Goal: Task Accomplishment & Management: Manage account settings

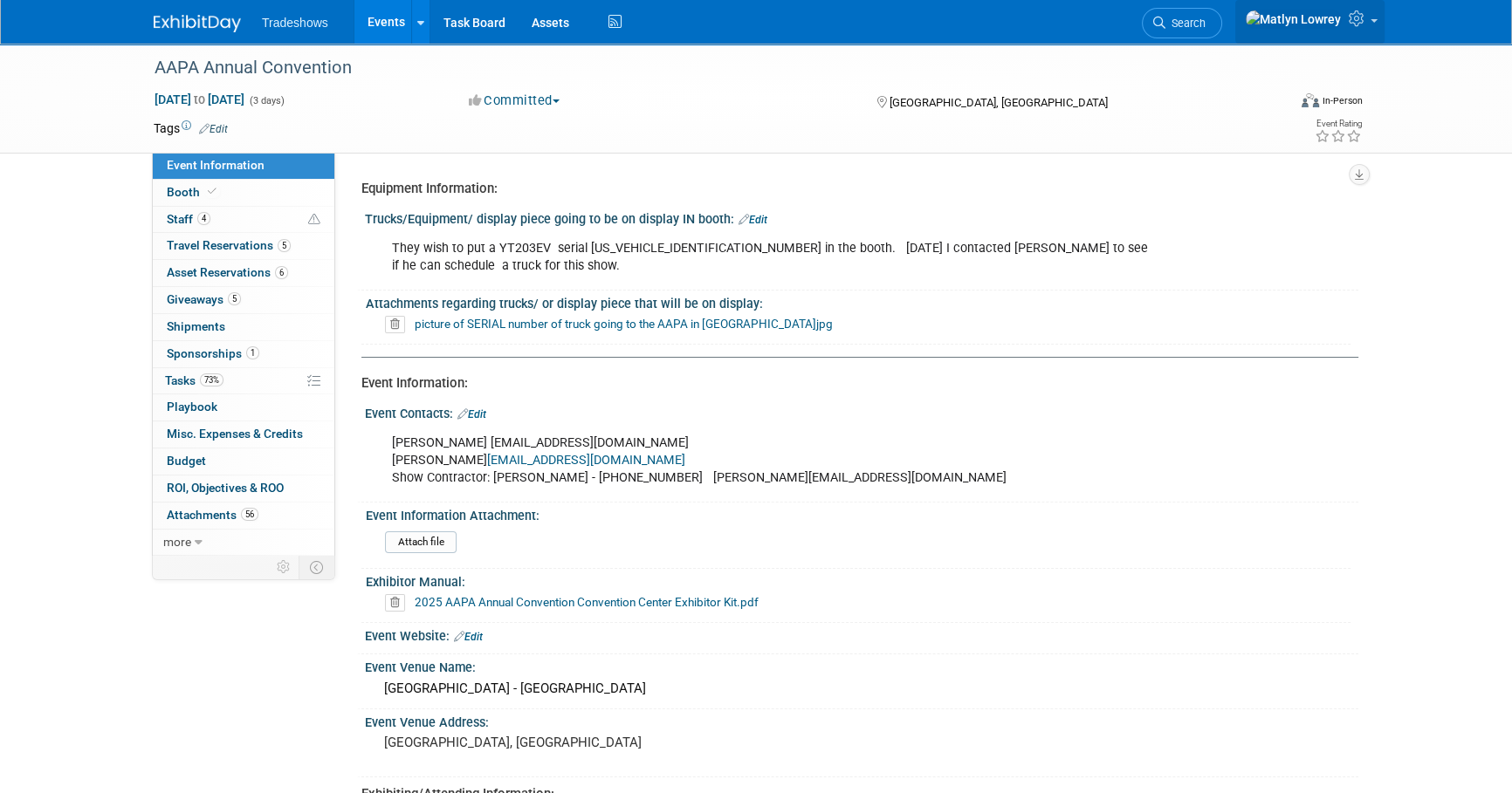
click at [1375, 23] on span at bounding box center [1373, 21] width 7 height 4
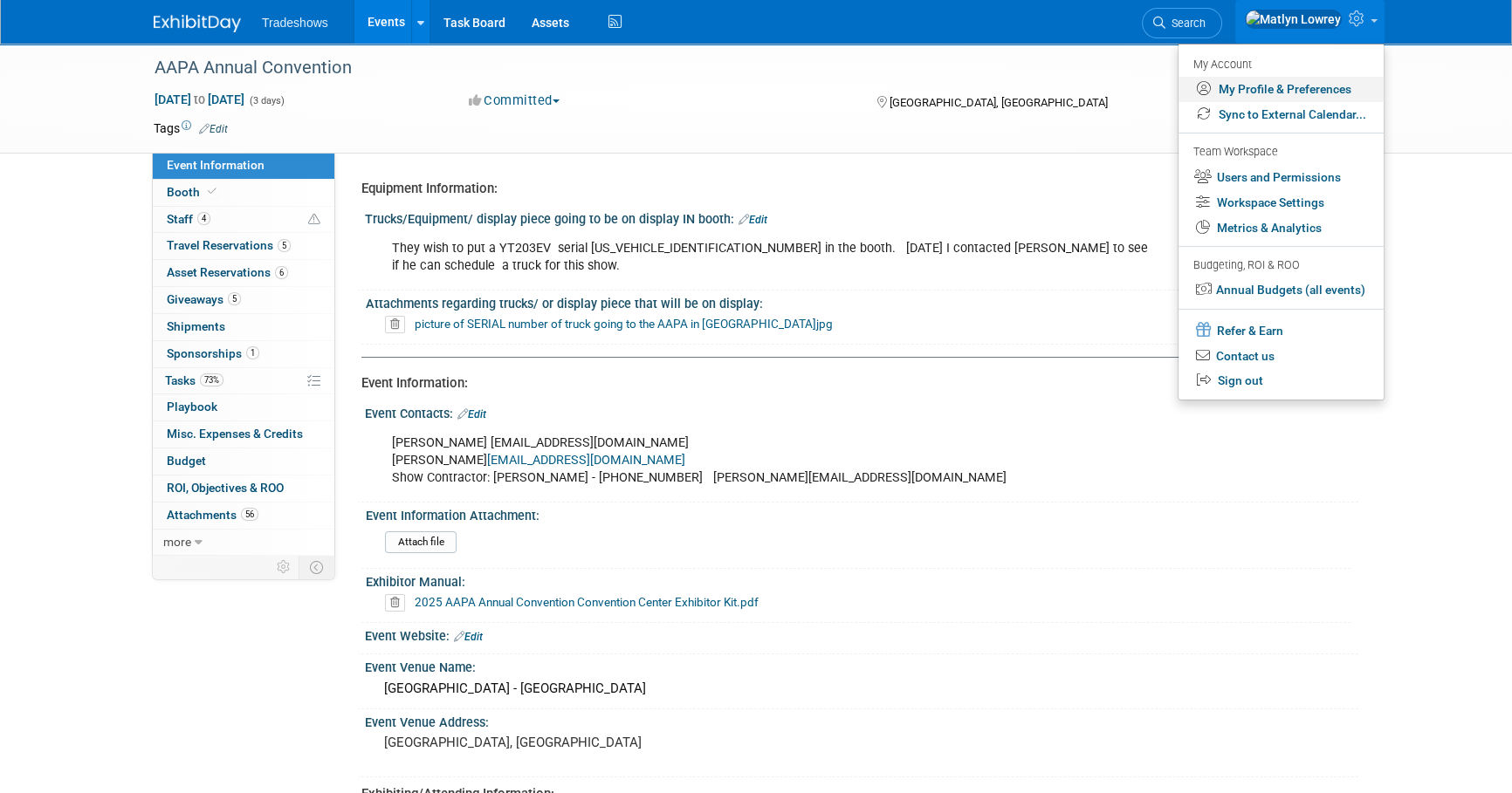
click at [1250, 92] on link "My Profile & Preferences" at bounding box center [1280, 90] width 205 height 26
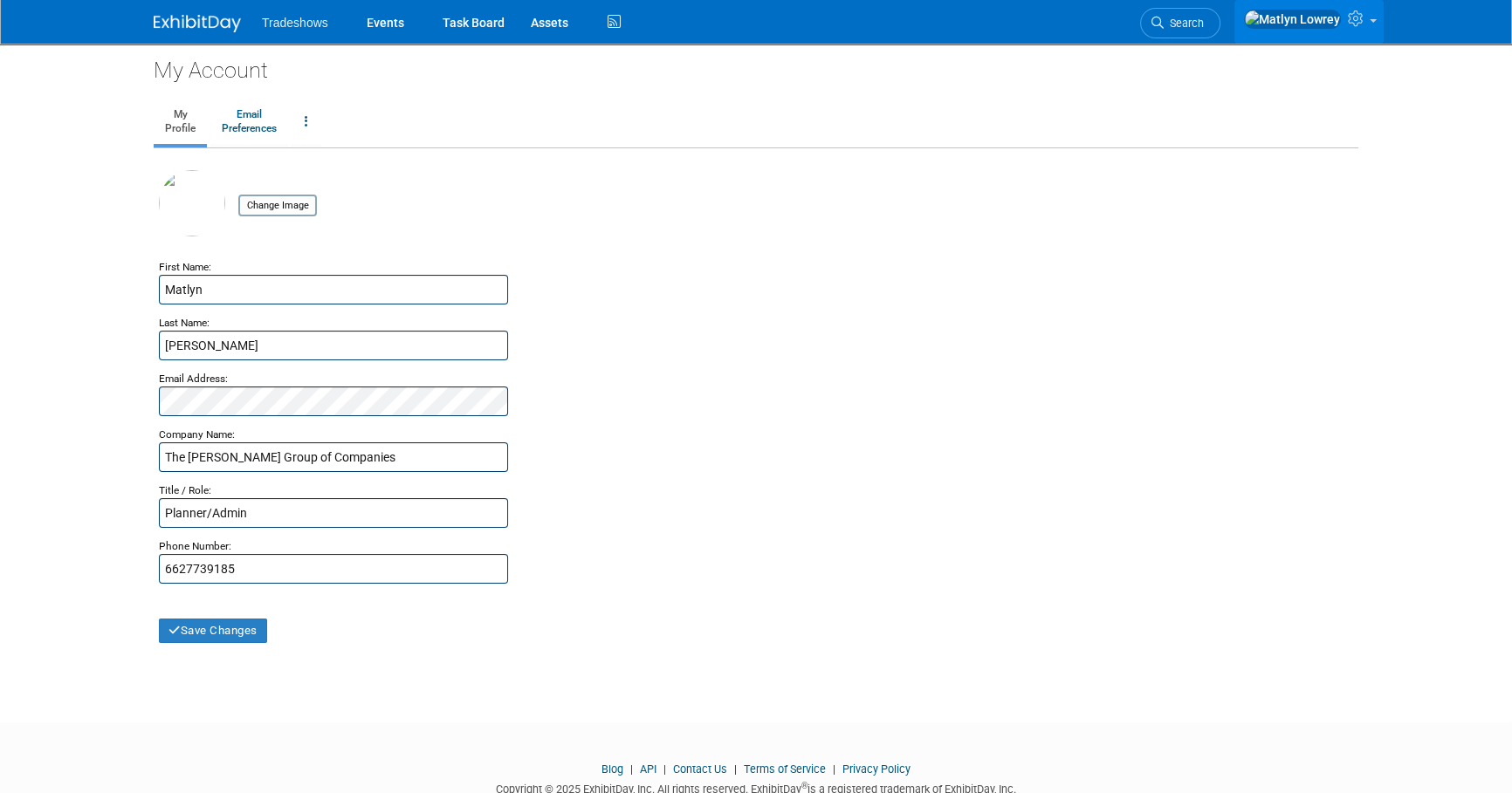
click at [1351, 19] on icon at bounding box center [1358, 19] width 20 height 16
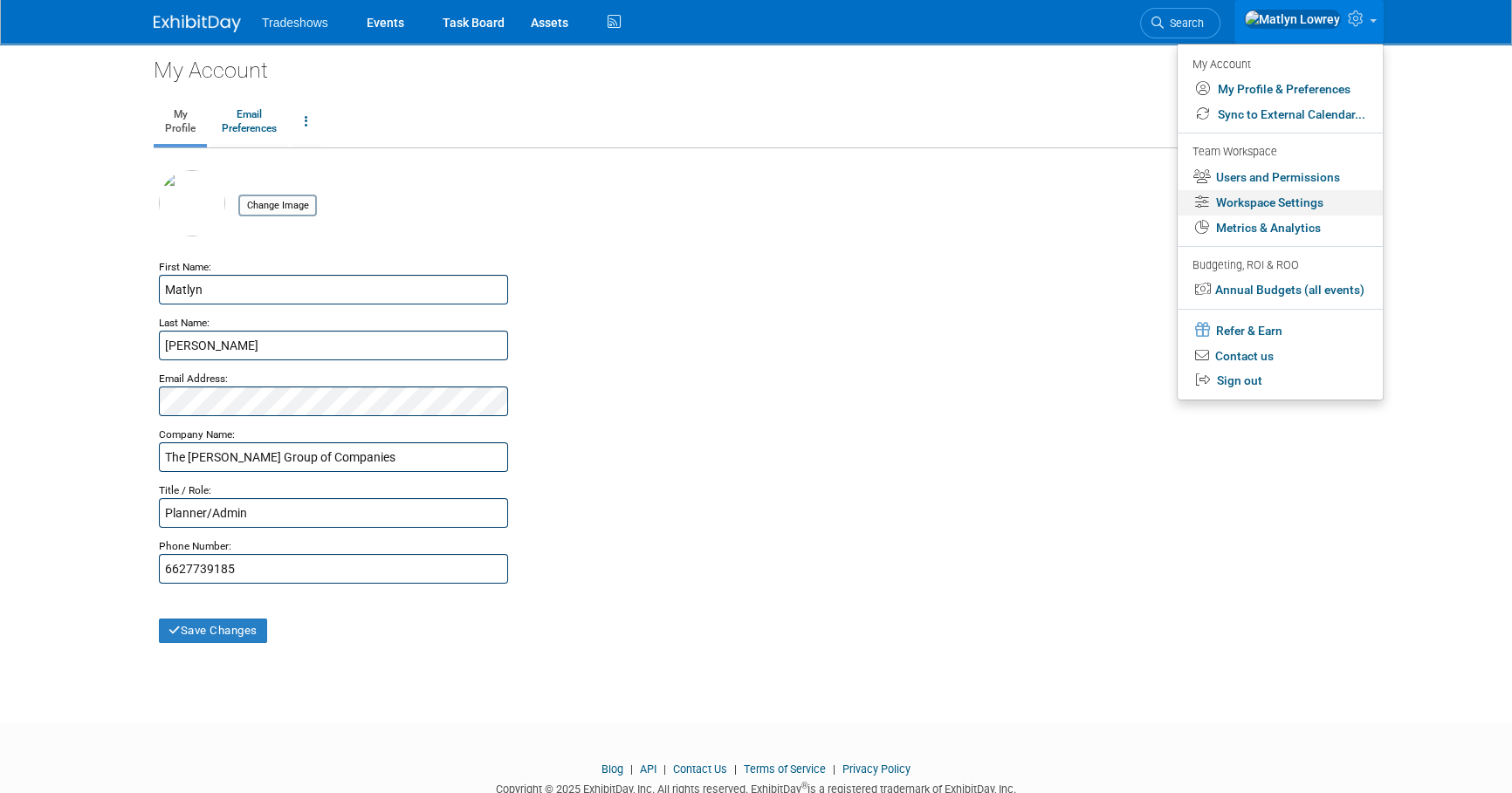
click at [1249, 206] on link "Workspace Settings" at bounding box center [1279, 203] width 205 height 26
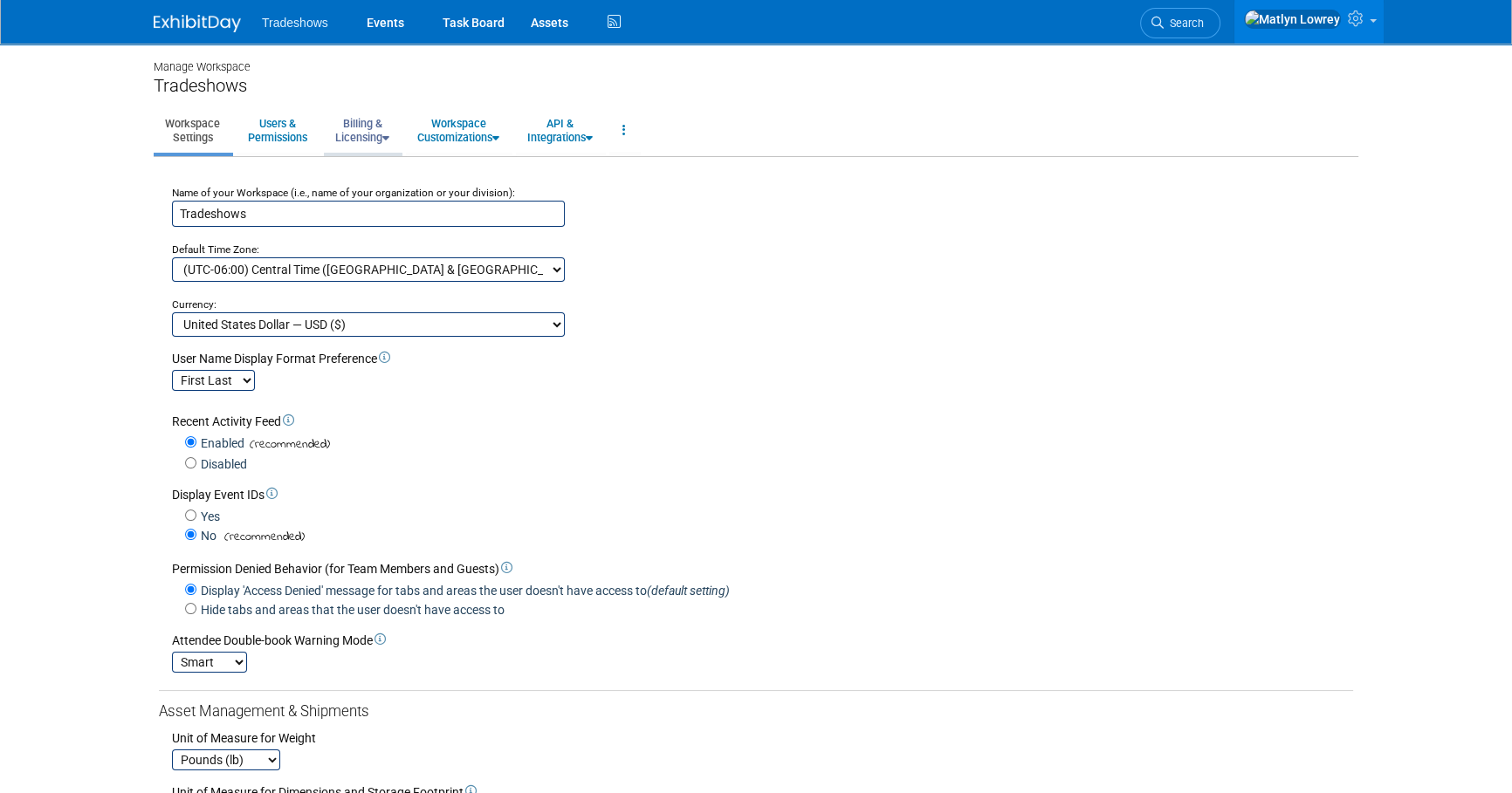
click at [357, 123] on link "Billing & Licensing" at bounding box center [362, 130] width 77 height 43
click at [375, 166] on link "Manage Plan / Subscription" at bounding box center [403, 170] width 158 height 26
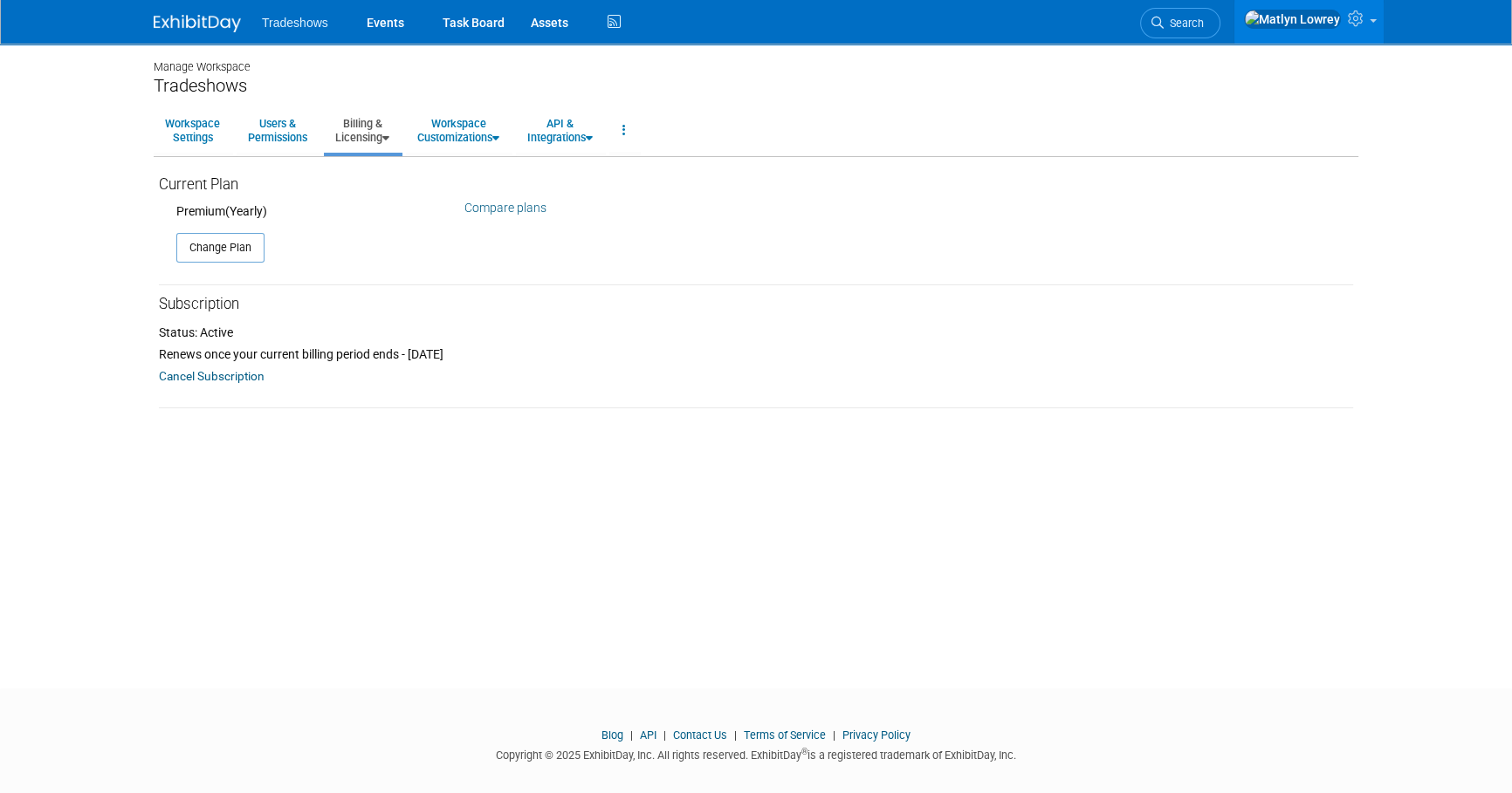
click at [504, 210] on link "Compare plans" at bounding box center [505, 208] width 82 height 14
click at [639, 128] on link at bounding box center [624, 130] width 30 height 43
click at [217, 497] on div "Manage Workspace Tradeshows Workspace Settings Users & Permissions Billing & Li…" at bounding box center [756, 350] width 1231 height 614
click at [484, 147] on link "Workspace Customizations" at bounding box center [458, 130] width 105 height 43
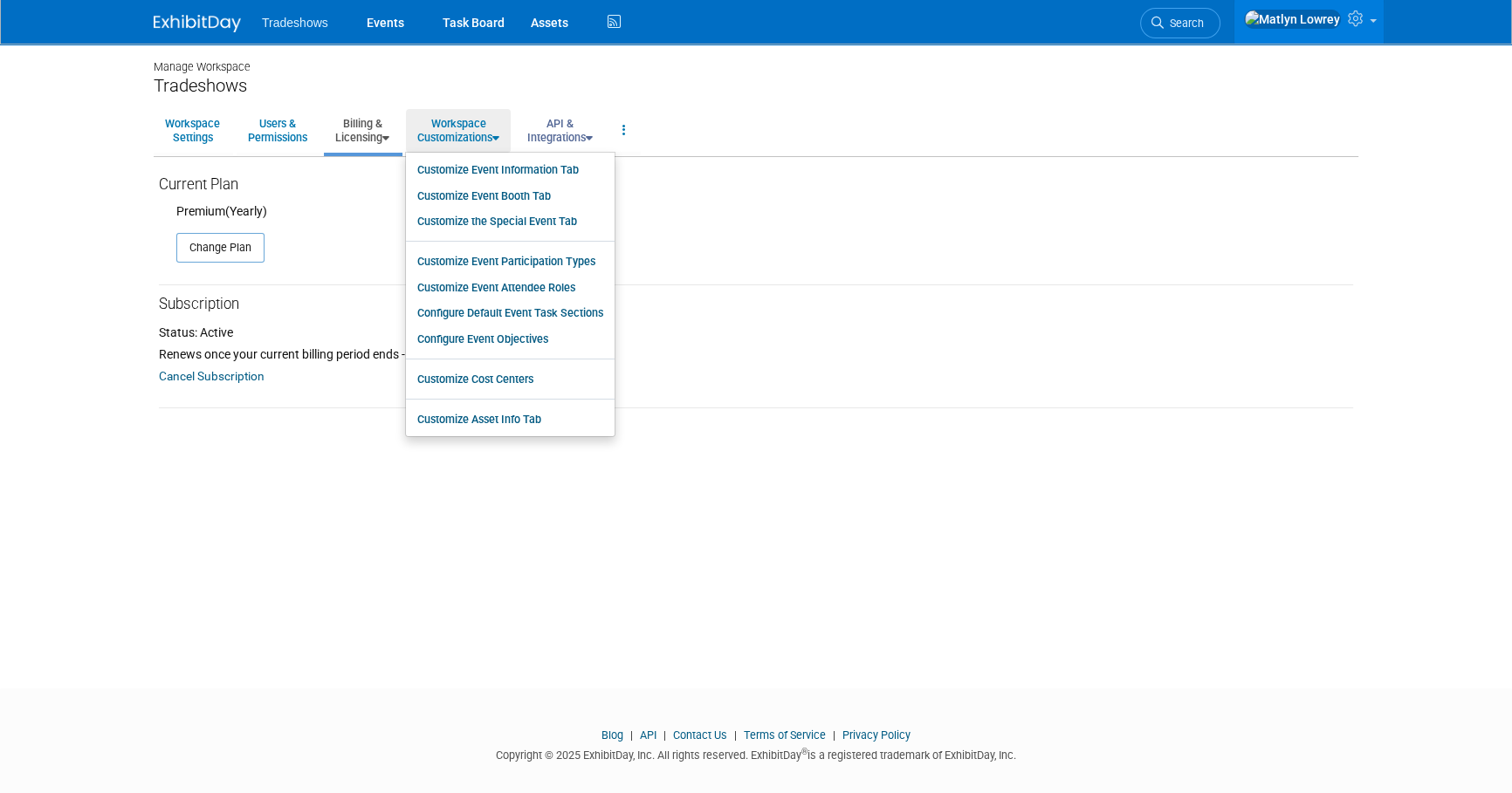
click at [572, 140] on link "API & Integrations" at bounding box center [559, 130] width 88 height 43
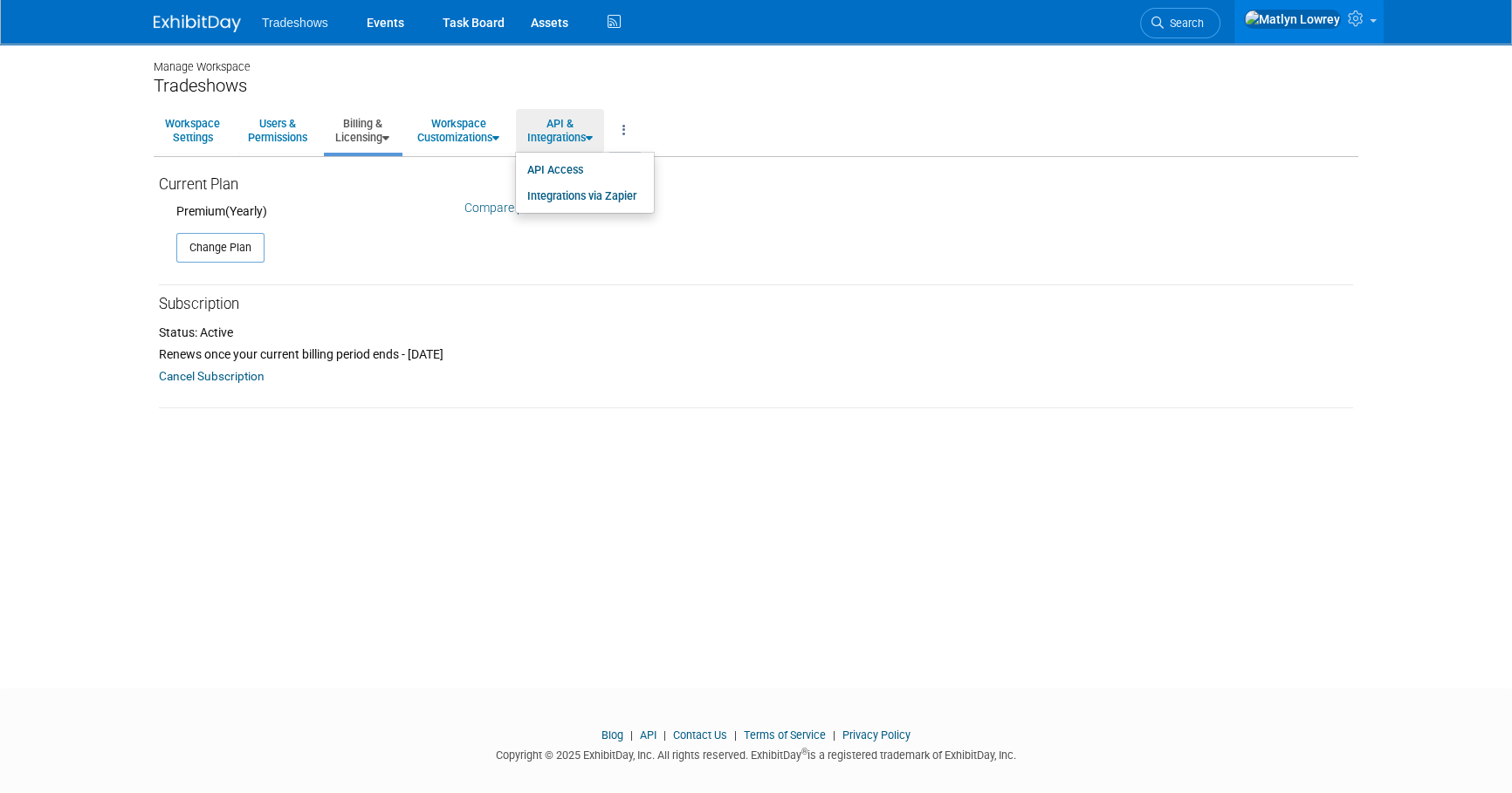
click at [630, 129] on link at bounding box center [624, 130] width 30 height 43
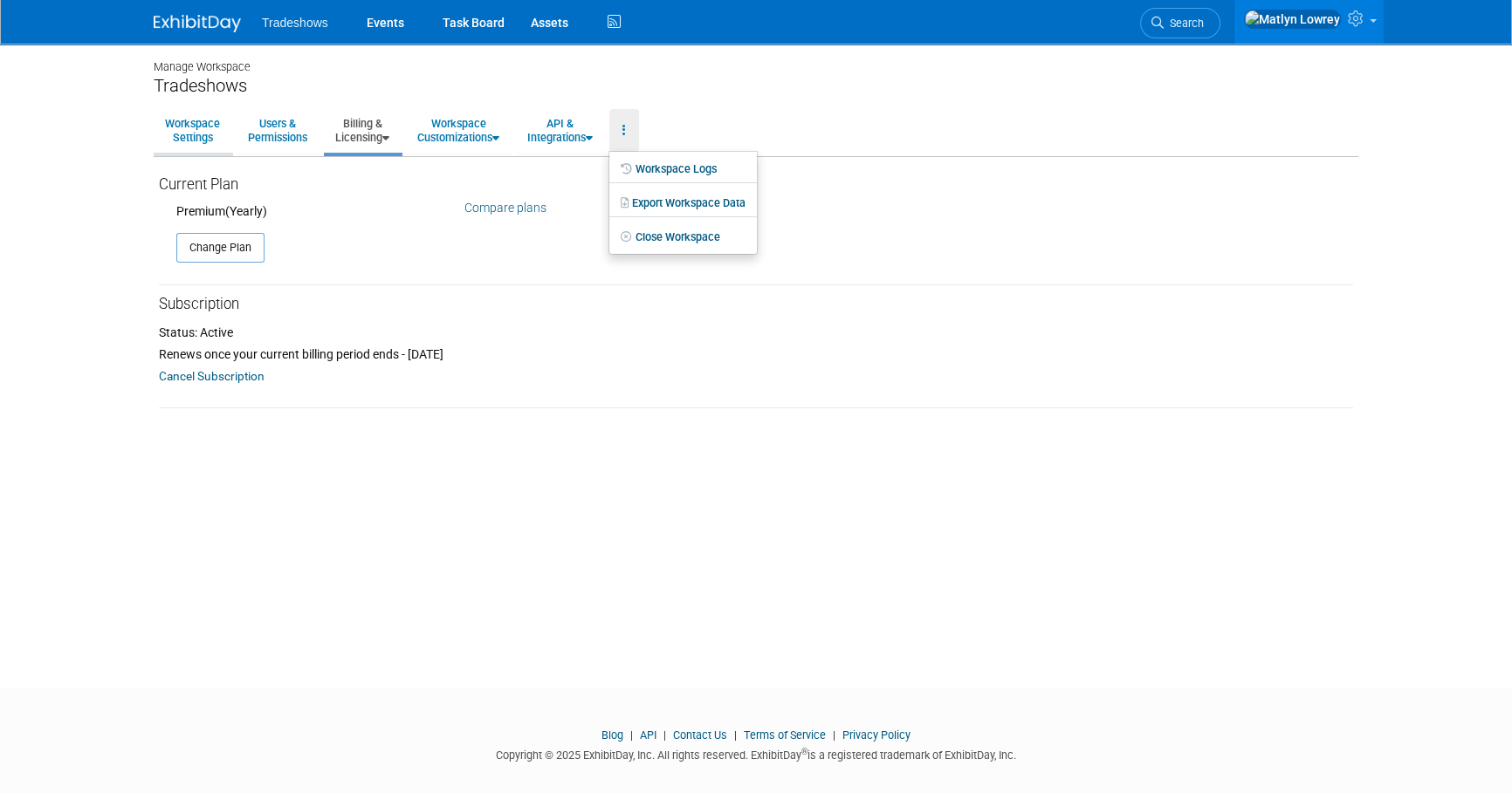
click at [208, 141] on link "Workspace Settings" at bounding box center [192, 130] width 77 height 43
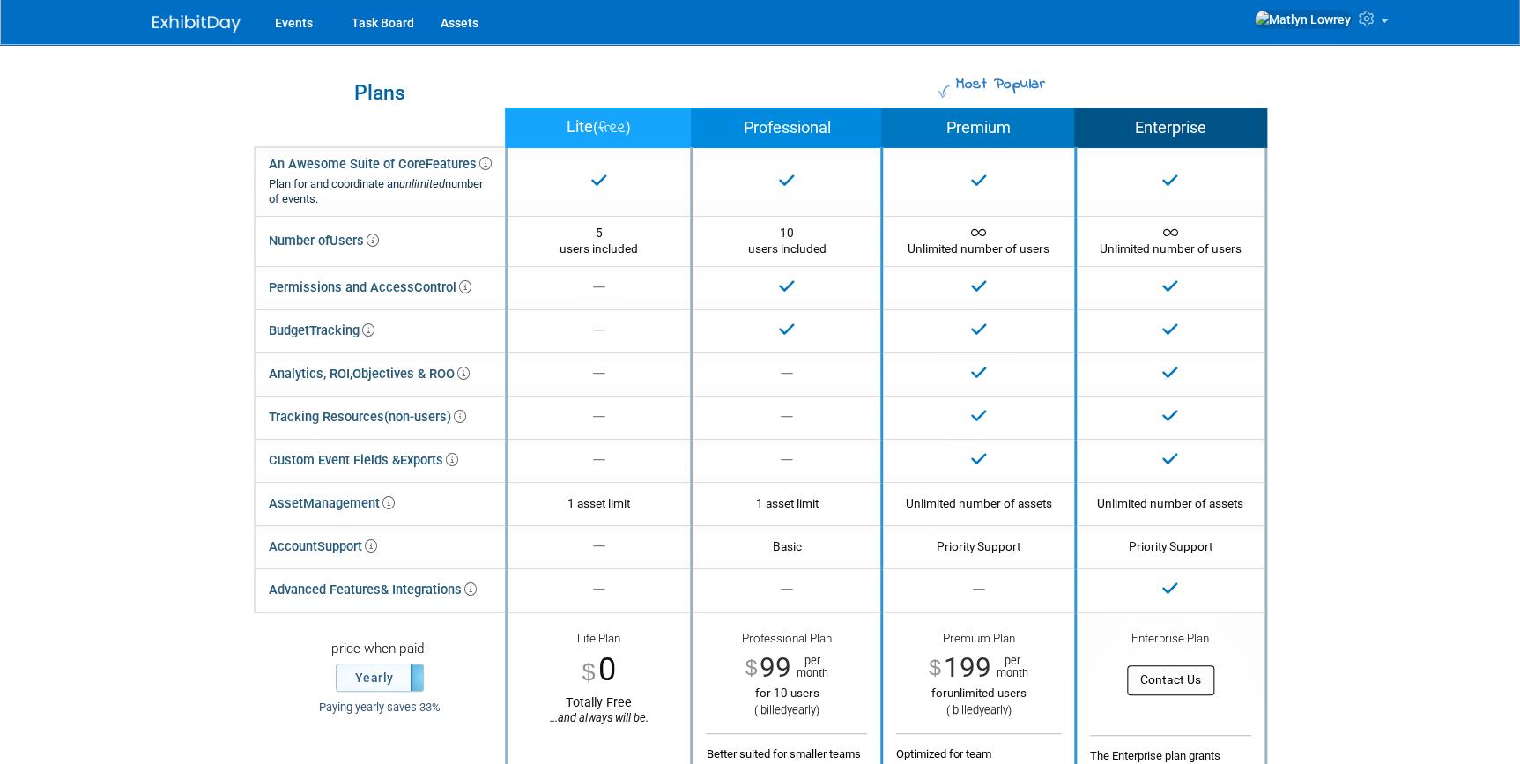
click at [748, 681] on button "Contact Us" at bounding box center [1170, 679] width 87 height 29
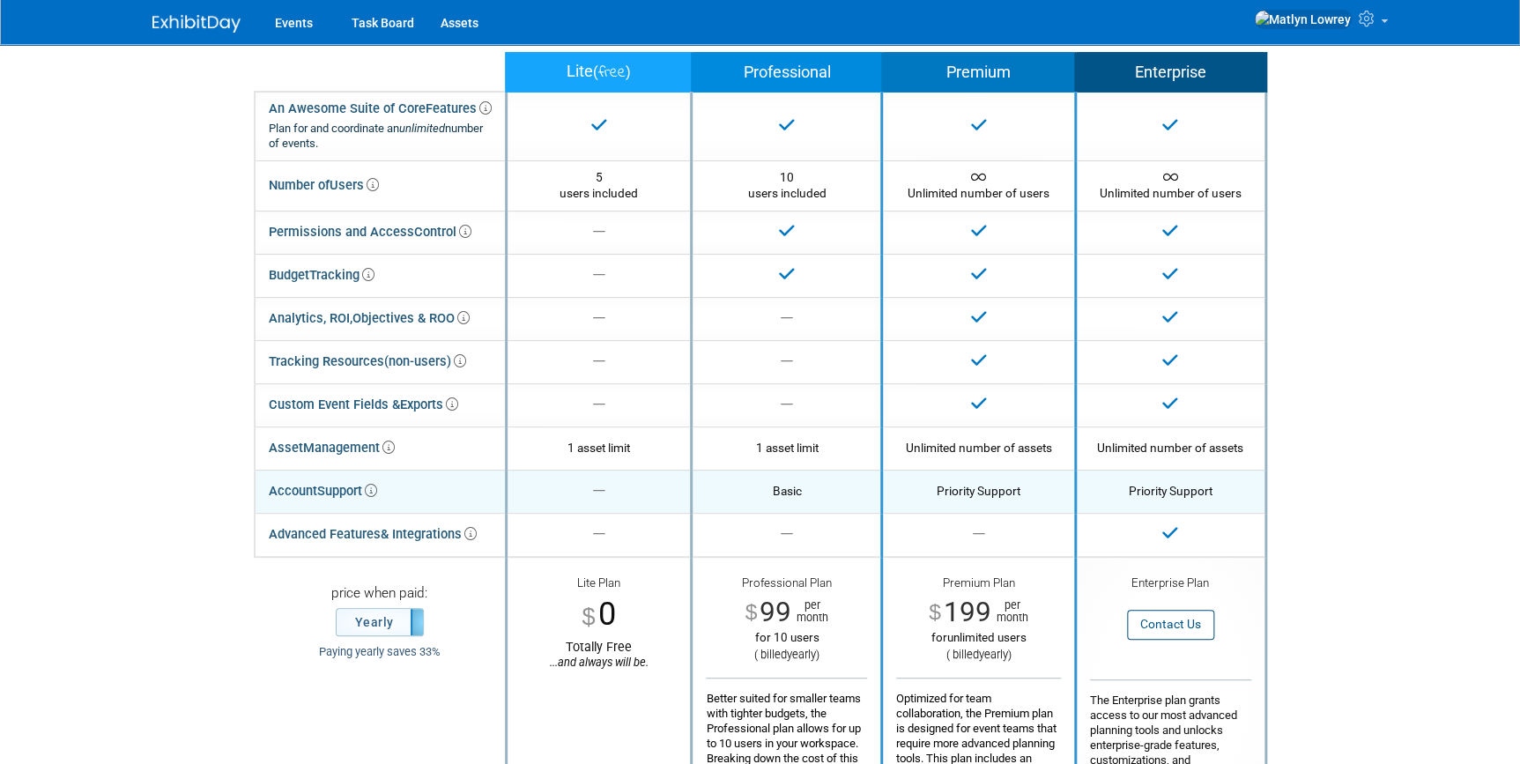
scroll to position [49, 0]
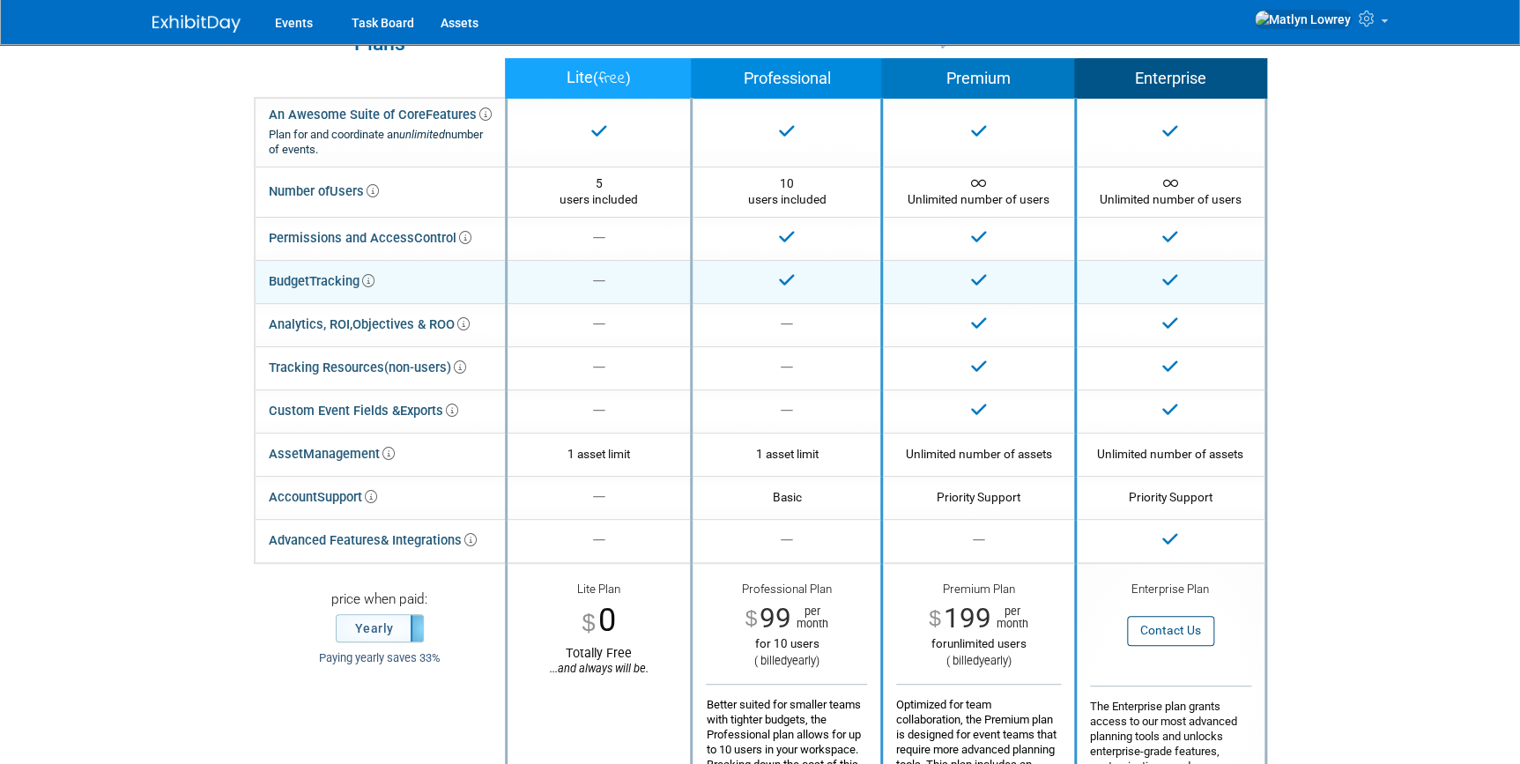
click at [382, 284] on td "Budget Tracking" at bounding box center [381, 281] width 252 height 43
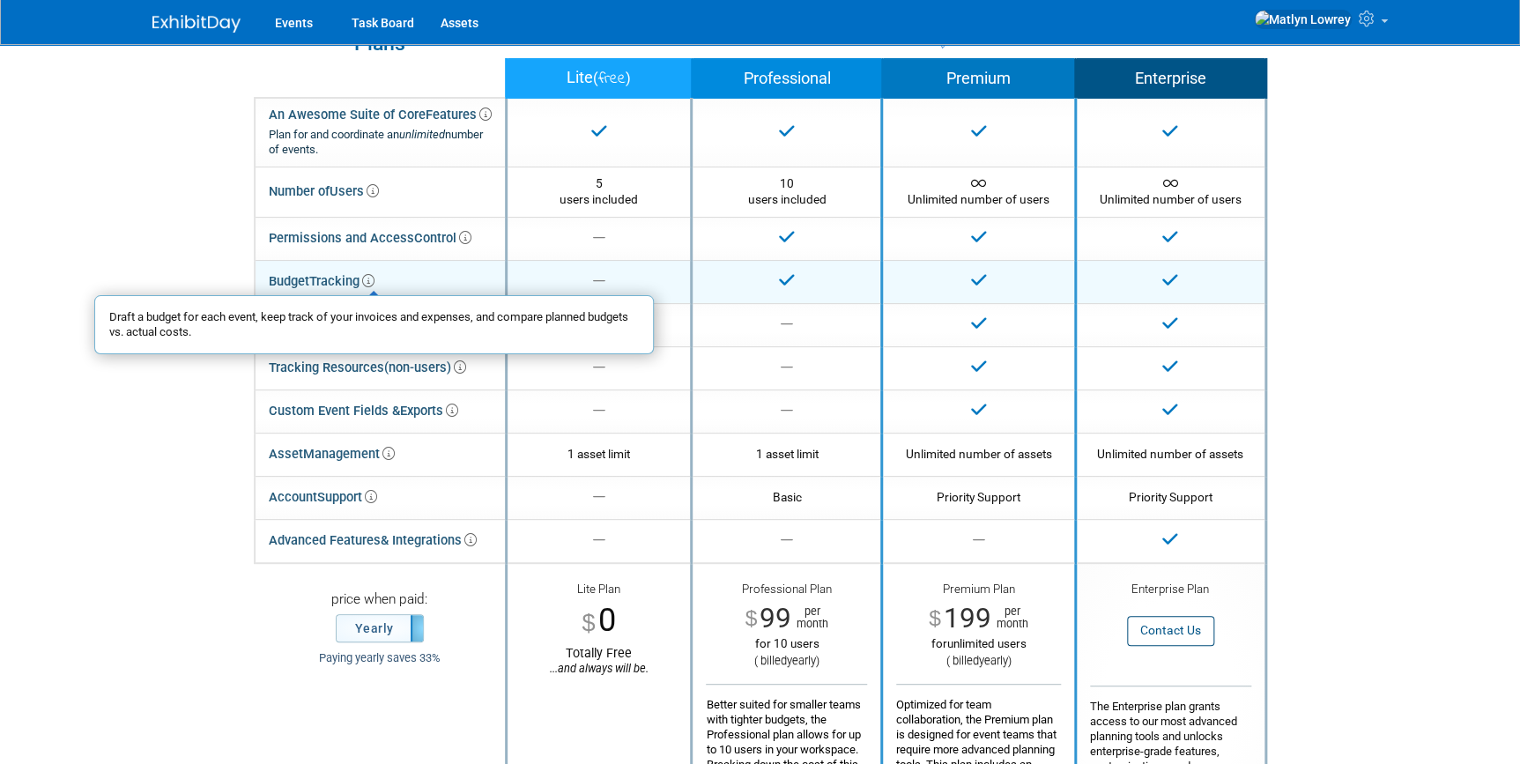
click at [375, 280] on icon at bounding box center [368, 281] width 12 height 12
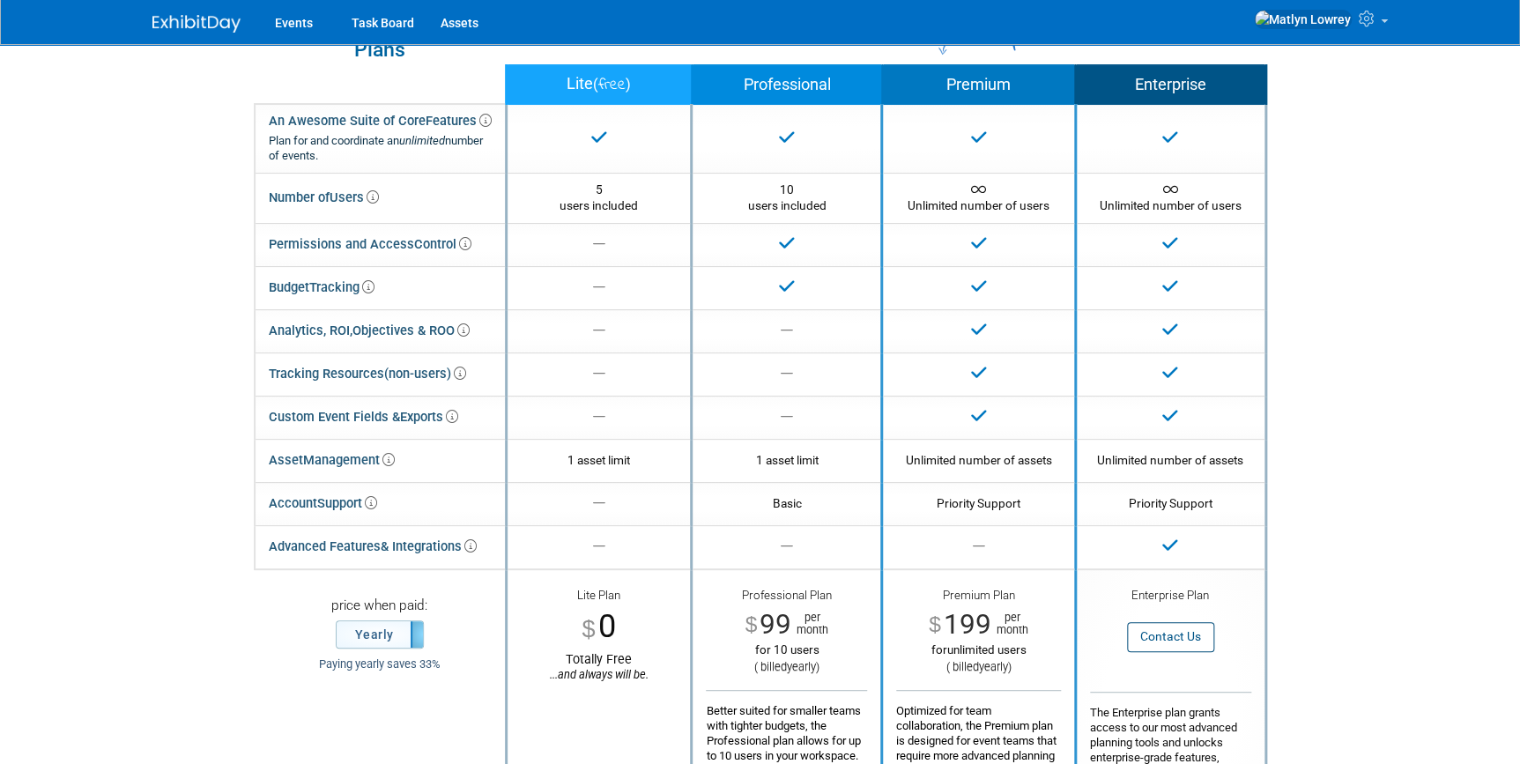
scroll to position [79, 0]
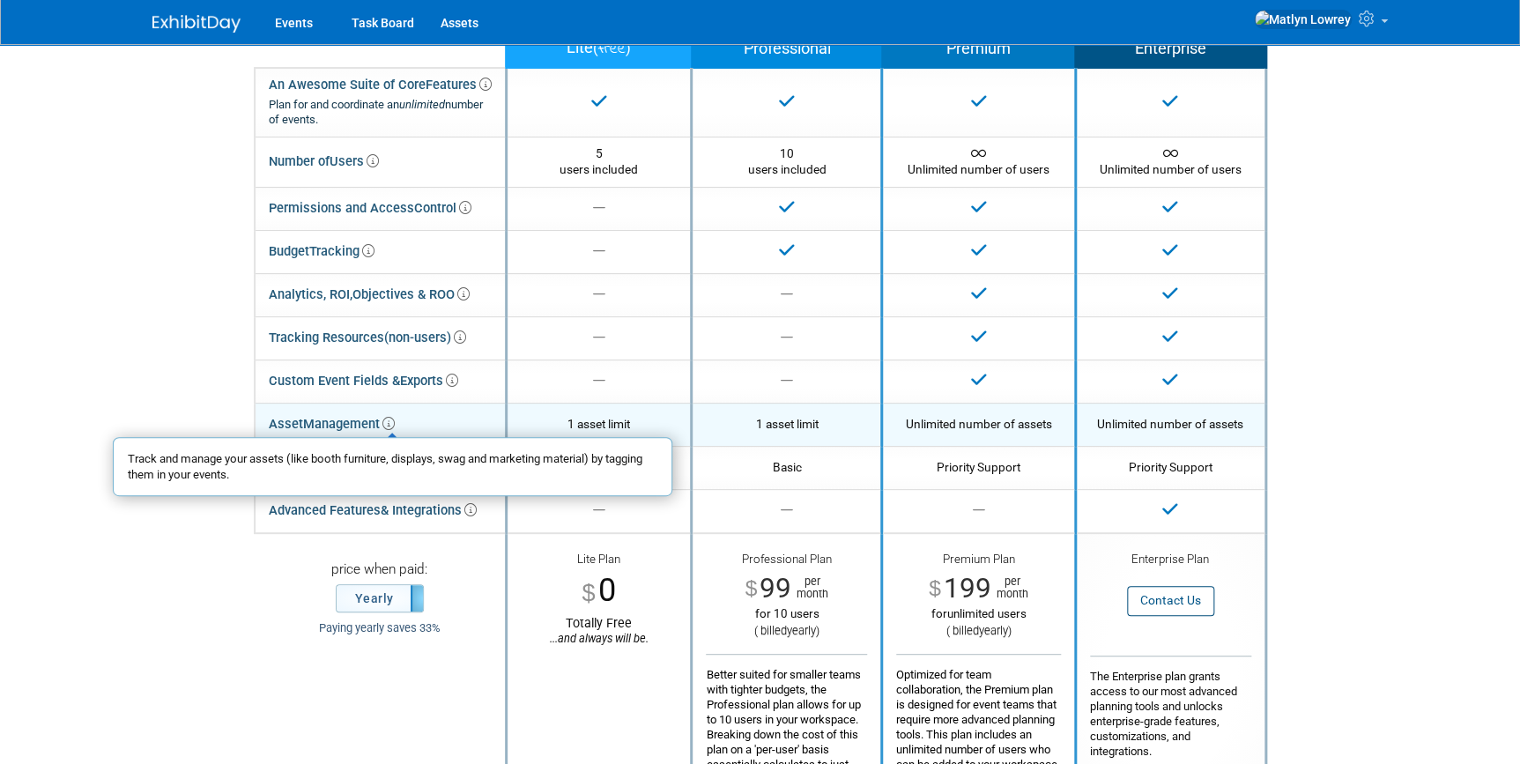
click at [387, 418] on icon at bounding box center [389, 424] width 12 height 12
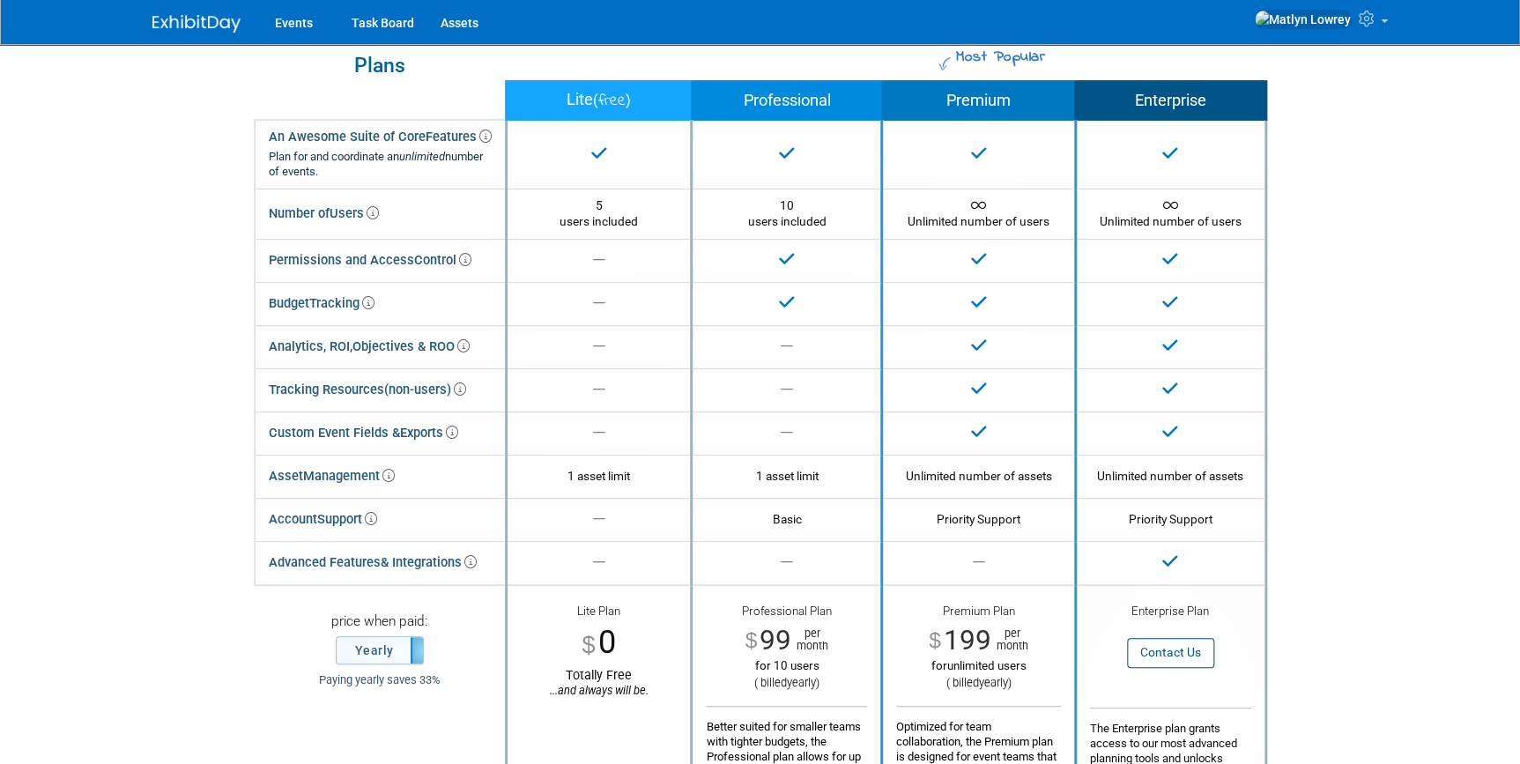
scroll to position [0, 0]
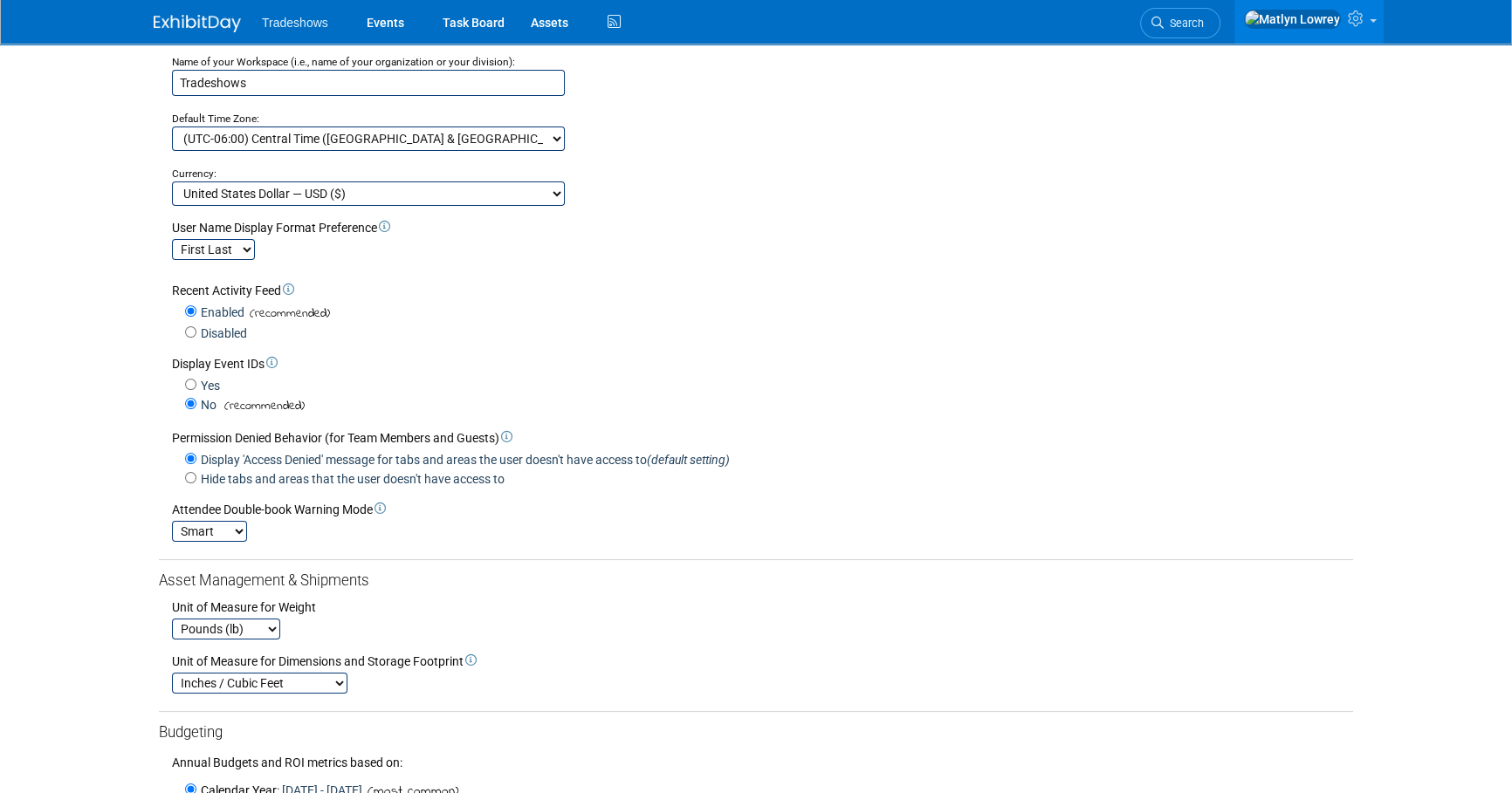
scroll to position [107, 0]
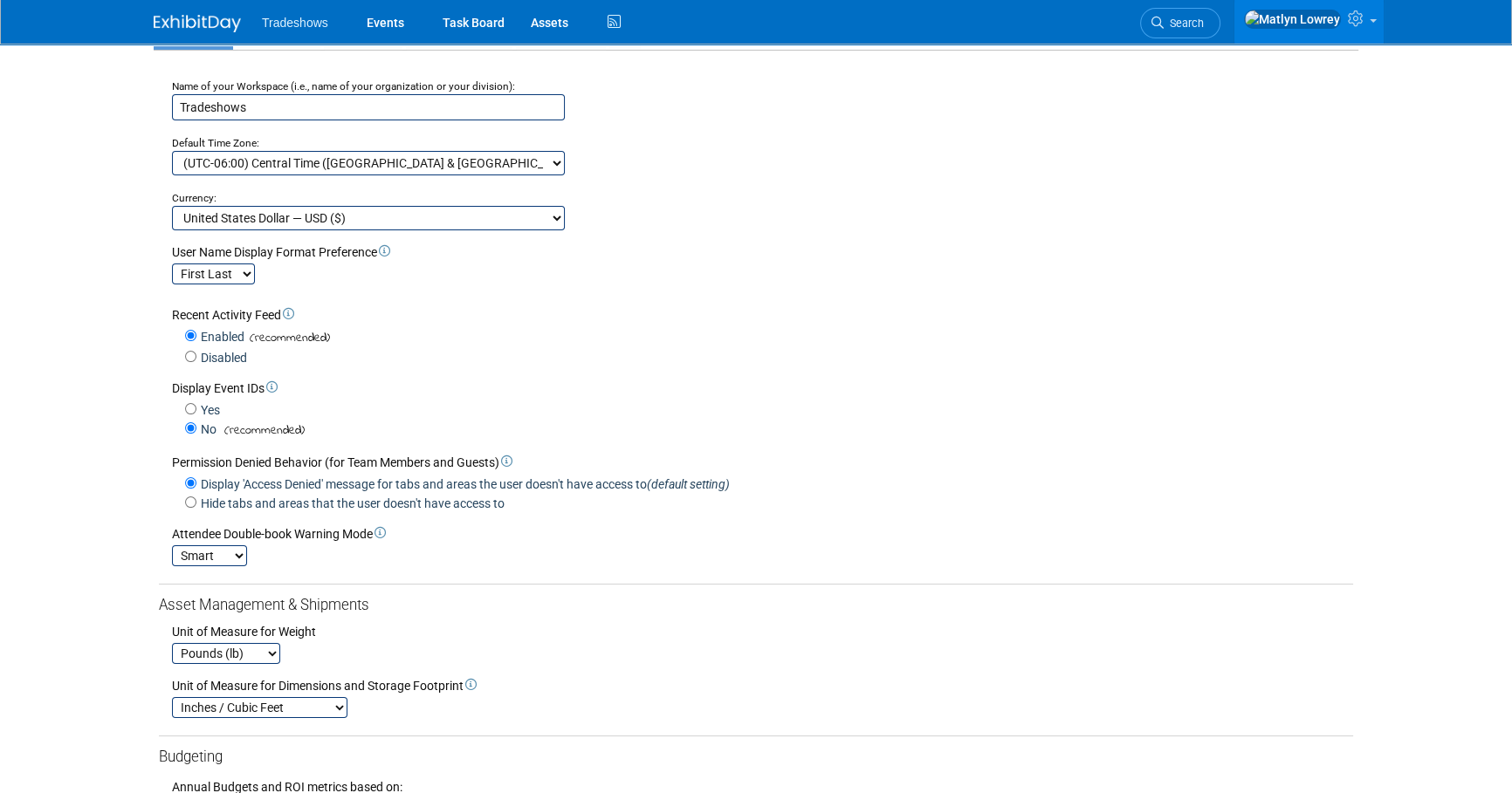
click at [232, 550] on select "Smart Strict Disabled" at bounding box center [210, 555] width 75 height 21
click at [386, 534] on icon at bounding box center [379, 532] width 11 height 11
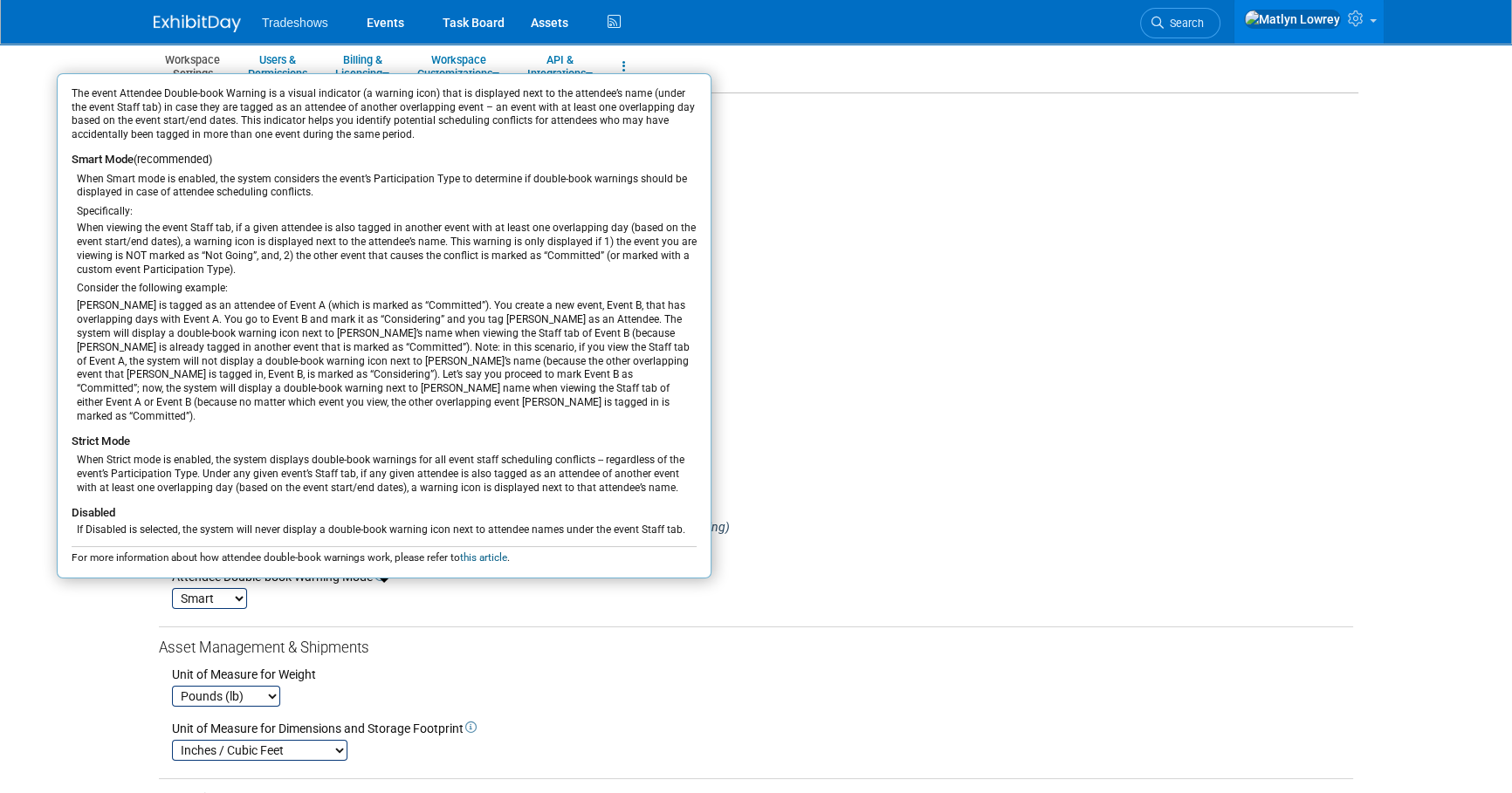
scroll to position [27, 0]
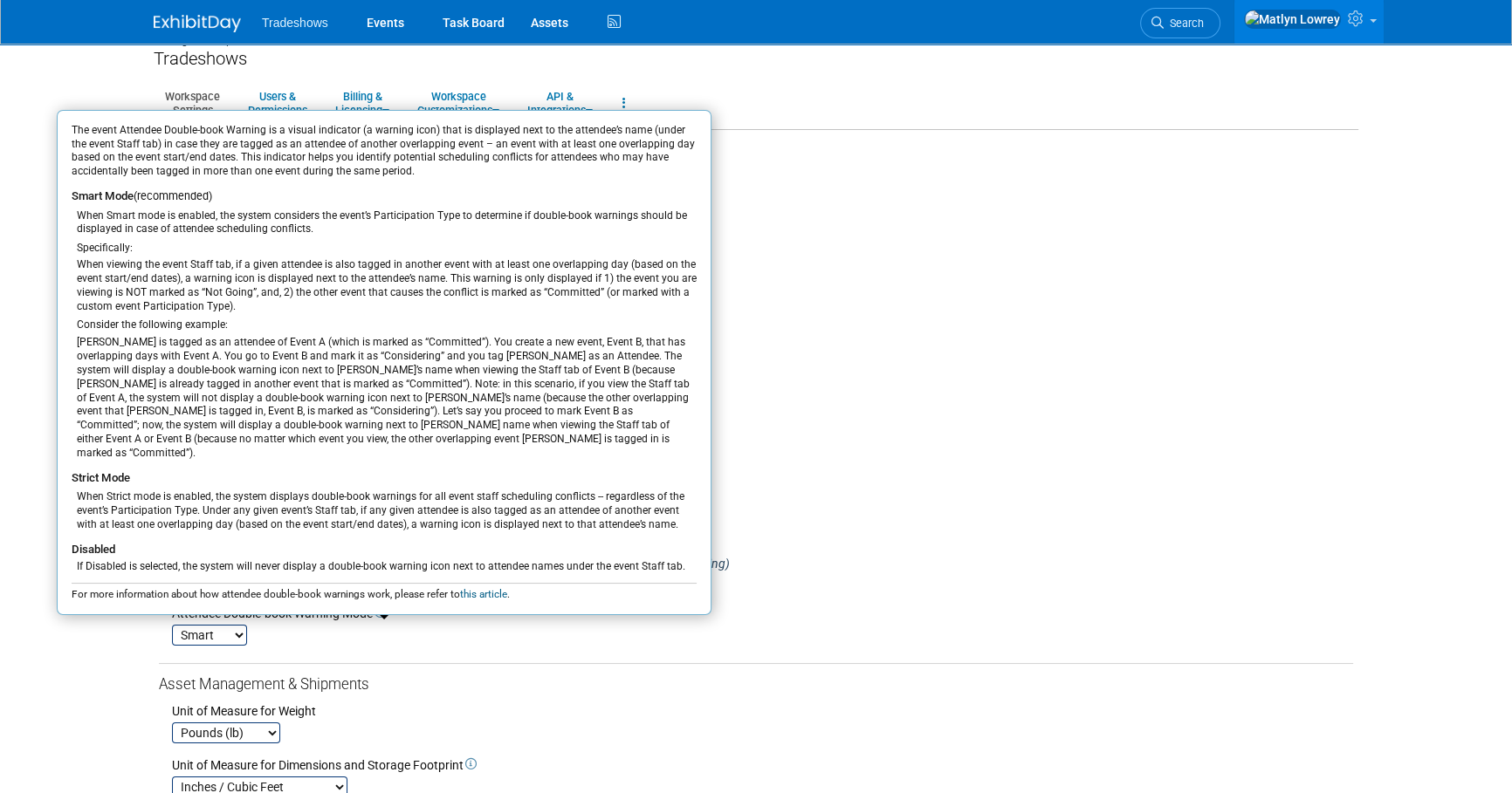
click at [480, 641] on div "Smart Strict Disabled" at bounding box center [762, 634] width 1181 height 24
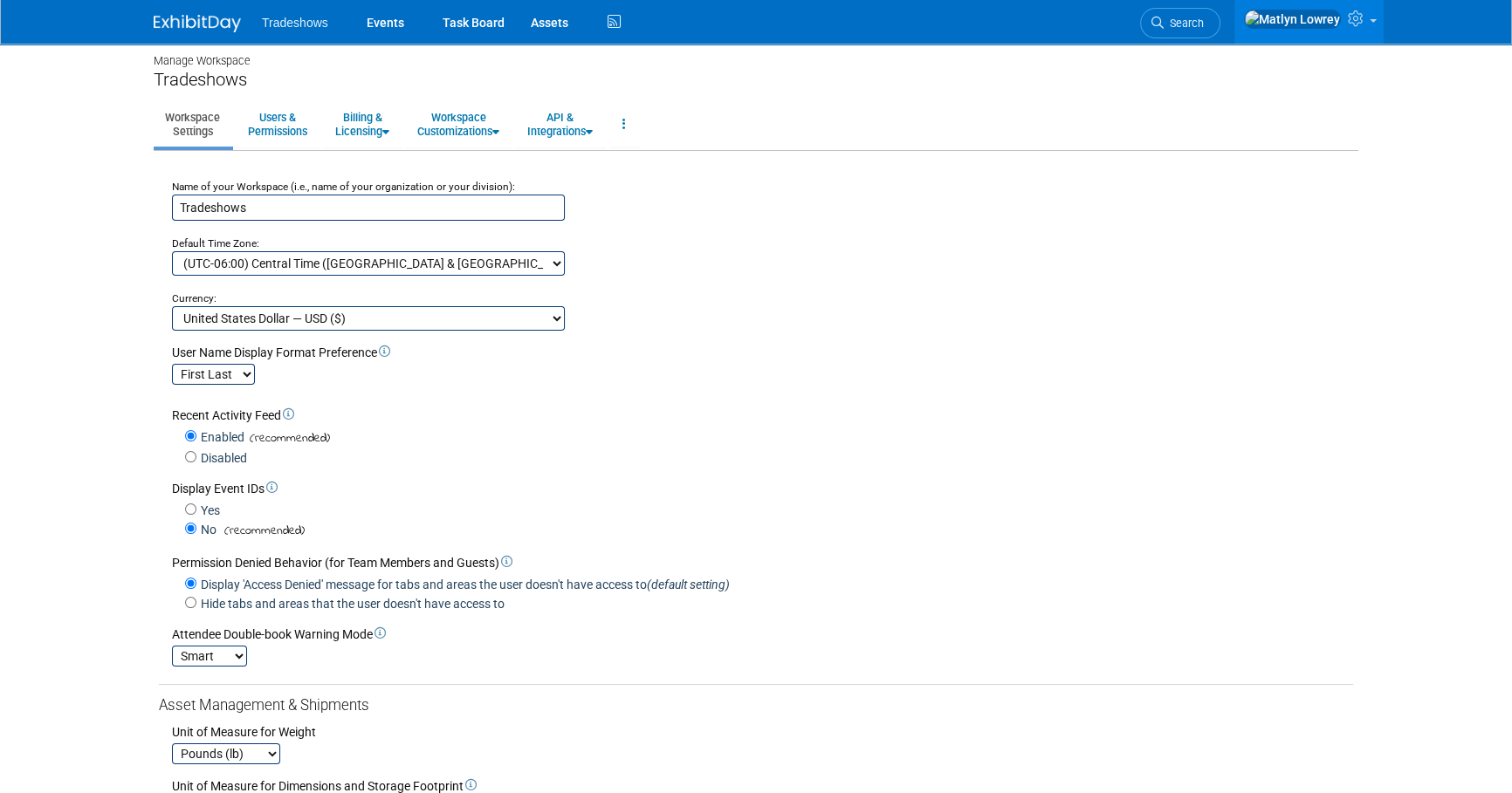
scroll to position [0, 0]
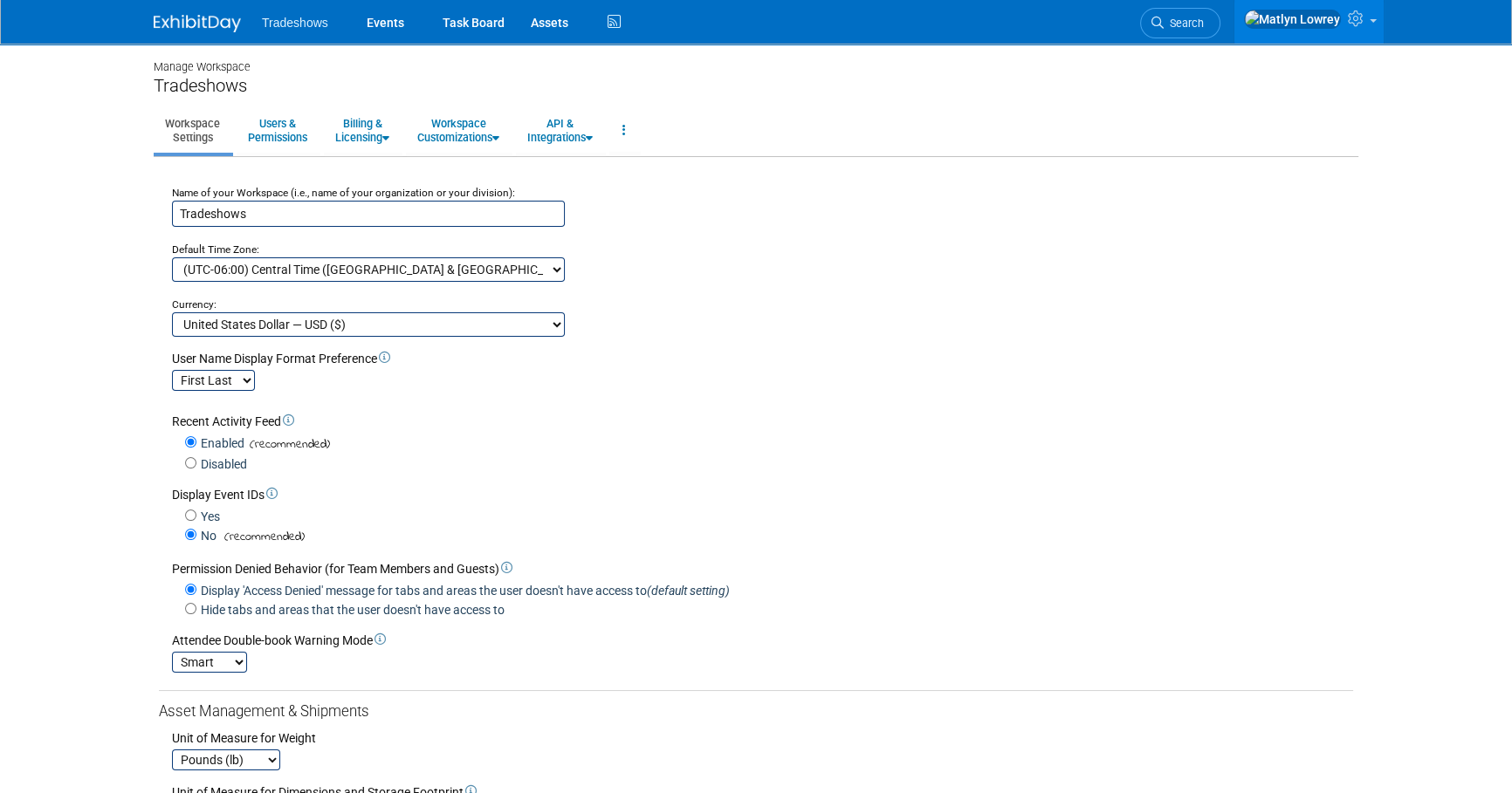
click at [245, 387] on select "First Last Last, First" at bounding box center [214, 380] width 83 height 21
click at [321, 11] on li "Tradeshows" at bounding box center [307, 17] width 92 height 26
click at [314, 17] on span "Tradeshows" at bounding box center [294, 23] width 66 height 14
click at [315, 22] on span "Tradeshows" at bounding box center [294, 23] width 66 height 14
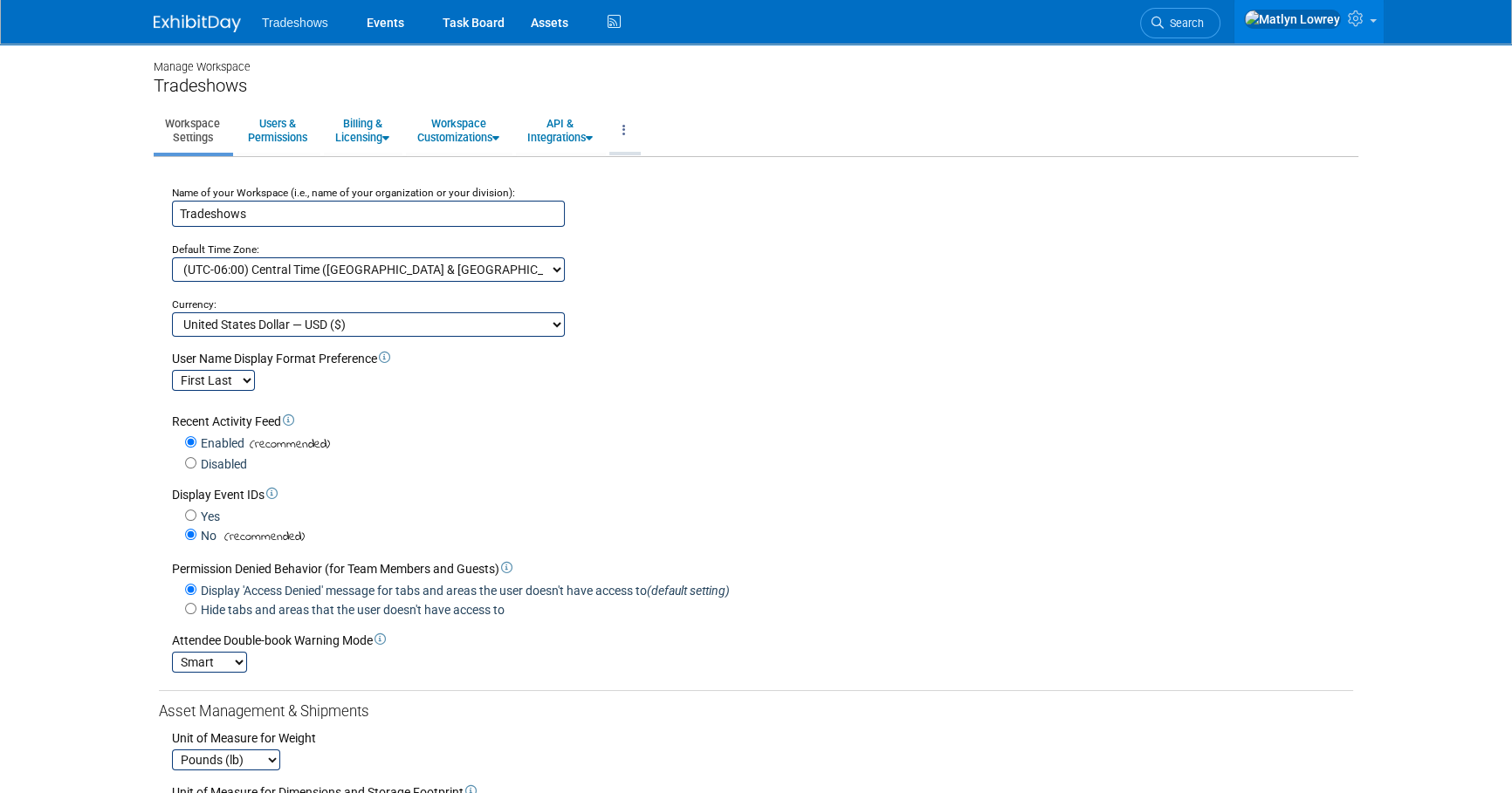
click at [626, 130] on icon at bounding box center [624, 130] width 4 height 12
click at [499, 137] on icon at bounding box center [495, 138] width 7 height 11
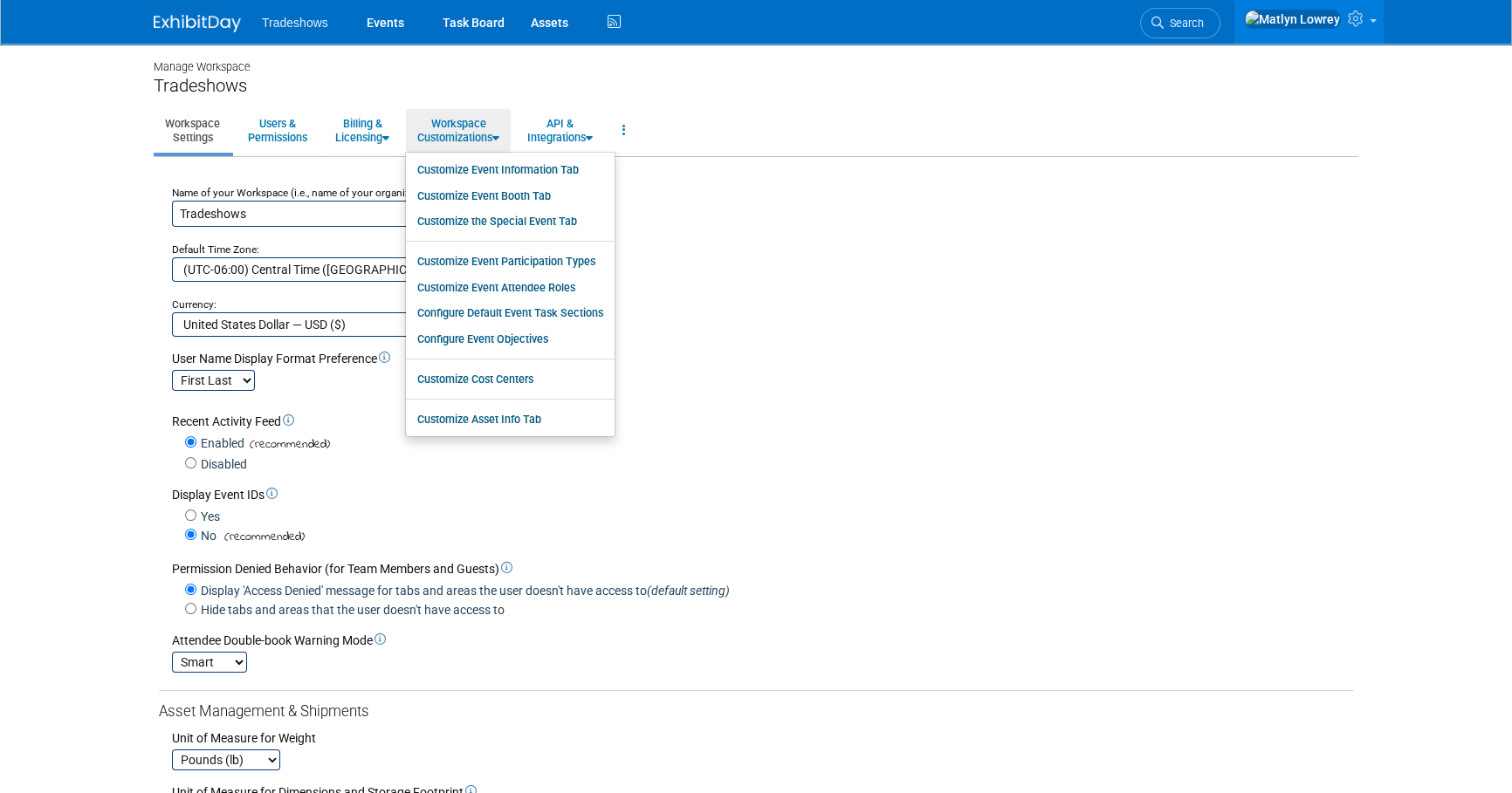
click at [580, 480] on div "Display Event IDs Yes No (recommended)" at bounding box center [756, 510] width 1194 height 73
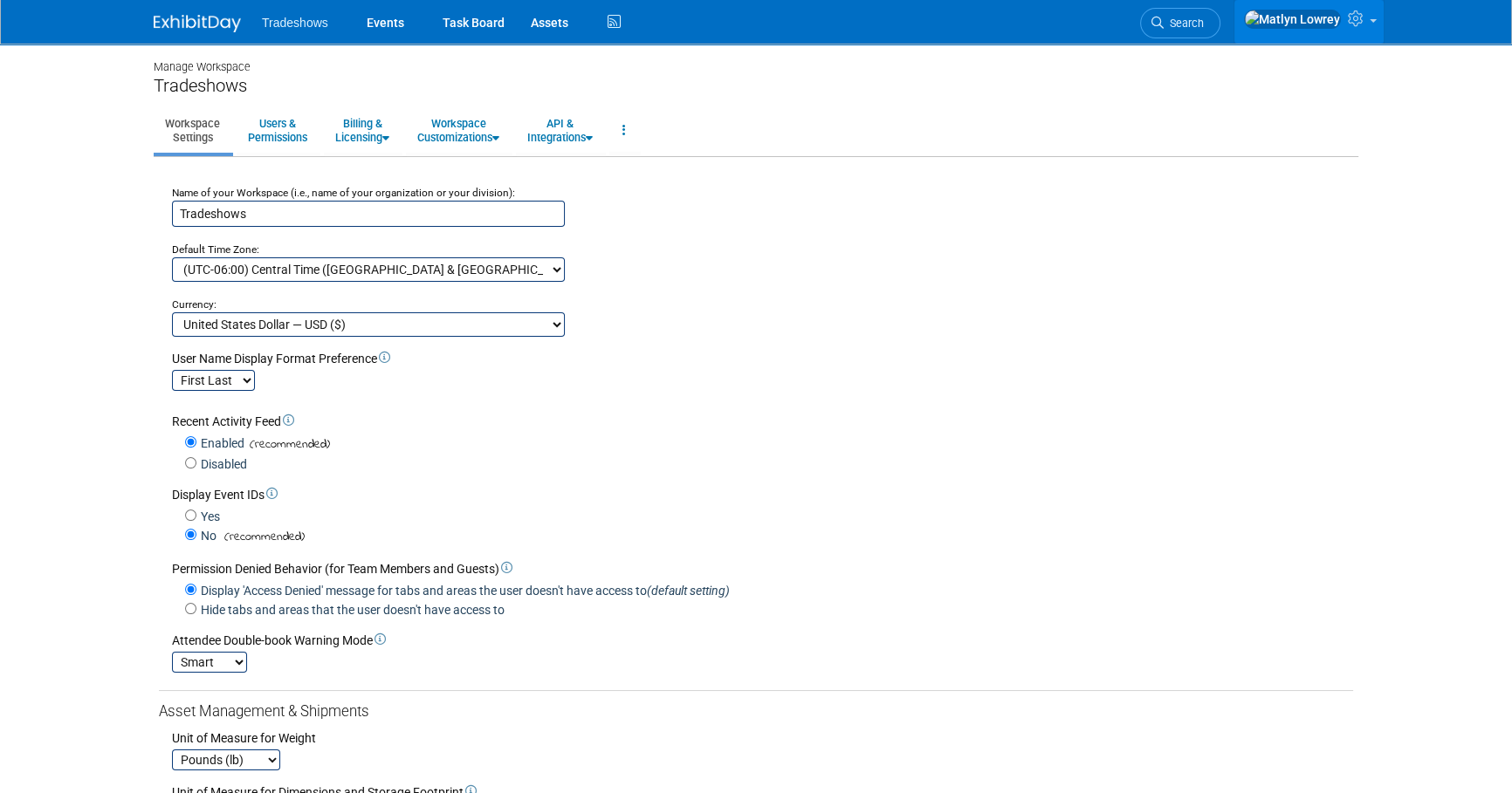
click at [1360, 26] on icon at bounding box center [1358, 19] width 20 height 16
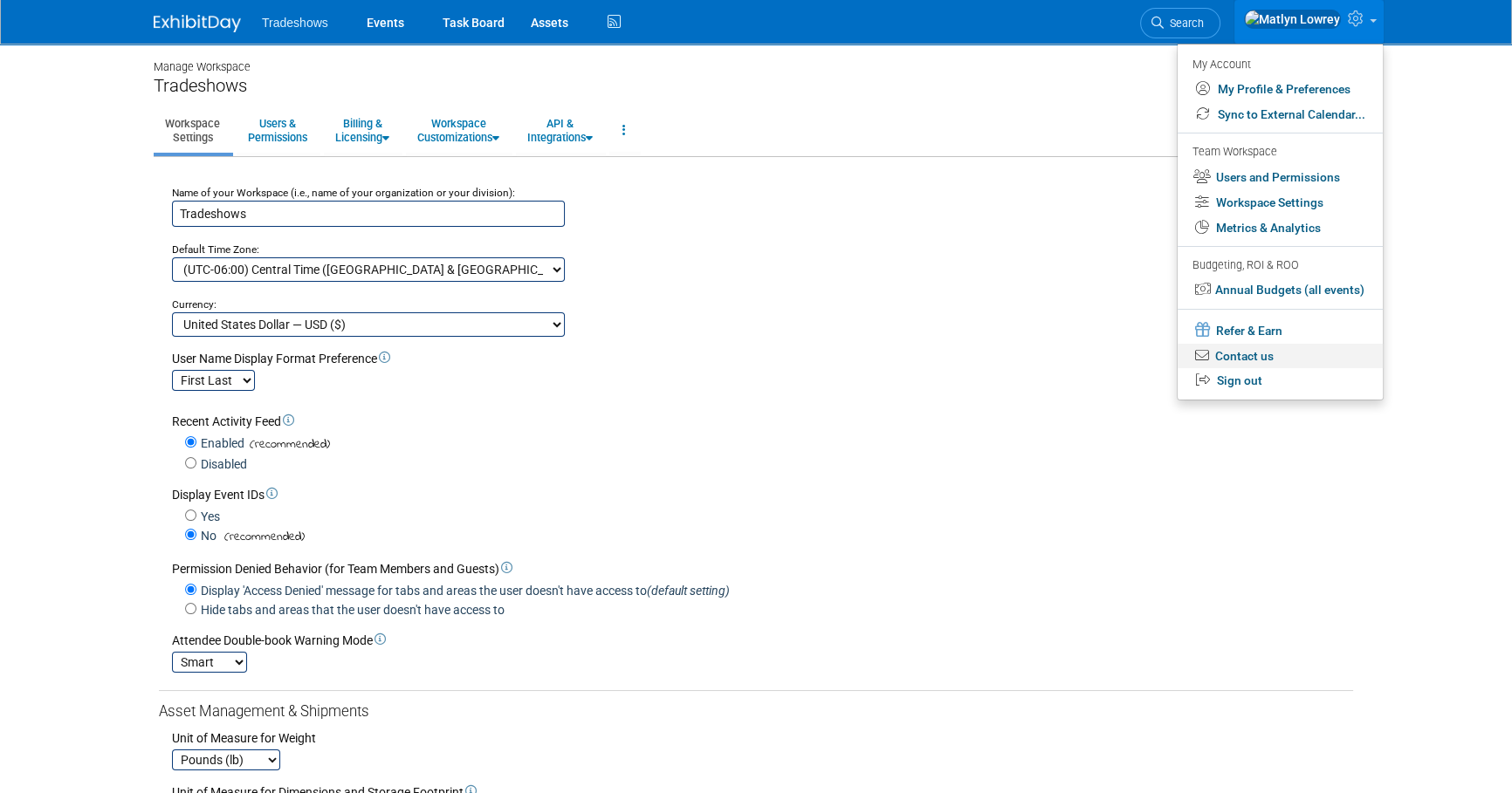
click at [1235, 359] on link "Contact us" at bounding box center [1279, 356] width 205 height 26
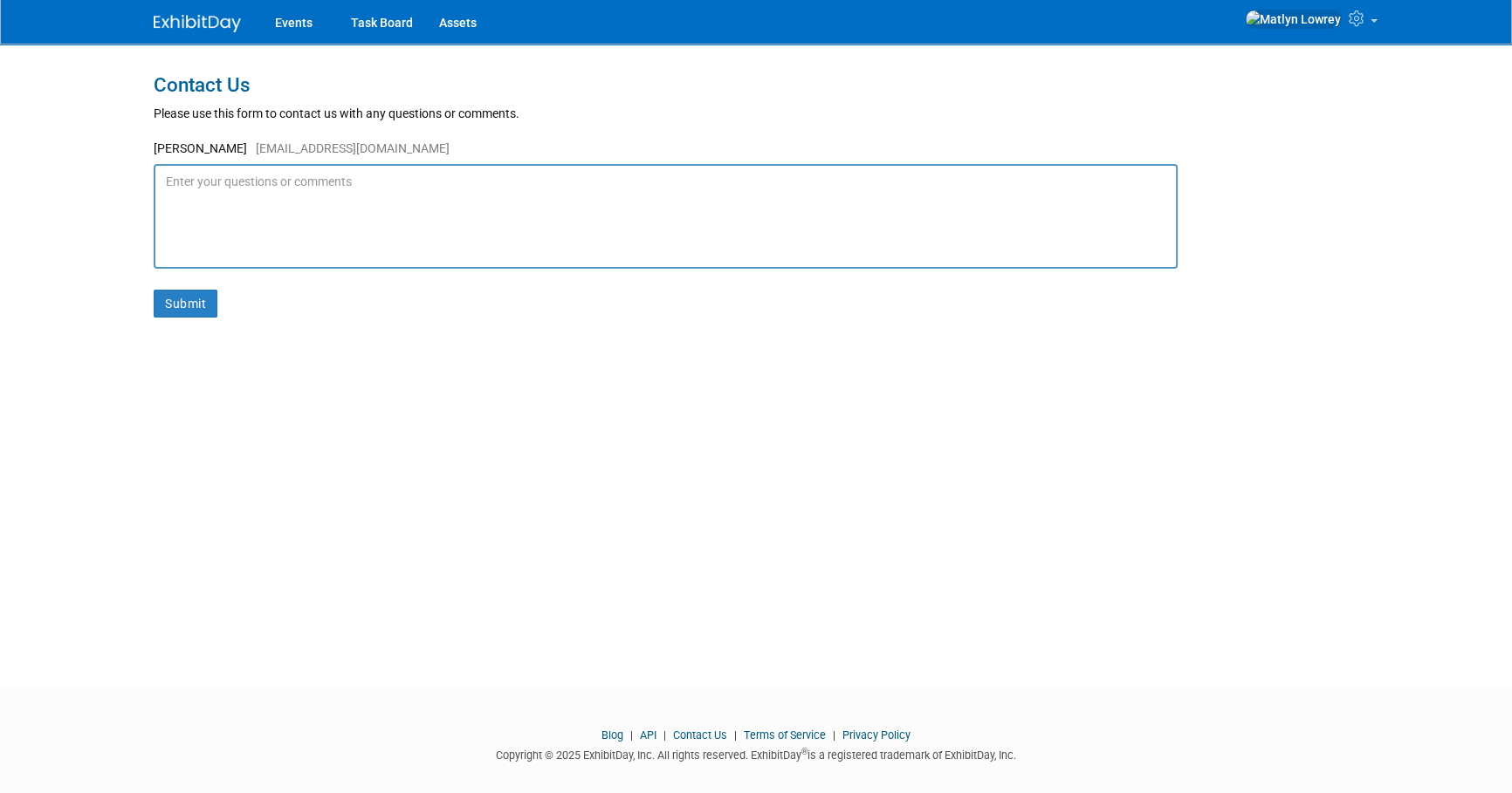
click at [210, 192] on textarea at bounding box center [665, 217] width 1024 height 105
click at [264, 228] on textarea "Good morning! Isn't there a way that we can have two separate workspaces? We ar…" at bounding box center [665, 217] width 1024 height 105
click at [225, 221] on textarea "Good morning! Isn't there a way that we can have two separate workspaces? We ar…" at bounding box center [665, 217] width 1024 height 105
click at [222, 221] on textarea "Good morning! Isn't there a way that we can have two separate workspaces? We ar…" at bounding box center [665, 217] width 1024 height 105
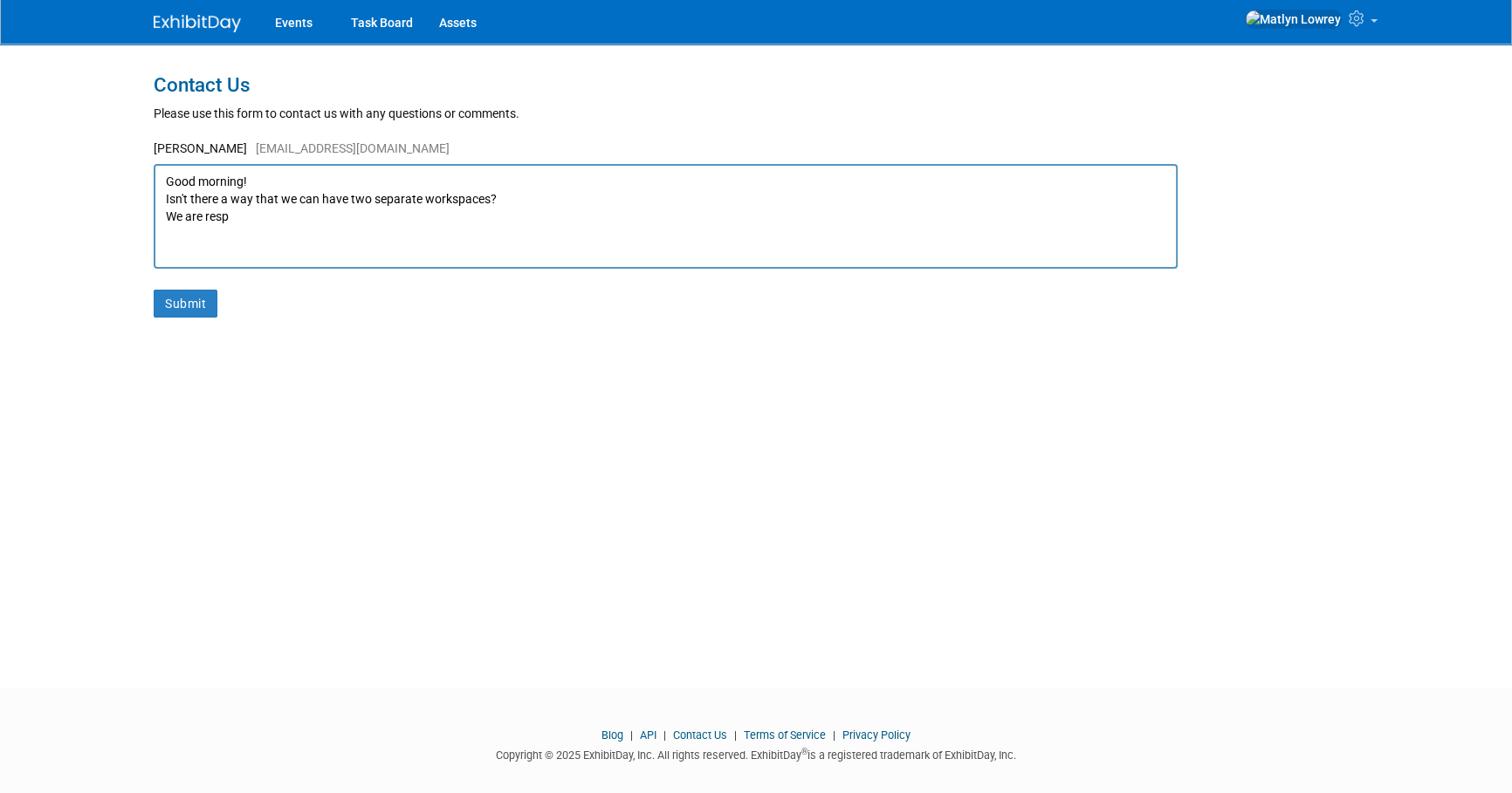
click at [222, 221] on textarea "Good morning! Isn't there a way that we can have two separate workspaces? We ar…" at bounding box center [665, 217] width 1024 height 105
type textarea "Good morning! Isn't there a way that we can have two separate workspaces? or is…"
click at [188, 305] on button "Submit" at bounding box center [185, 304] width 63 height 28
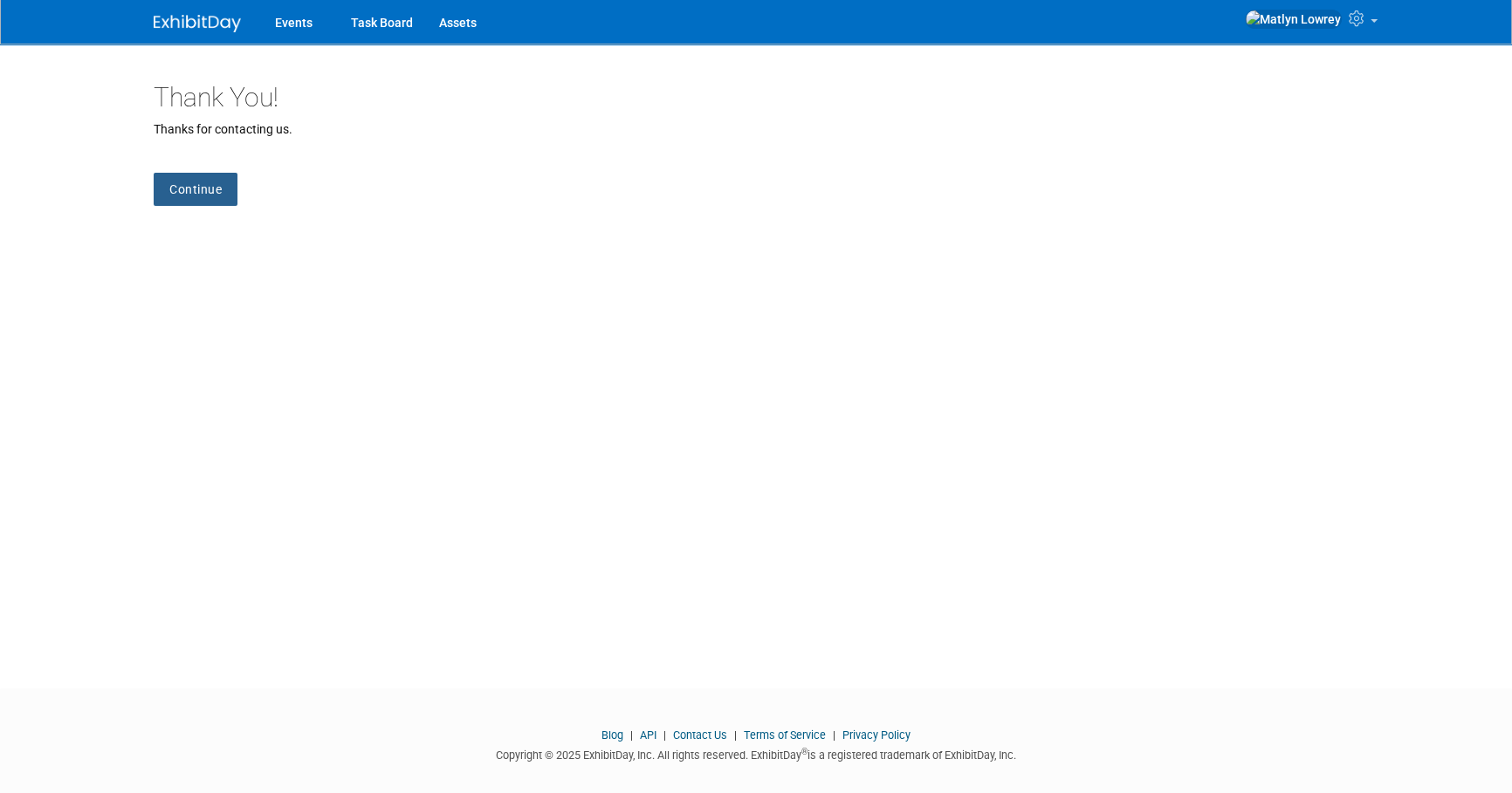
click at [182, 204] on link "Continue" at bounding box center [195, 189] width 84 height 33
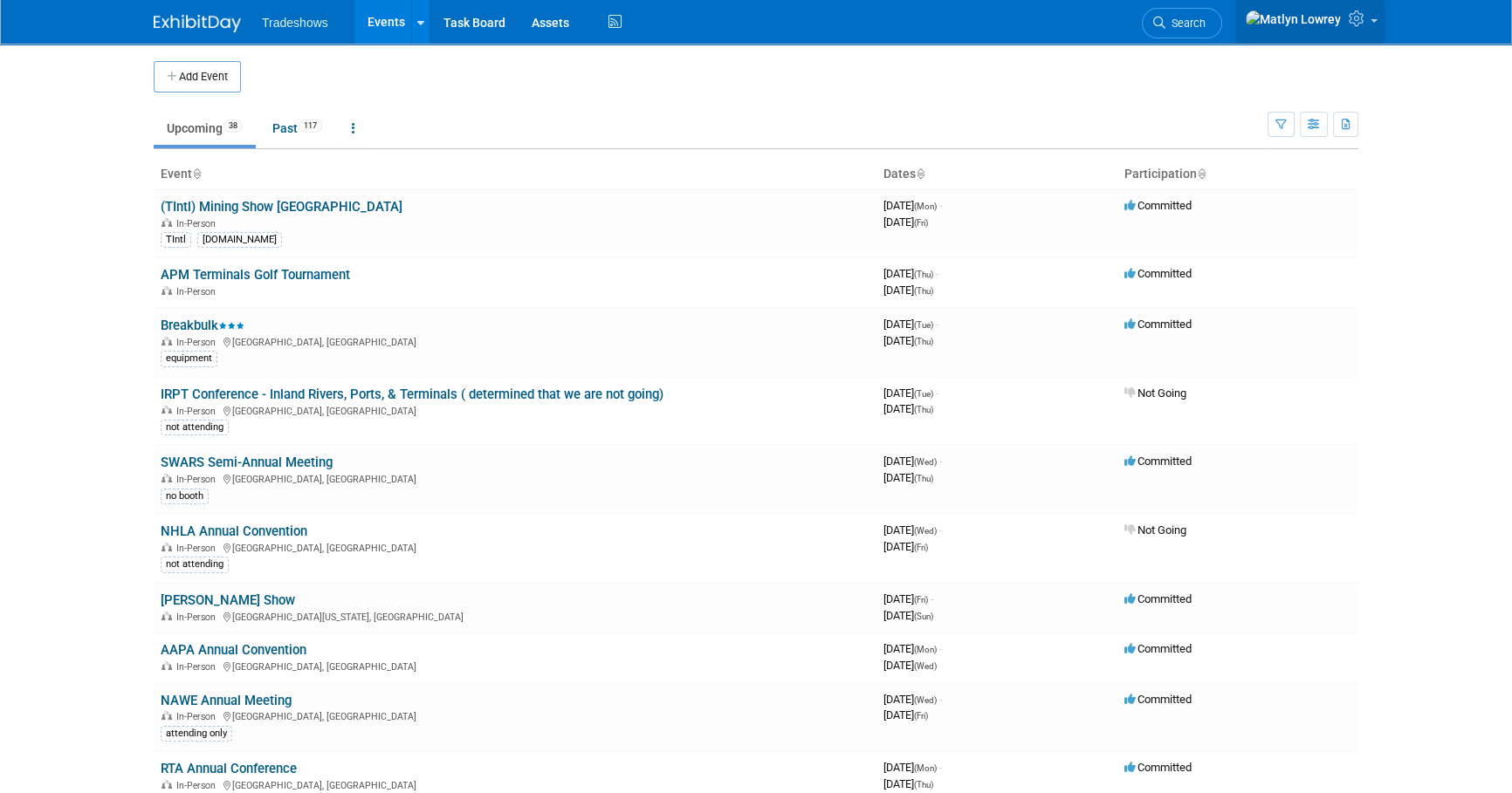
click at [1355, 33] on link at bounding box center [1309, 22] width 150 height 44
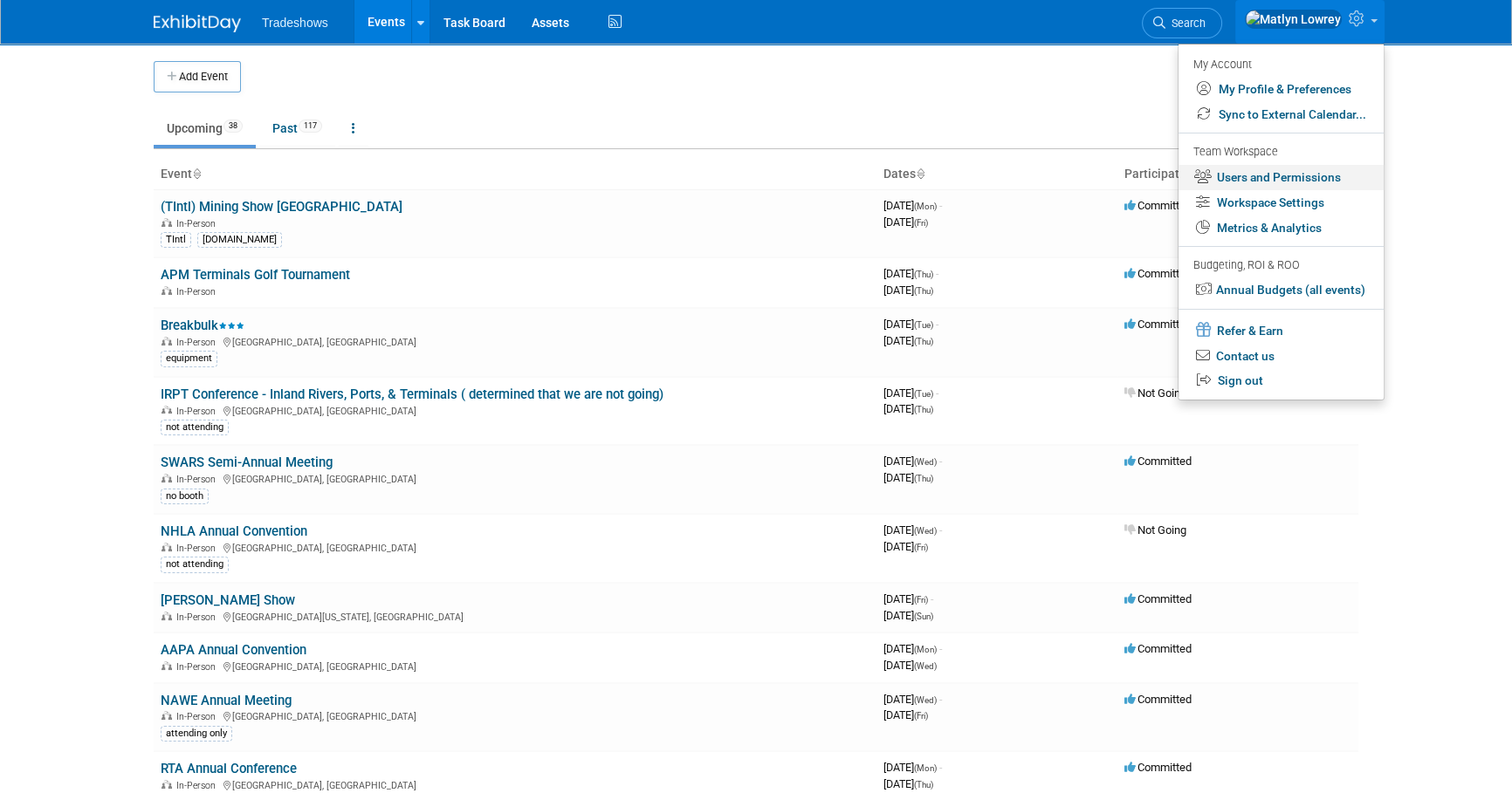
click at [1226, 172] on link "Users and Permissions" at bounding box center [1280, 178] width 205 height 26
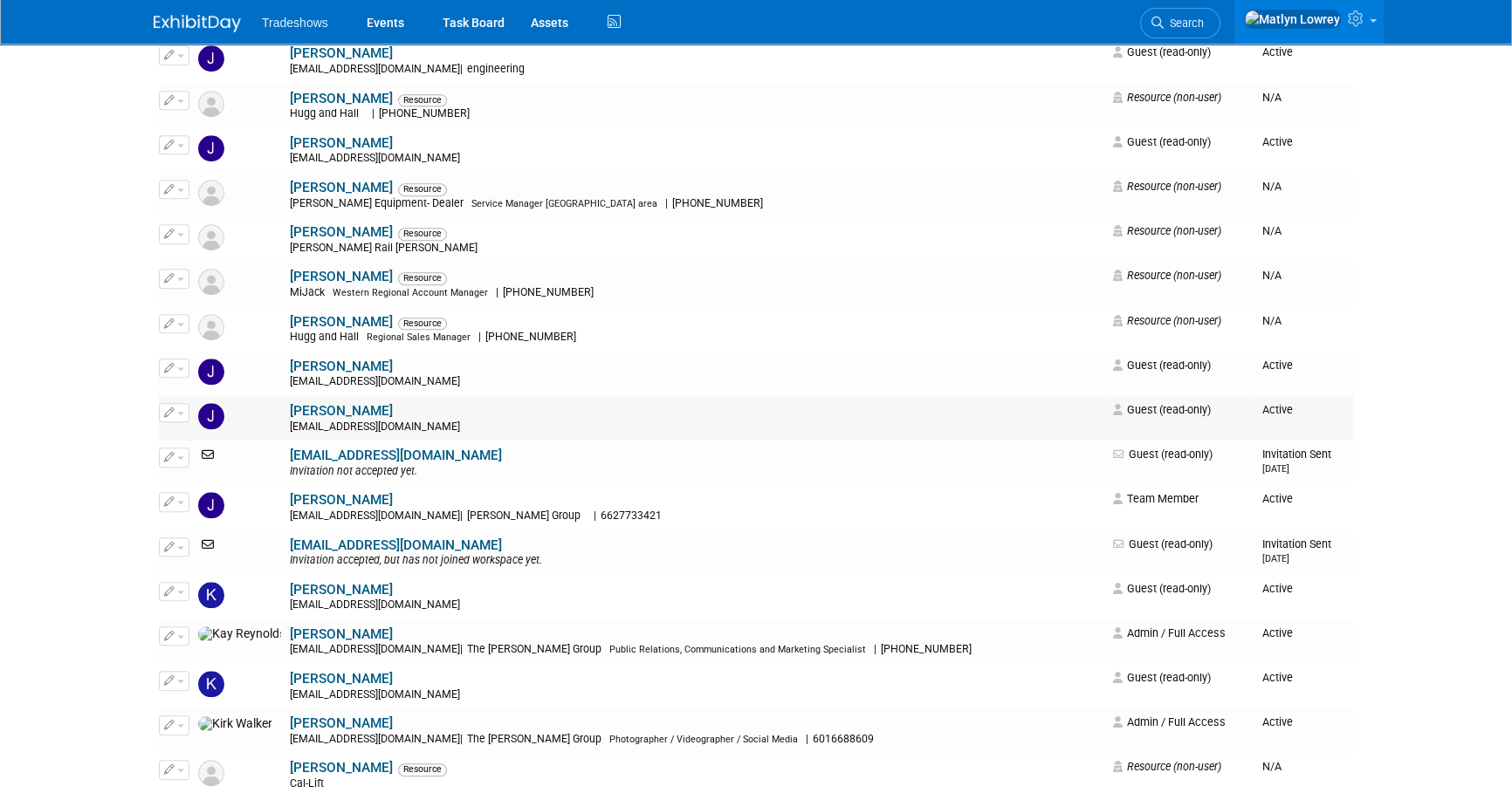
scroll to position [1983, 0]
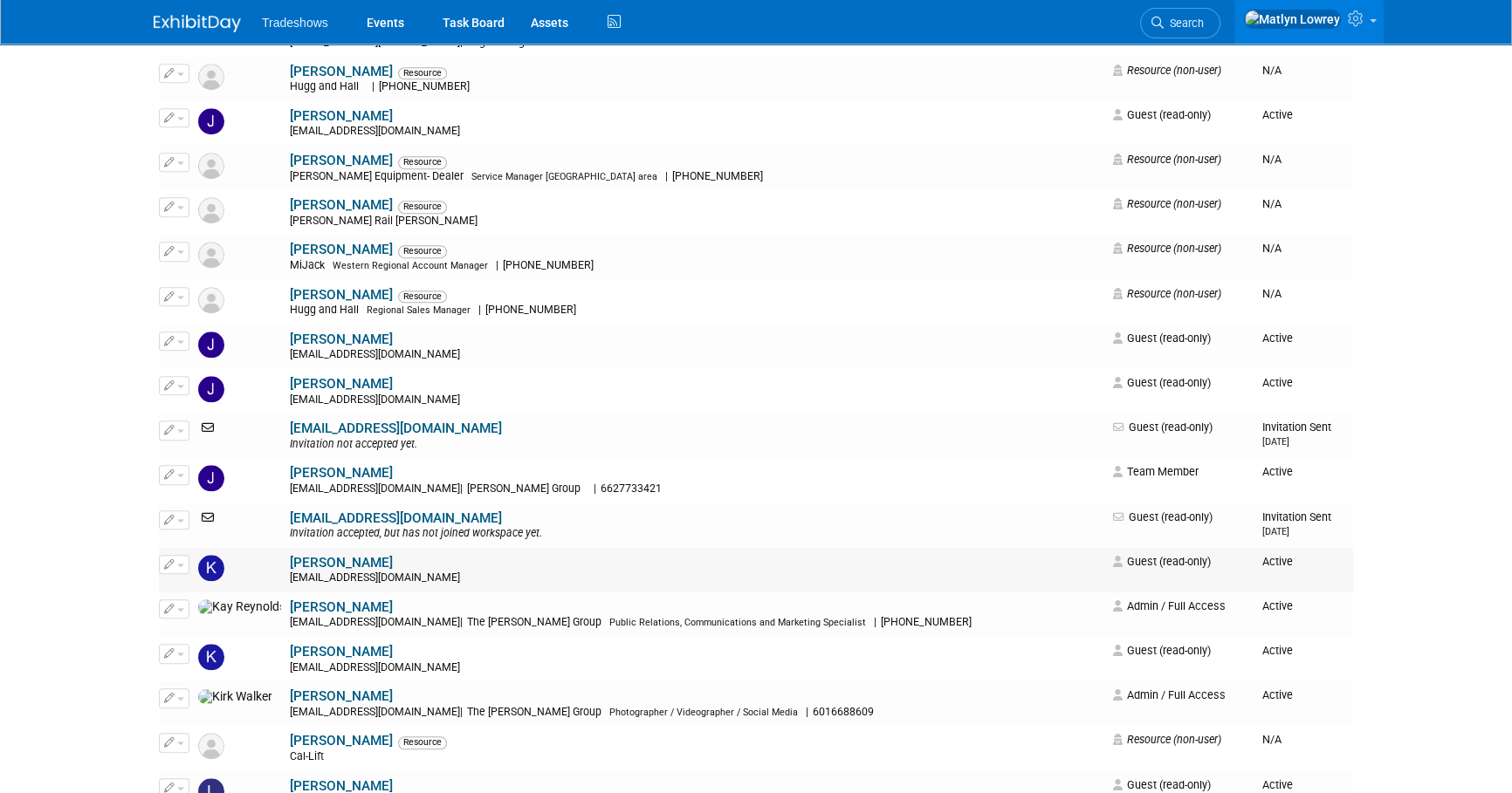
click at [290, 555] on link "[PERSON_NAME]" at bounding box center [342, 563] width 103 height 16
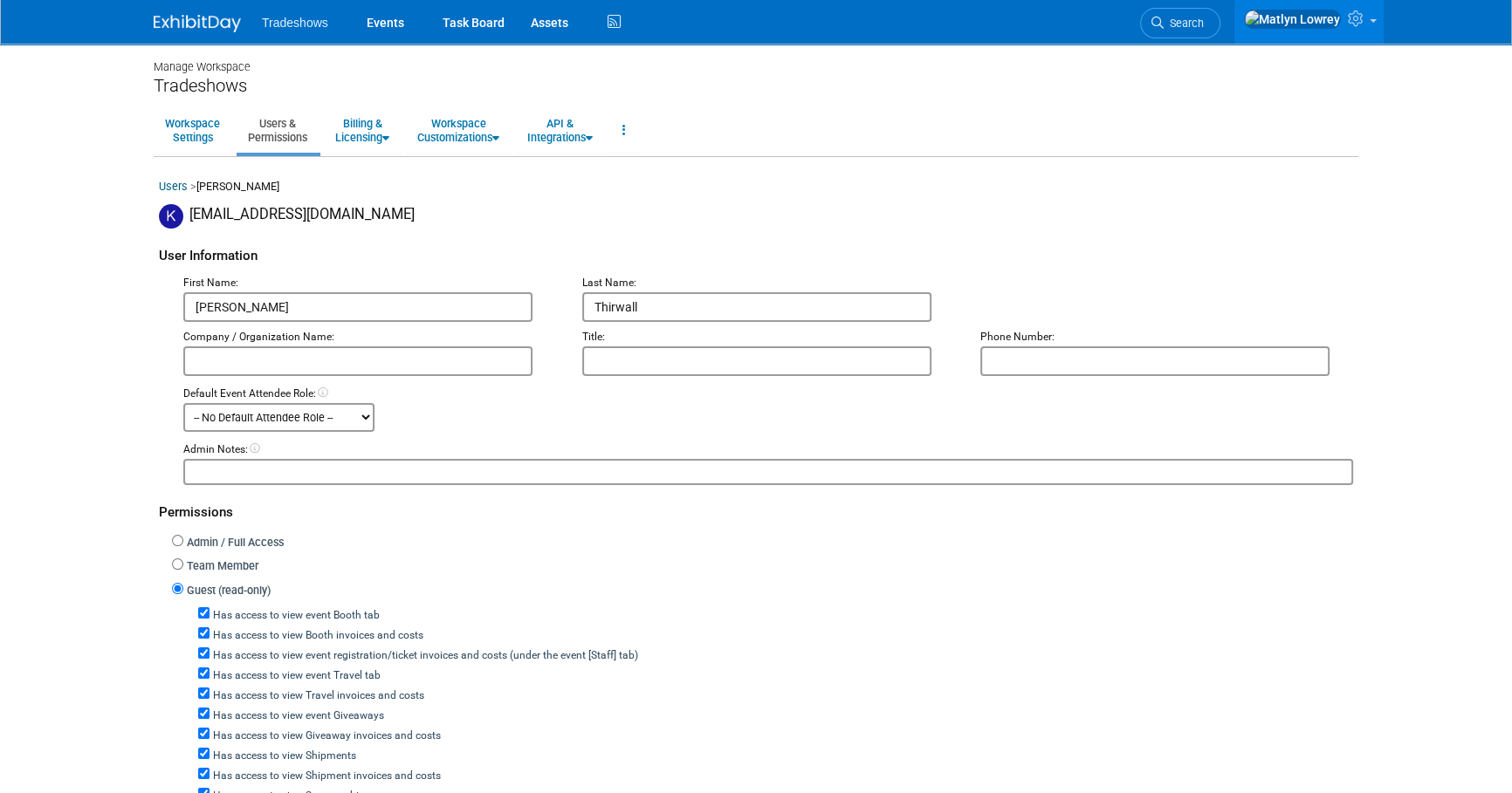
click at [302, 360] on input "text" at bounding box center [357, 361] width 350 height 30
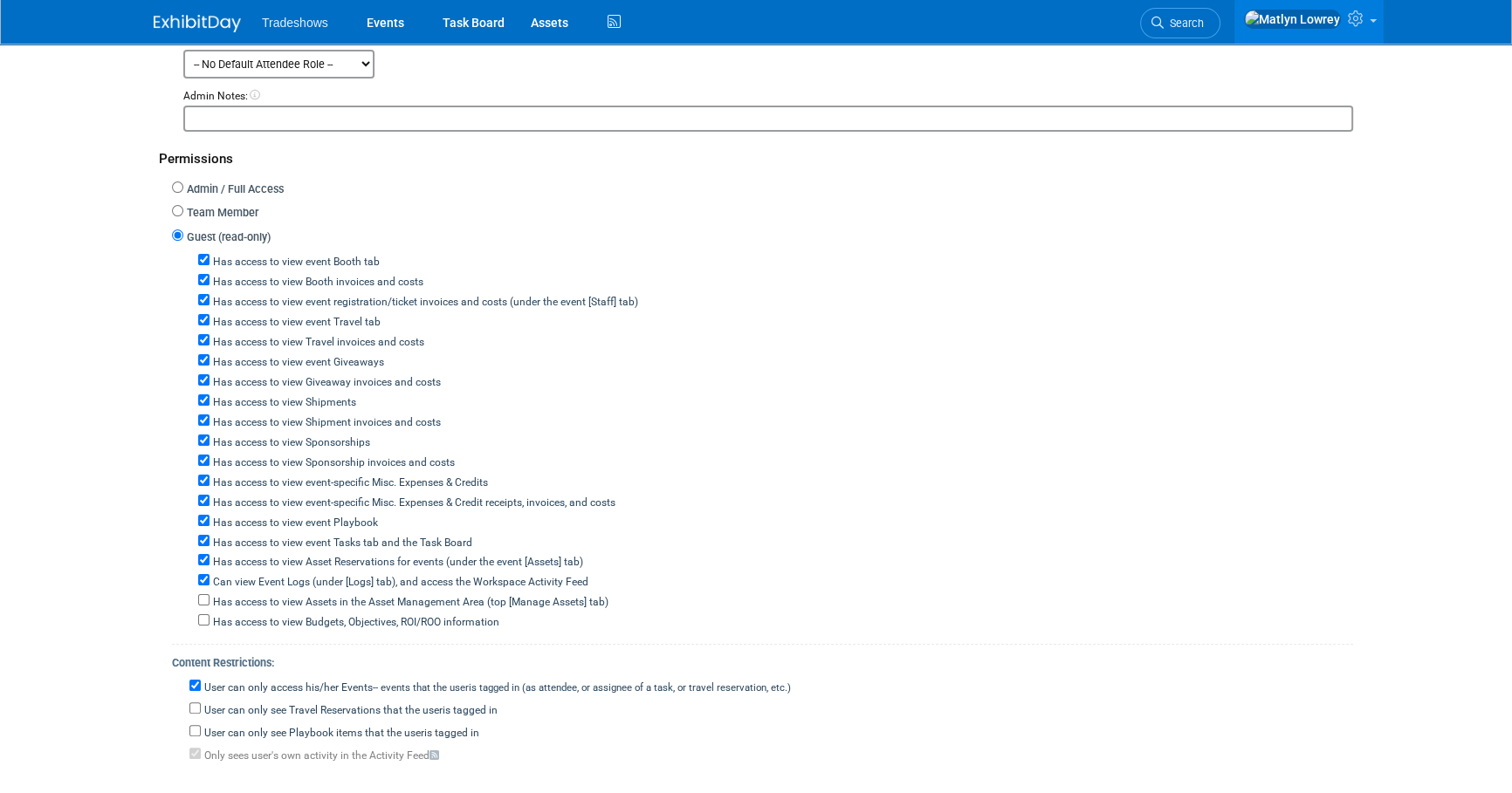
scroll to position [317, 0]
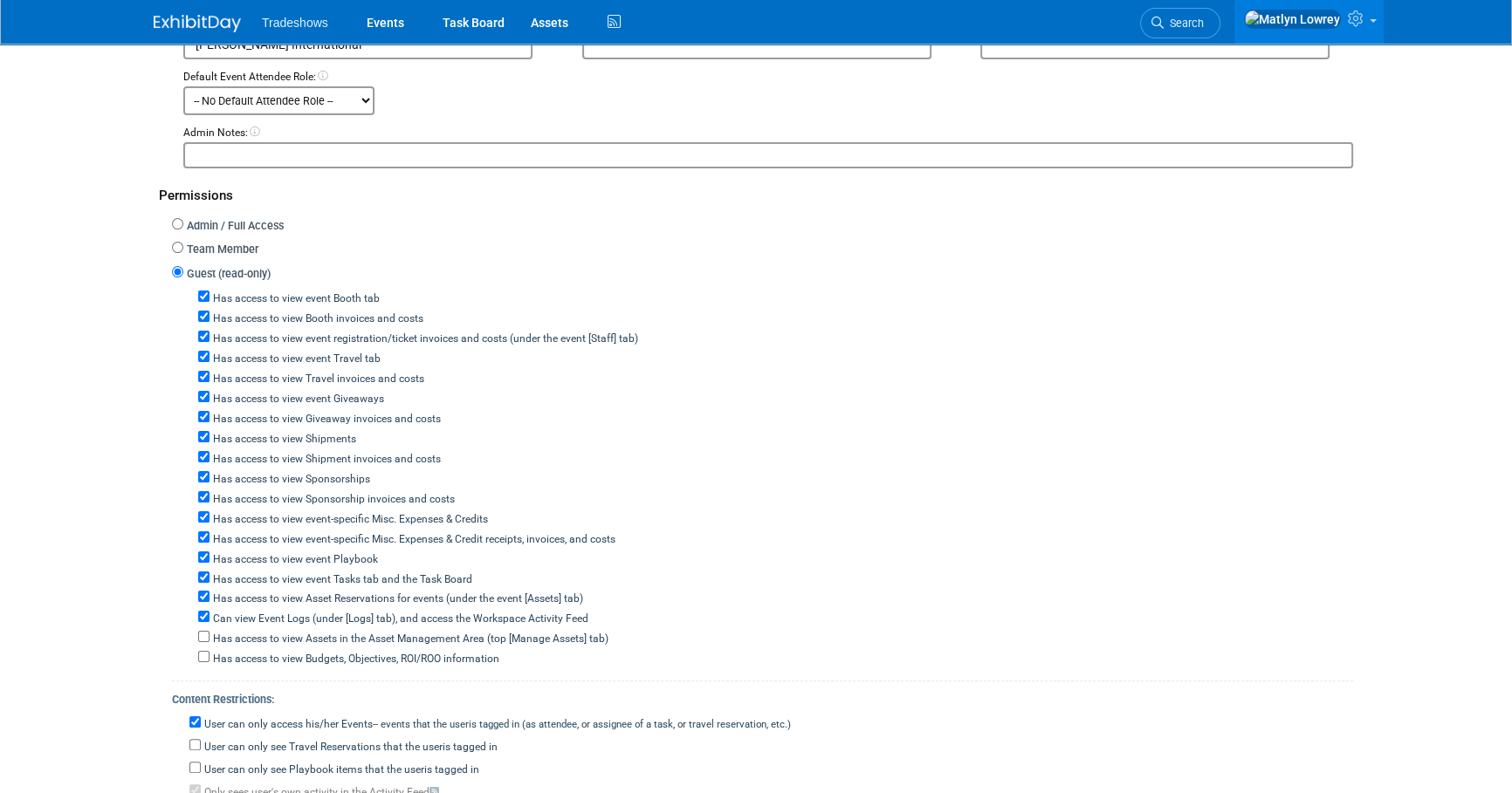
type input "[PERSON_NAME] International"
click at [220, 247] on label "Team Member" at bounding box center [221, 249] width 75 height 17
click at [183, 247] on input "Team Member" at bounding box center [177, 247] width 11 height 11
radio input "true"
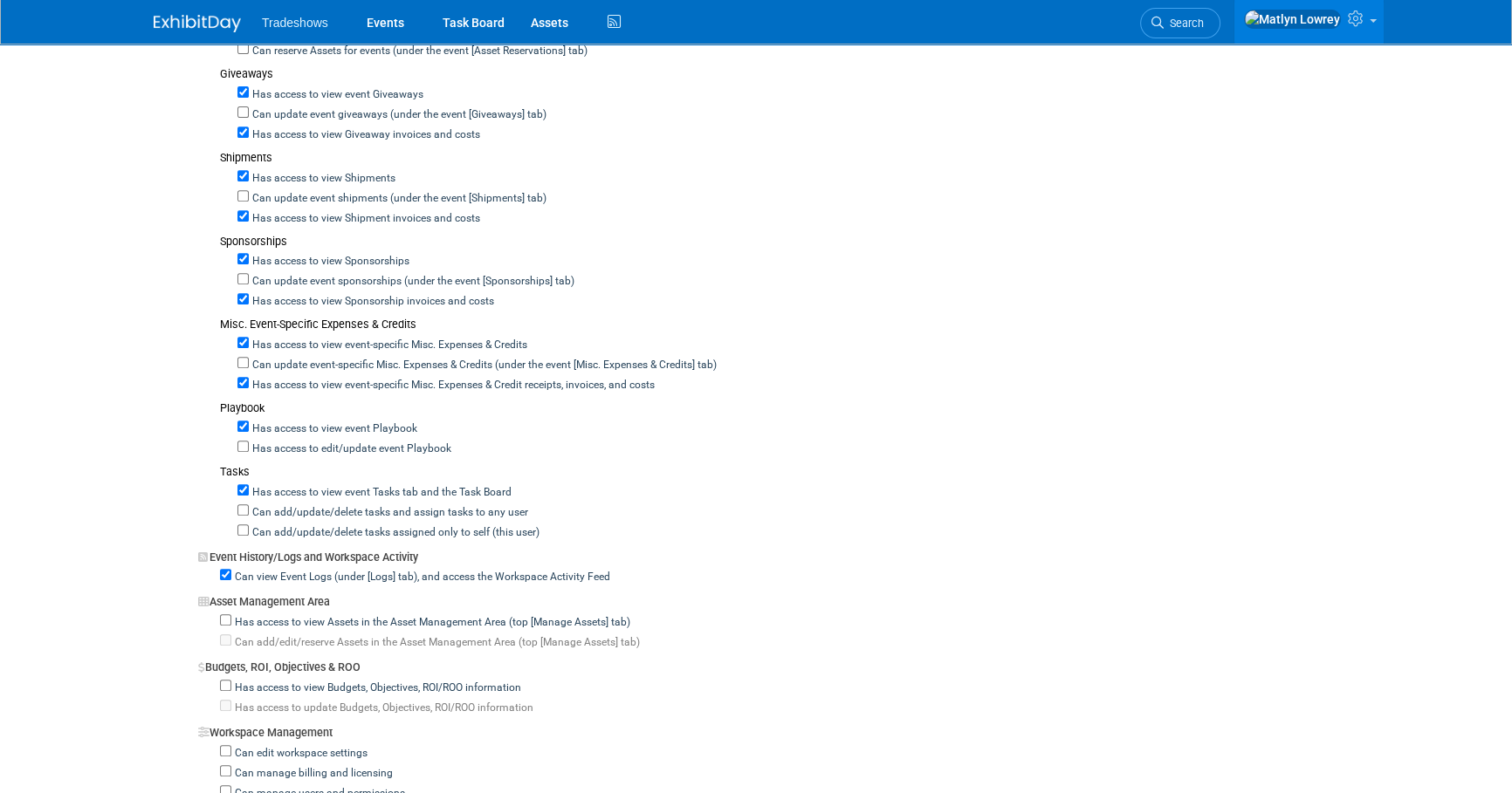
scroll to position [914, 0]
click at [230, 570] on input "Can view Event Logs (under [Logs] tab), and access the Workspace Activity Feed" at bounding box center [225, 575] width 11 height 11
checkbox input "false"
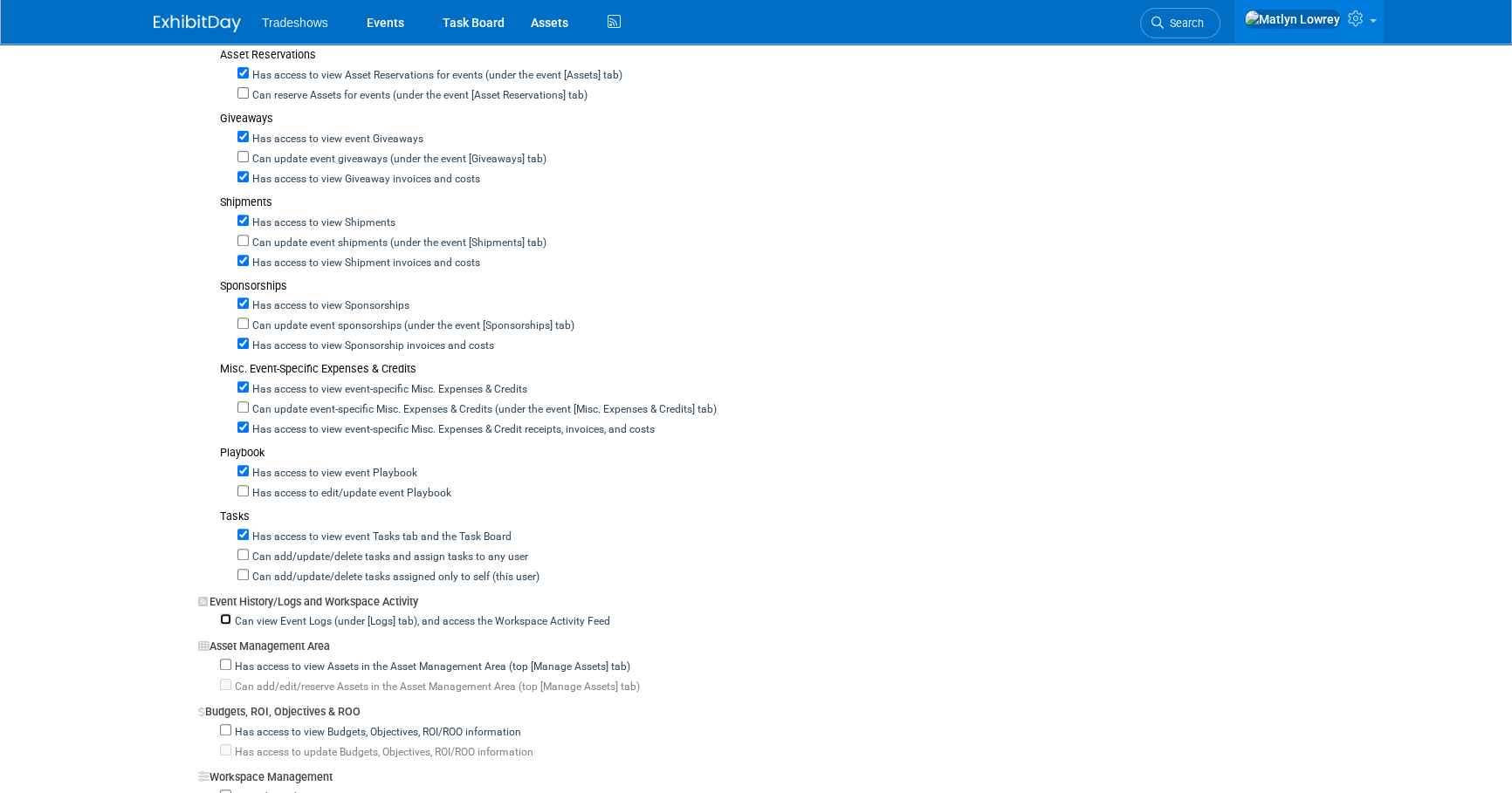
scroll to position [835, 0]
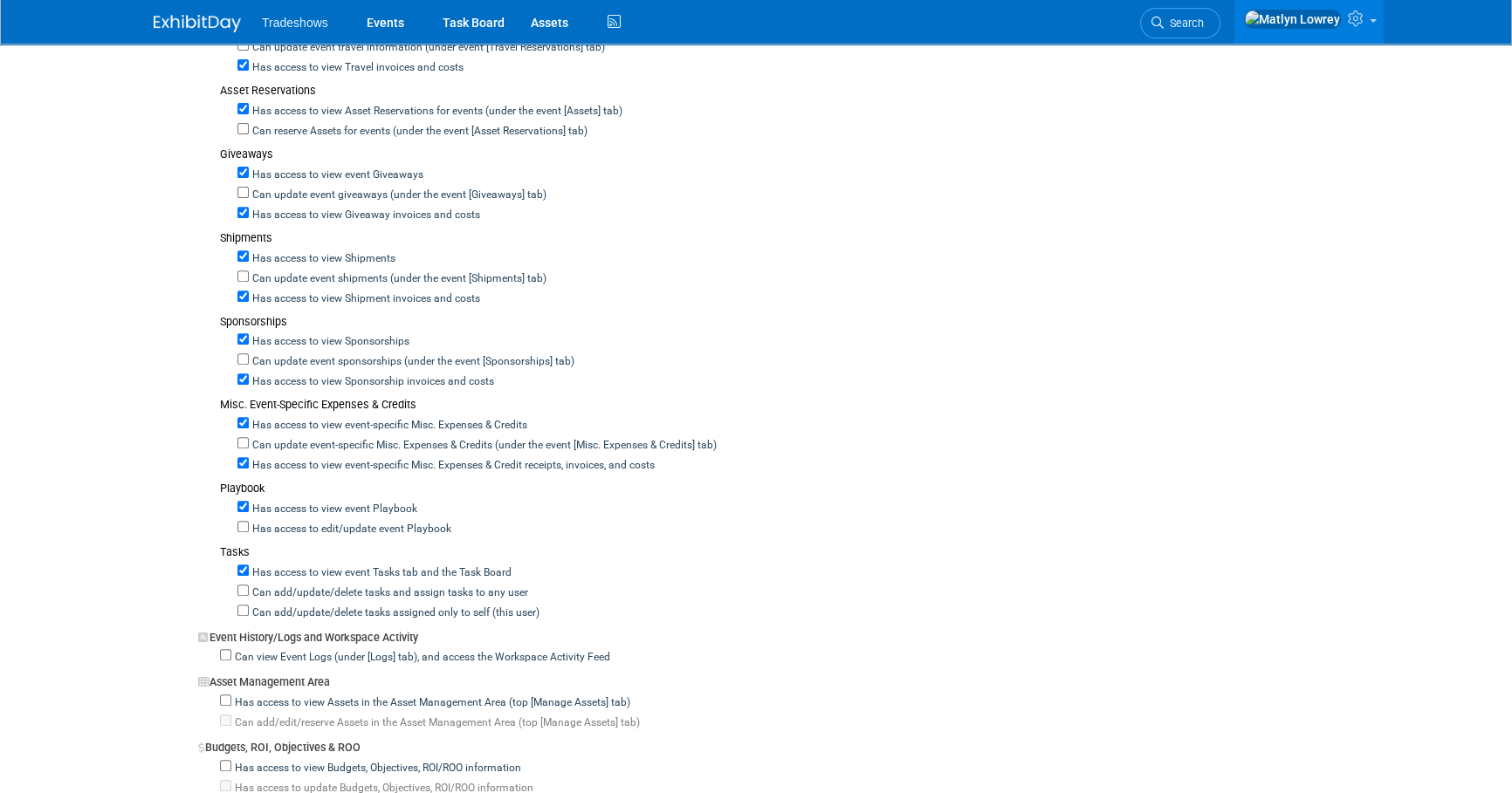
click at [436, 585] on label "Can add/update/delete tasks and assign tasks to any user" at bounding box center [388, 593] width 279 height 16
click at [249, 585] on input "Can add/update/delete tasks and assign tasks to any user" at bounding box center [243, 590] width 11 height 11
checkbox input "true"
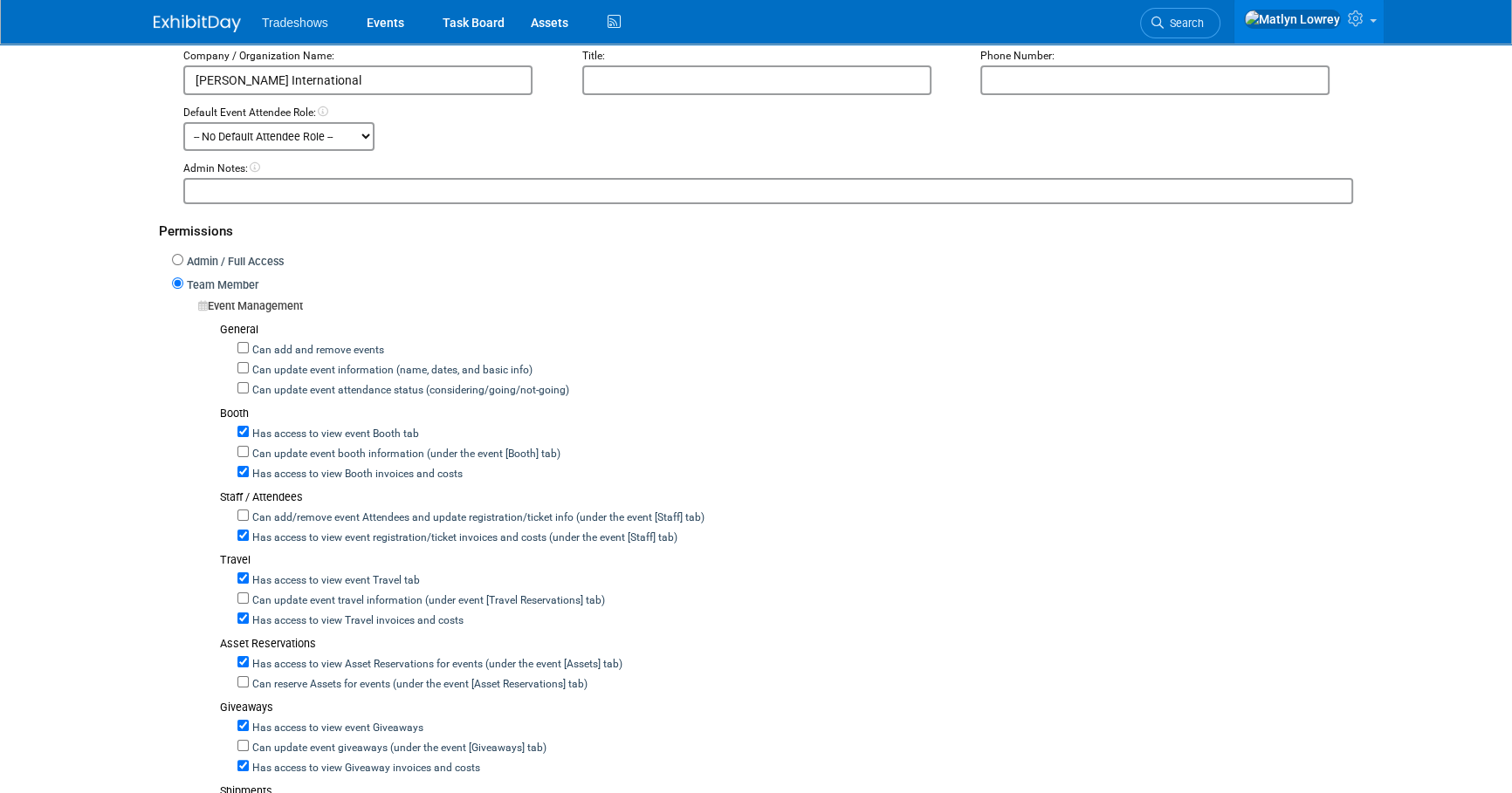
scroll to position [396, 0]
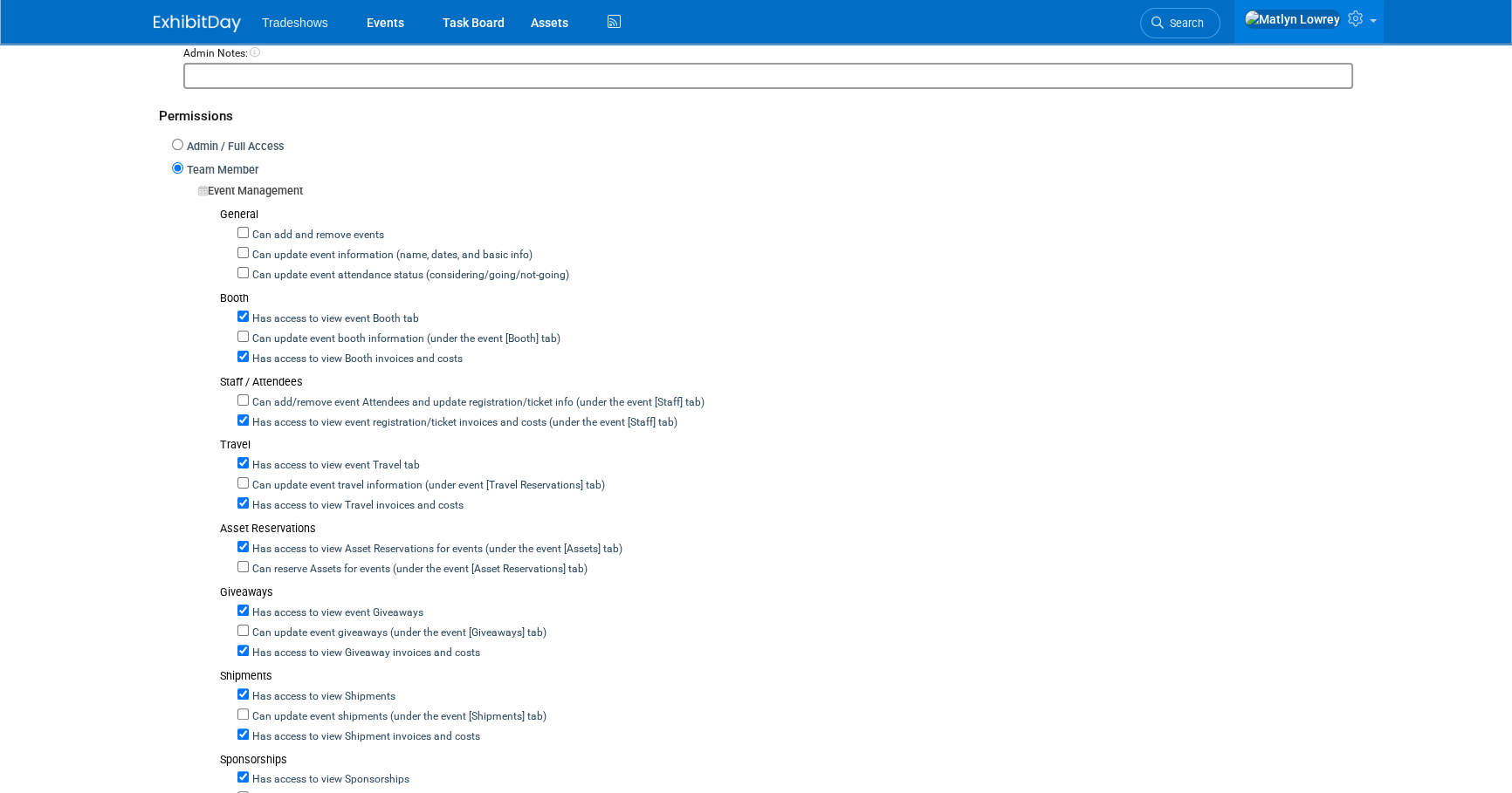
click at [384, 395] on label "Can add/remove event Attendees and update registration/ticket info (under the e…" at bounding box center [476, 403] width 455 height 16
click at [249, 394] on input "Can add/remove event Attendees and update registration/ticket info (under the e…" at bounding box center [243, 399] width 11 height 11
checkbox input "true"
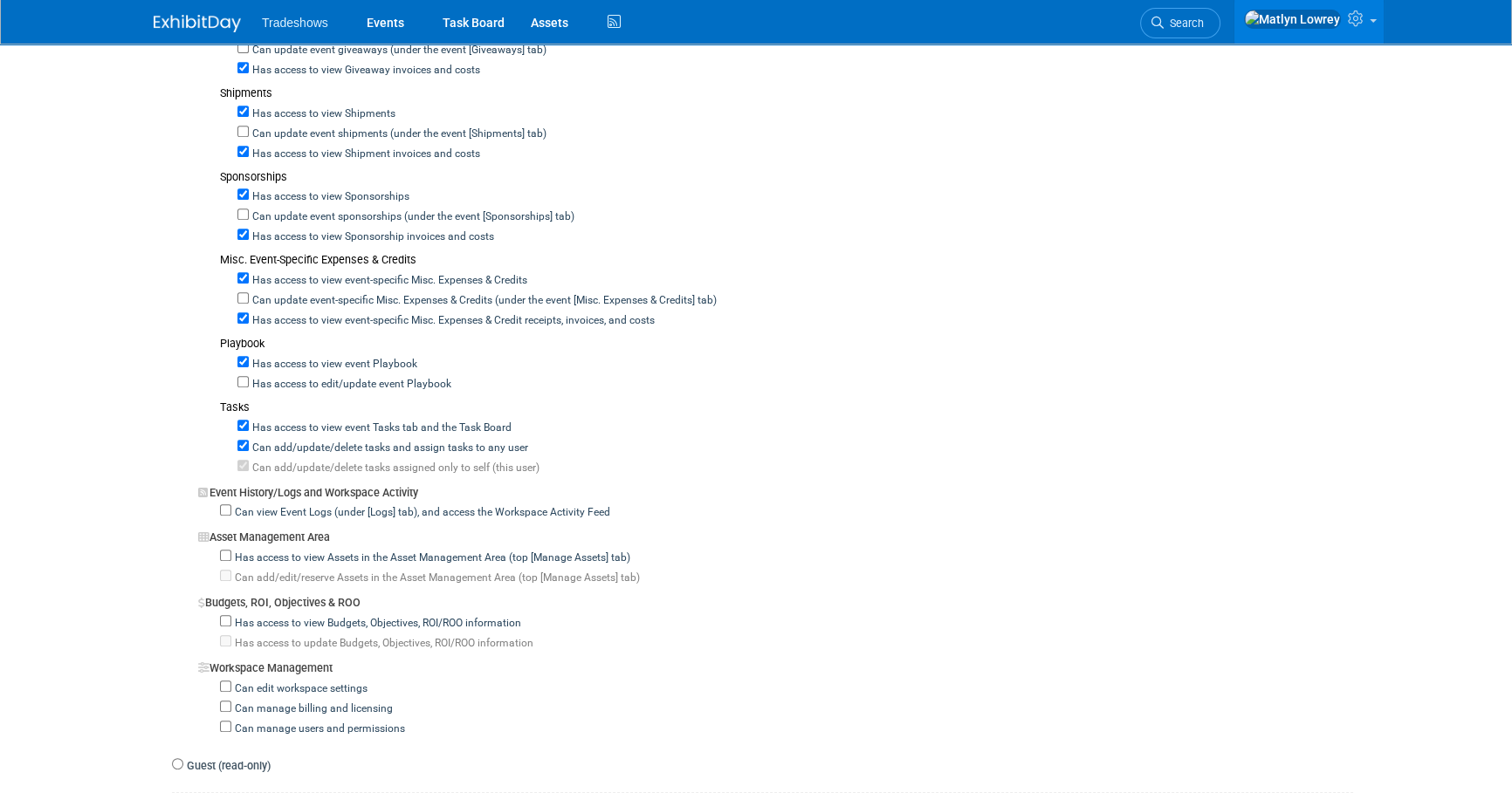
scroll to position [951, 0]
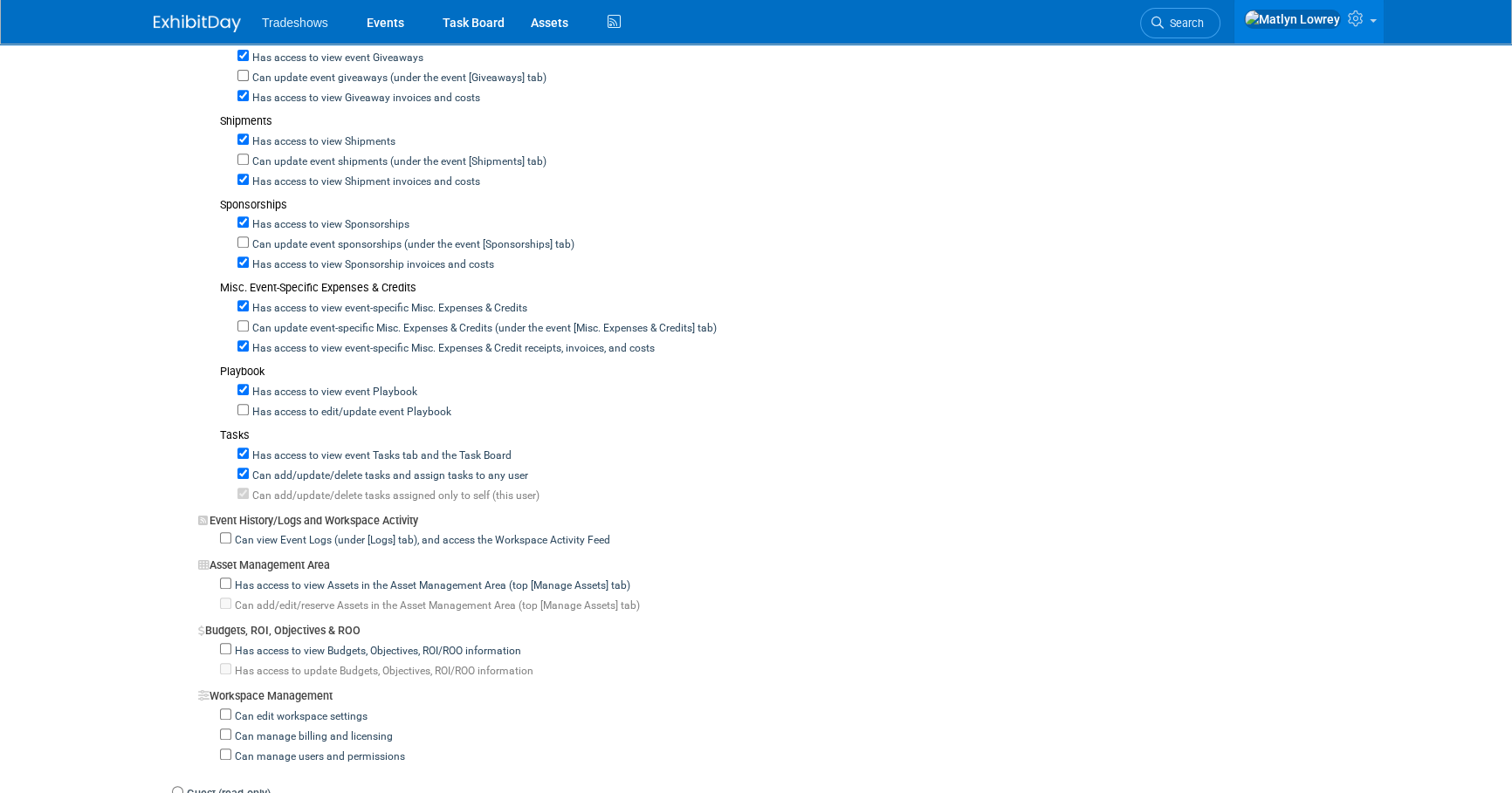
click at [457, 644] on label "Has access to view Budgets, Objectives, ROI/ROO information" at bounding box center [376, 651] width 290 height 16
click at [232, 644] on input "Has access to view Budgets, Objectives, ROI/ROO information" at bounding box center [225, 648] width 11 height 11
checkbox input "true"
click at [417, 578] on label "Has access to view Assets in the Asset Management Area (top [Manage Assets] tab)" at bounding box center [431, 586] width 399 height 16
click at [232, 578] on input "Has access to view Assets in the Asset Management Area (top [Manage Assets] tab)" at bounding box center [225, 583] width 11 height 11
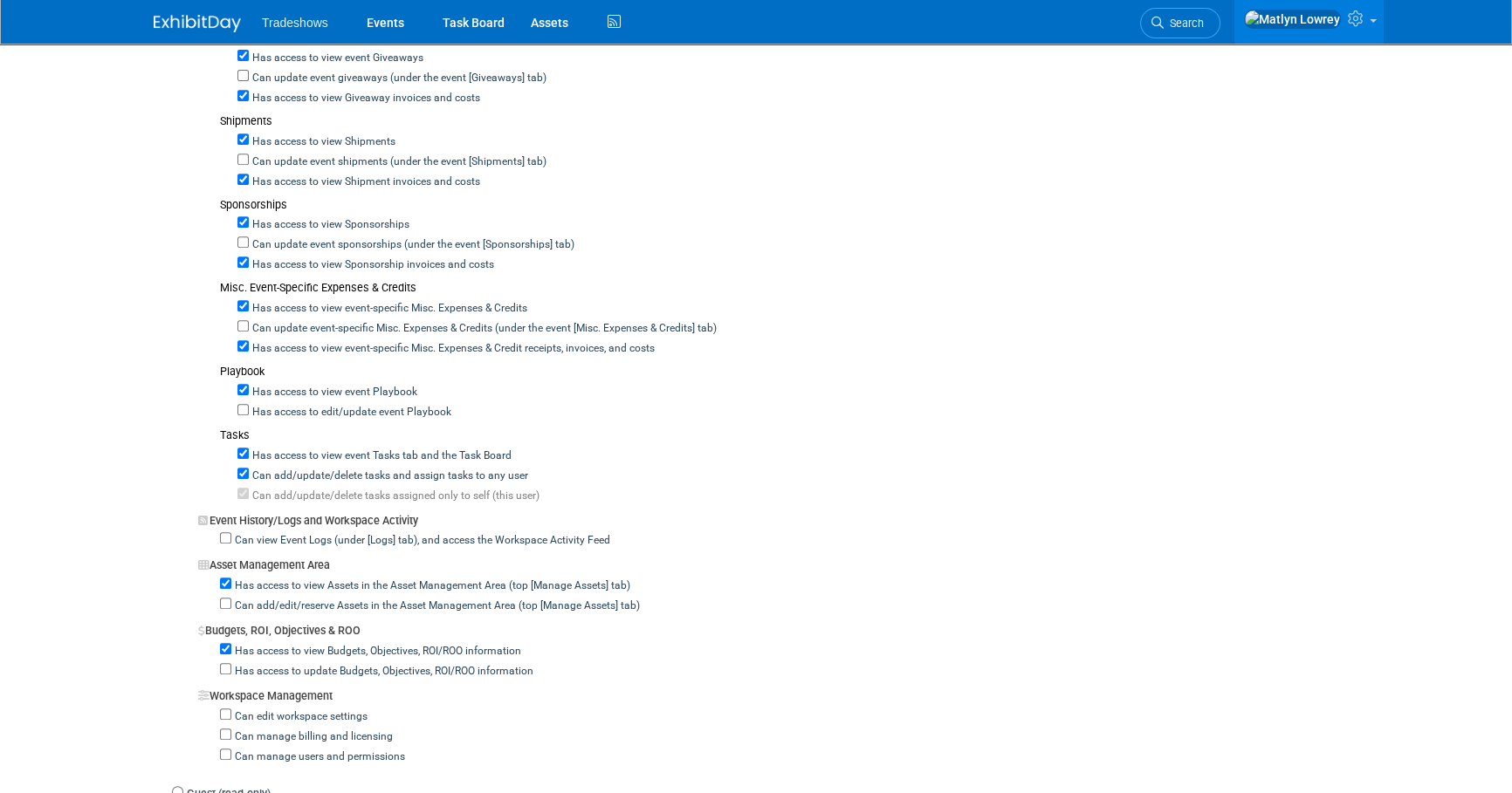
click at [417, 578] on label "Has access to view Assets in the Asset Management Area (top [Manage Assets] tab)" at bounding box center [431, 586] width 399 height 16
click at [232, 578] on input "Has access to view Assets in the Asset Management Area (top [Manage Assets] tab)" at bounding box center [225, 583] width 11 height 11
checkbox input "false"
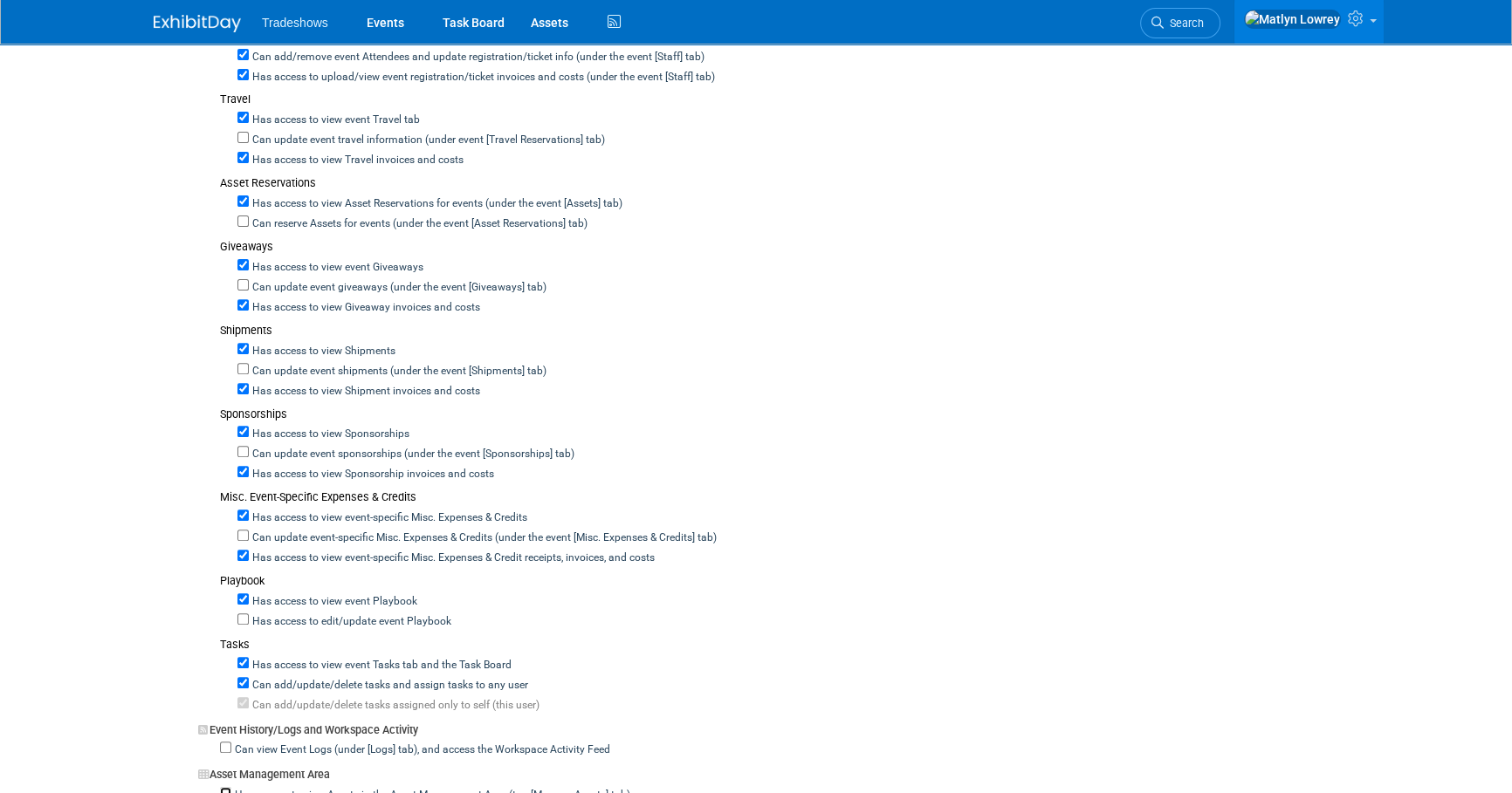
scroll to position [714, 0]
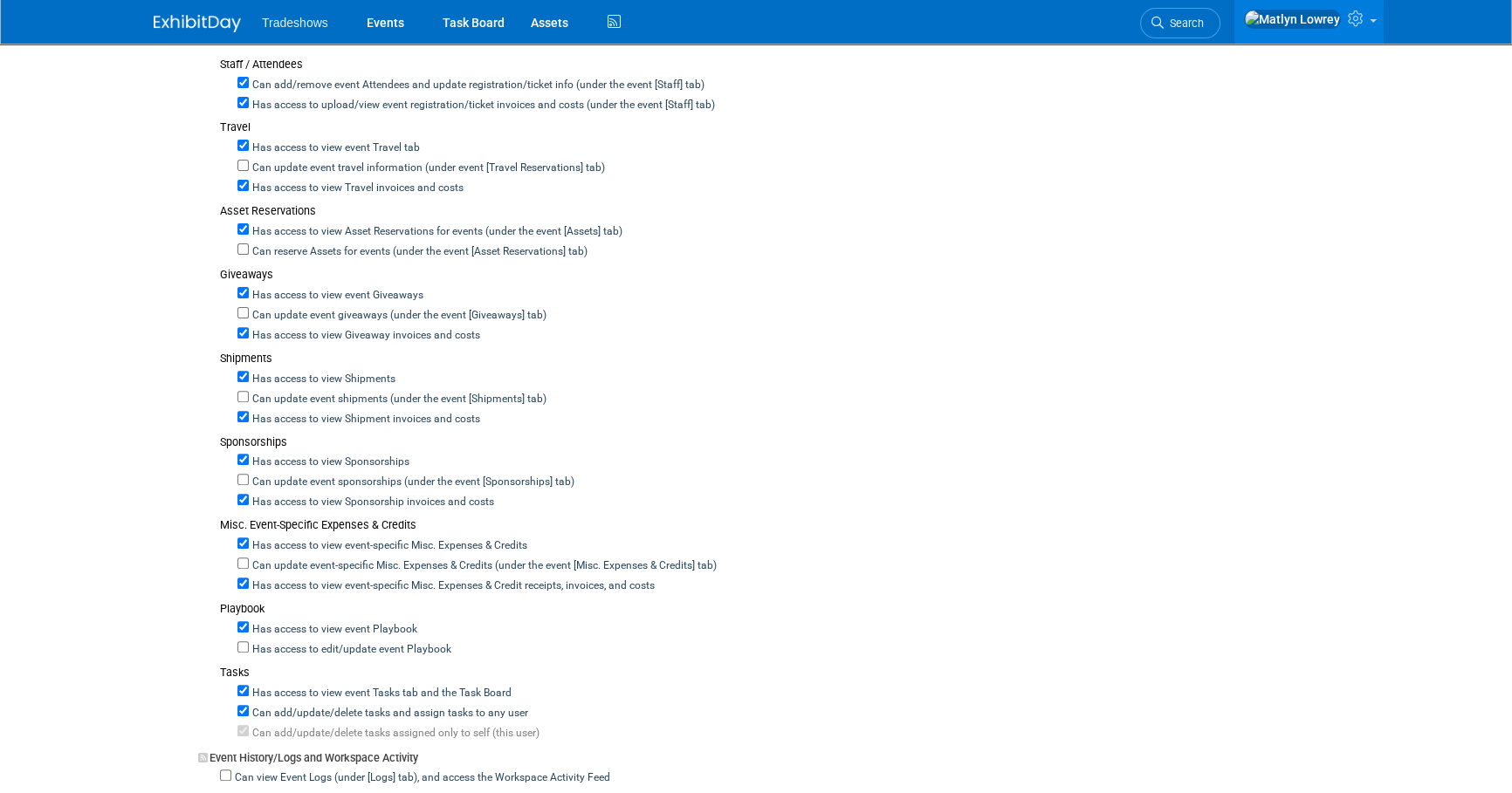
click at [346, 643] on label "Has access to edit/update event Playbook" at bounding box center [350, 650] width 202 height 16
click at [249, 642] on input "Has access to edit/update event Playbook" at bounding box center [243, 646] width 11 height 11
checkbox input "true"
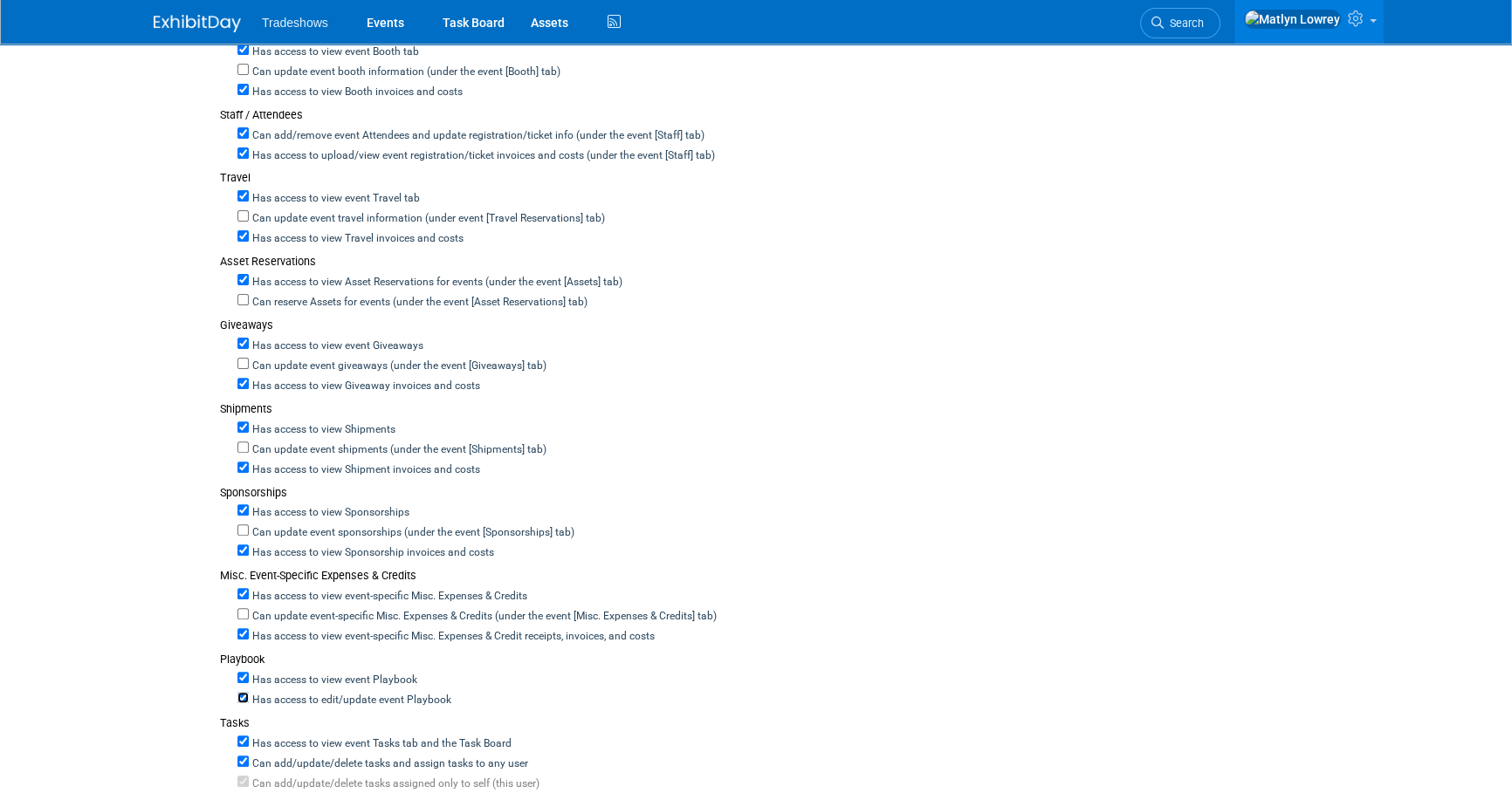
scroll to position [635, 0]
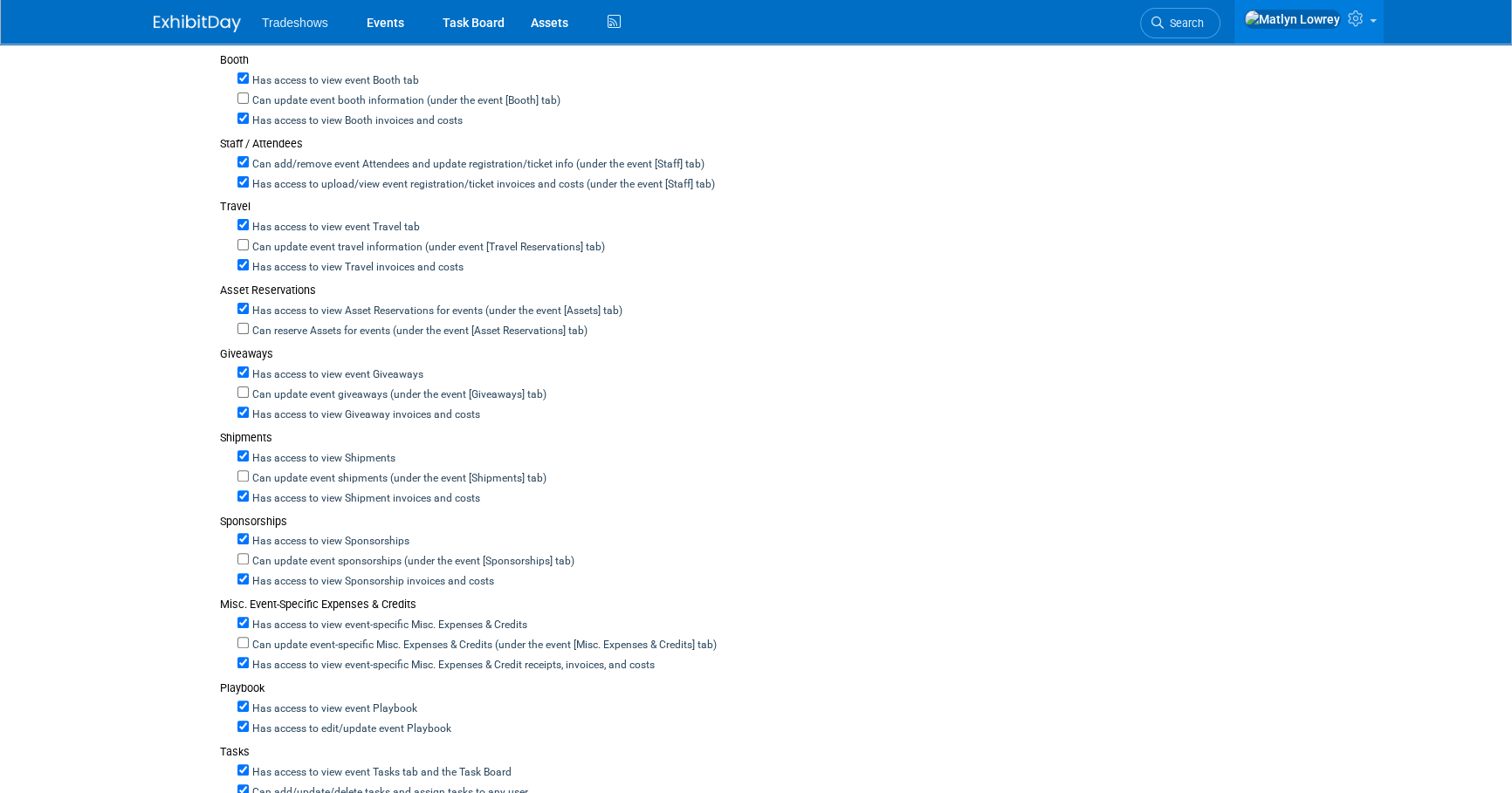
click at [482, 638] on label "Can update event-specific Misc. Expenses & Credits (under the event [Misc. Expe…" at bounding box center [482, 645] width 467 height 16
click at [249, 637] on input "Can update event-specific Misc. Expenses & Credits (under the event [Misc. Expe…" at bounding box center [243, 642] width 11 height 11
checkbox input "true"
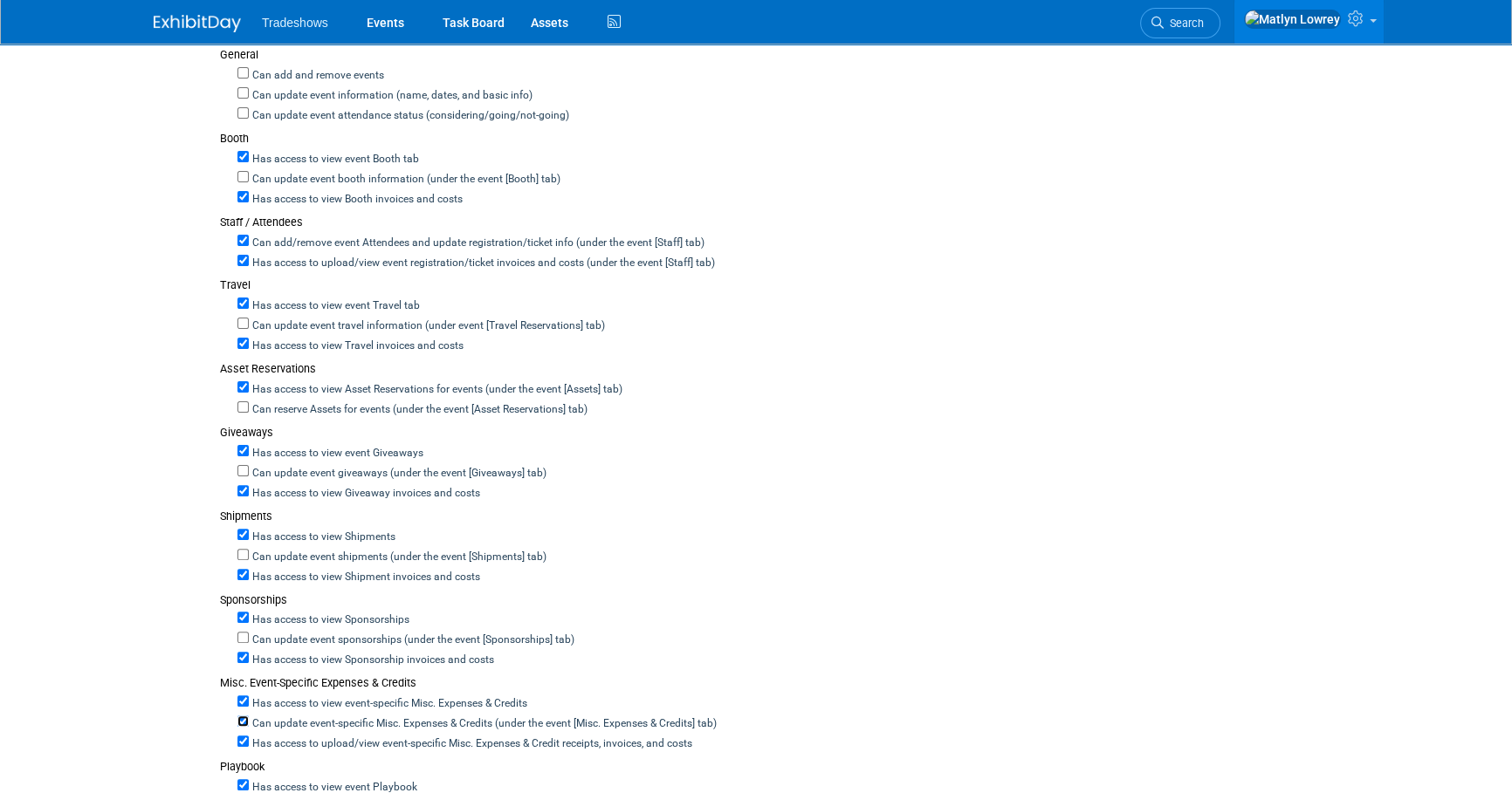
scroll to position [555, 0]
click at [496, 634] on label "Can update event sponsorships (under the event [Sponsorships] tab)" at bounding box center [411, 642] width 326 height 16
click at [249, 633] on input "Can update event sponsorships (under the event [Sponsorships] tab)" at bounding box center [243, 638] width 11 height 11
checkbox input "true"
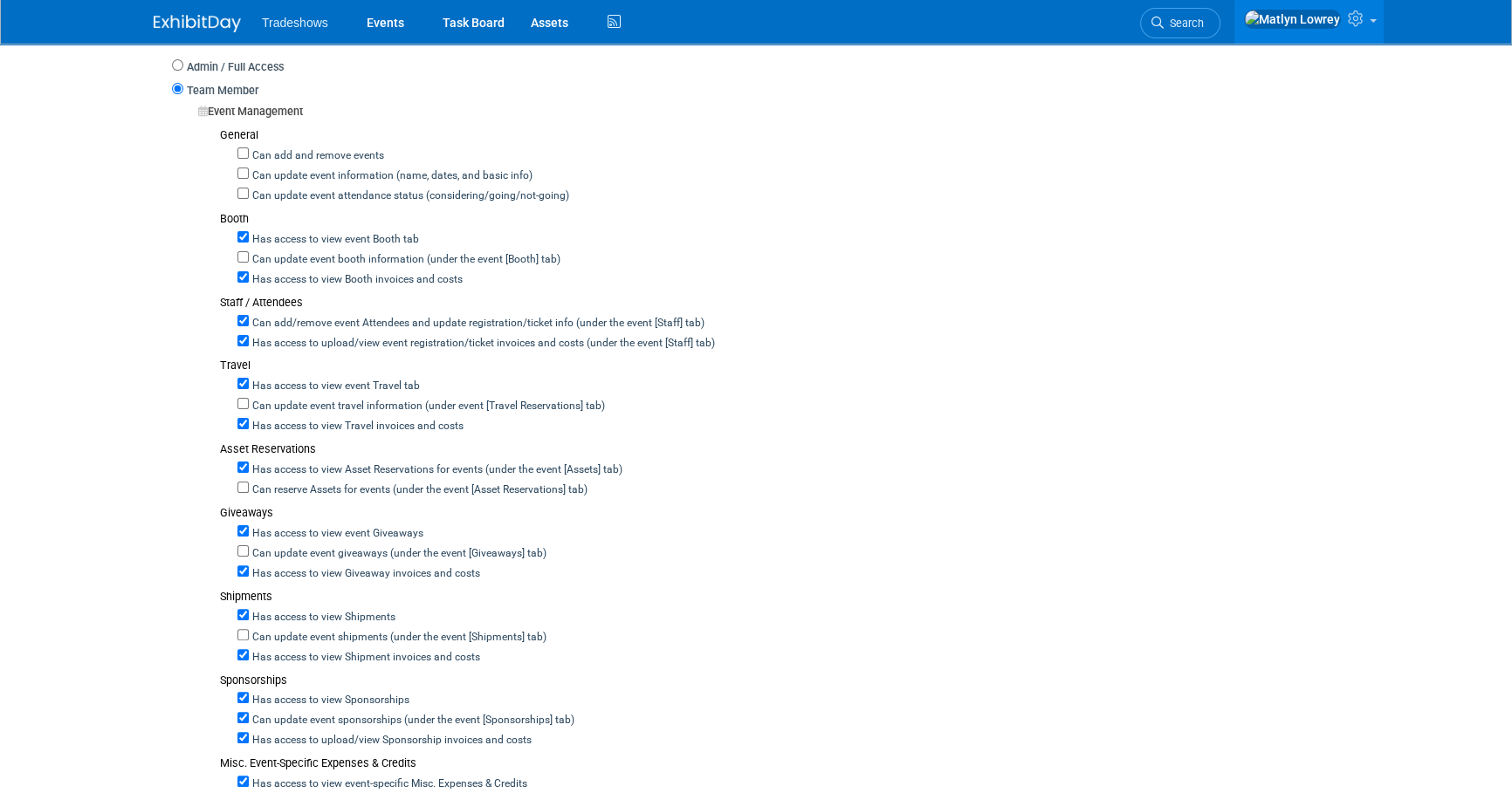
click at [491, 630] on label "Can update event shipments (under the event [Shipments] tab)" at bounding box center [397, 638] width 298 height 16
click at [249, 630] on input "Can update event shipments (under the event [Shipments] tab)" at bounding box center [243, 635] width 11 height 11
checkbox input "true"
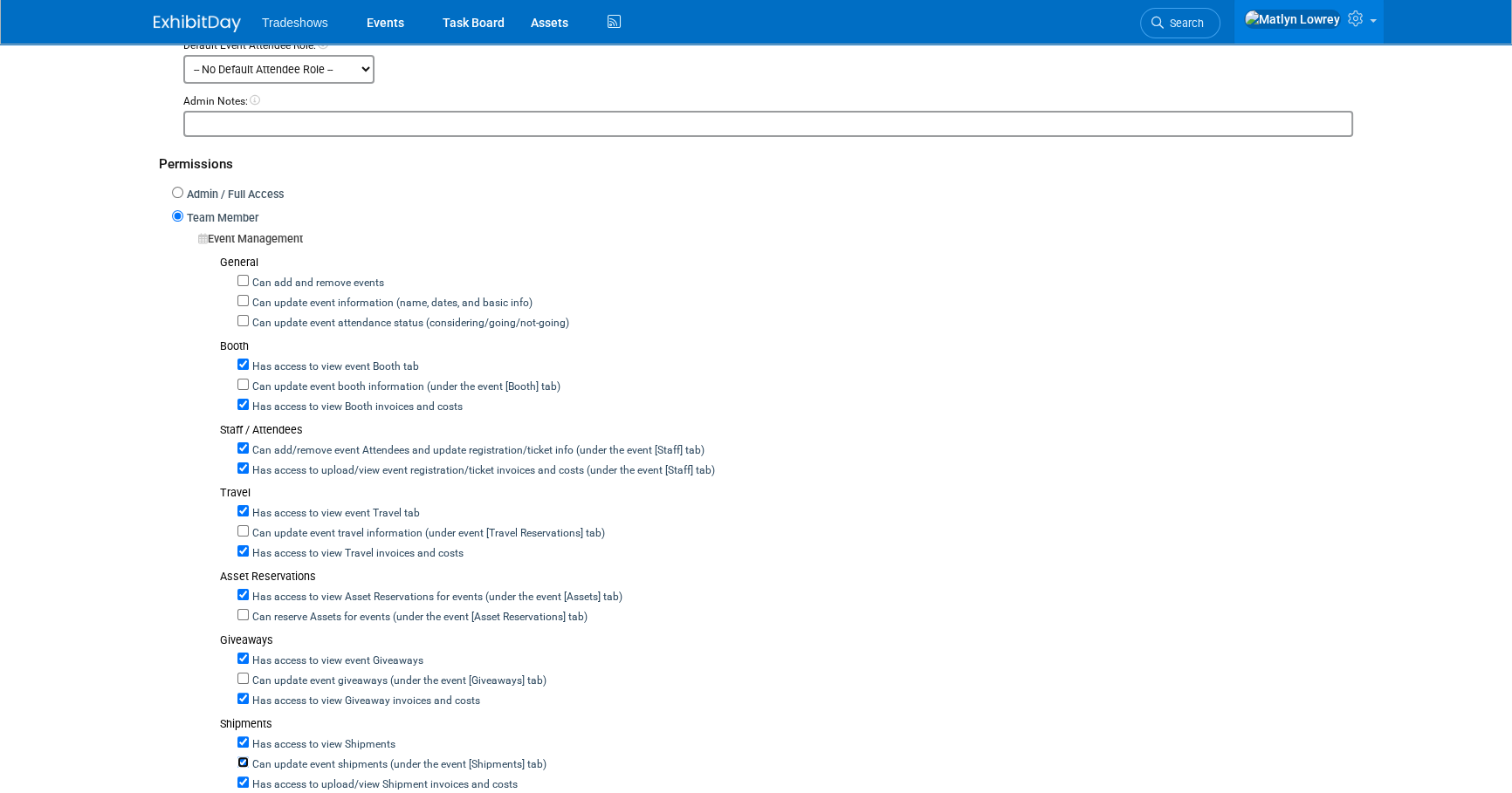
scroll to position [396, 0]
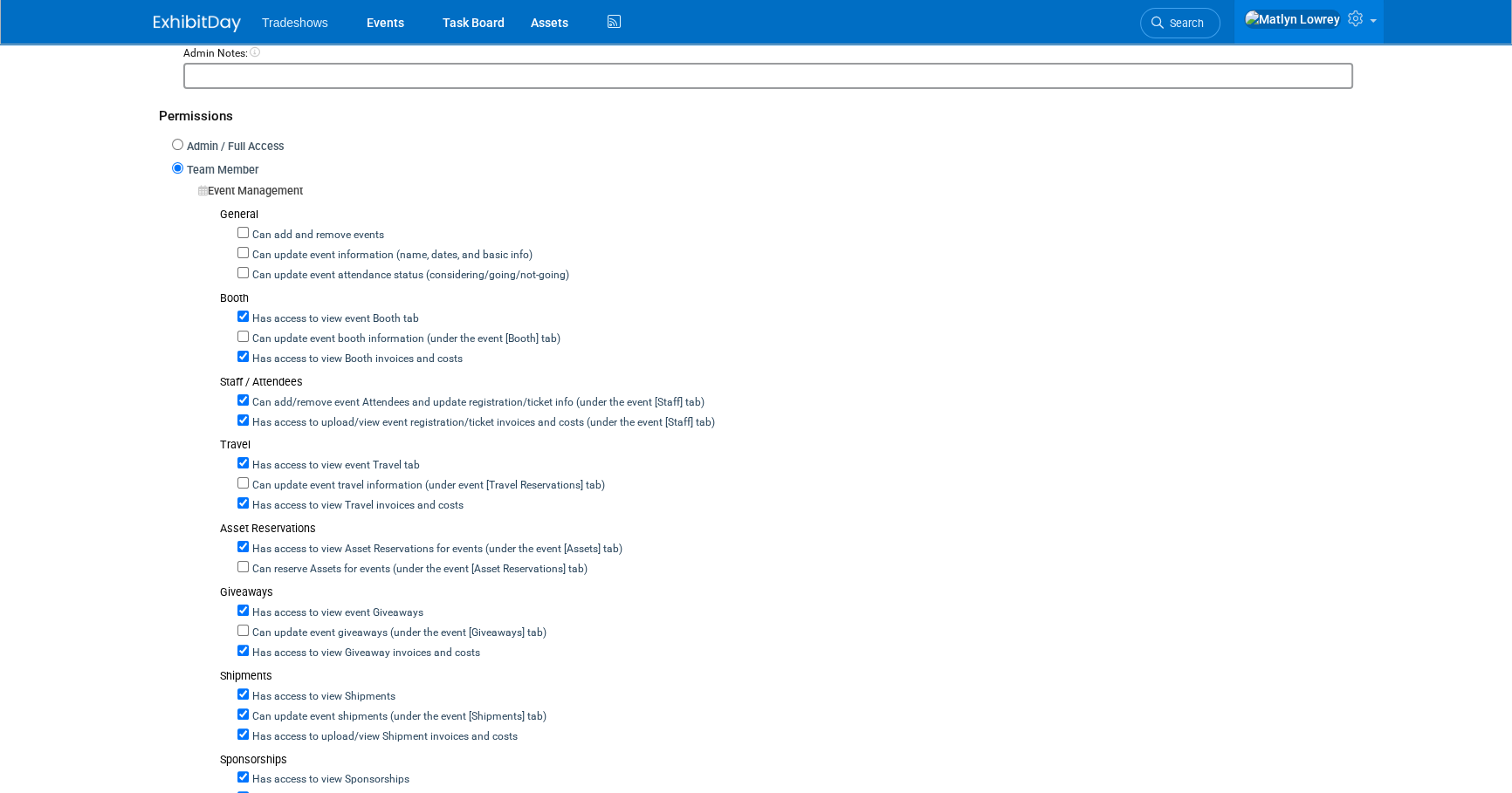
click at [472, 626] on label "Can update event giveaways (under the event [Giveaways] tab)" at bounding box center [397, 634] width 298 height 16
click at [249, 625] on input "Can update event giveaways (under the event [Giveaways] tab)" at bounding box center [243, 630] width 11 height 11
checkbox input "true"
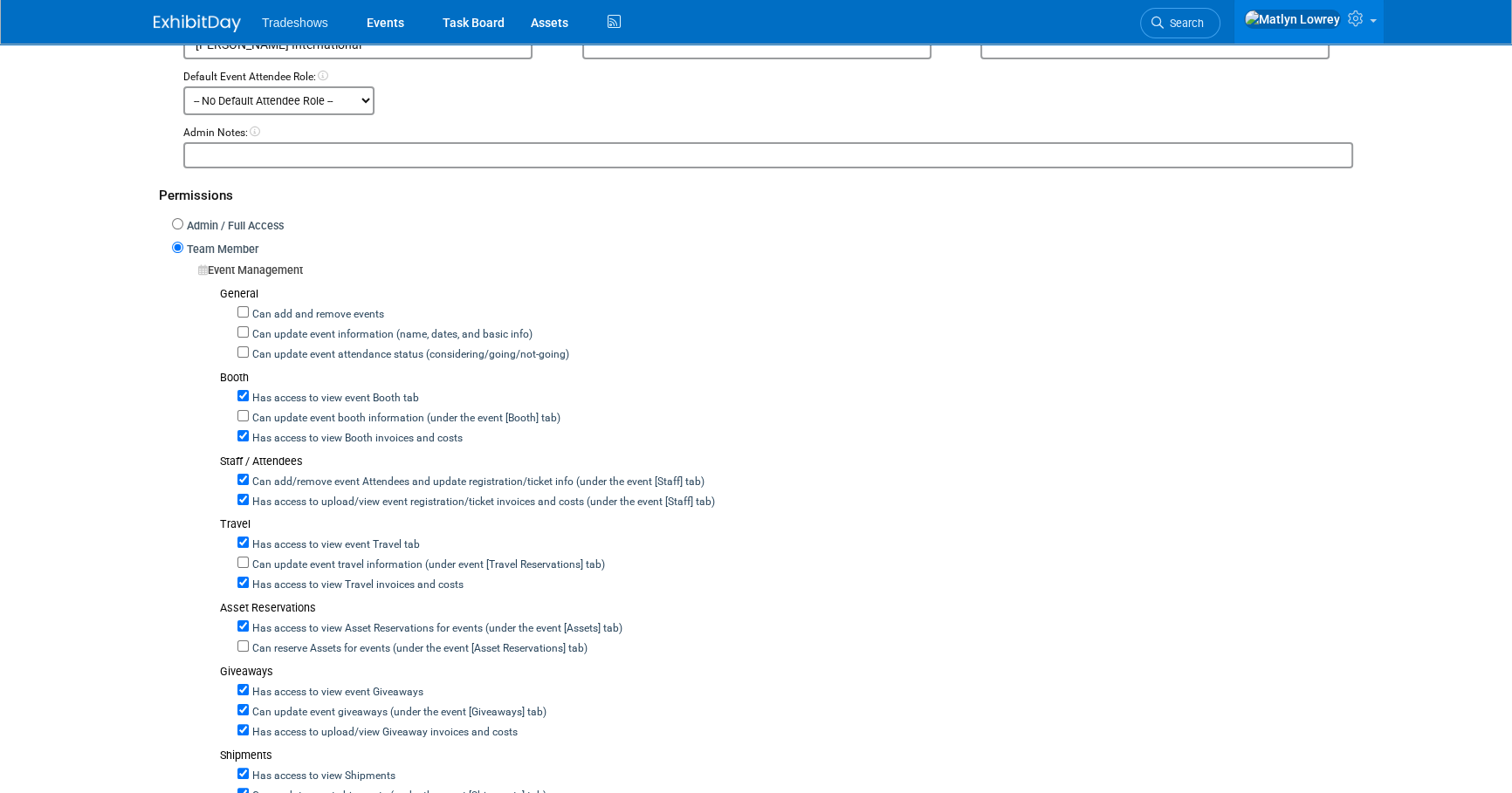
click at [466, 622] on label "Has access to view Asset Reservations for events (under the event [Assets] tab)" at bounding box center [435, 630] width 373 height 16
click at [249, 621] on input "Has access to view Asset Reservations for events (under the event [Assets] tab)" at bounding box center [243, 626] width 11 height 11
checkbox input "false"
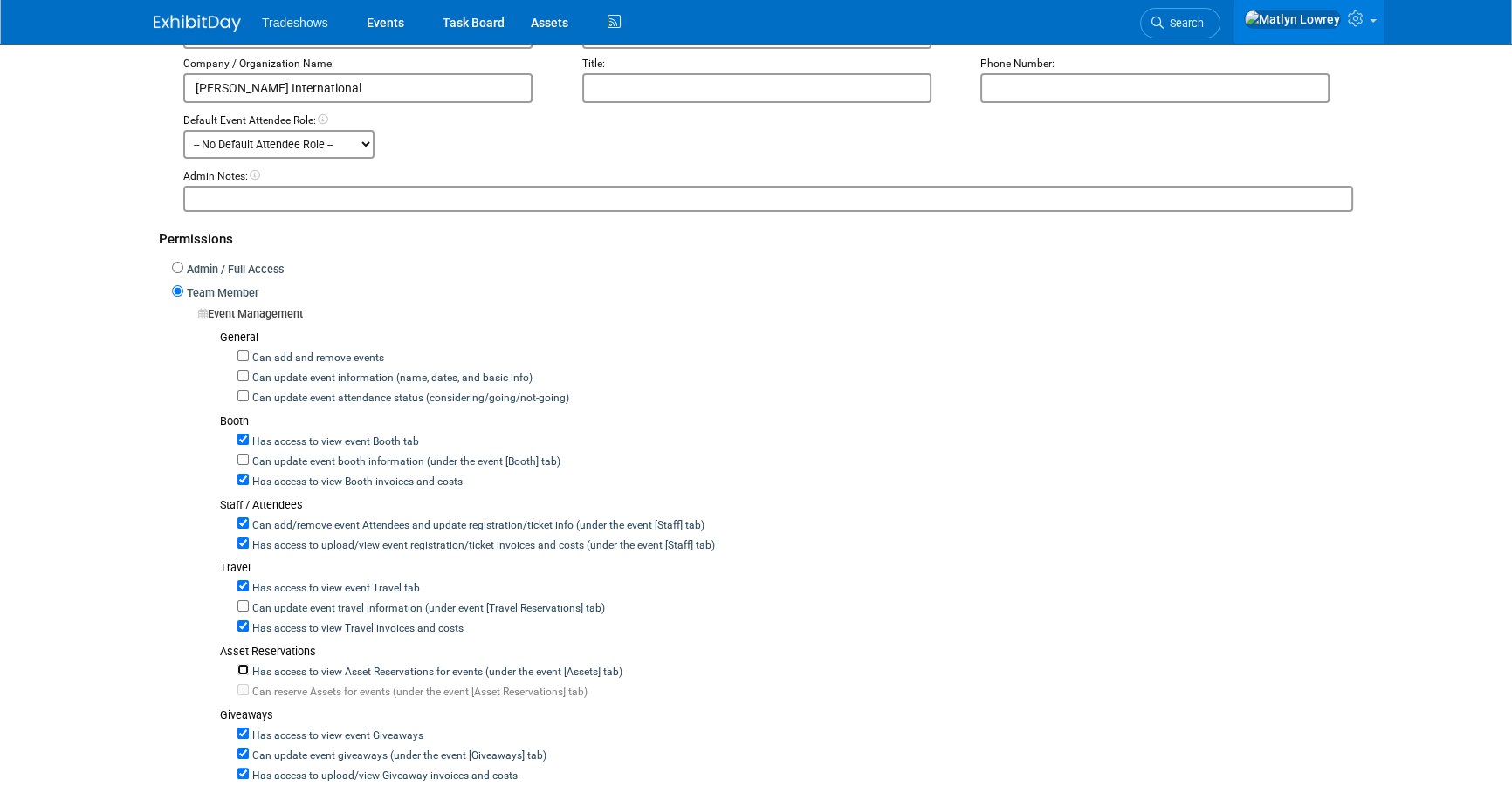
scroll to position [238, 0]
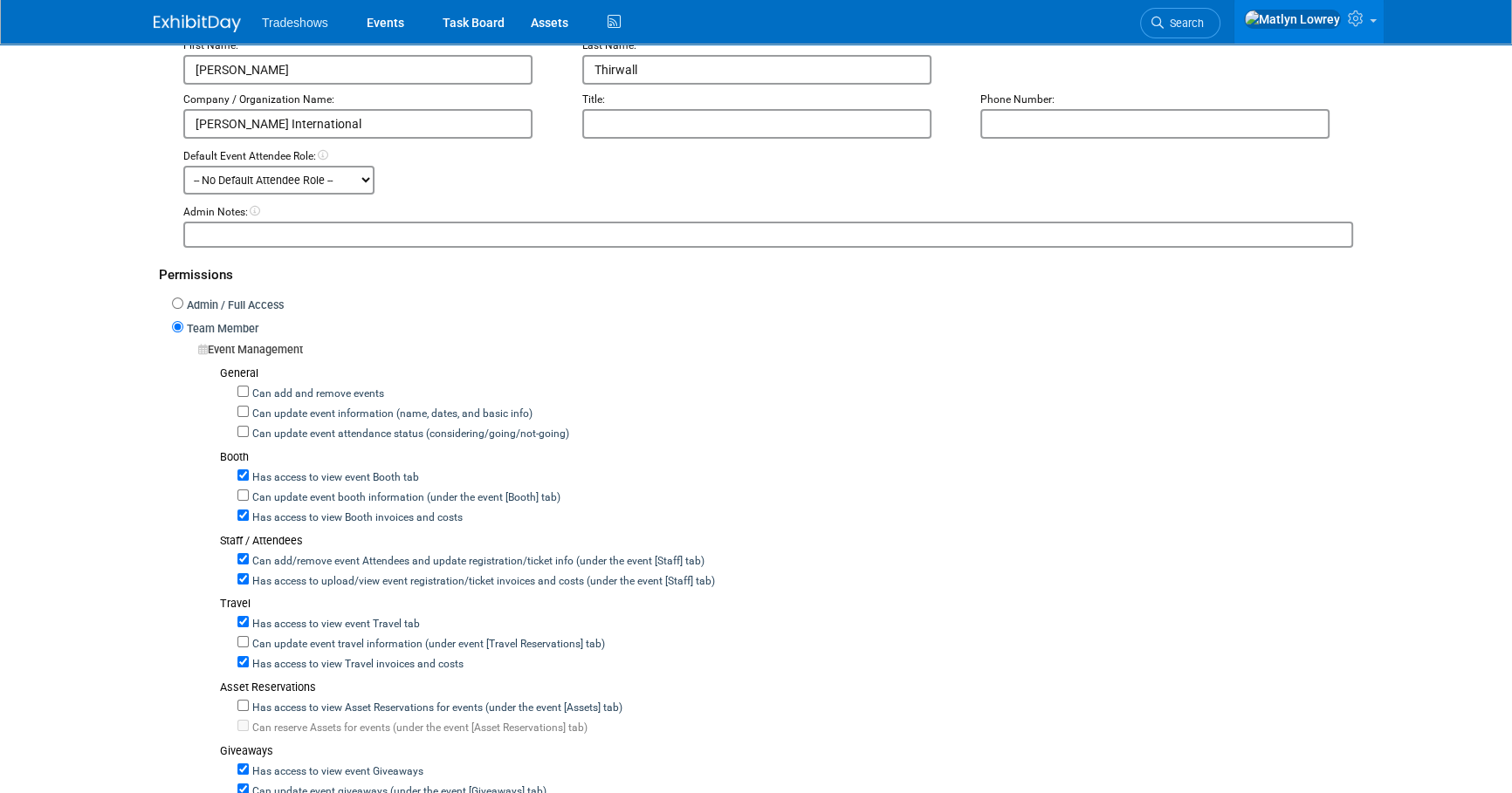
click at [305, 390] on label "Can add and remove events" at bounding box center [316, 394] width 136 height 16
click at [249, 390] on input "Can add and remove events" at bounding box center [243, 391] width 11 height 11
click at [305, 390] on label "Can add and remove events" at bounding box center [316, 394] width 136 height 16
click at [249, 390] on input "Can add and remove events" at bounding box center [243, 391] width 11 height 11
drag, startPoint x: 305, startPoint y: 390, endPoint x: 318, endPoint y: 452, distance: 63.3
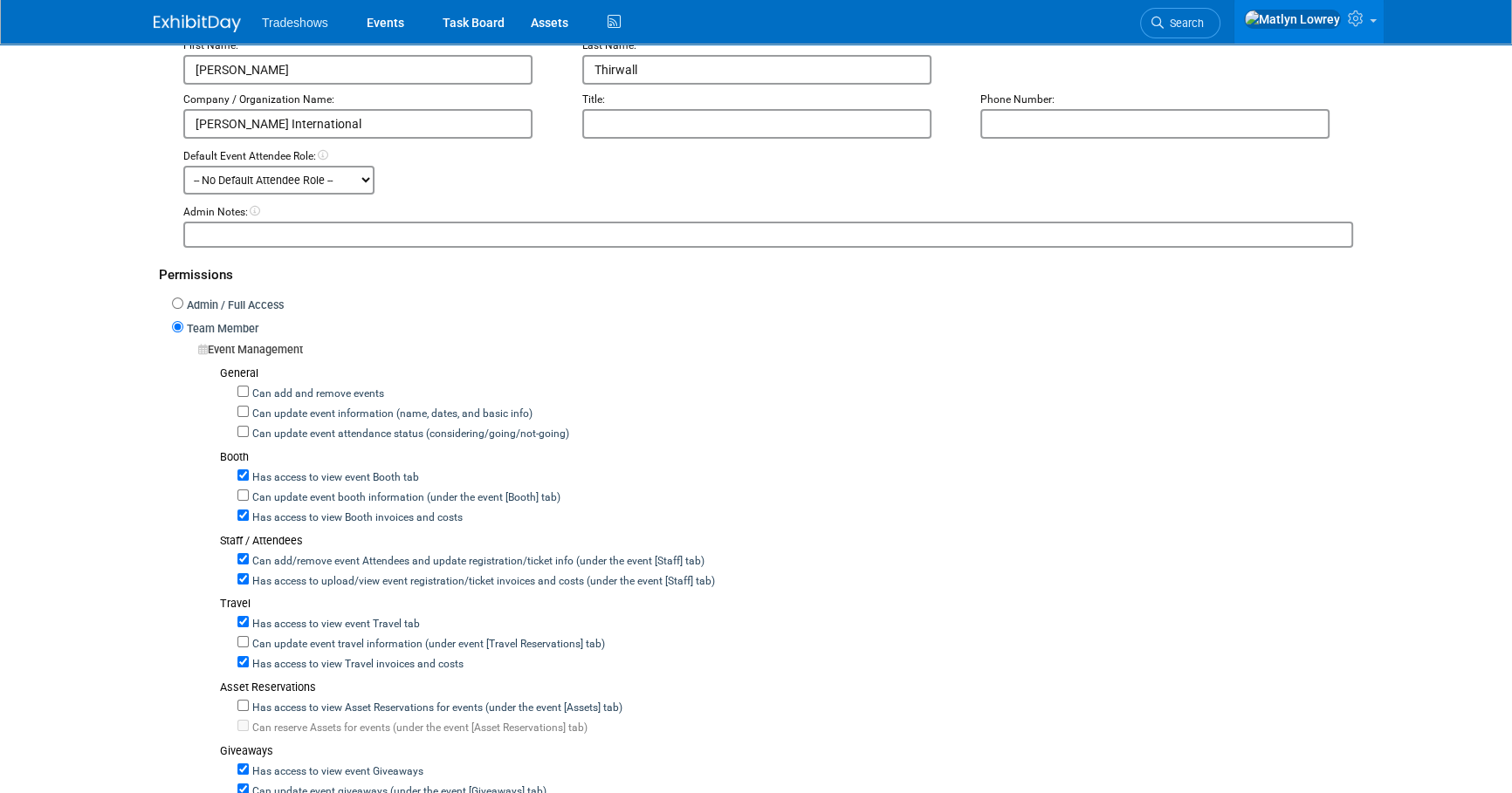
click at [318, 452] on div "Booth" at bounding box center [786, 457] width 1133 height 17
click at [338, 391] on label "Can add and remove events" at bounding box center [316, 394] width 136 height 16
click at [249, 391] on input "Can add and remove events" at bounding box center [243, 391] width 11 height 11
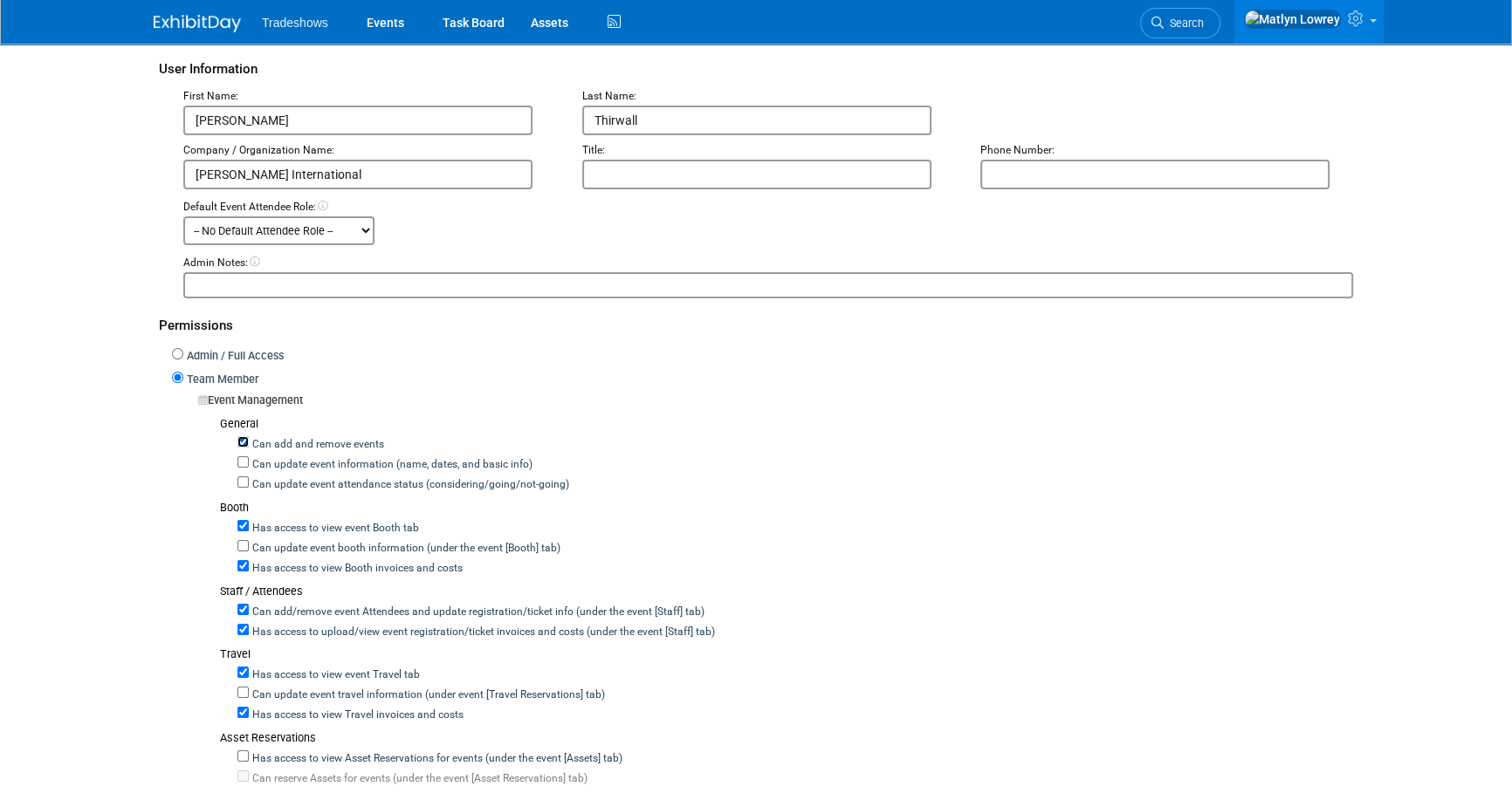
scroll to position [158, 0]
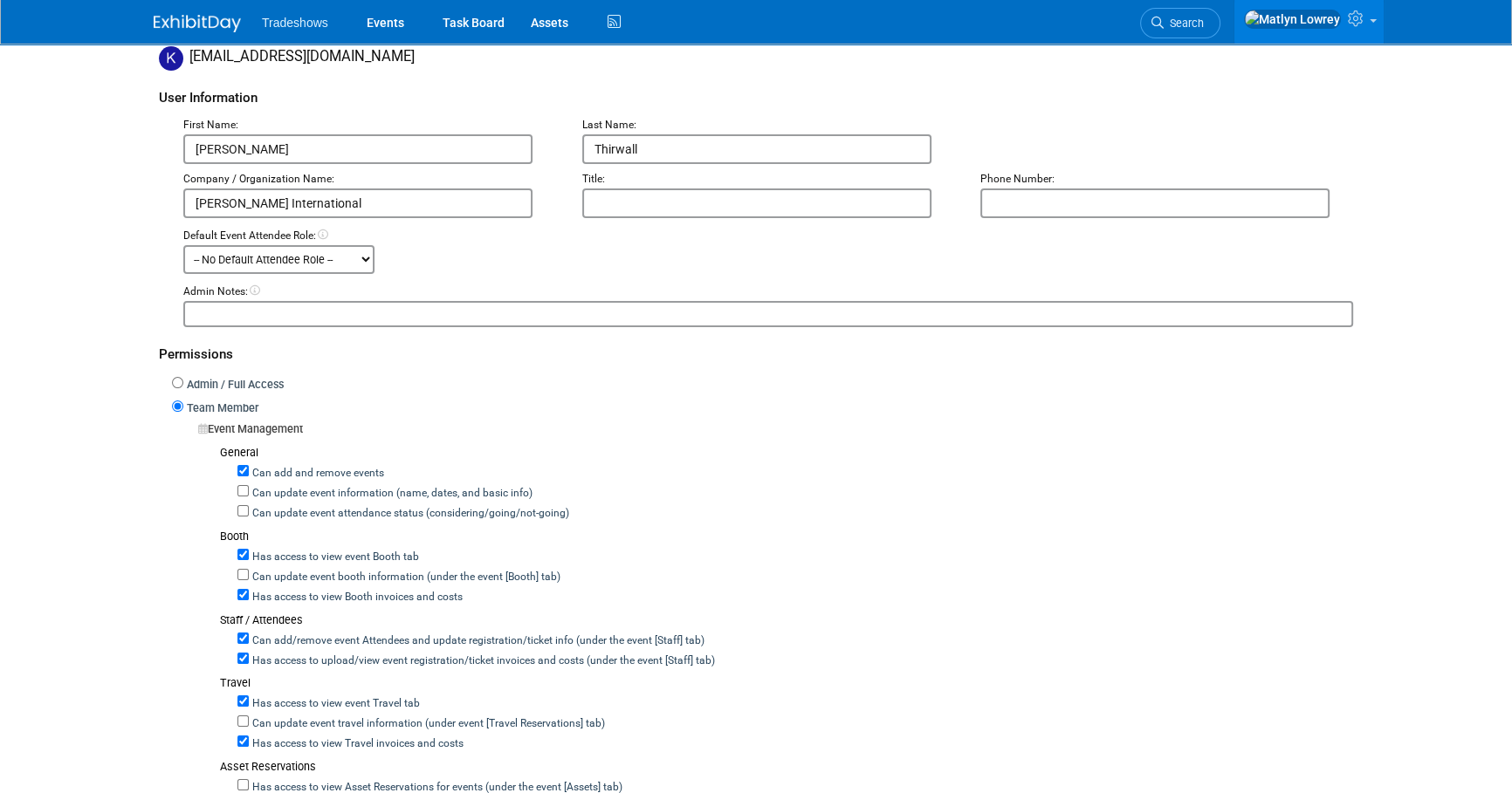
click at [326, 467] on label "Can add and remove events" at bounding box center [316, 474] width 136 height 16
click at [249, 467] on input "Can add and remove events" at bounding box center [243, 470] width 11 height 11
checkbox input "false"
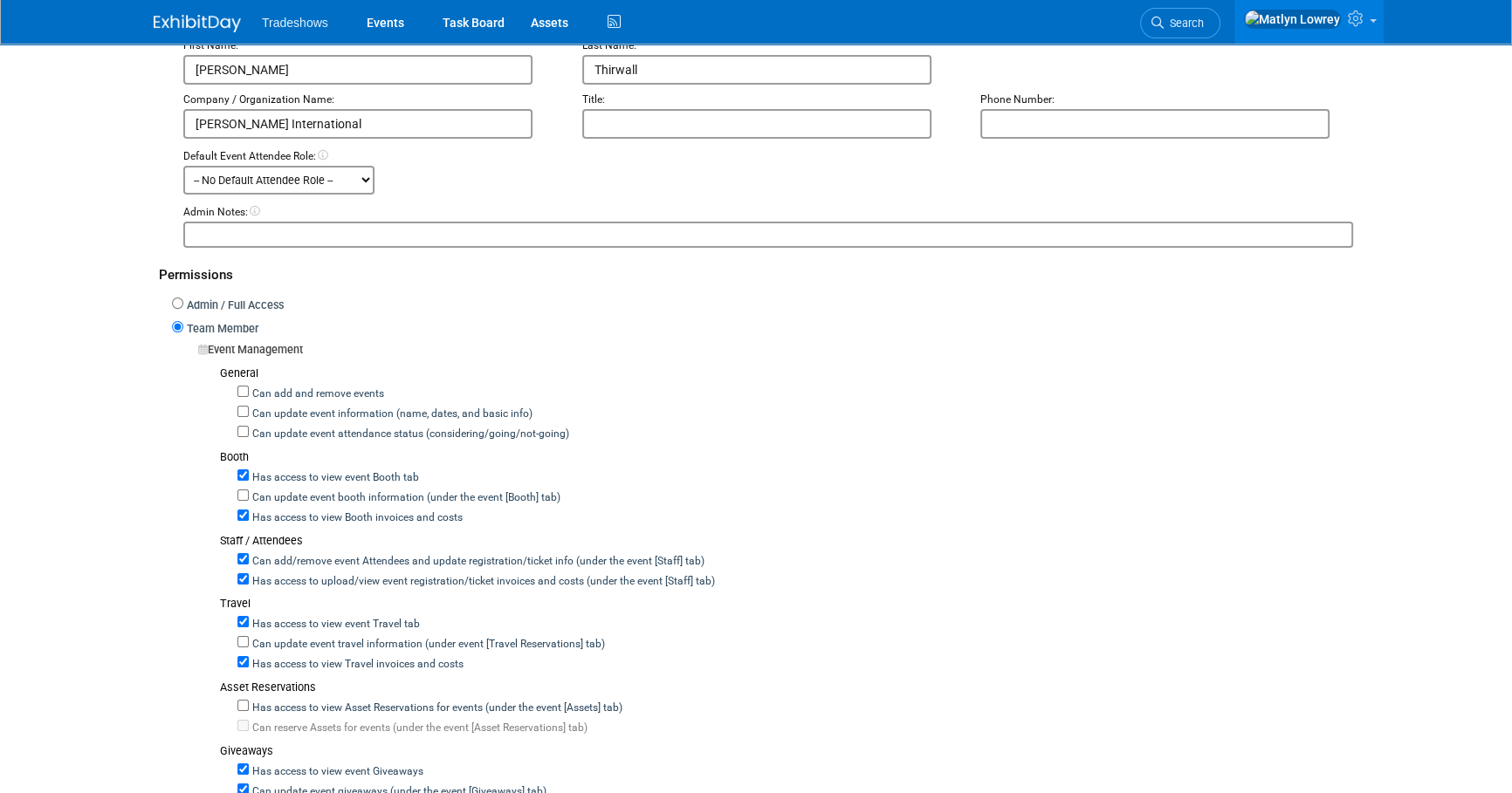
click at [368, 409] on label "Can update event information (name, dates, and basic info)" at bounding box center [390, 415] width 283 height 16
click at [249, 409] on input "Can update event information (name, dates, and basic info)" at bounding box center [243, 411] width 11 height 11
checkbox input "true"
click at [354, 436] on label "Can update event attendance status (considering/going/not-going)" at bounding box center [408, 435] width 320 height 16
click at [249, 436] on input "Can update event attendance status (considering/going/not-going)" at bounding box center [243, 431] width 11 height 11
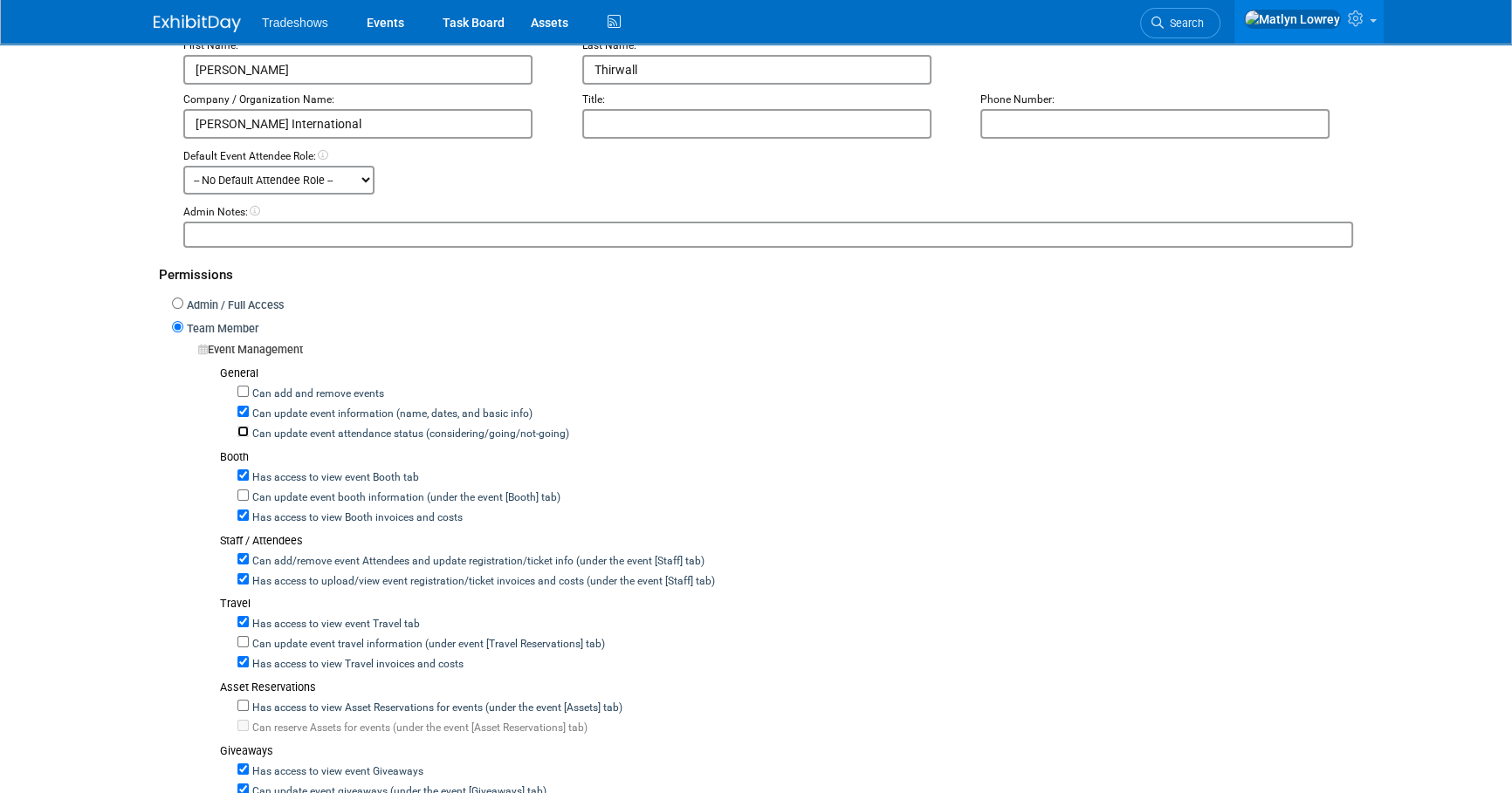
checkbox input "true"
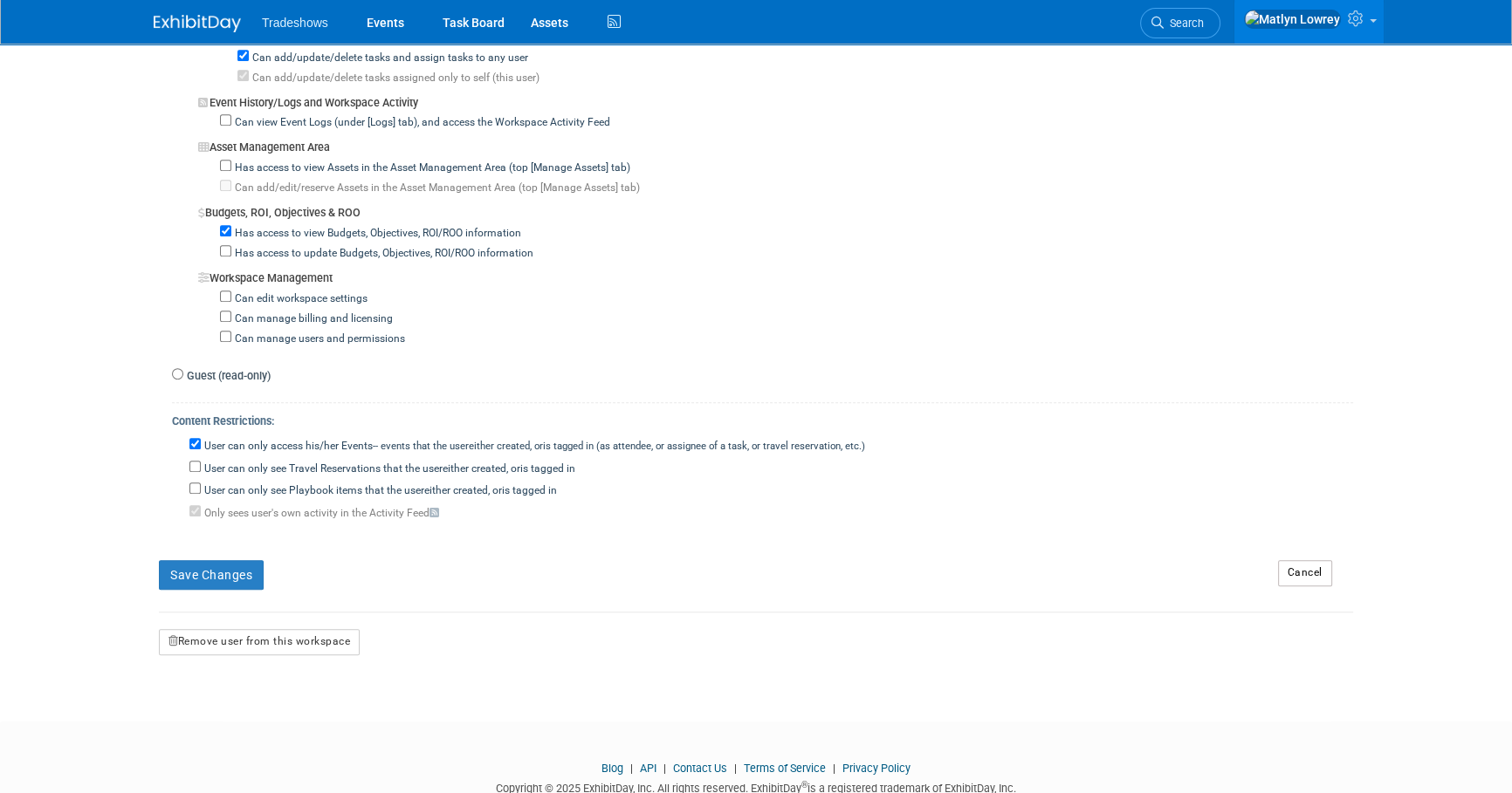
scroll to position [1389, 0]
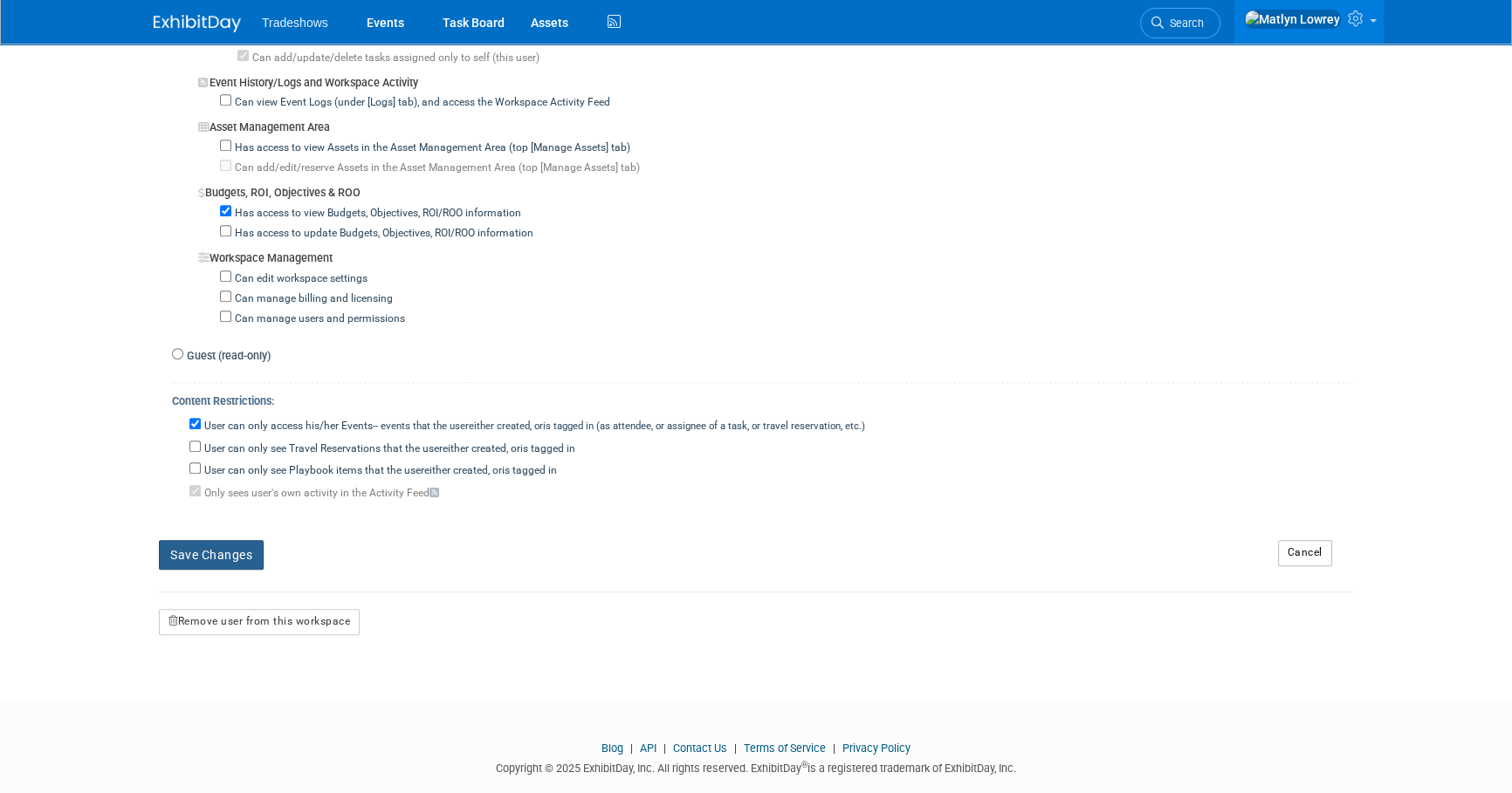
click at [210, 541] on button "Save Changes" at bounding box center [211, 555] width 105 height 30
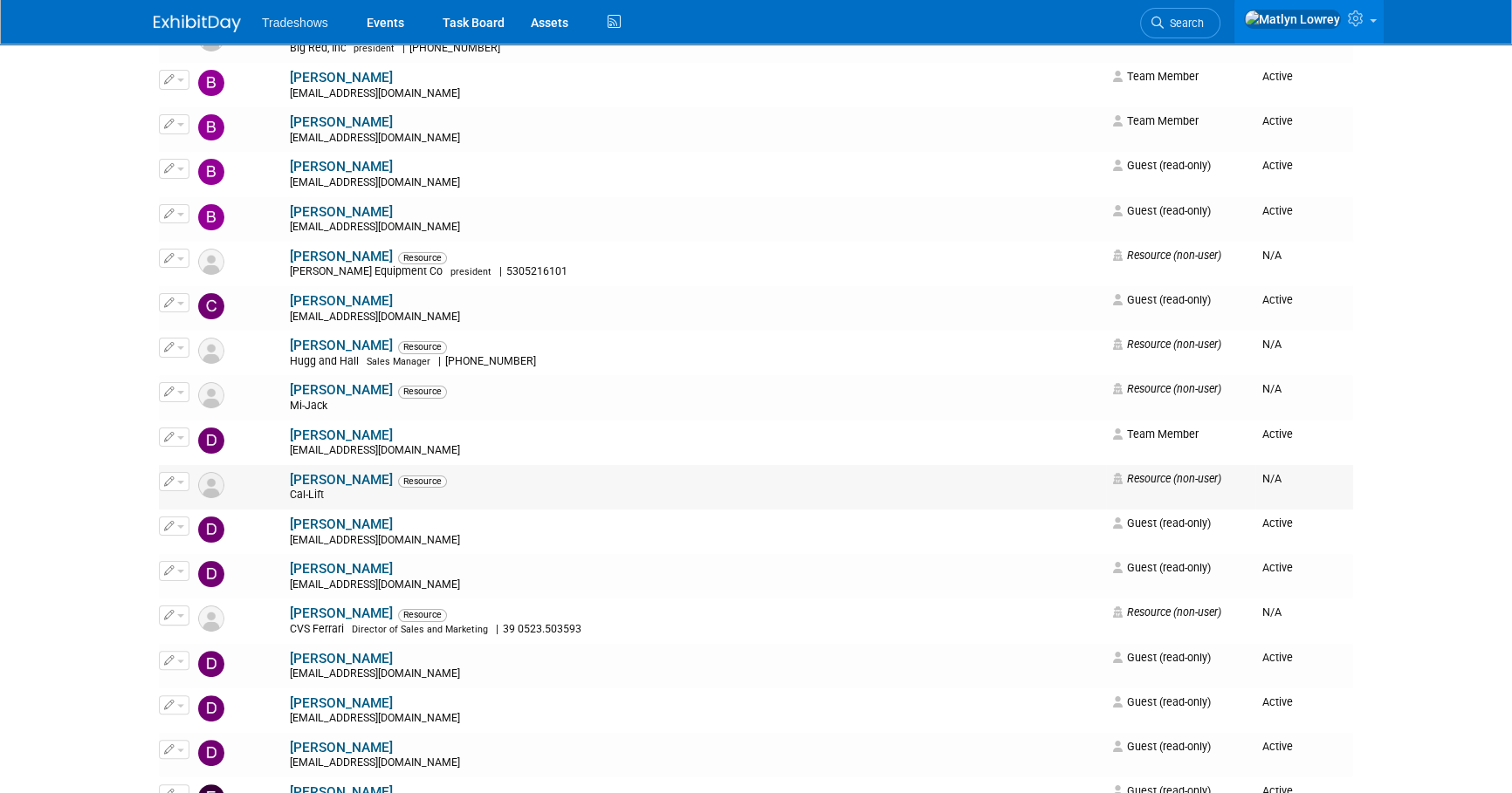
scroll to position [396, 0]
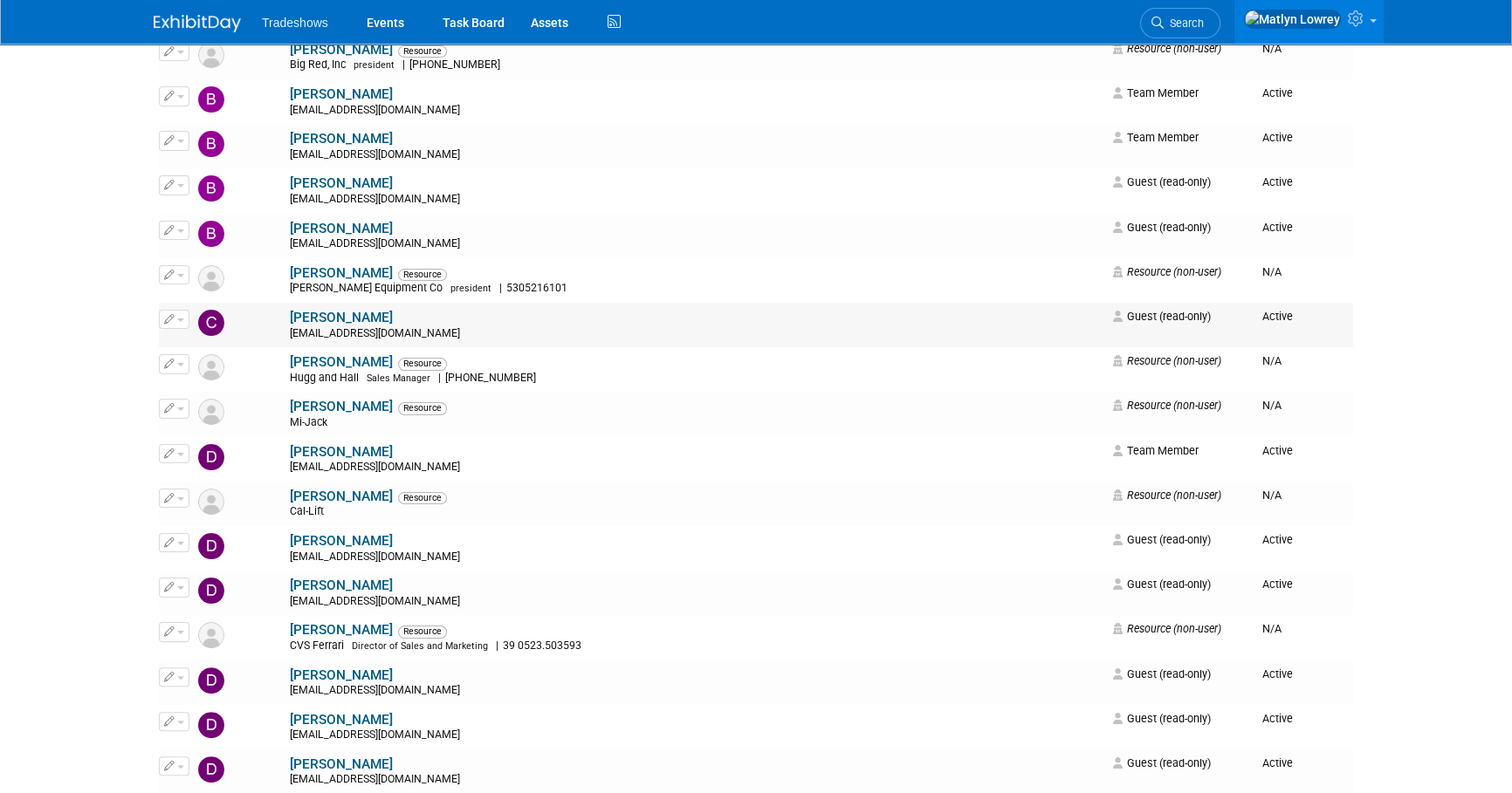
click at [177, 315] on button "button" at bounding box center [173, 319] width 31 height 19
click at [186, 344] on icon at bounding box center [182, 347] width 13 height 12
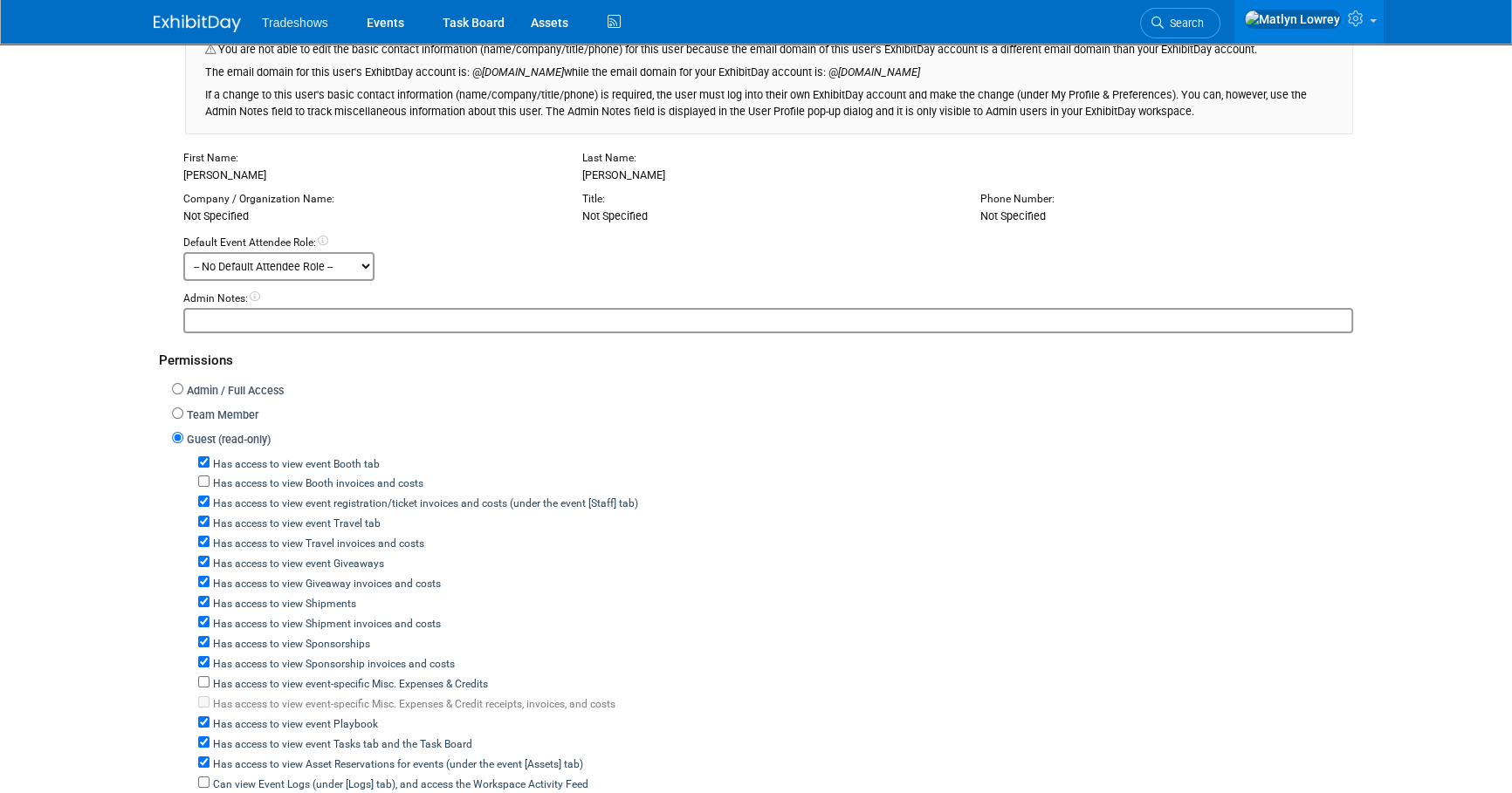
scroll to position [396, 0]
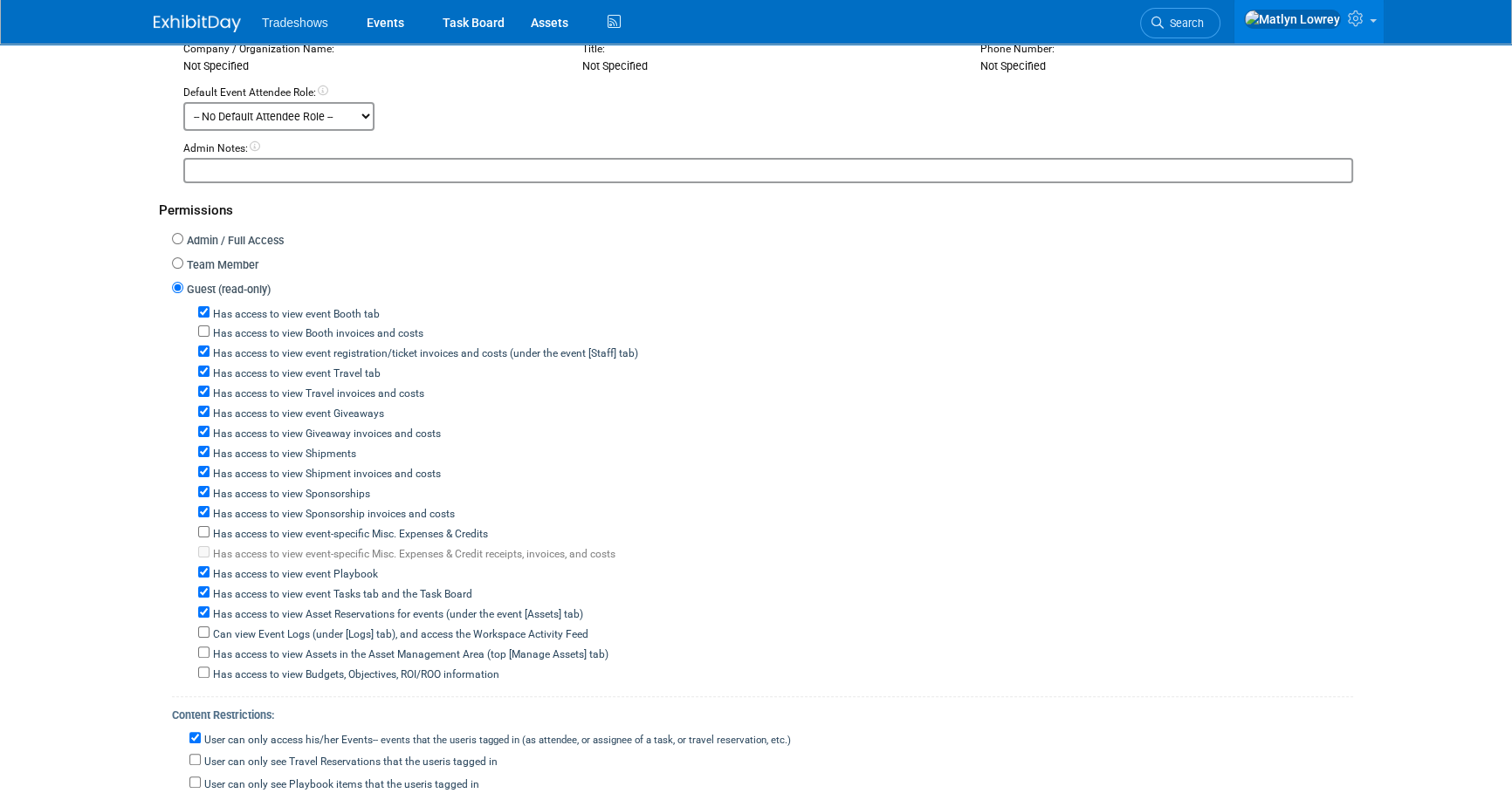
click at [209, 261] on label "Team Member" at bounding box center [221, 265] width 75 height 17
click at [183, 261] on input "Team Member" at bounding box center [177, 262] width 11 height 11
radio input "true"
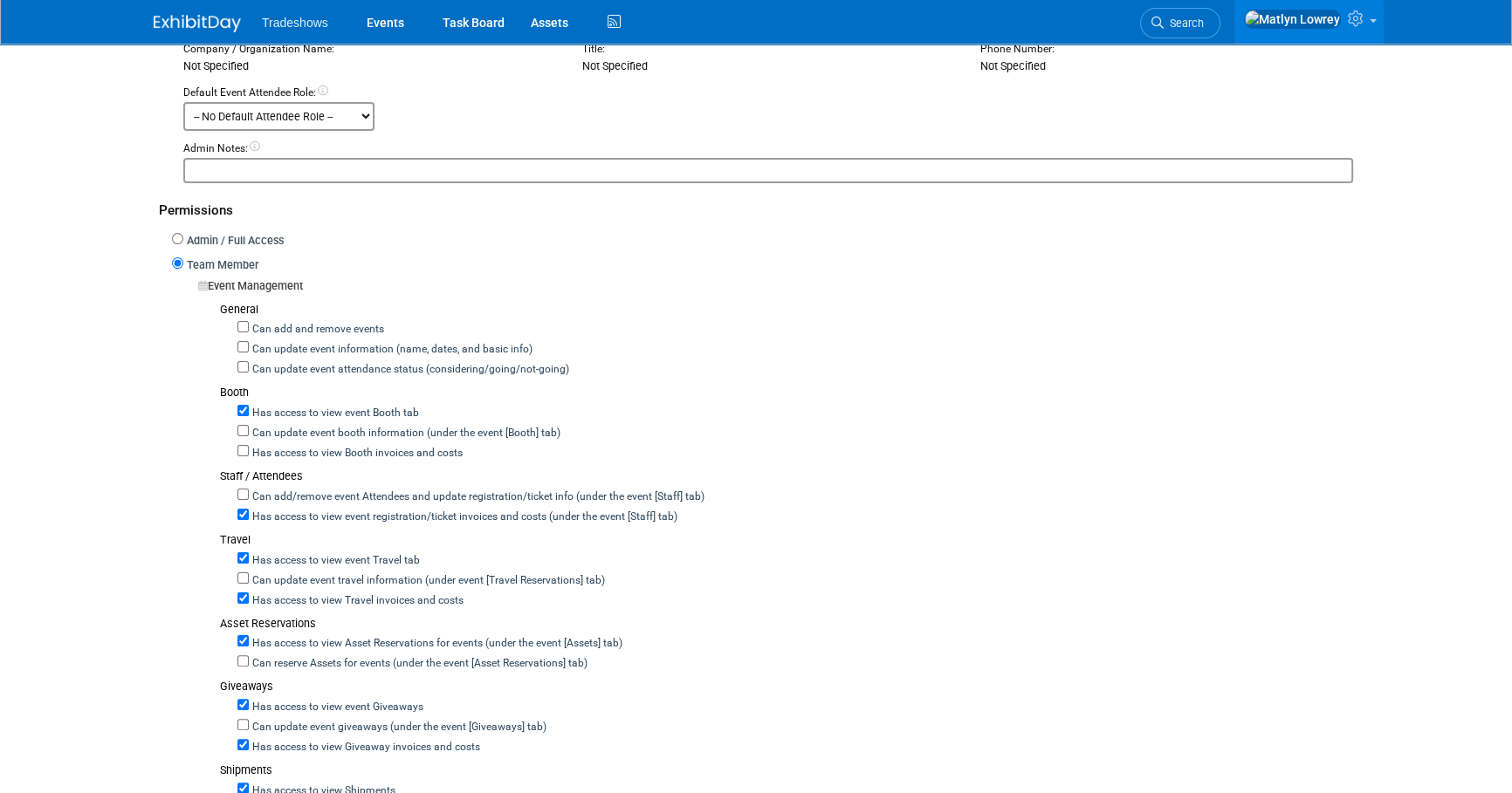
click at [260, 322] on label "Can add and remove events" at bounding box center [316, 330] width 136 height 16
click at [249, 321] on input "Can add and remove events" at bounding box center [243, 326] width 11 height 11
click at [260, 322] on label "Can add and remove events" at bounding box center [316, 330] width 136 height 16
click at [249, 321] on input "Can add and remove events" at bounding box center [243, 326] width 11 height 11
click at [852, 202] on div "Permissions" at bounding box center [756, 206] width 1194 height 47
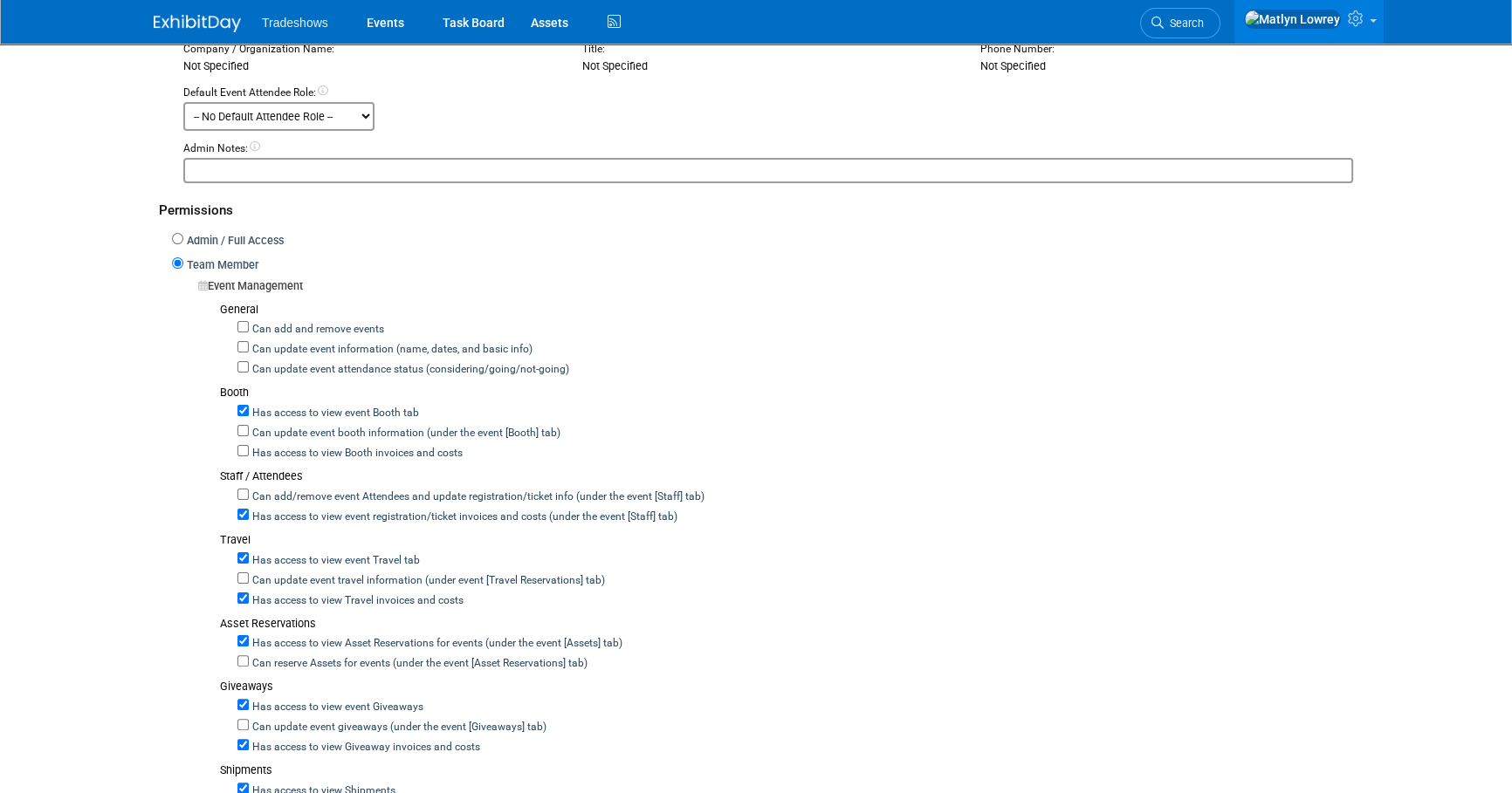
click at [276, 323] on label "Can add and remove events" at bounding box center [316, 330] width 136 height 16
click at [249, 323] on input "Can add and remove events" at bounding box center [243, 326] width 11 height 11
checkbox input "true"
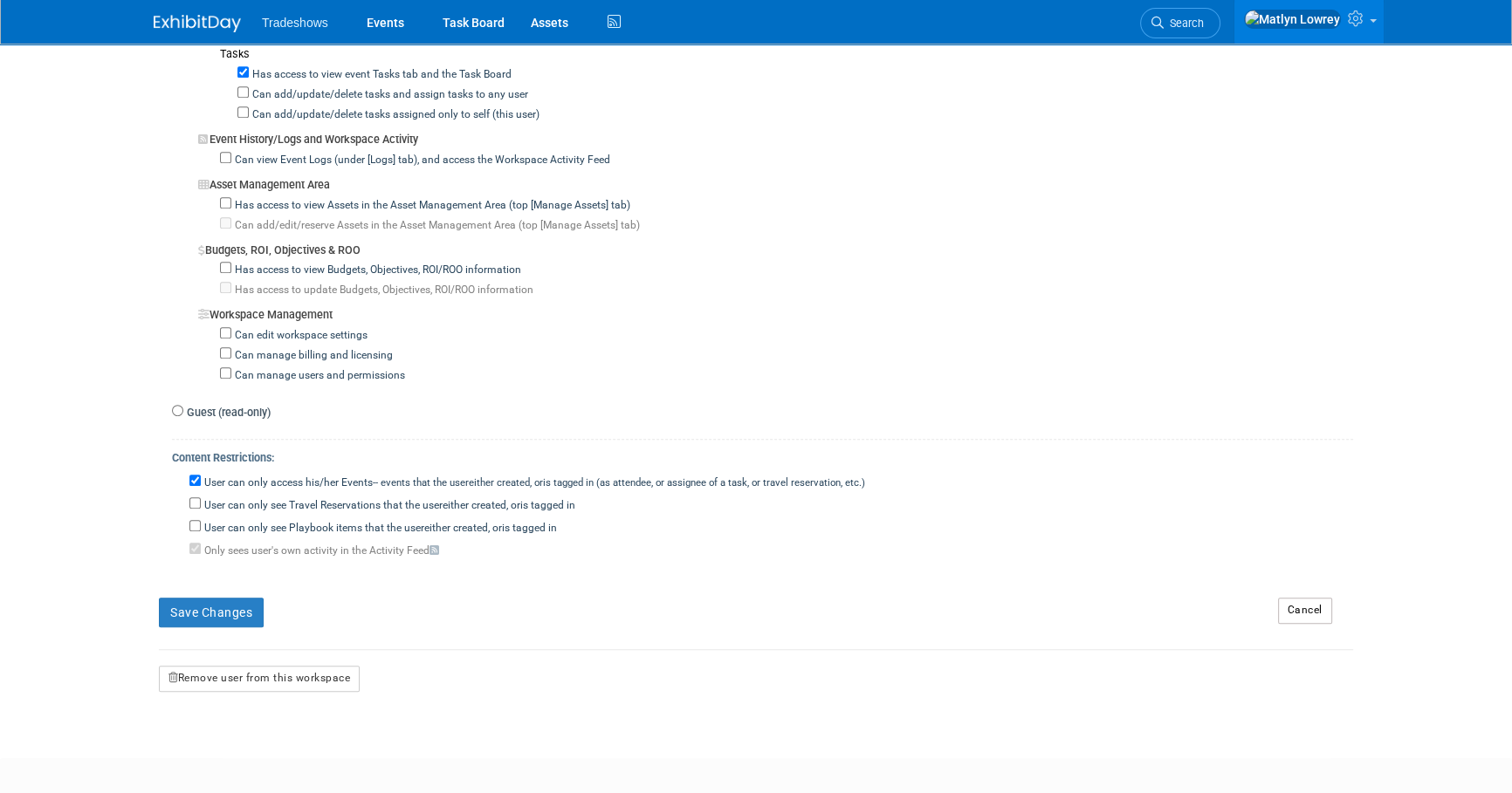
scroll to position [1428, 0]
click at [195, 597] on button "Save Changes" at bounding box center [211, 612] width 105 height 30
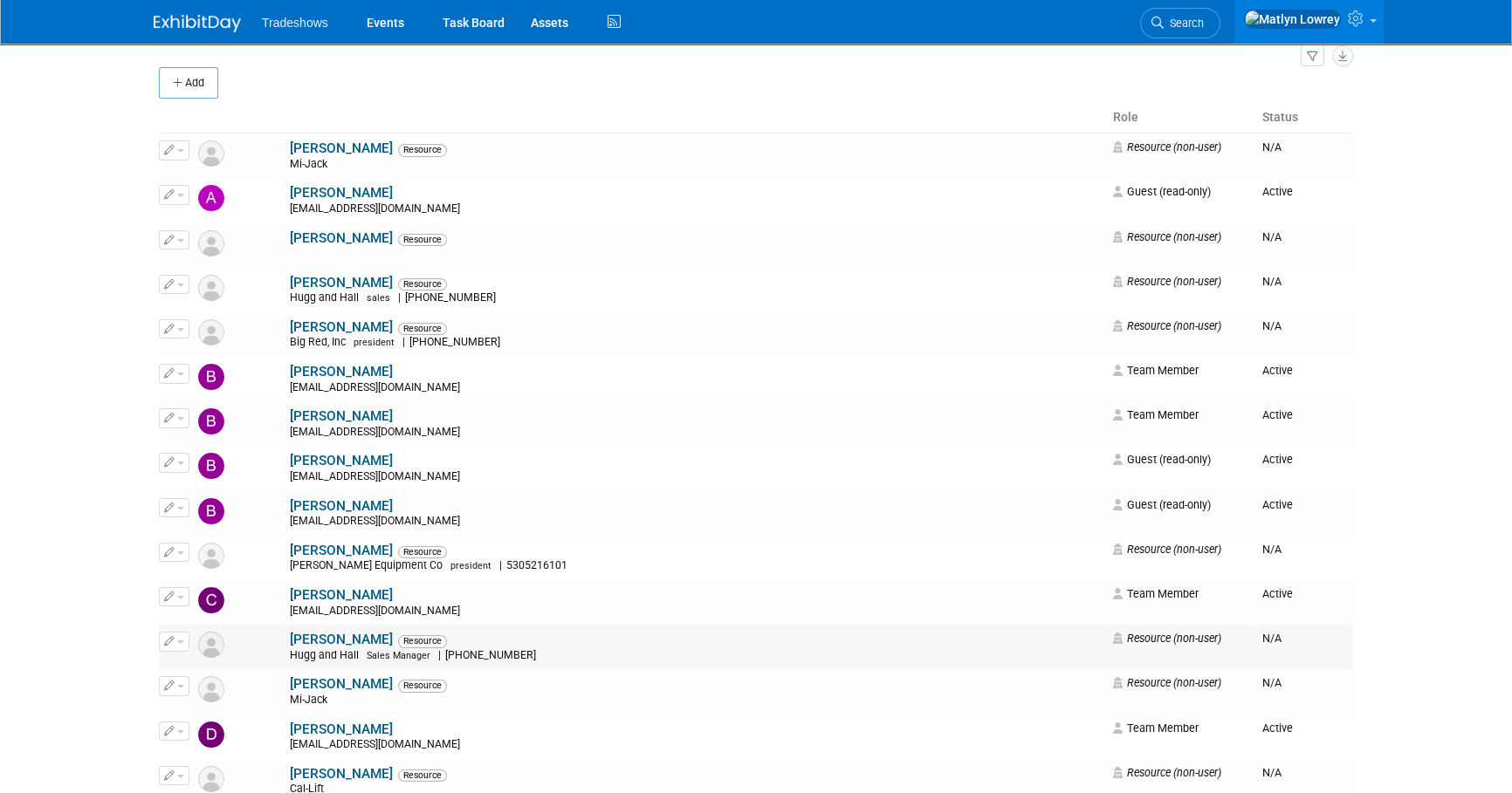
scroll to position [158, 0]
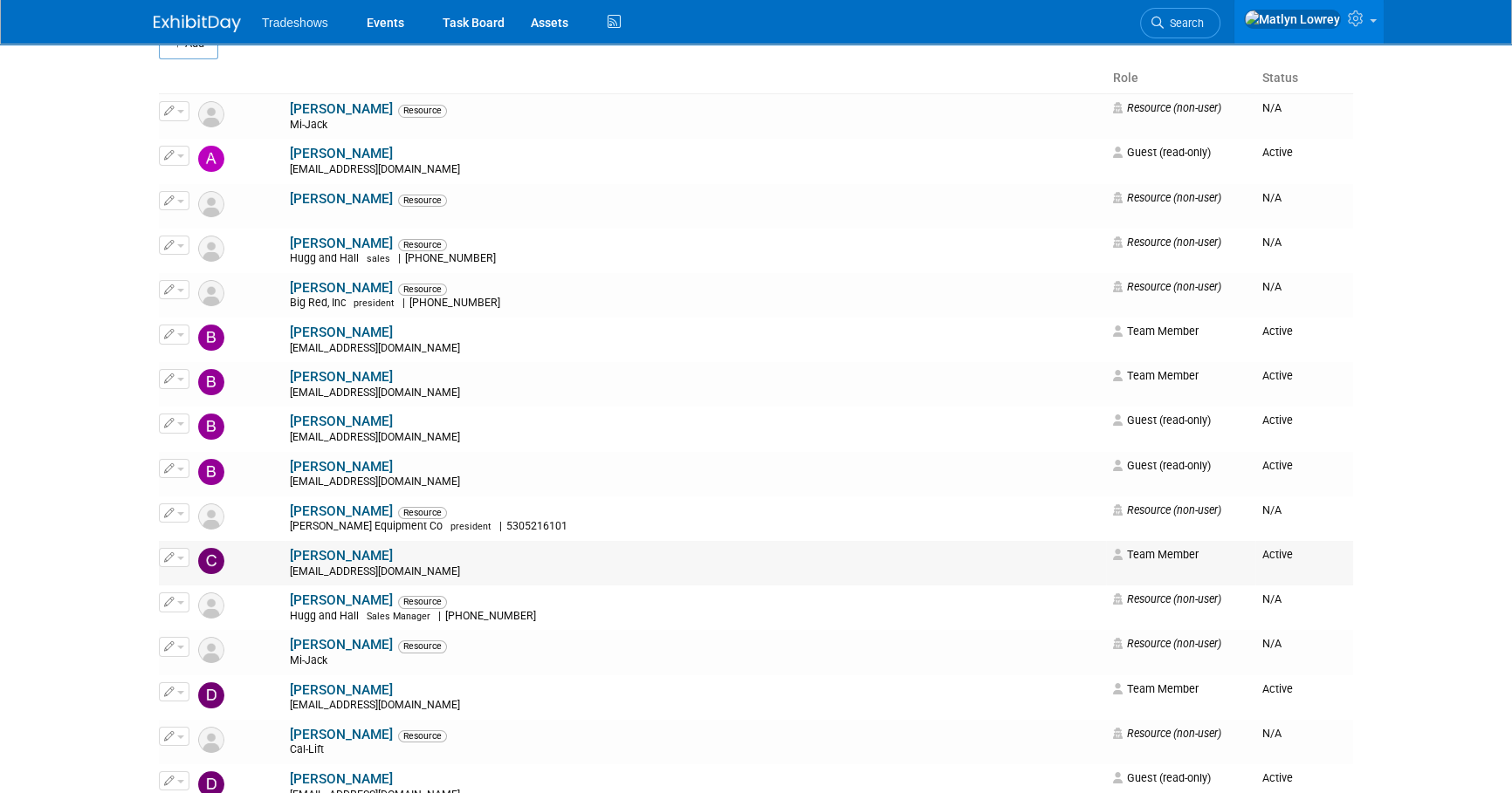
click at [290, 565] on div "[EMAIL_ADDRESS][DOMAIN_NAME]" at bounding box center [696, 572] width 812 height 14
click at [124, 566] on body "Tradeshows Events Task Board Assets" at bounding box center [756, 238] width 1512 height 793
click at [290, 550] on link "[PERSON_NAME]" at bounding box center [342, 556] width 103 height 16
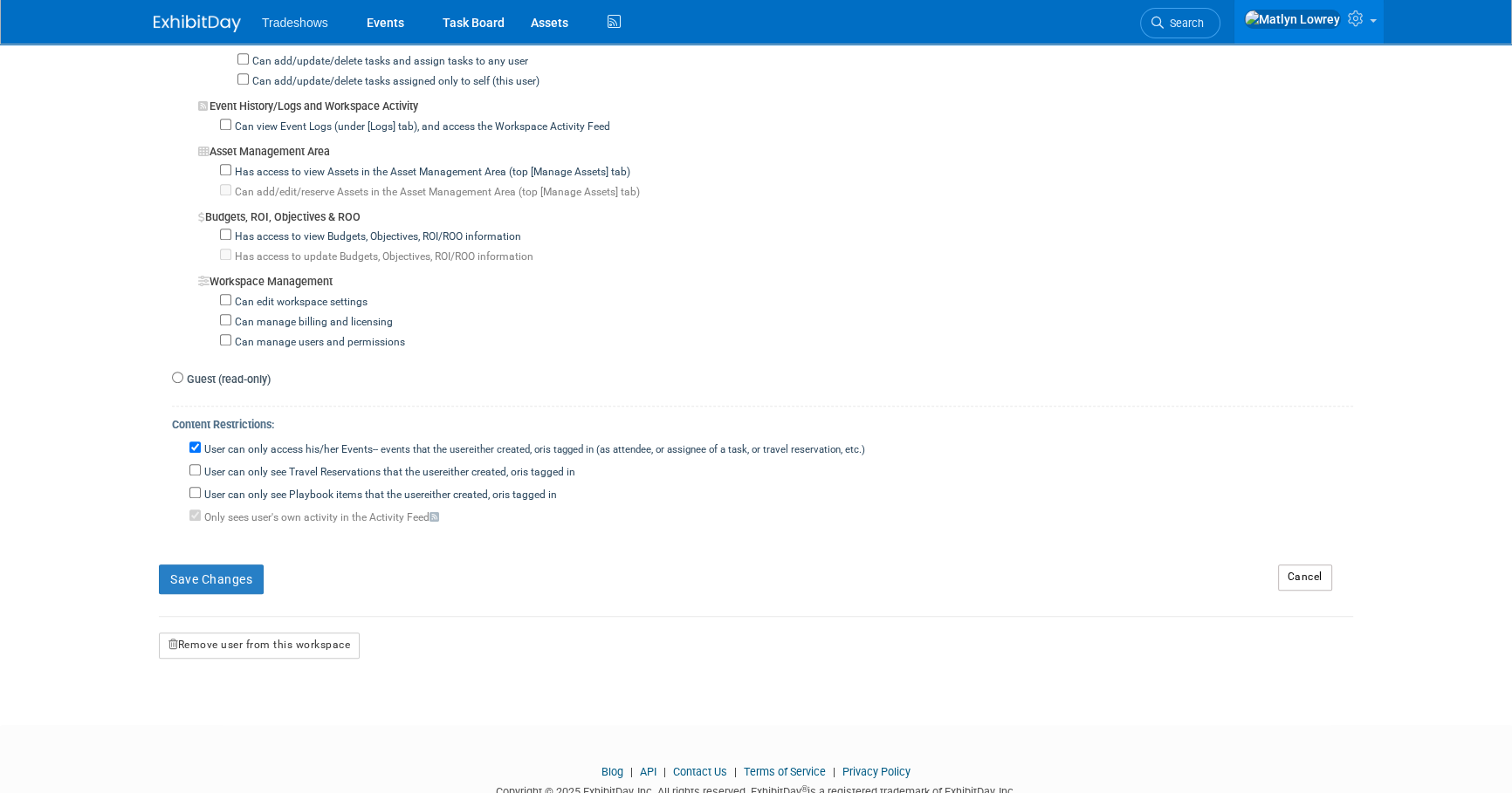
scroll to position [1483, 0]
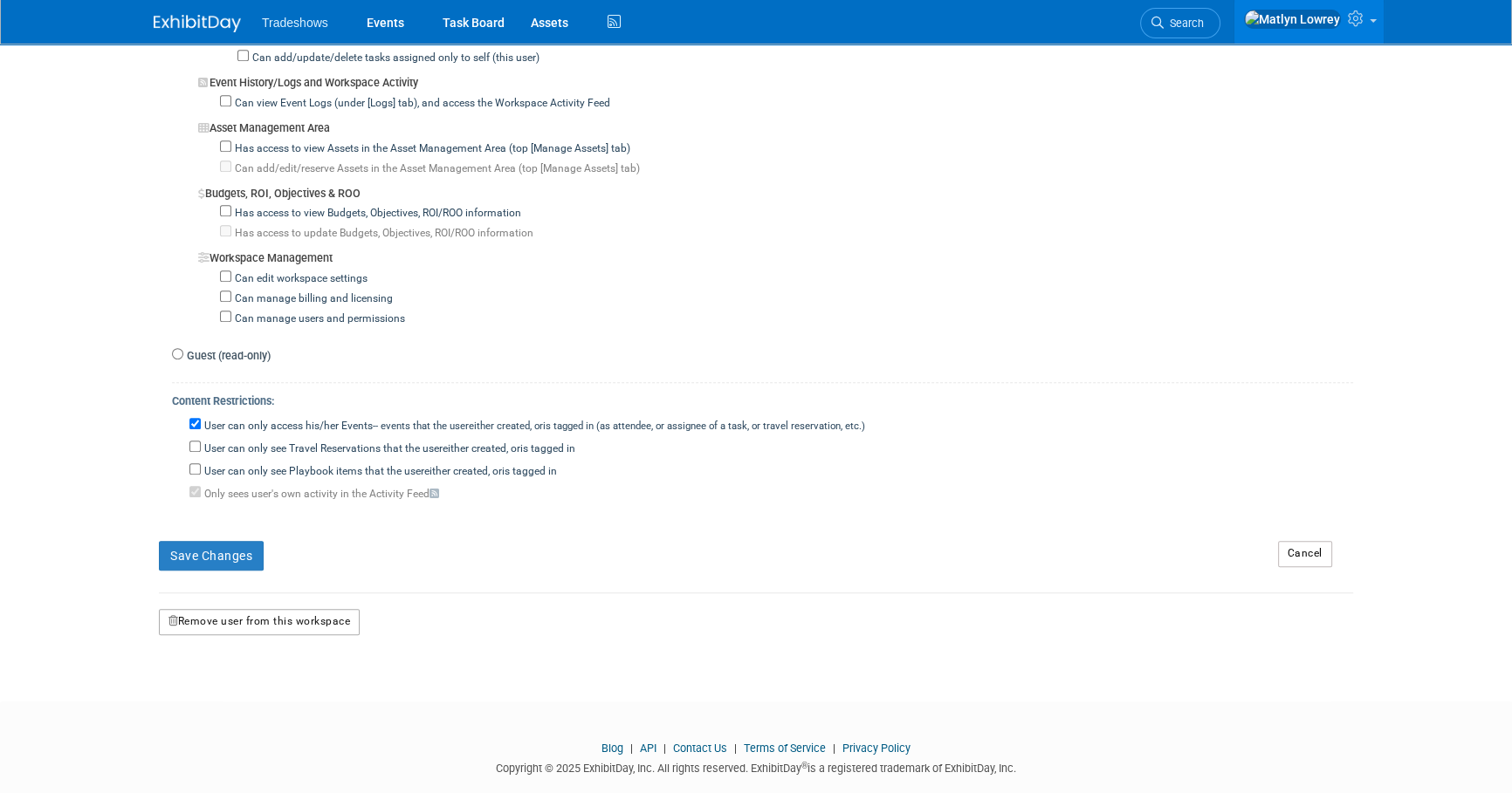
click at [285, 609] on button "Remove user from this workspace" at bounding box center [258, 622] width 201 height 26
click at [249, 657] on link "Yes" at bounding box center [237, 666] width 51 height 28
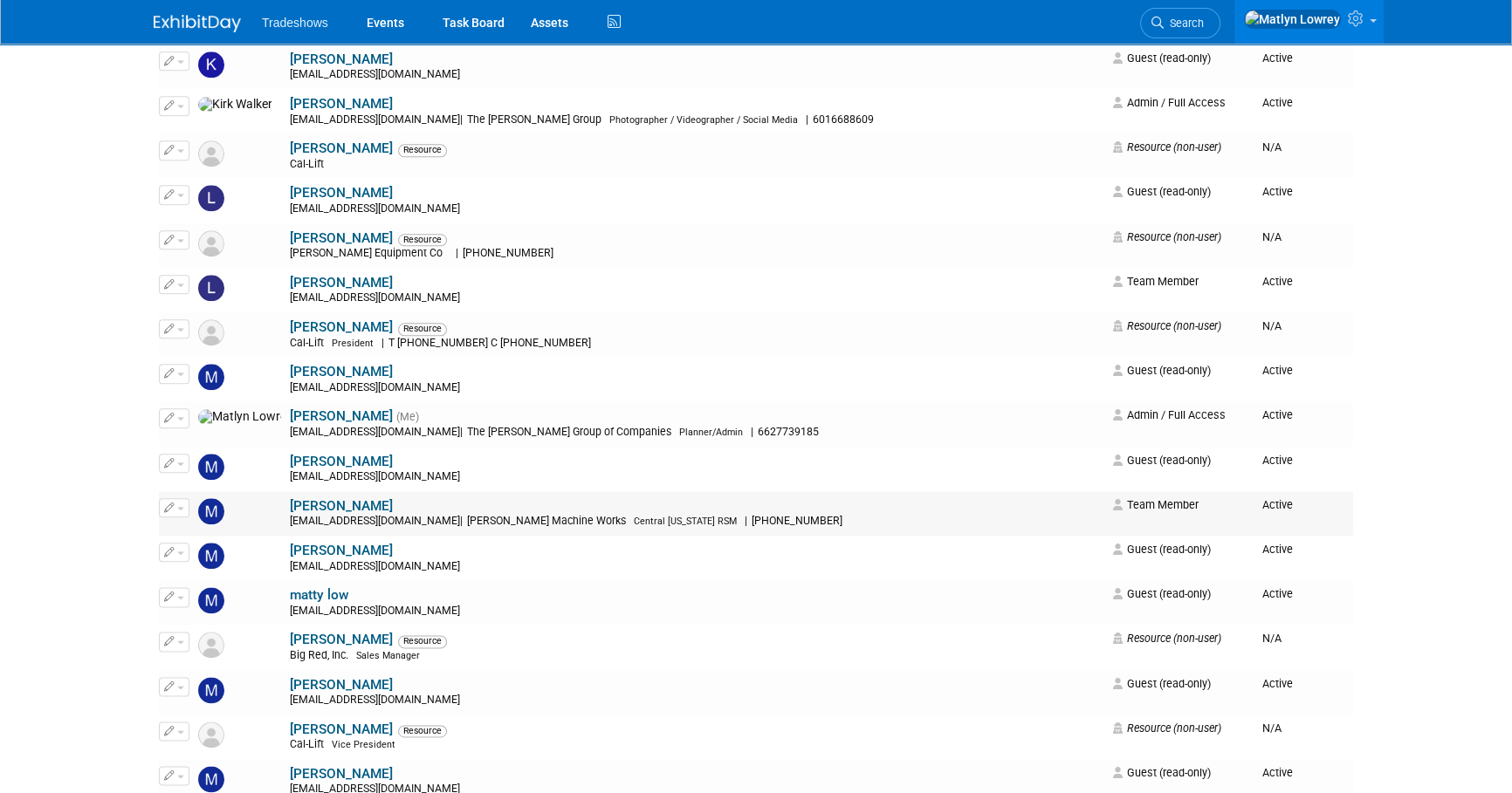
scroll to position [2538, 0]
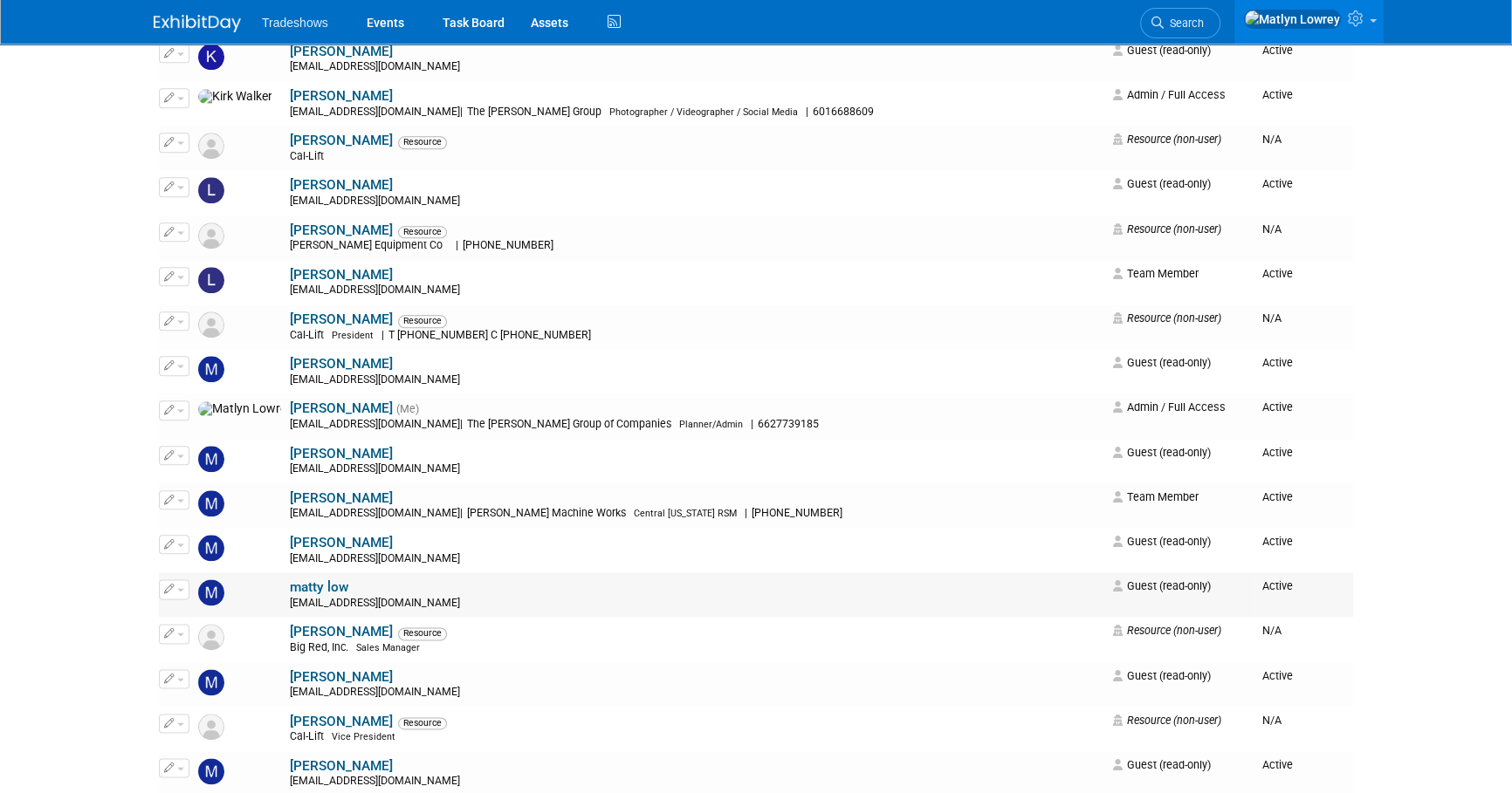
click at [181, 591] on button "button" at bounding box center [173, 588] width 31 height 19
click at [195, 612] on link "Edit" at bounding box center [228, 618] width 138 height 25
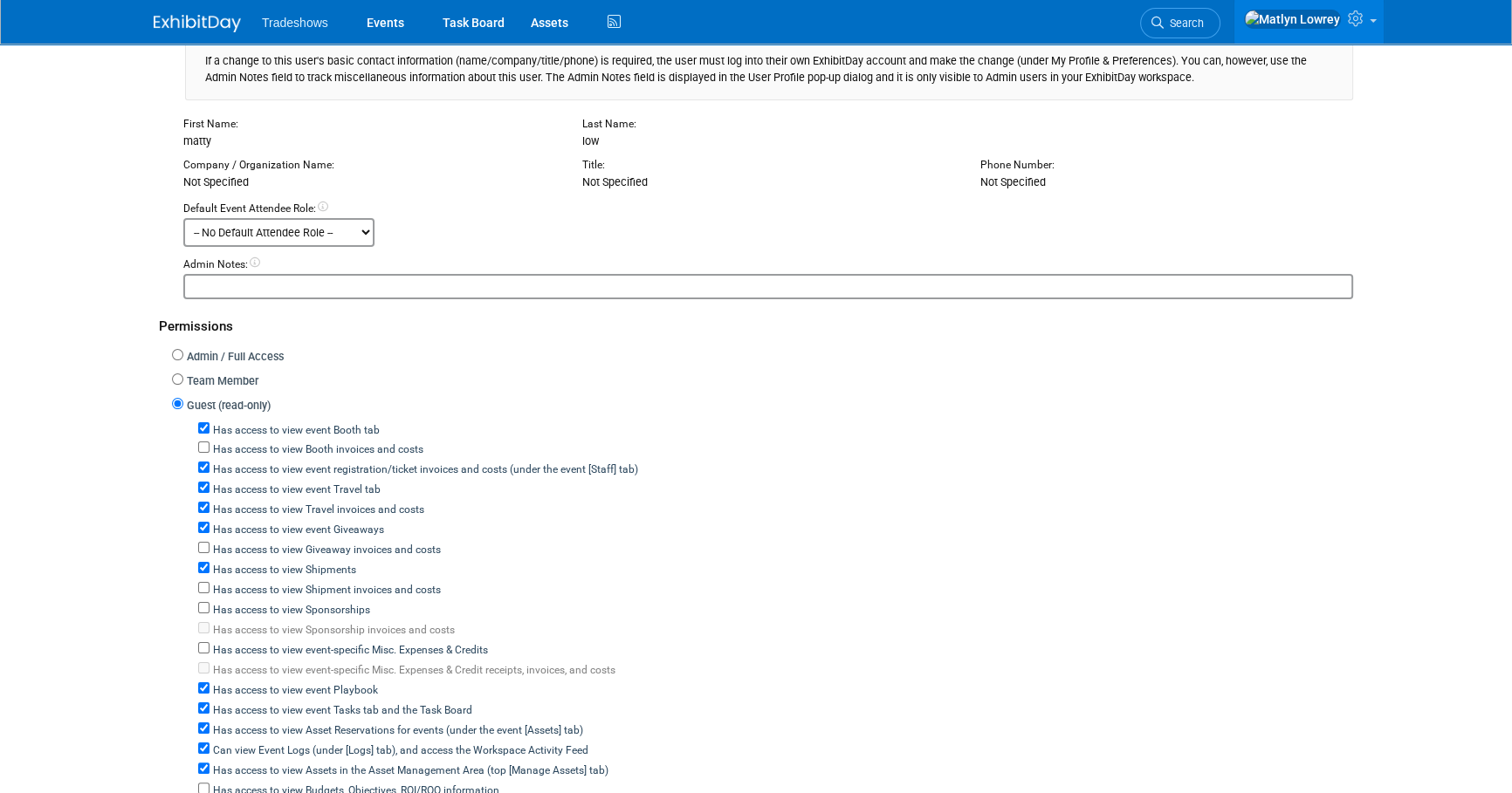
scroll to position [396, 0]
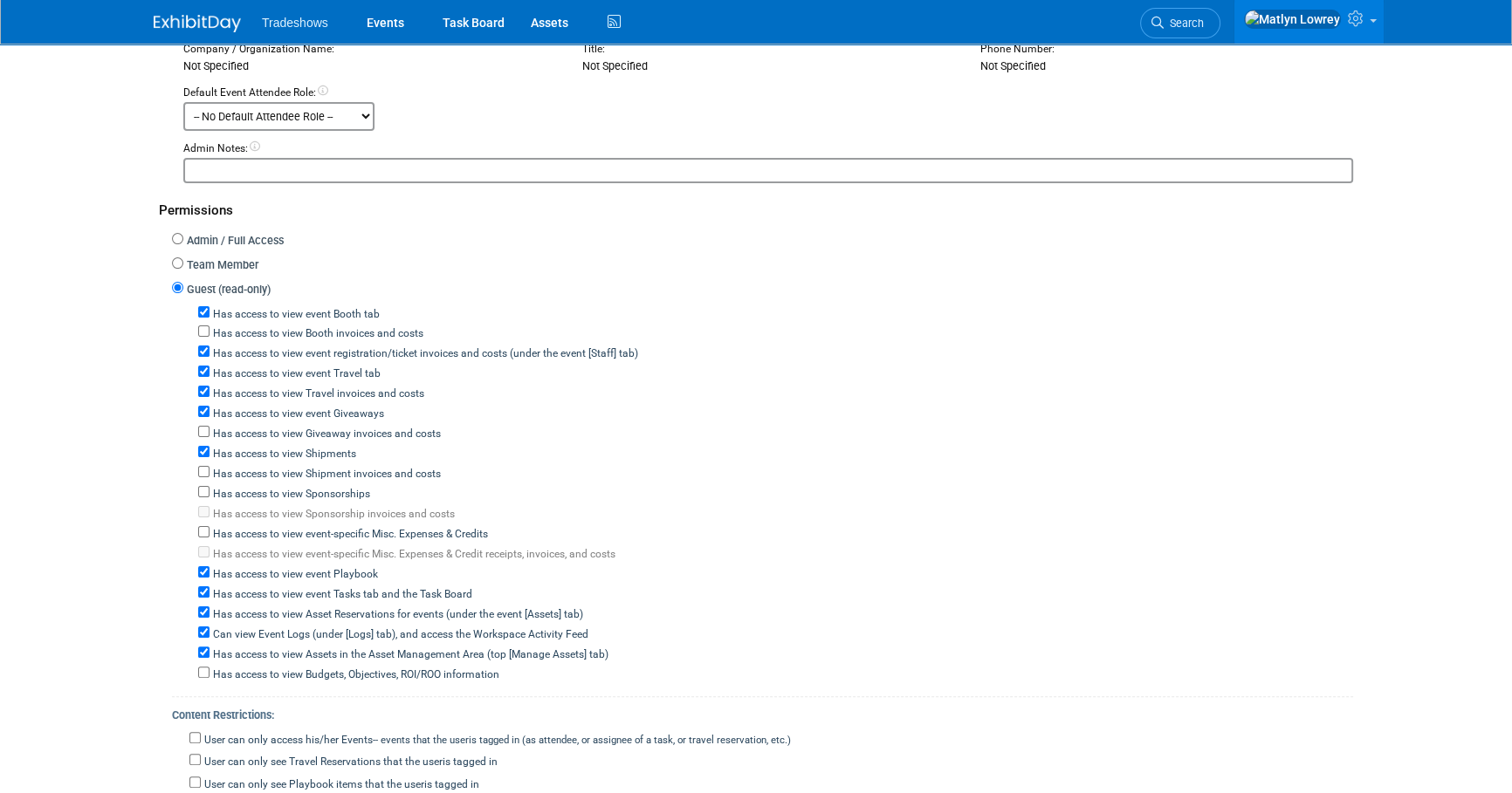
click at [236, 266] on label "Team Member" at bounding box center [221, 265] width 75 height 17
click at [183, 266] on input "Team Member" at bounding box center [177, 262] width 11 height 11
radio input "true"
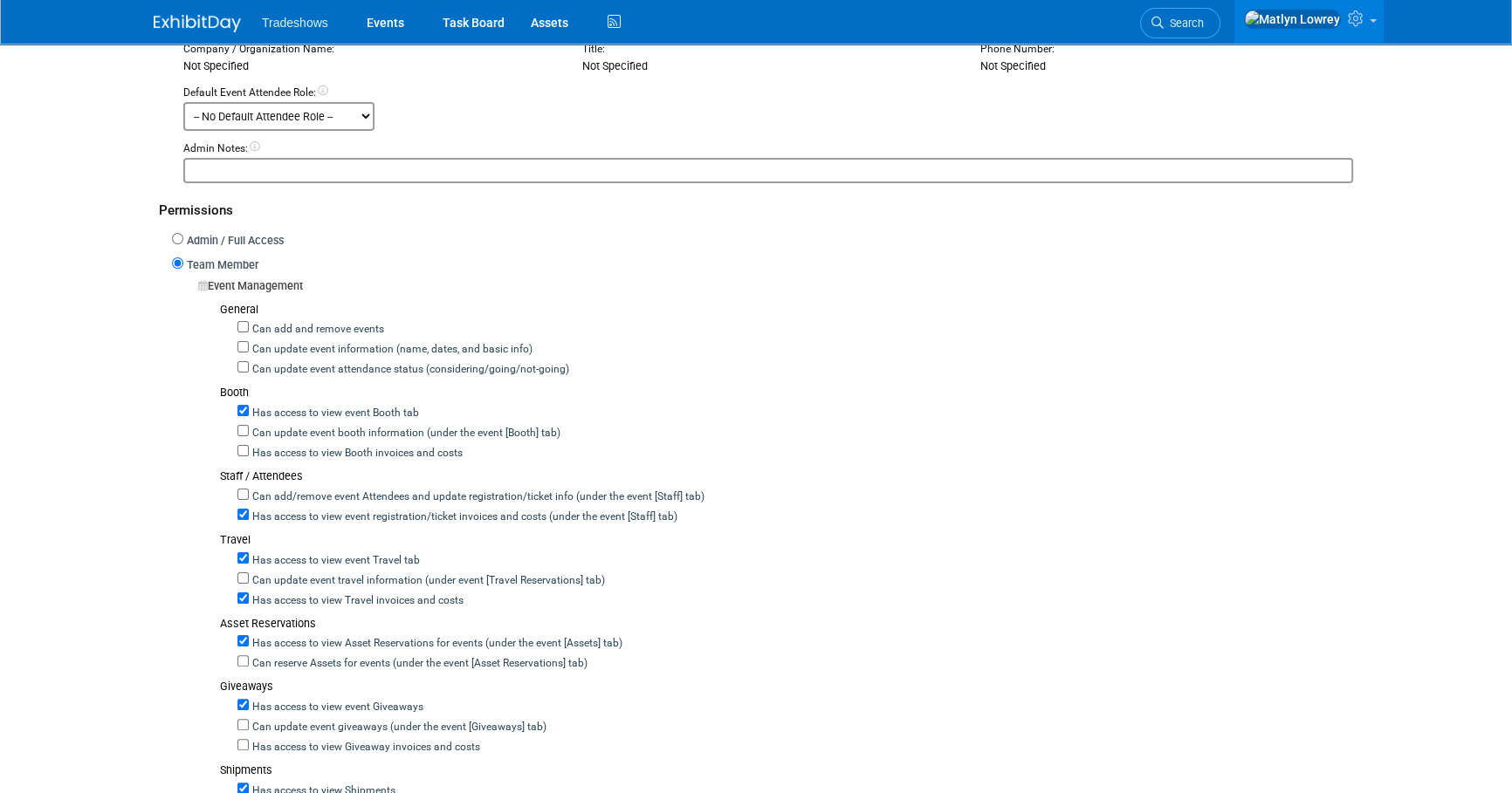
click at [253, 322] on label "Can add and remove events" at bounding box center [316, 330] width 136 height 16
click at [249, 321] on input "Can add and remove events" at bounding box center [243, 326] width 11 height 11
checkbox input "true"
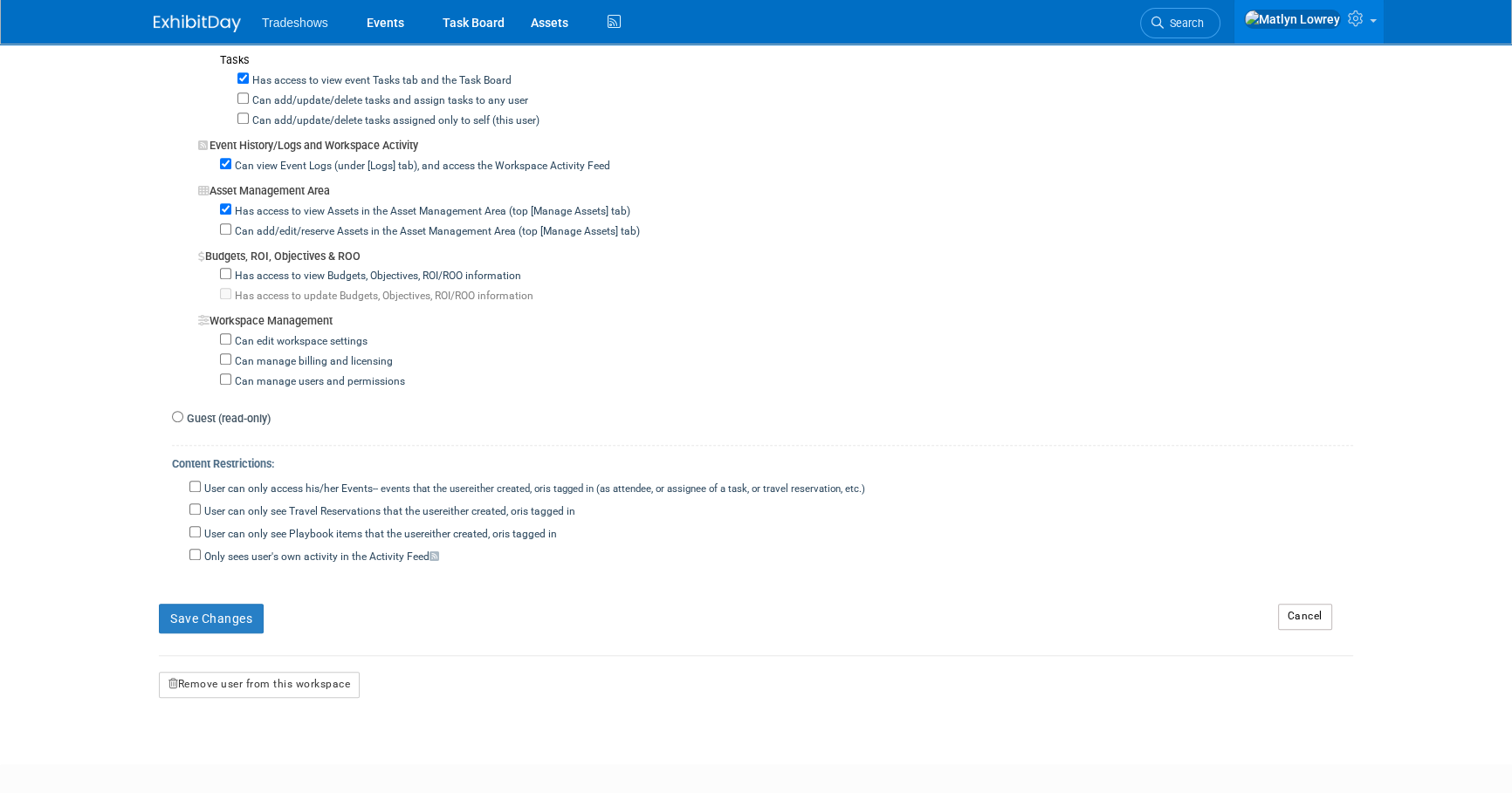
scroll to position [1428, 0]
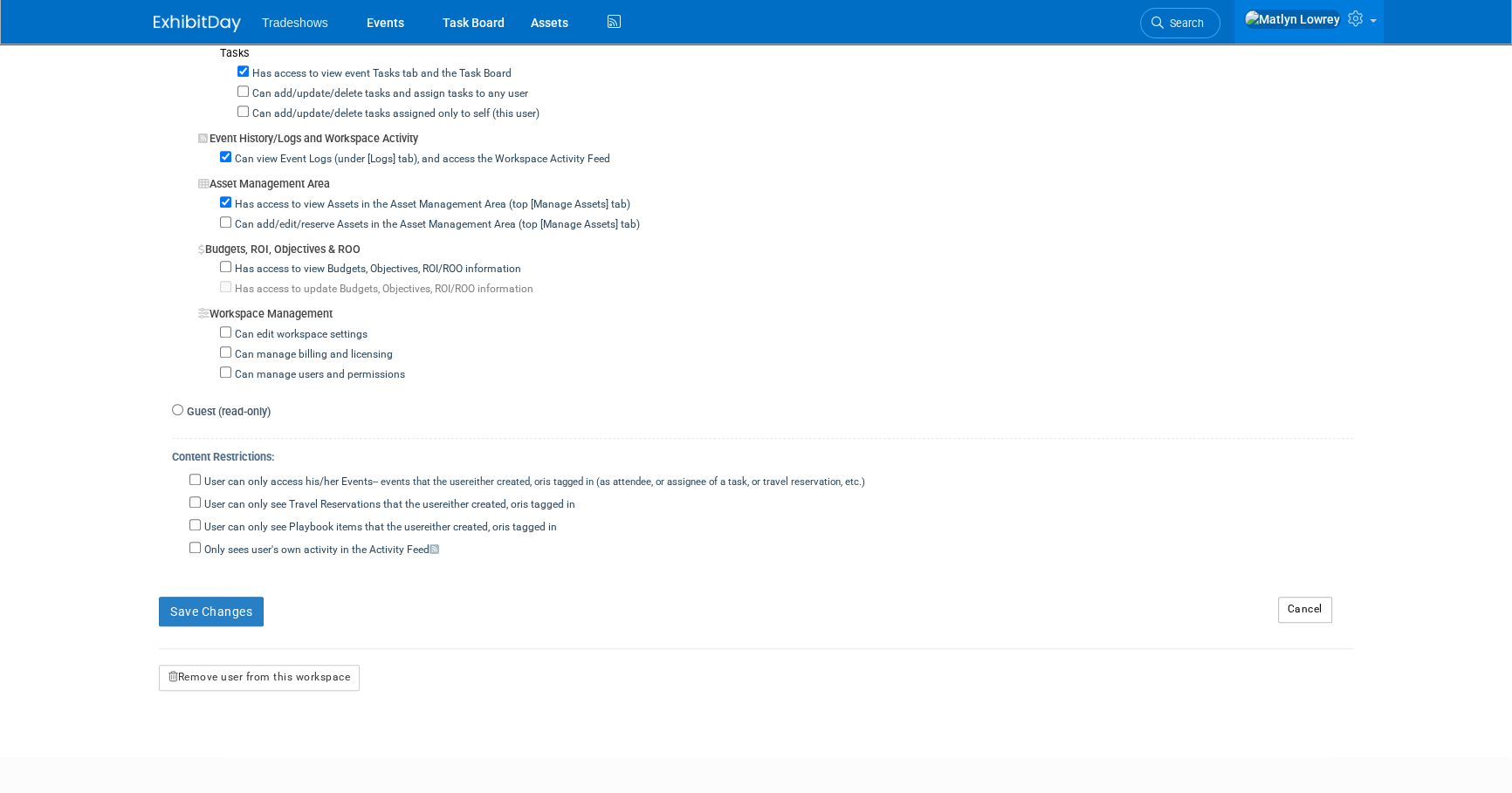
click at [346, 474] on label "User can only access his/her Events -- events that the user either created, or …" at bounding box center [533, 482] width 664 height 16
click at [201, 474] on input "User can only access his/her Events -- events that the user either created, or …" at bounding box center [194, 479] width 11 height 11
checkbox input "true"
click at [239, 597] on button "Save Changes" at bounding box center [211, 612] width 105 height 30
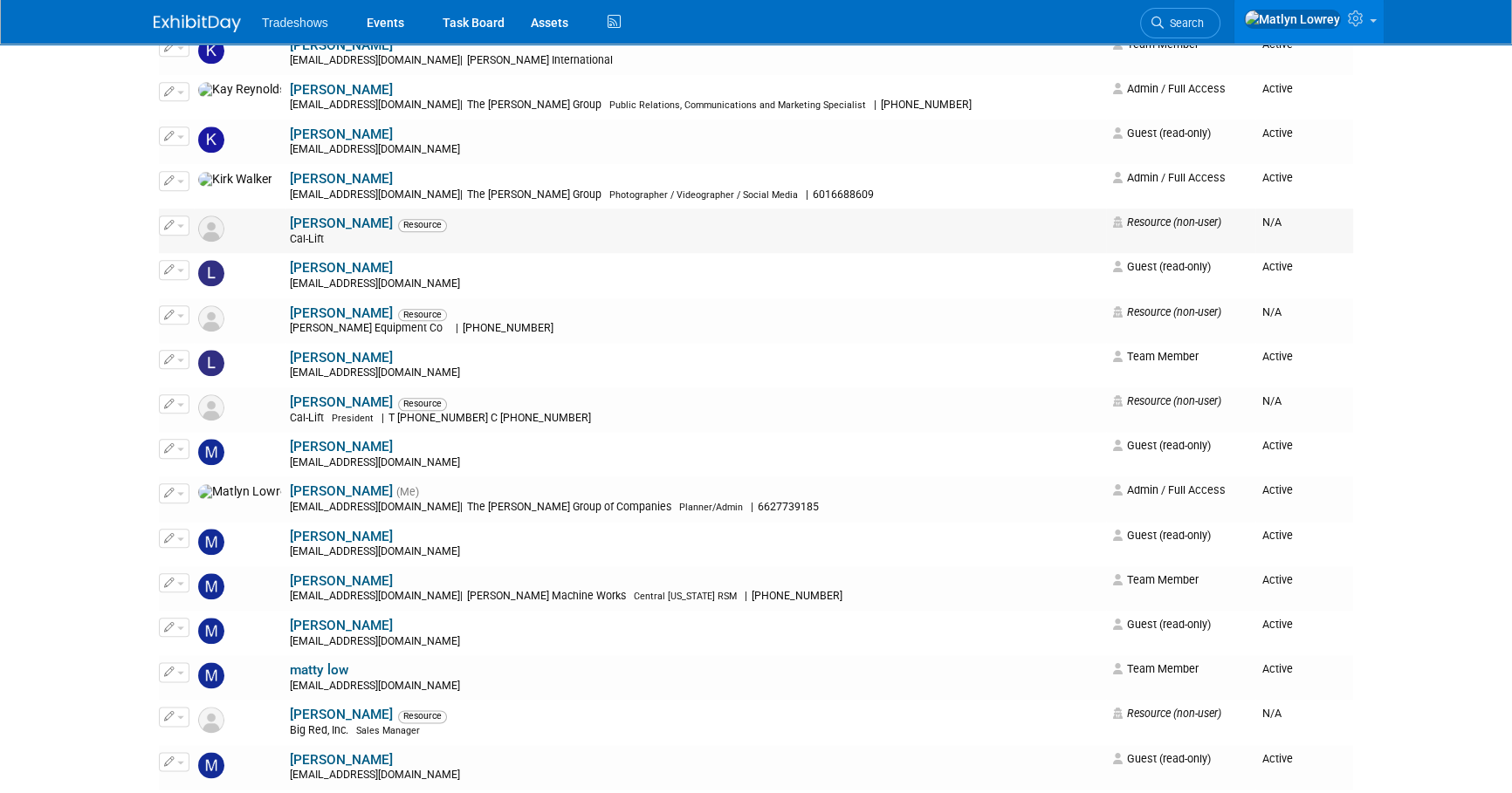
scroll to position [2459, 0]
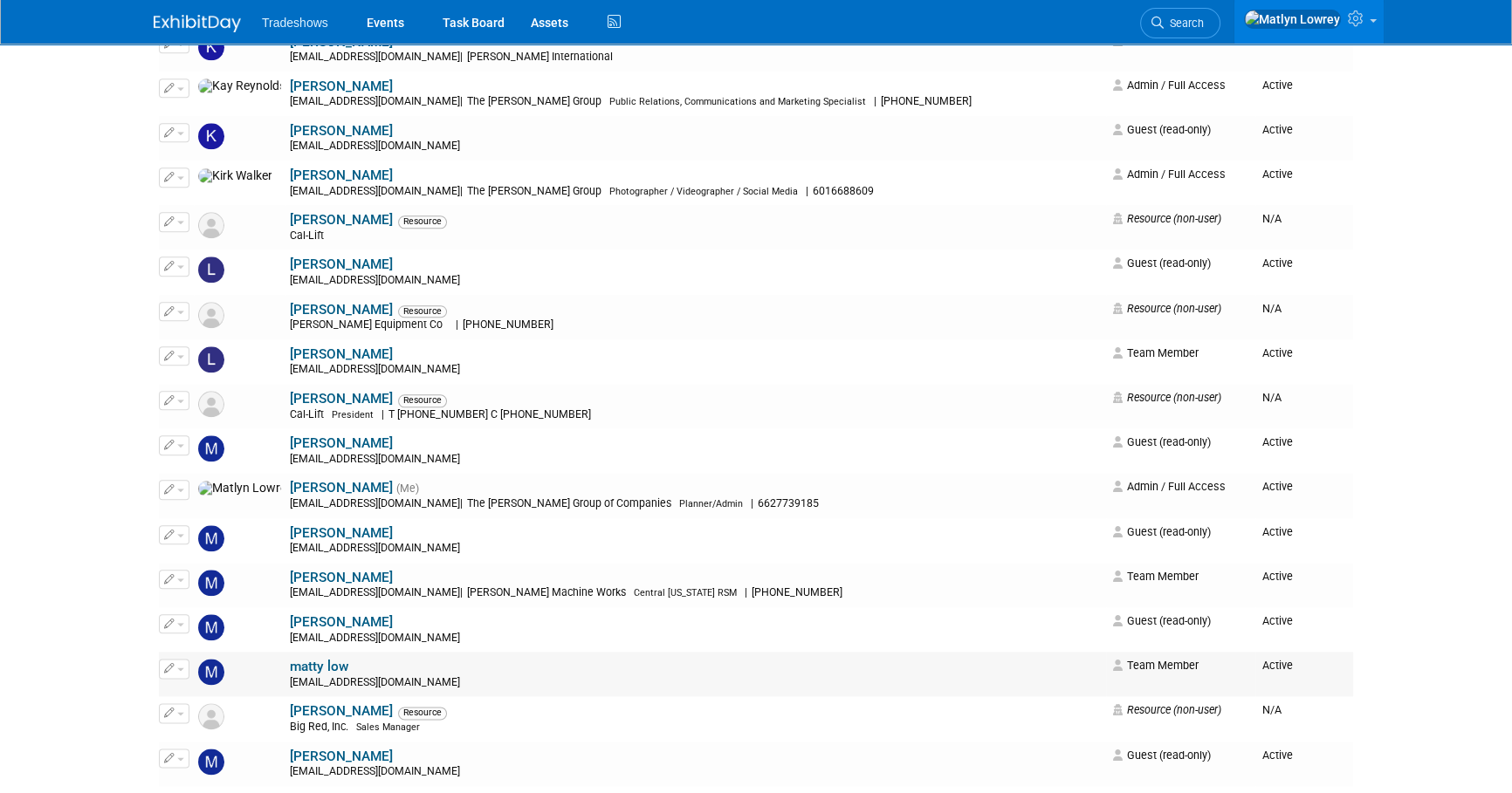
click at [177, 671] on button "button" at bounding box center [173, 667] width 31 height 19
click at [188, 693] on icon at bounding box center [182, 697] width 13 height 12
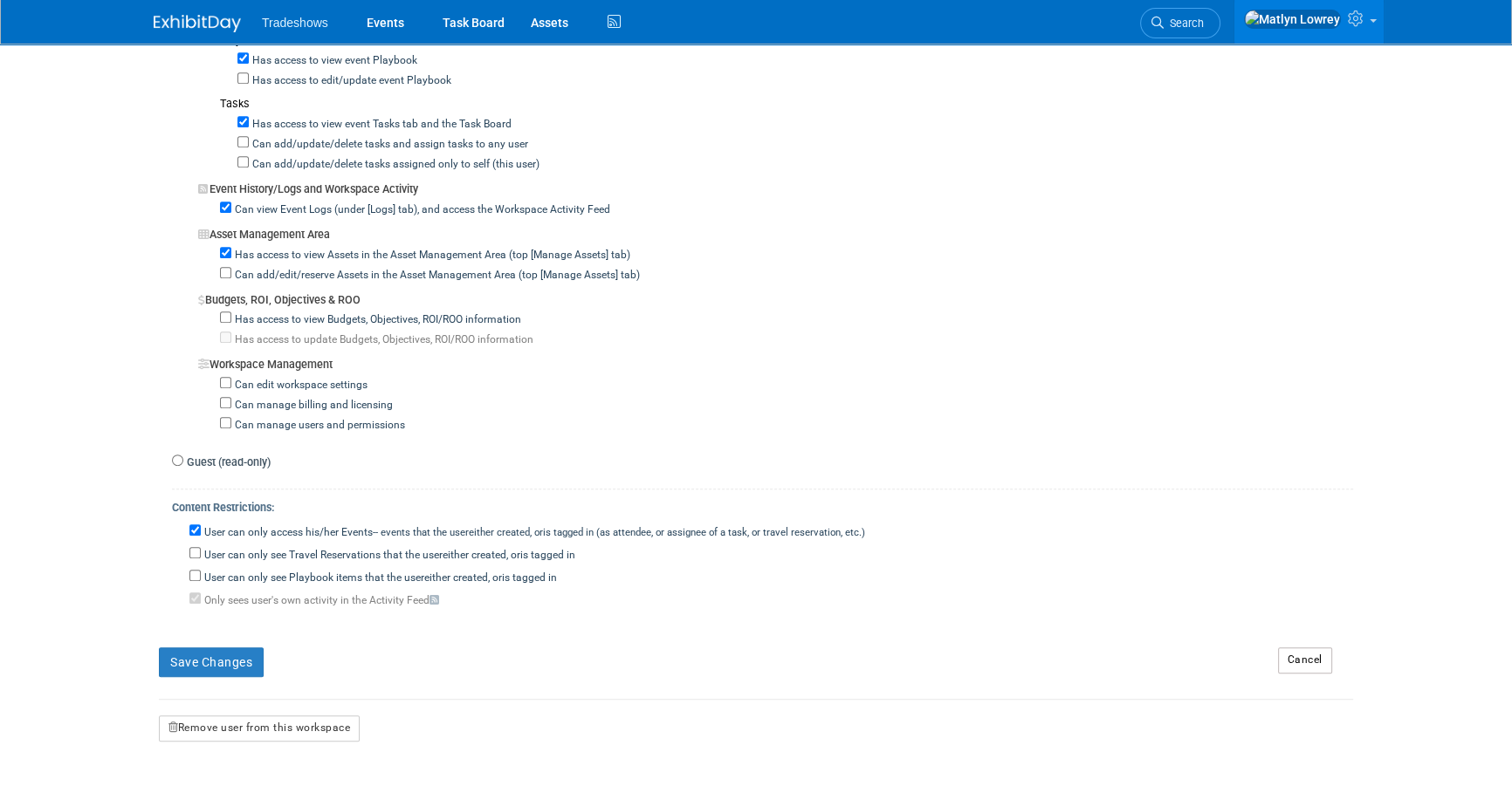
scroll to position [1483, 0]
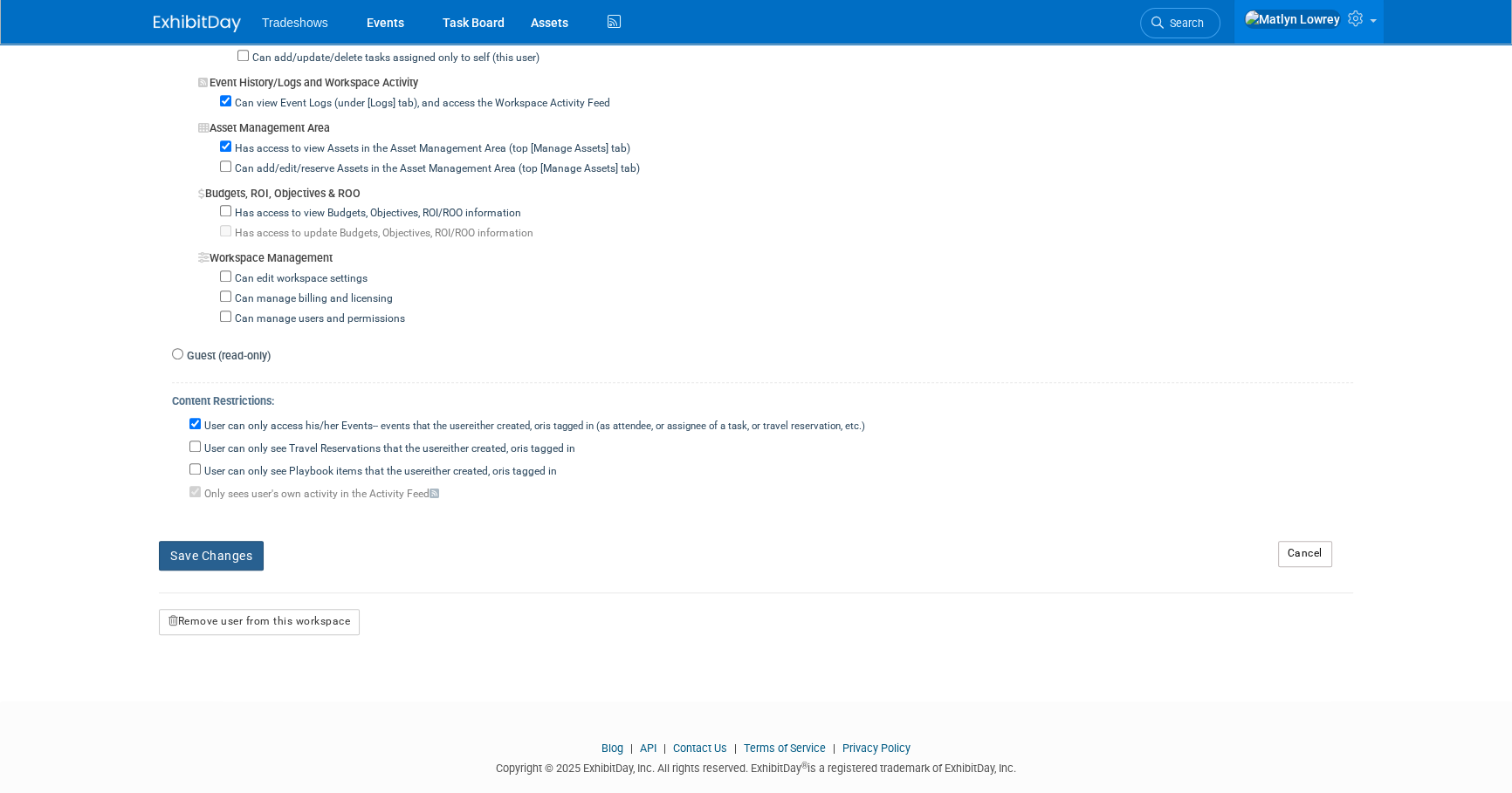
click at [218, 541] on button "Save Changes" at bounding box center [211, 555] width 105 height 30
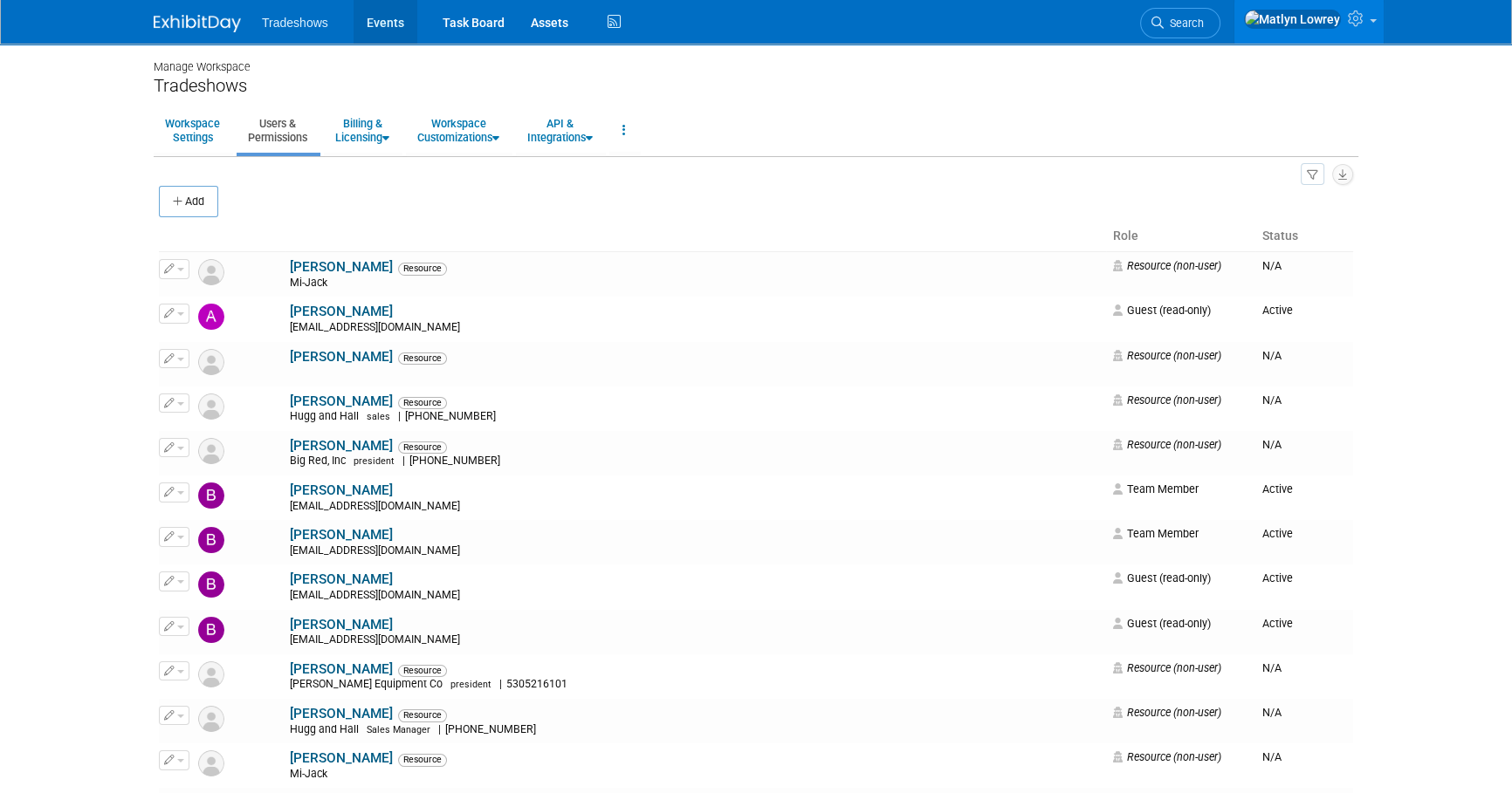
click at [400, 19] on link "Events" at bounding box center [385, 22] width 63 height 44
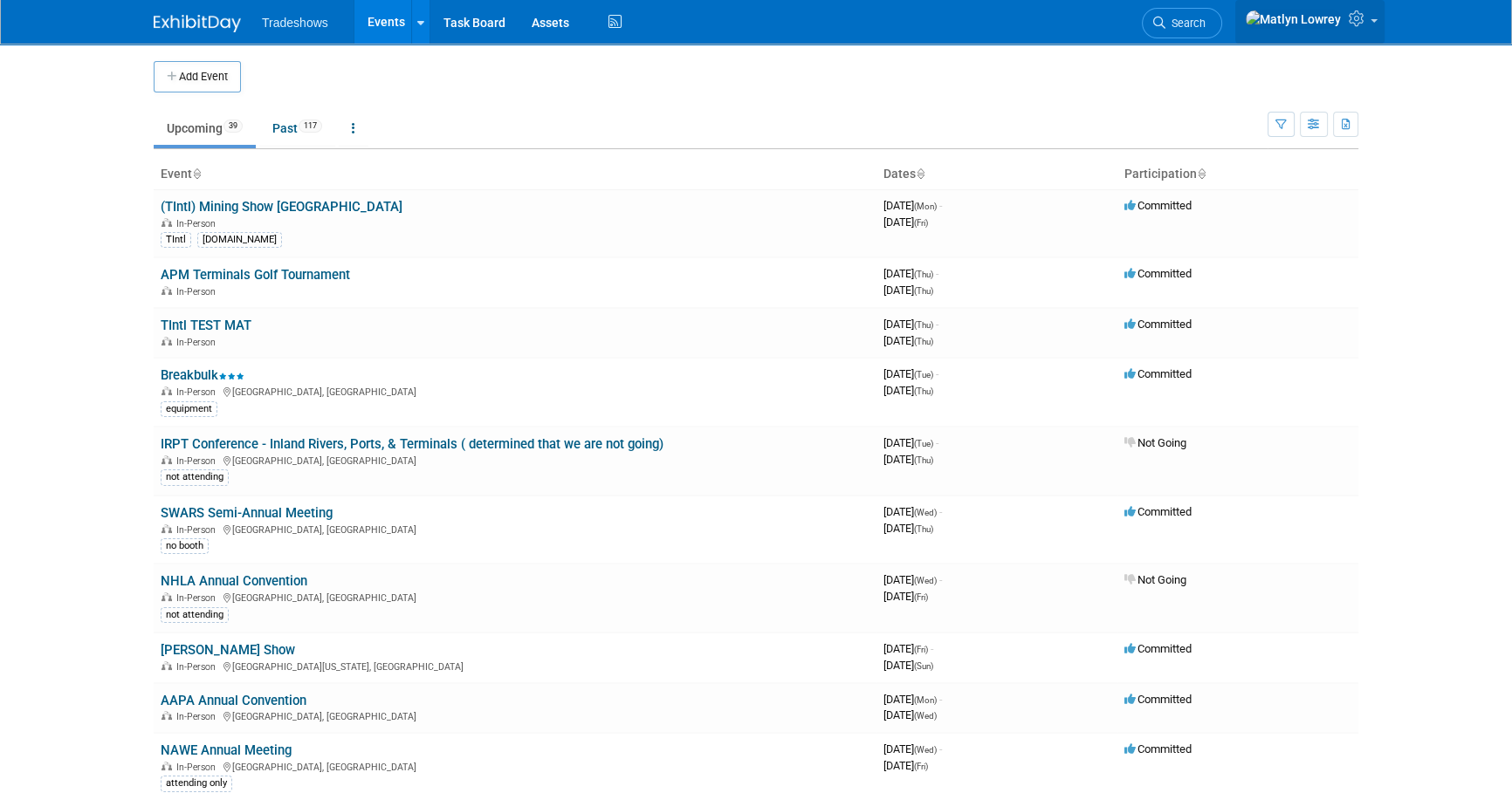
click at [1345, 18] on link at bounding box center [1309, 22] width 150 height 44
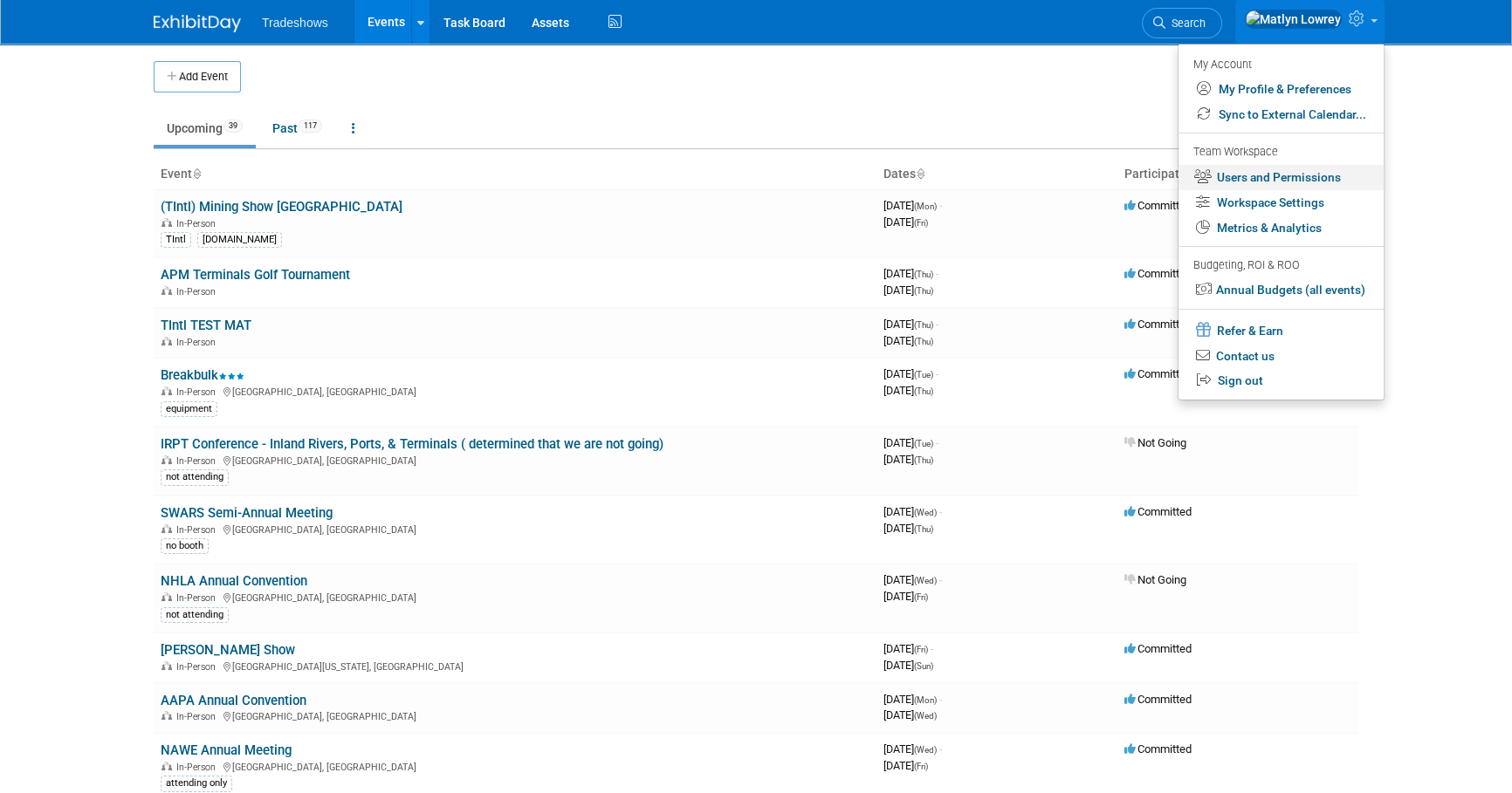
click at [1256, 174] on link "Users and Permissions" at bounding box center [1280, 178] width 205 height 26
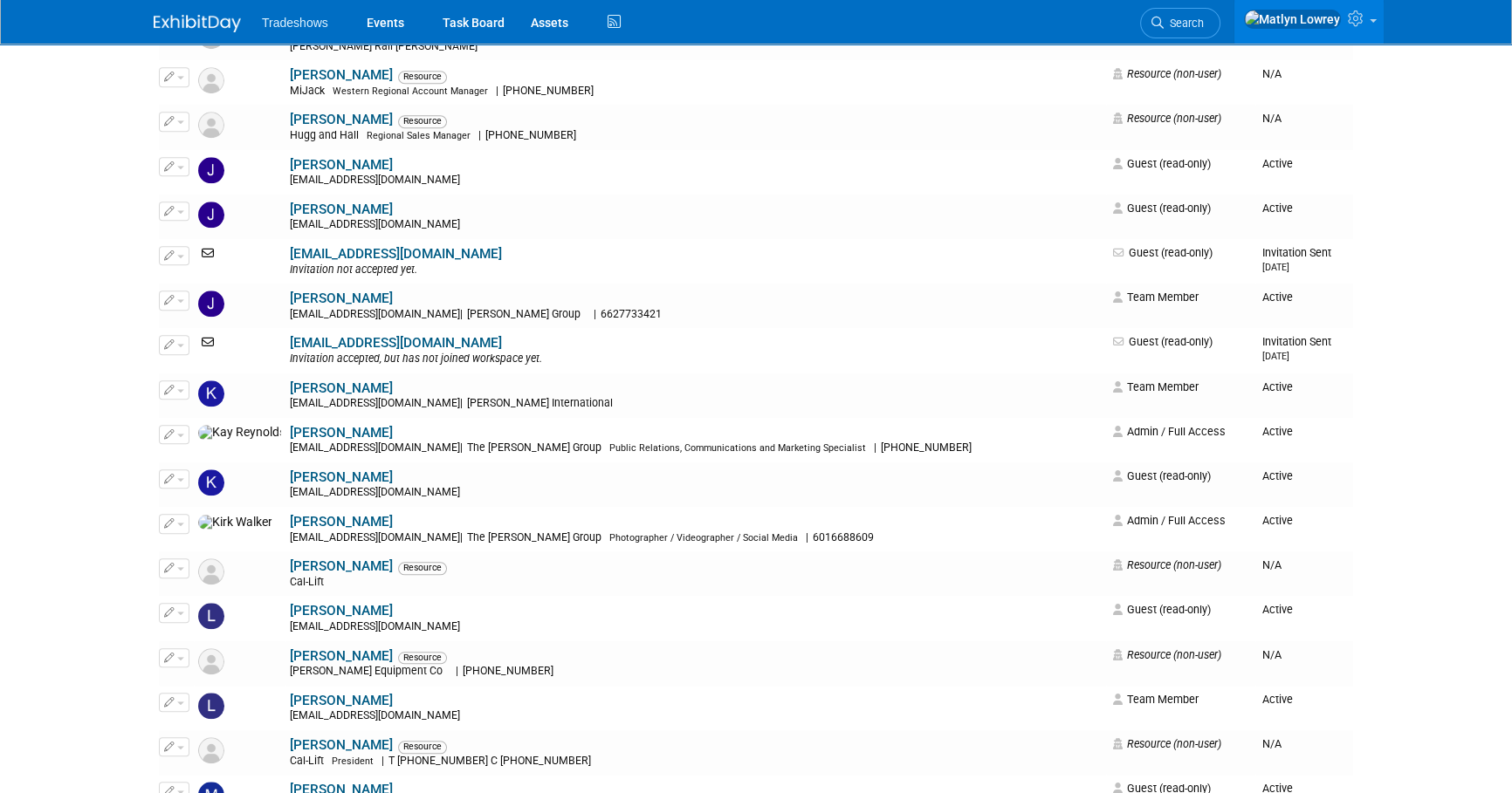
scroll to position [2141, 0]
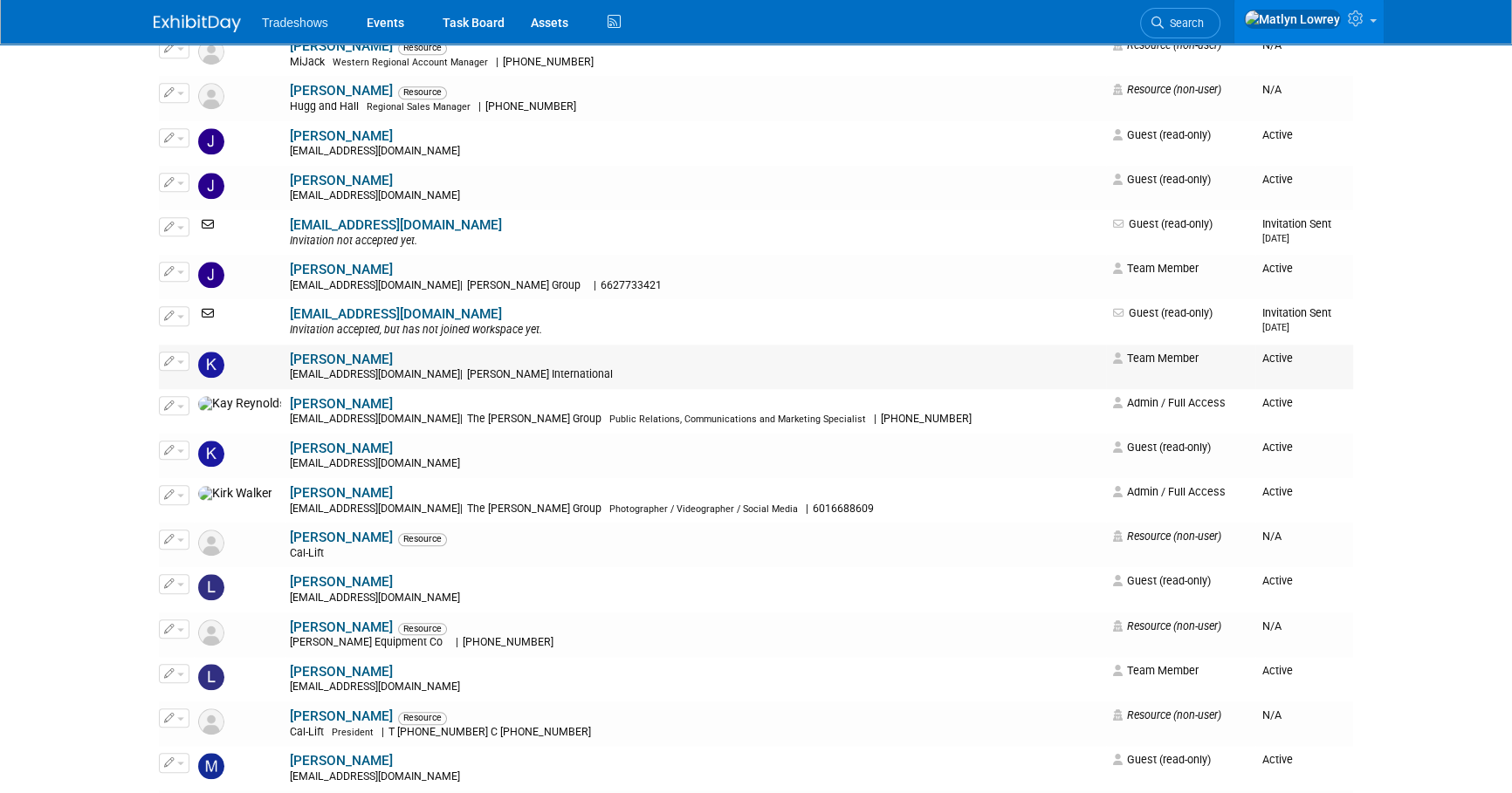
click at [290, 358] on link "[PERSON_NAME]" at bounding box center [342, 359] width 103 height 16
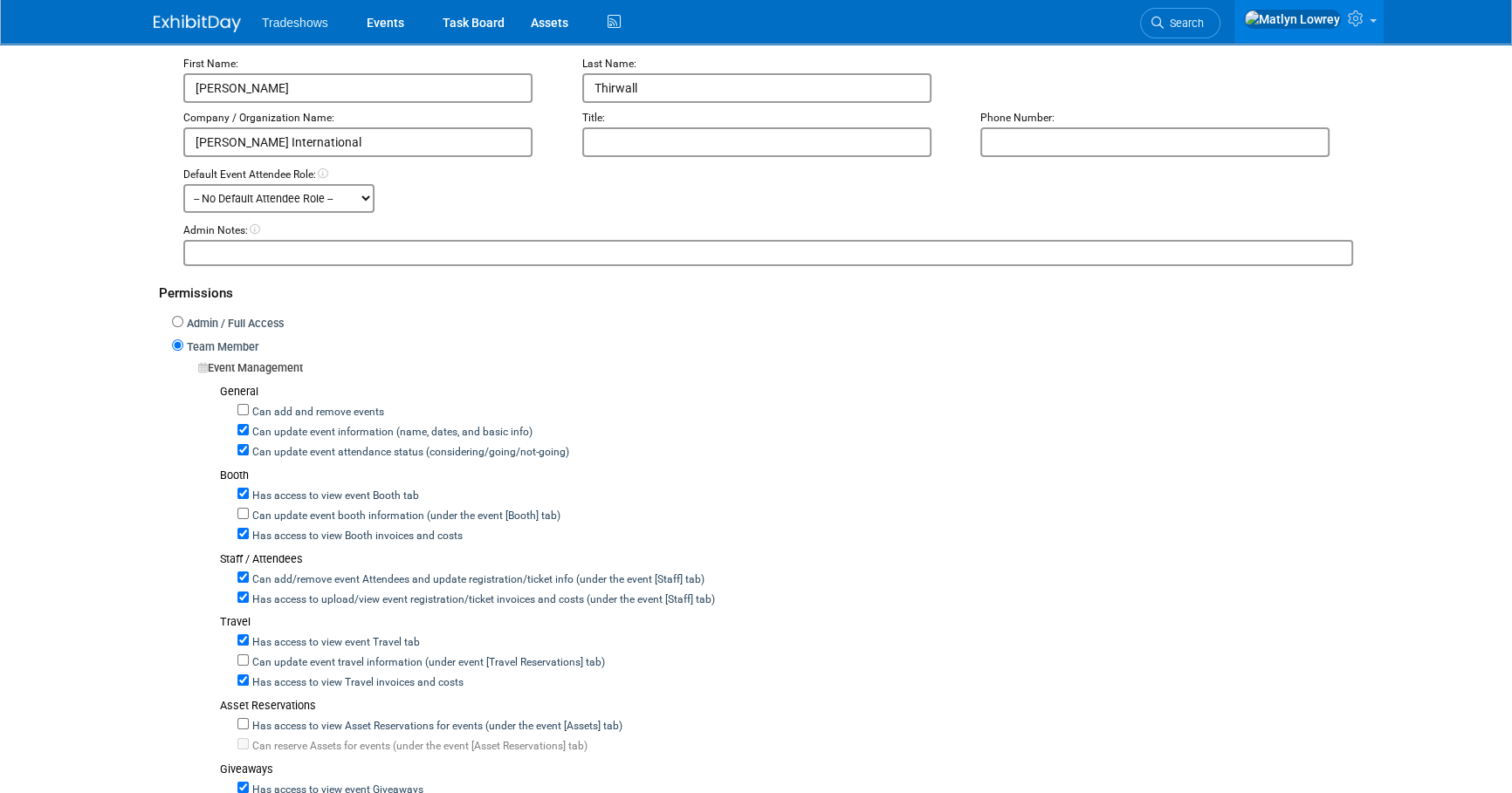
scroll to position [317, 0]
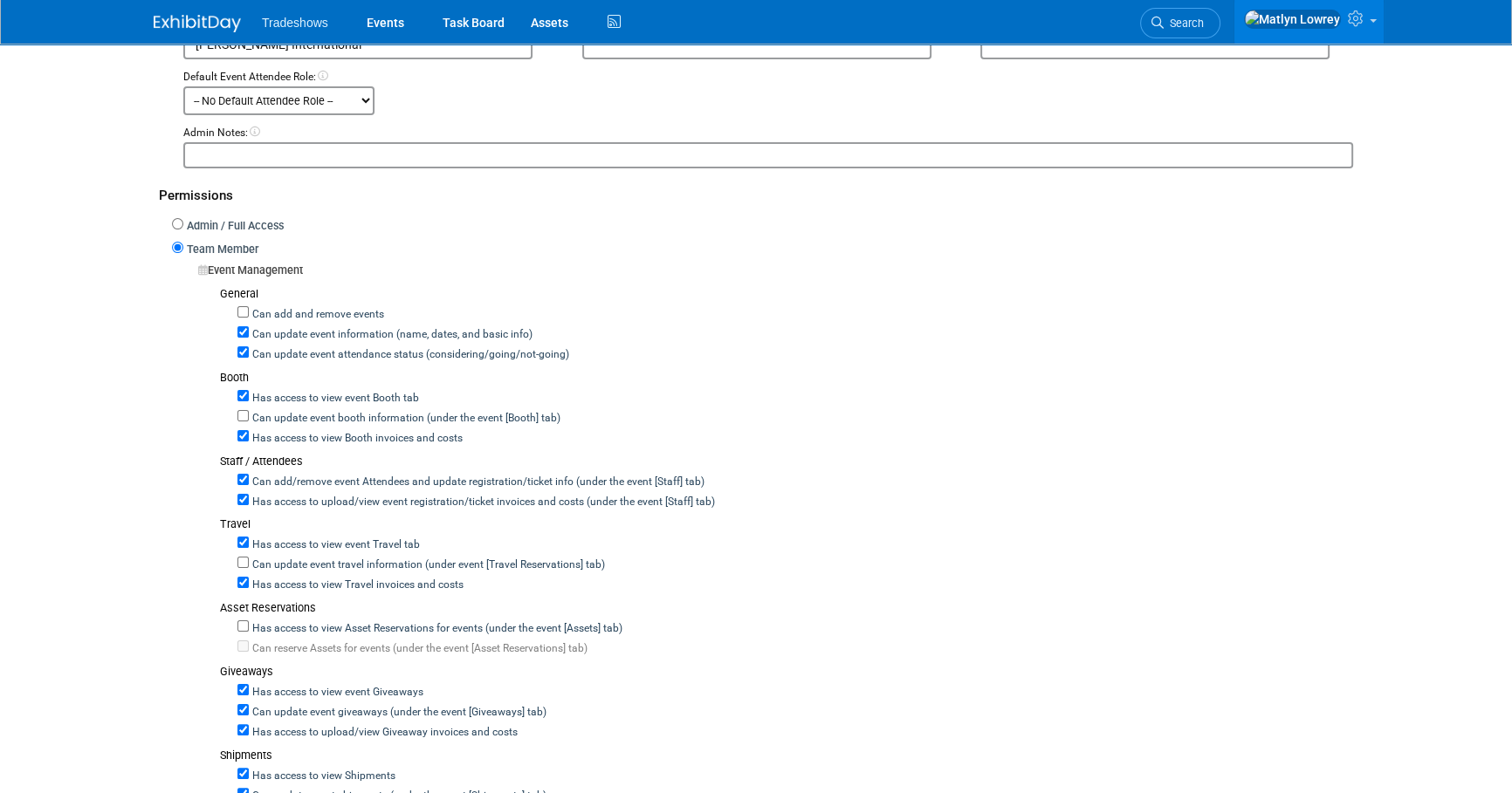
click at [335, 313] on label "Can add and remove events" at bounding box center [316, 315] width 136 height 16
click at [249, 313] on input "Can add and remove events" at bounding box center [243, 311] width 11 height 11
checkbox input "true"
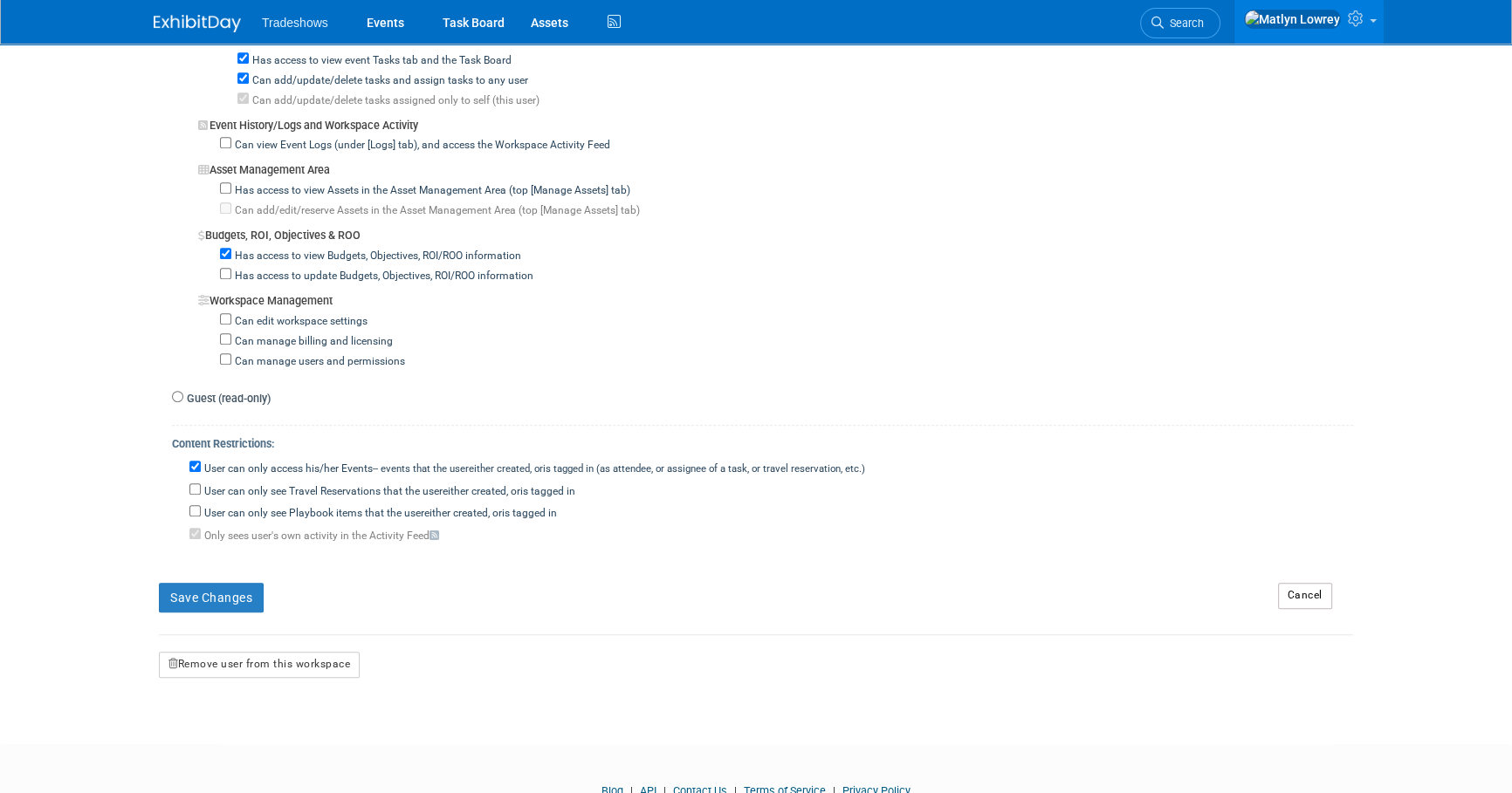
scroll to position [1348, 0]
click at [240, 581] on button "Save Changes" at bounding box center [211, 596] width 105 height 30
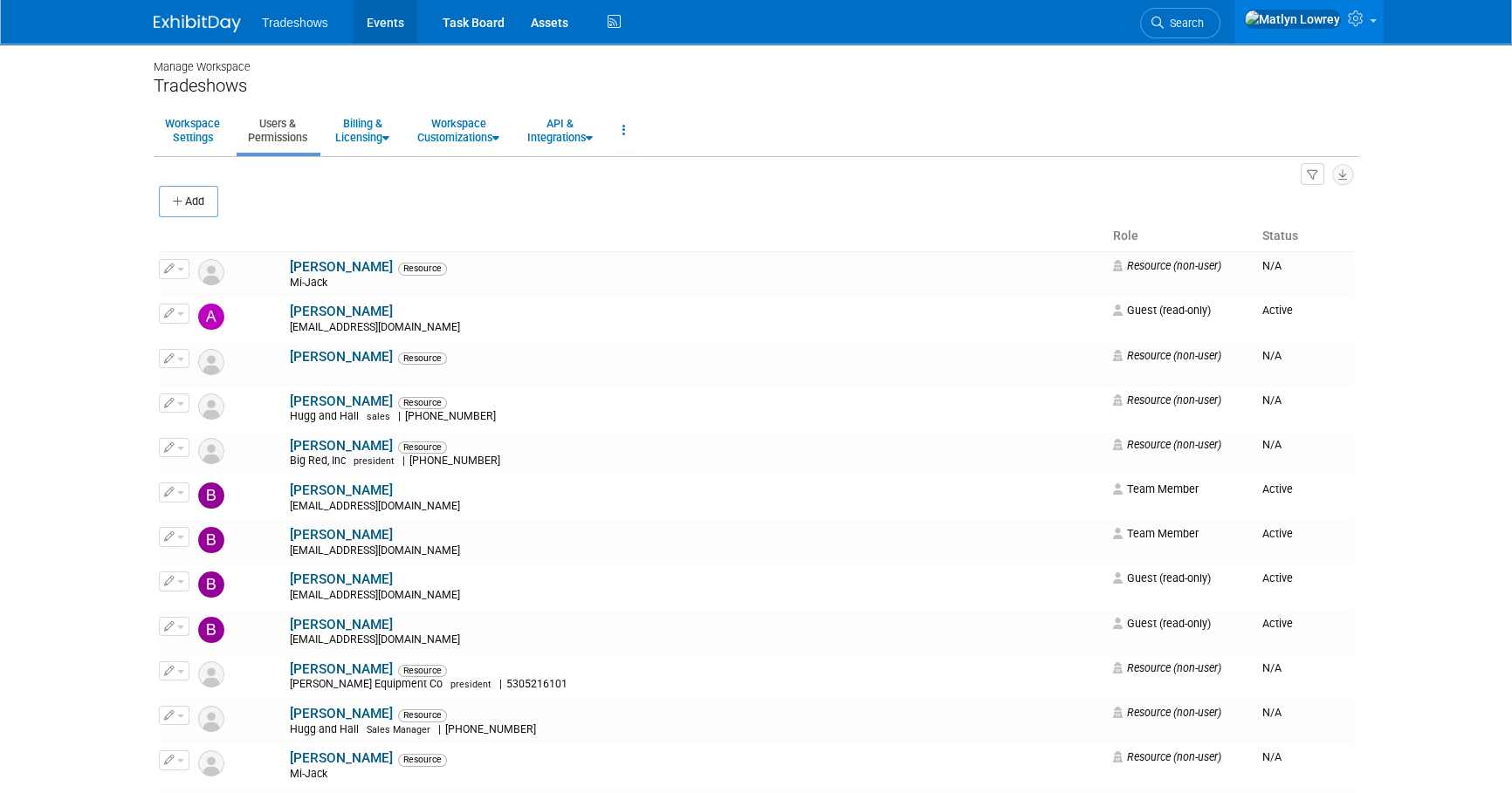
click at [375, 22] on link "Events" at bounding box center [385, 22] width 63 height 44
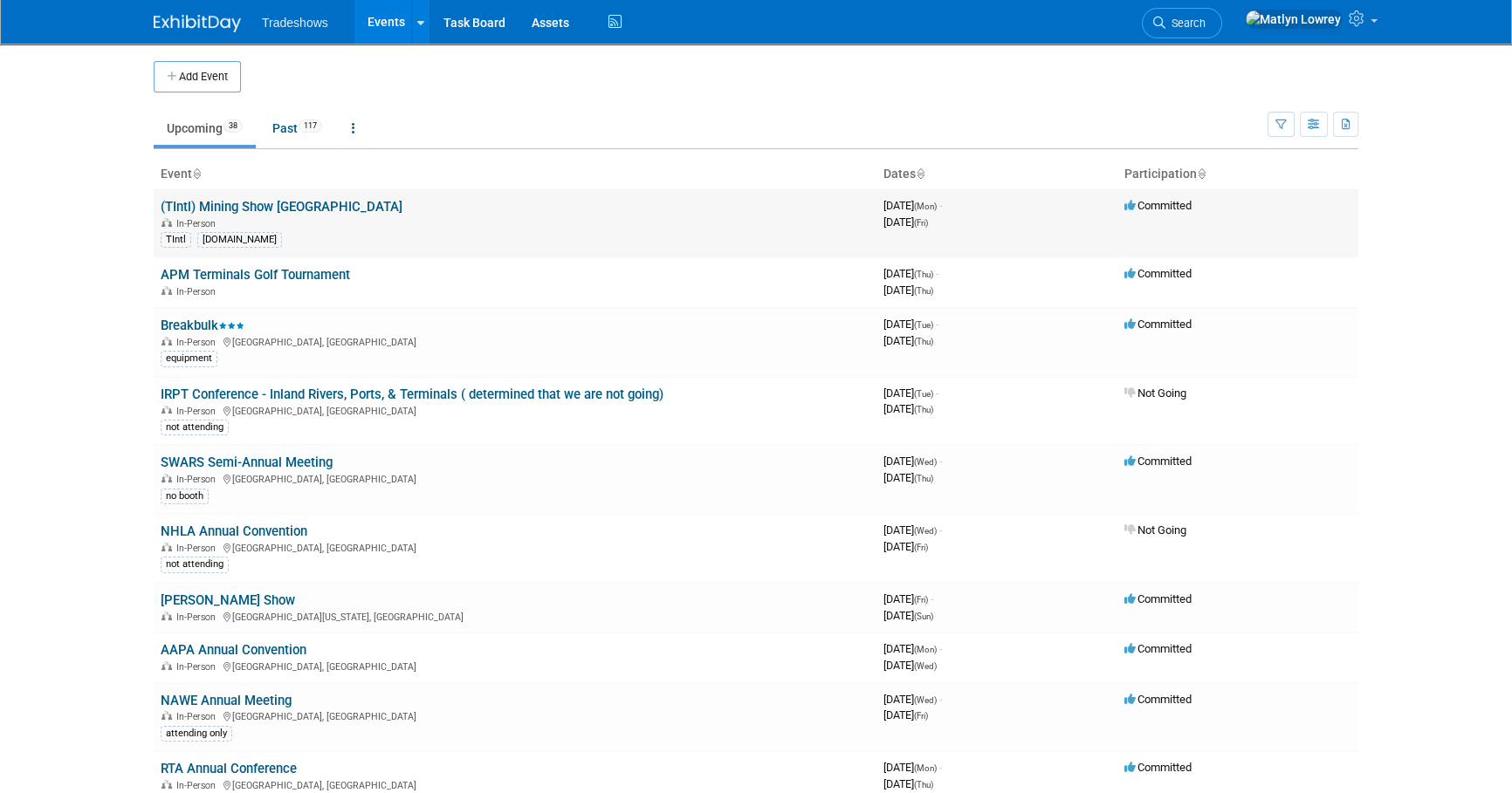
click at [229, 206] on link "(TIntl) Mining Show [GEOGRAPHIC_DATA]" at bounding box center [281, 207] width 242 height 16
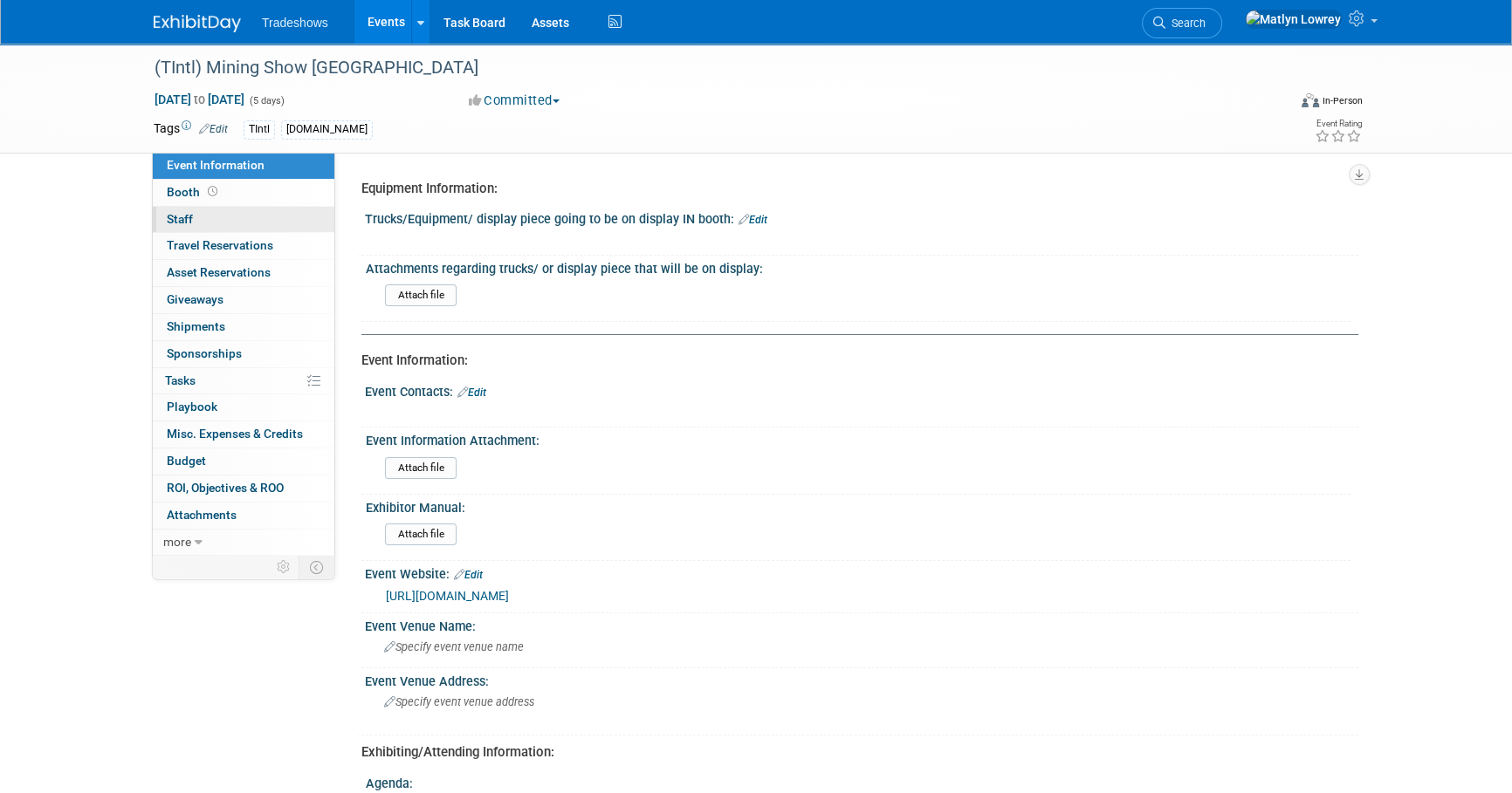
click at [213, 224] on link "0 Staff 0" at bounding box center [243, 220] width 181 height 26
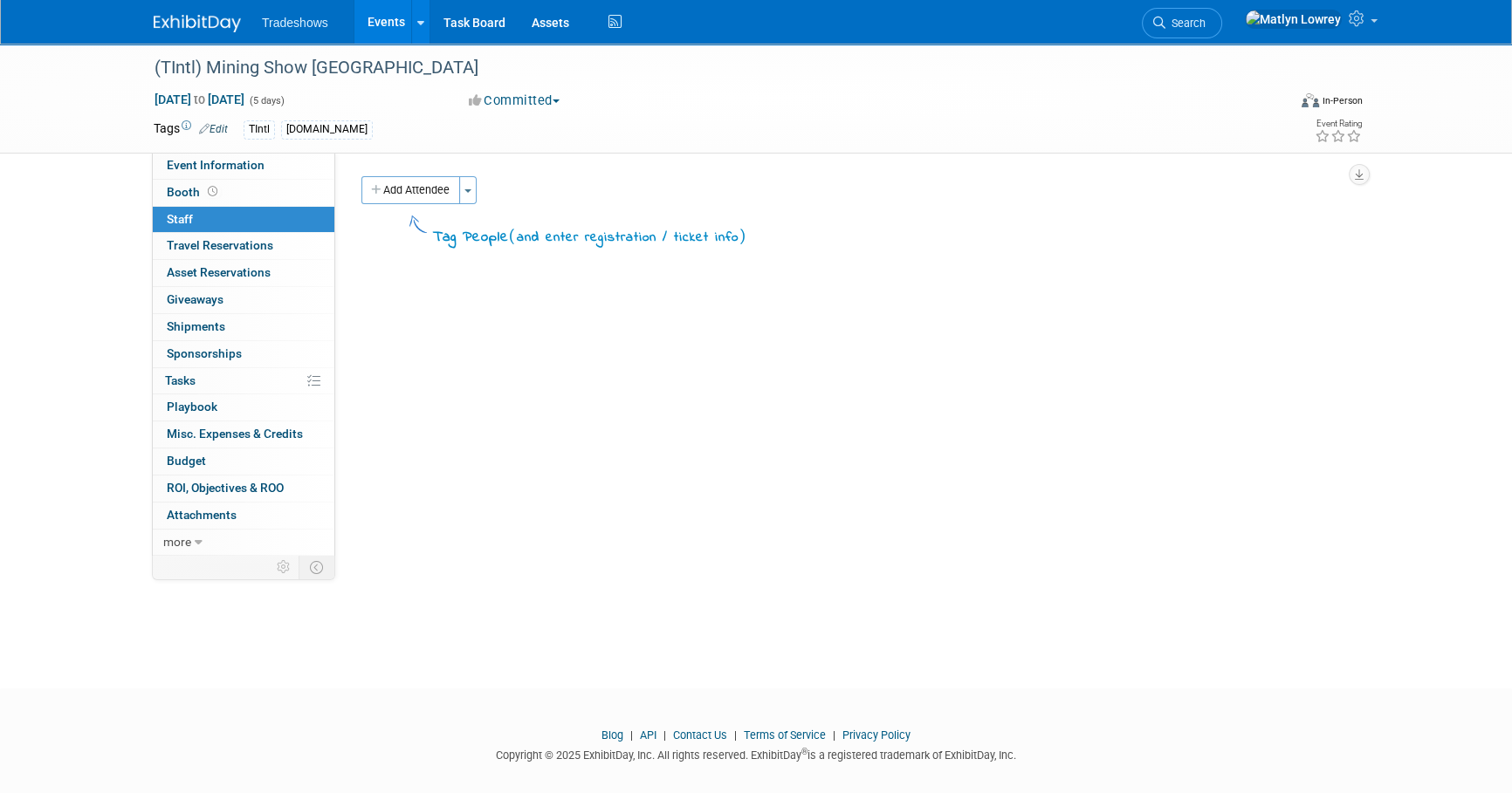
click at [442, 202] on button "Add Attendee" at bounding box center [411, 190] width 99 height 28
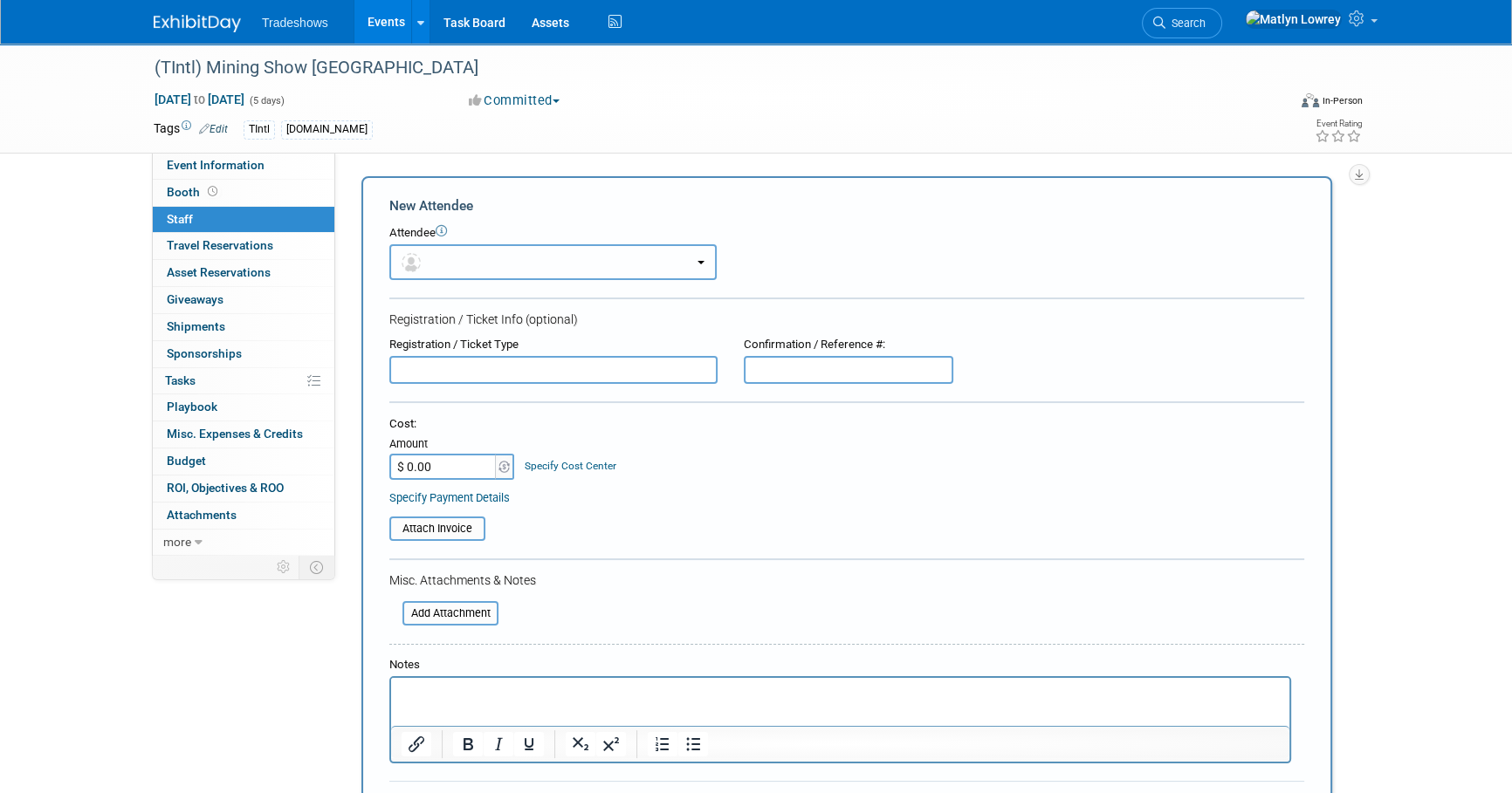
click at [441, 253] on button "button" at bounding box center [553, 262] width 328 height 36
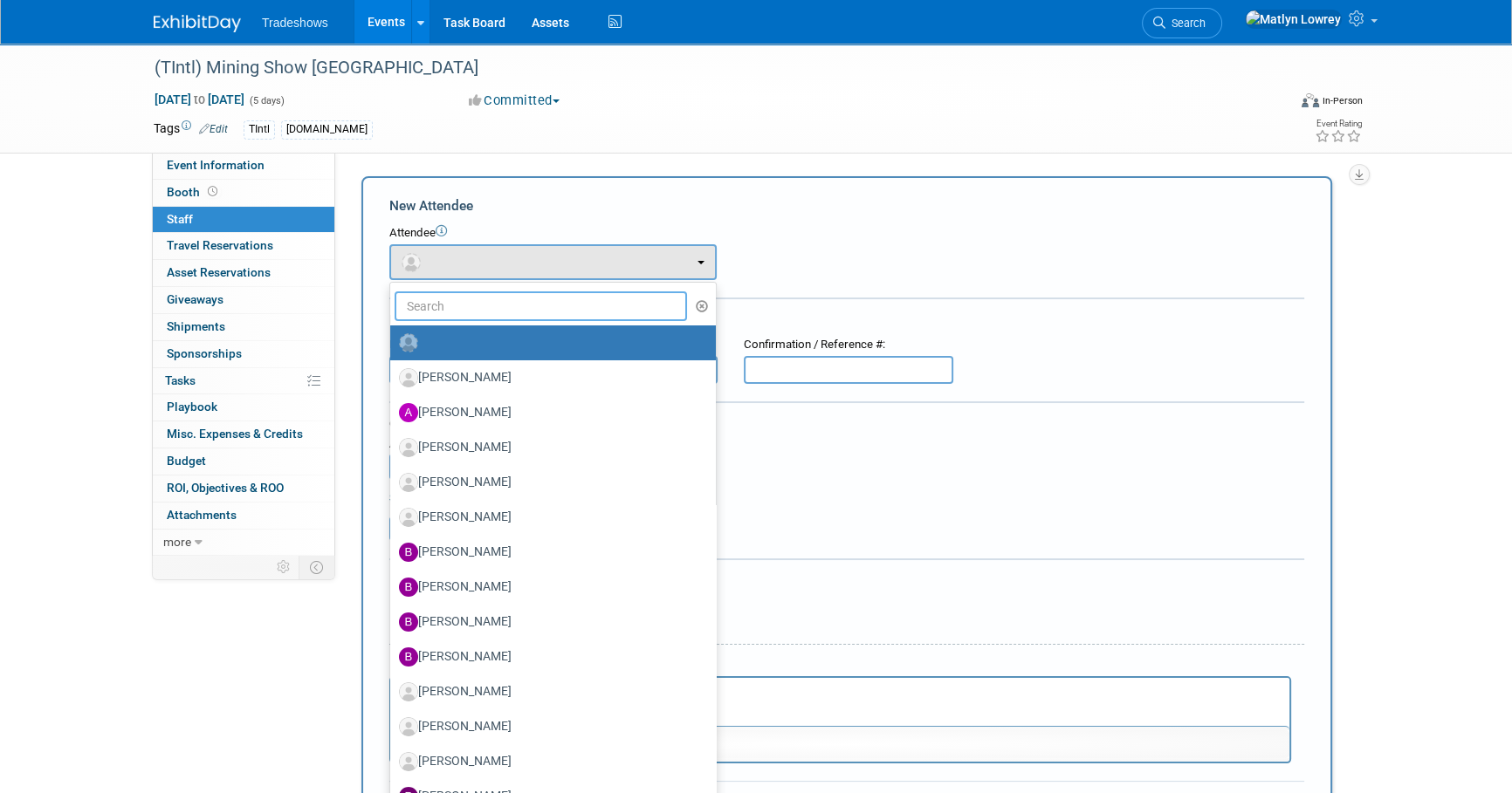
click at [439, 299] on input "text" at bounding box center [540, 306] width 292 height 30
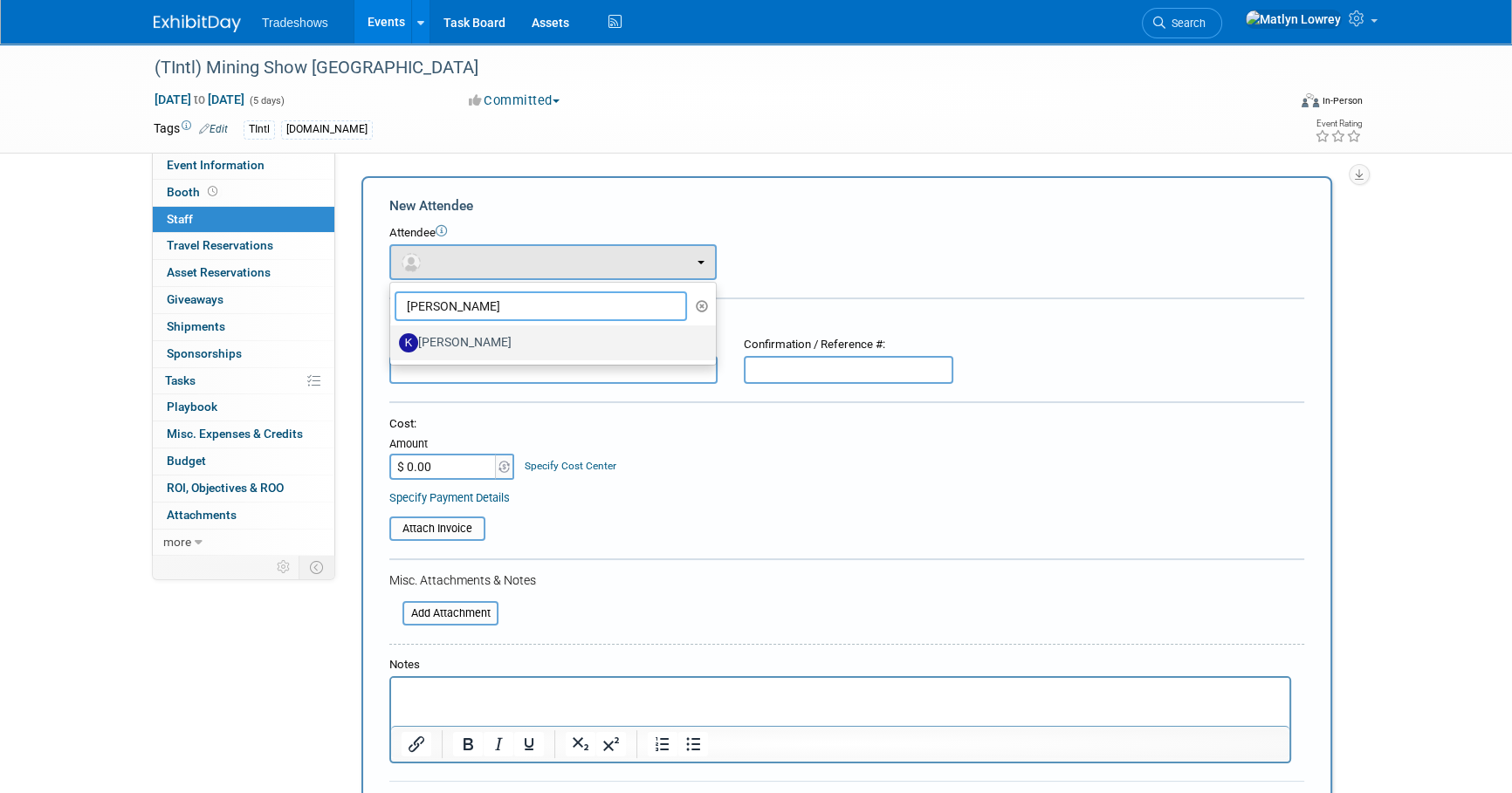
type input "[PERSON_NAME]"
click at [446, 341] on label "[PERSON_NAME]" at bounding box center [549, 343] width 299 height 28
click at [393, 341] on input "[PERSON_NAME]" at bounding box center [386, 340] width 11 height 11
select select "80e9abe2-2f02-4971-9ac8-869db72d340b"
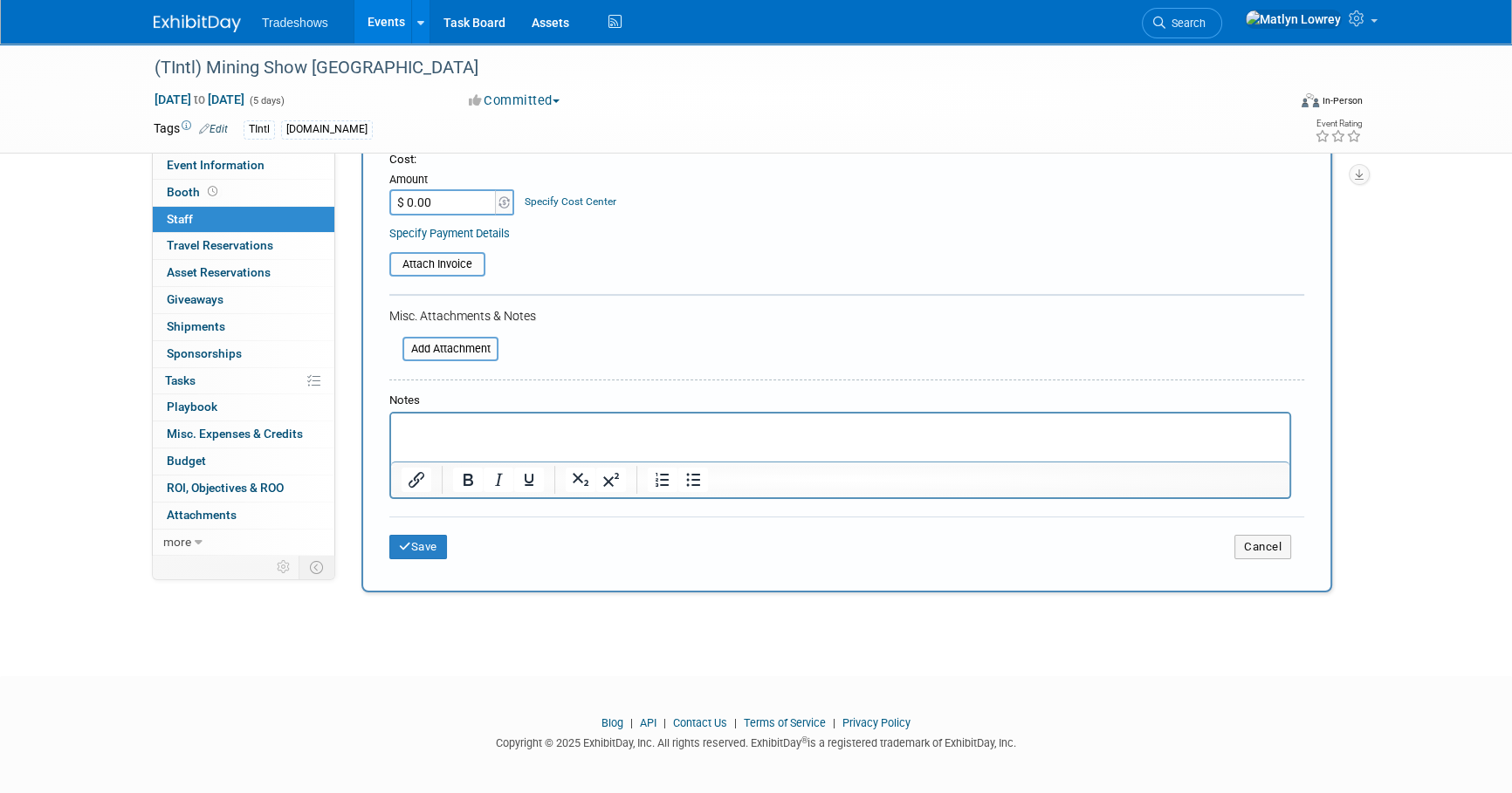
scroll to position [323, 0]
click at [426, 555] on div "Save Cancel" at bounding box center [847, 542] width 915 height 55
click at [427, 550] on button "Save" at bounding box center [418, 545] width 57 height 25
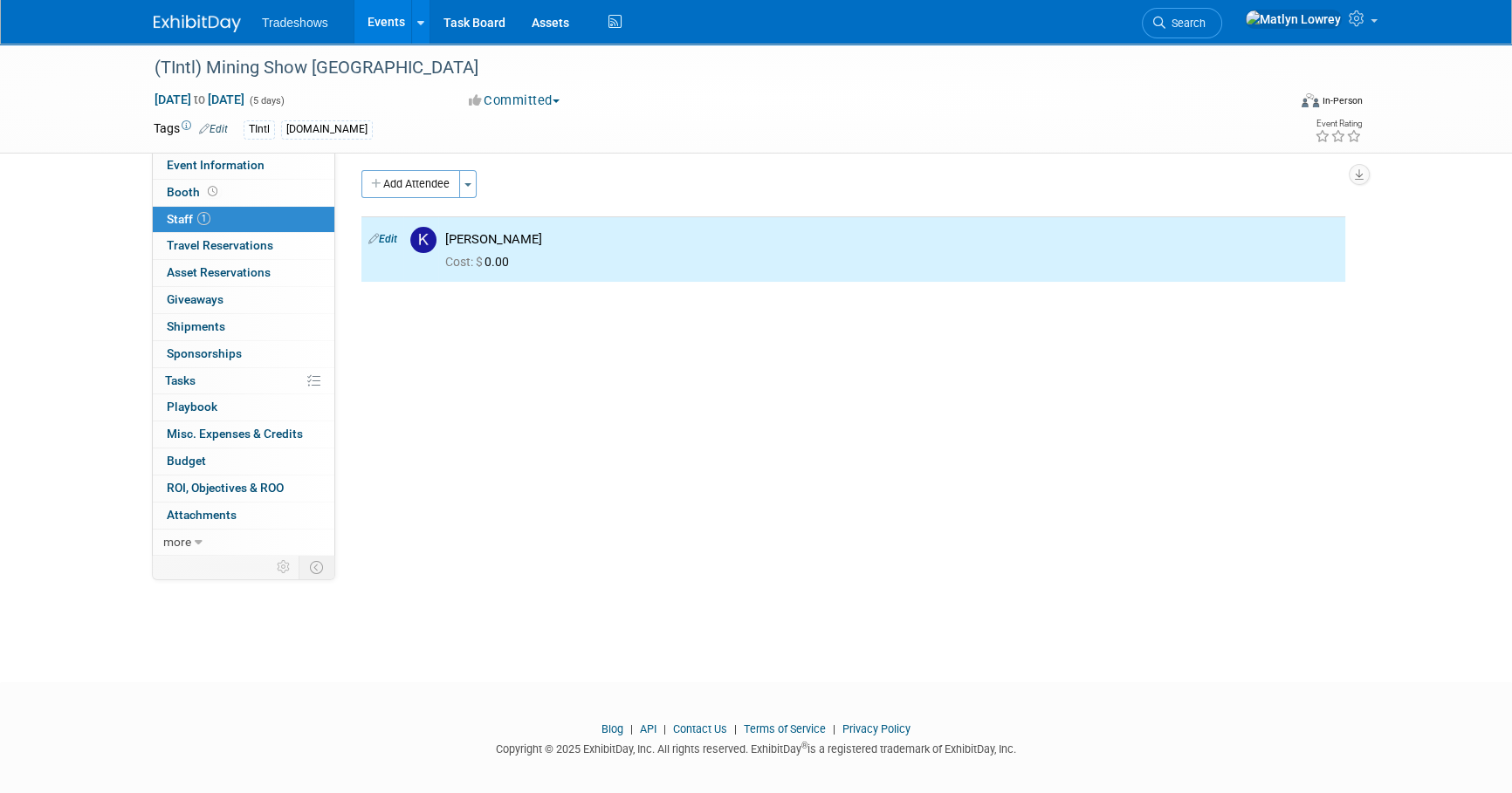
scroll to position [0, 0]
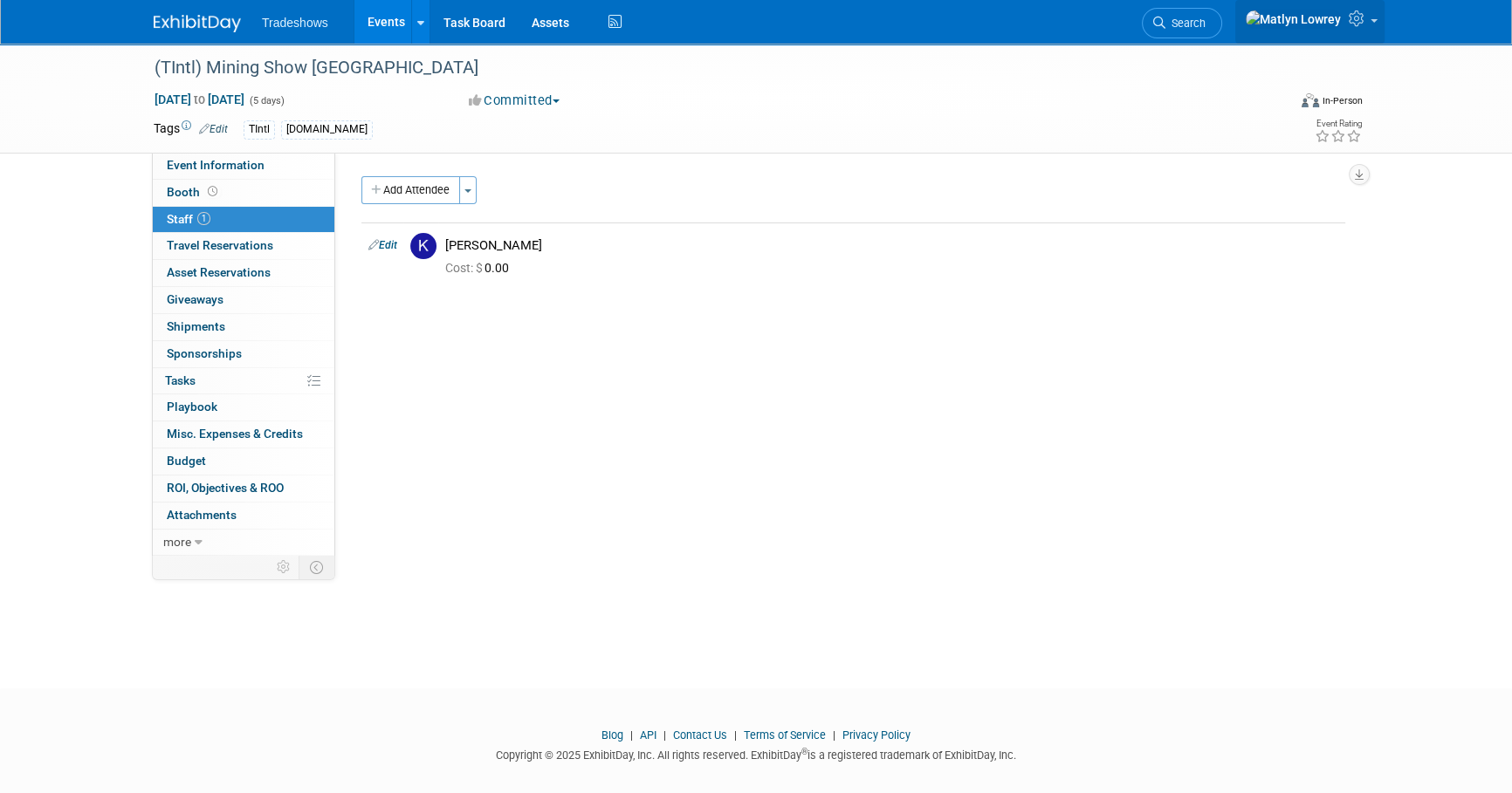
click at [1365, 23] on icon at bounding box center [1359, 19] width 20 height 16
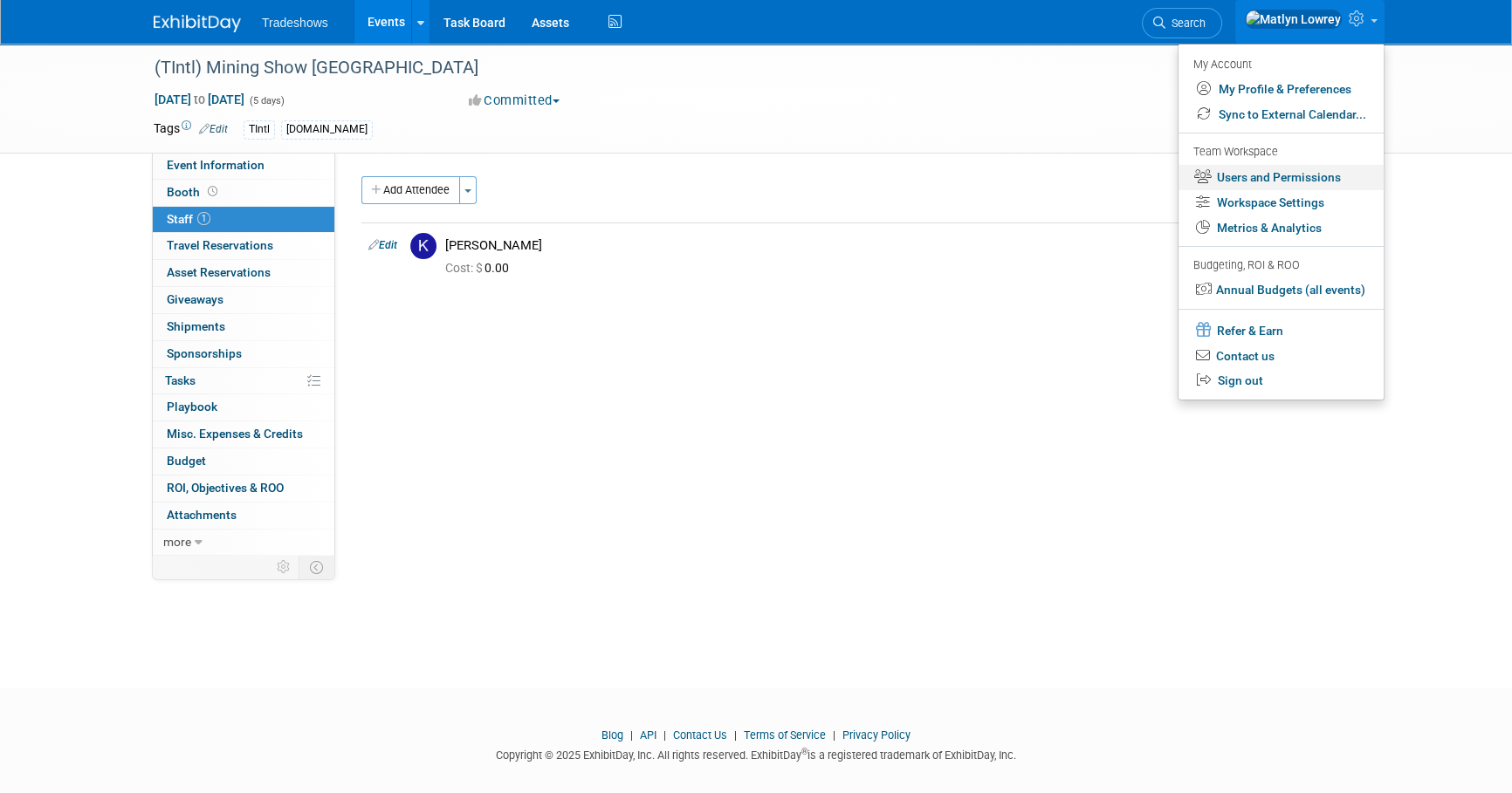
click at [1255, 182] on link "Users and Permissions" at bounding box center [1280, 178] width 205 height 26
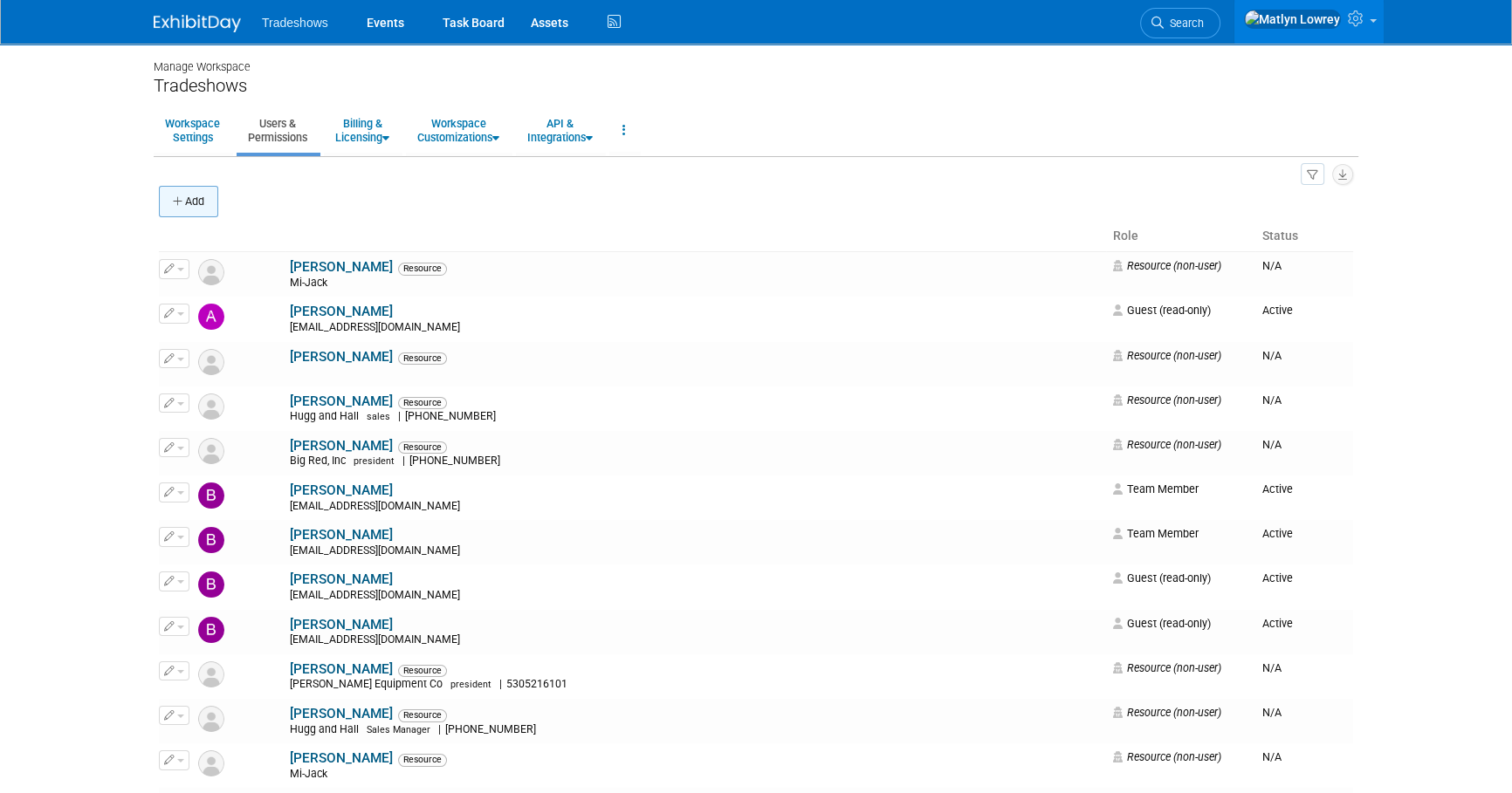
click at [213, 206] on button "Add" at bounding box center [188, 202] width 59 height 32
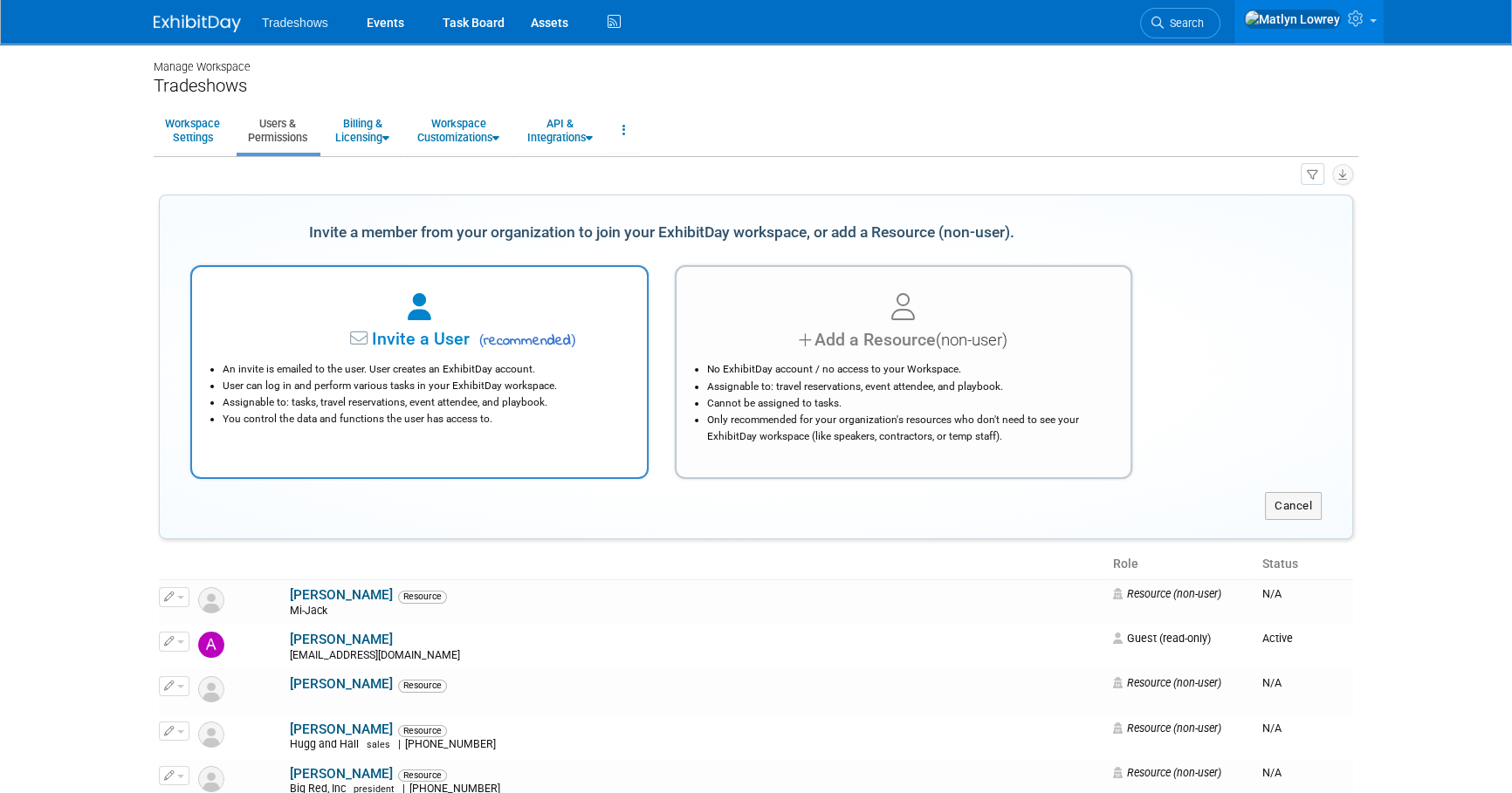
click at [428, 328] on div "Invite a User ( recommended )" at bounding box center [419, 341] width 411 height 26
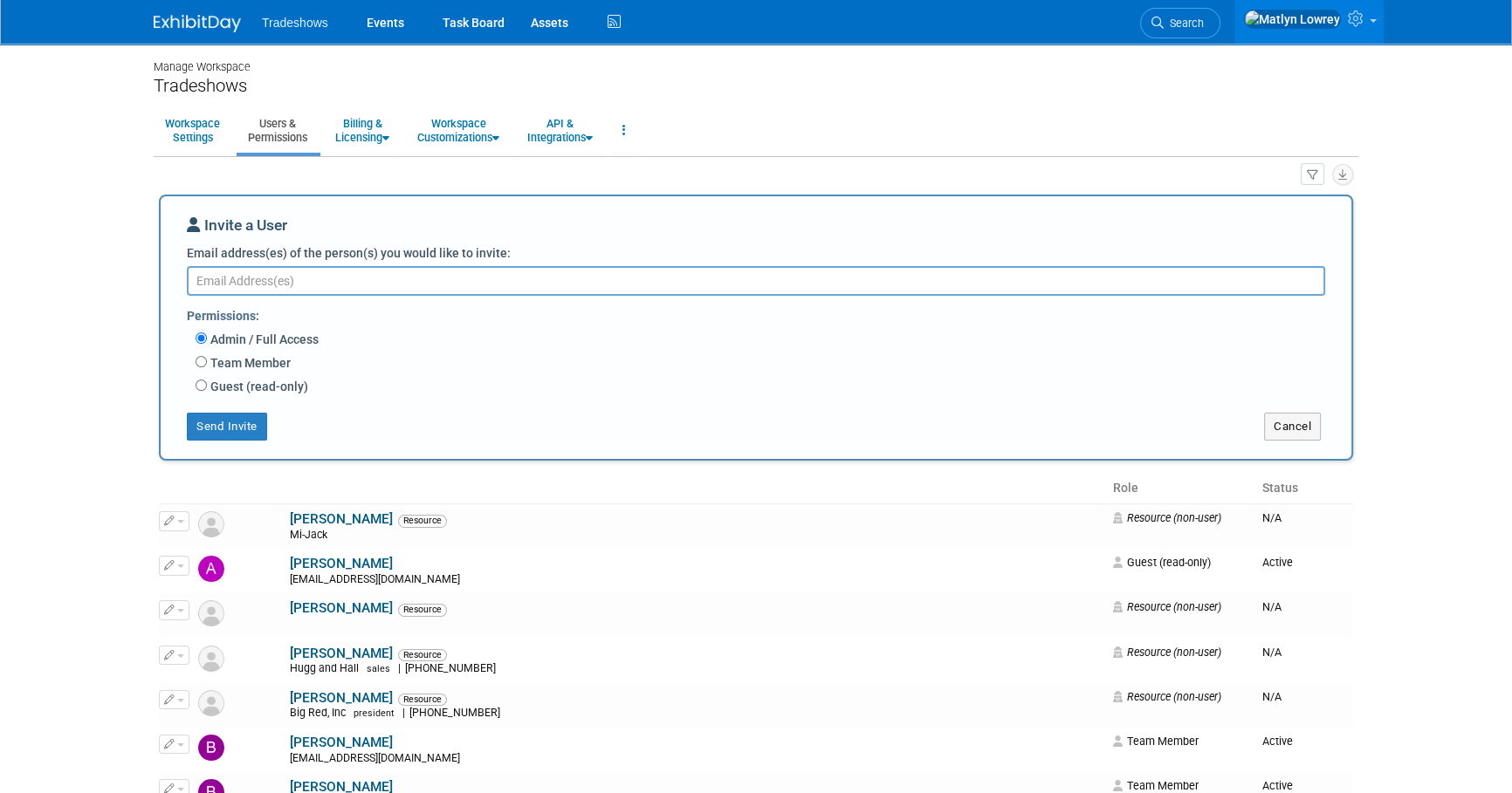
click at [249, 359] on label "Team Member" at bounding box center [249, 363] width 84 height 18
click at [207, 359] on input "Team Member" at bounding box center [200, 361] width 11 height 11
radio input "true"
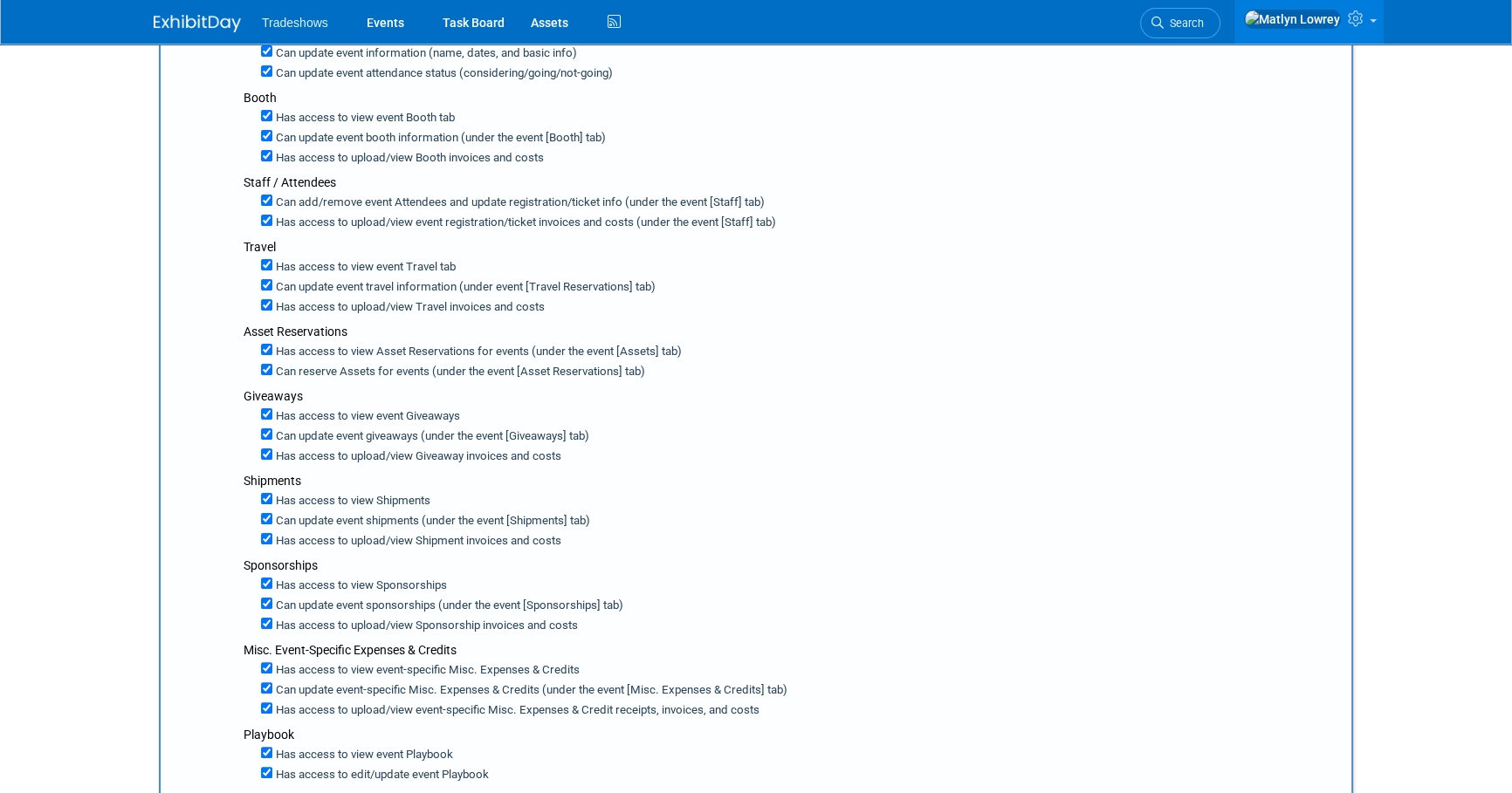
scroll to position [475, 0]
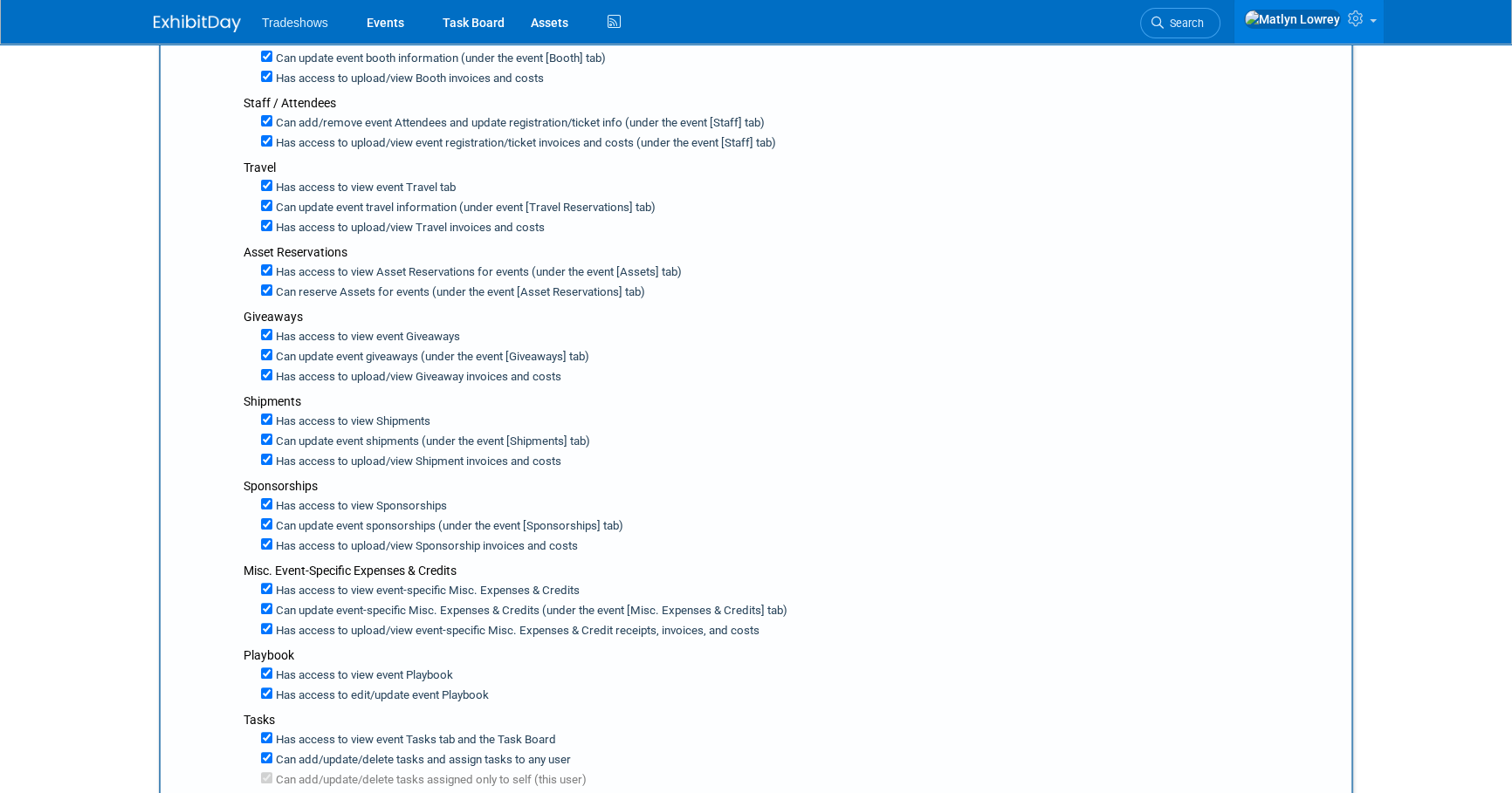
click at [316, 264] on label "Has access to view Asset Reservations for events (under the event [Assets] tab)" at bounding box center [476, 272] width 409 height 17
click at [272, 264] on input "Has access to view Asset Reservations for events (under the event [Assets] tab)" at bounding box center [266, 269] width 11 height 11
checkbox input "false"
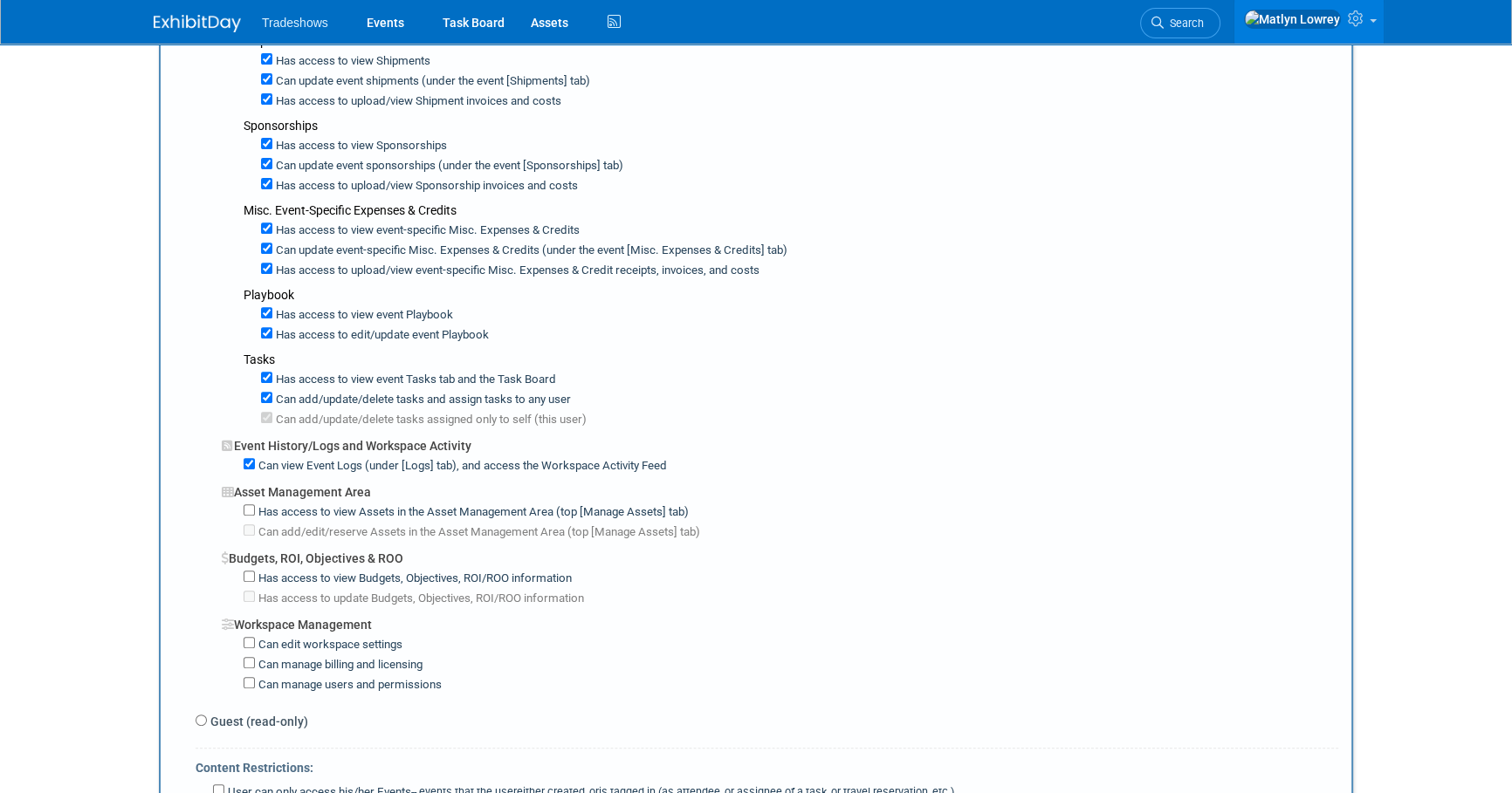
scroll to position [872, 0]
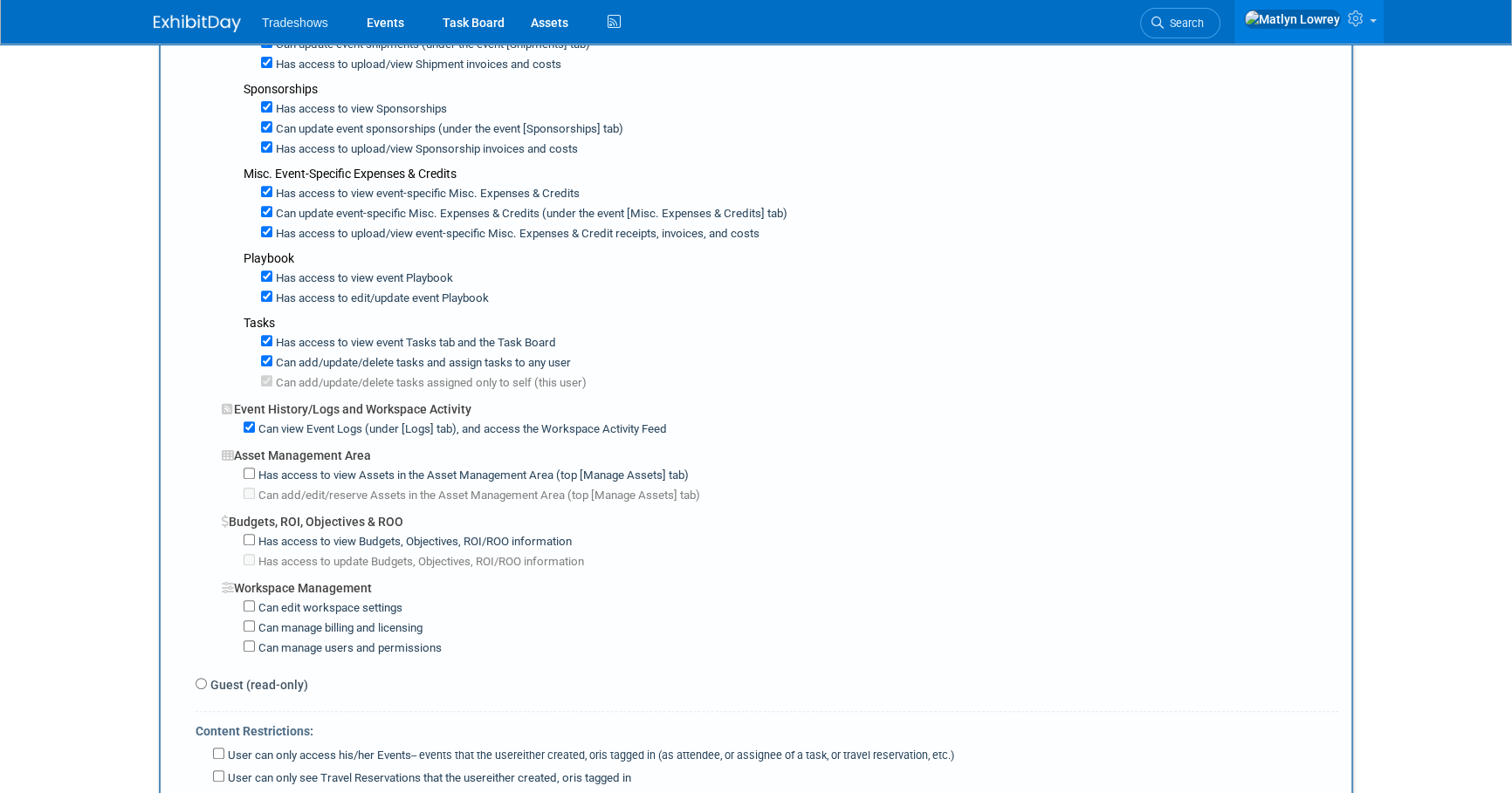
click at [328, 422] on label "Can view Event Logs (under [Logs] tab), and access the Workspace Activity Feed" at bounding box center [460, 430] width 412 height 17
click at [254, 422] on input "Can view Event Logs (under [Logs] tab), and access the Workspace Activity Feed" at bounding box center [249, 427] width 11 height 11
checkbox input "false"
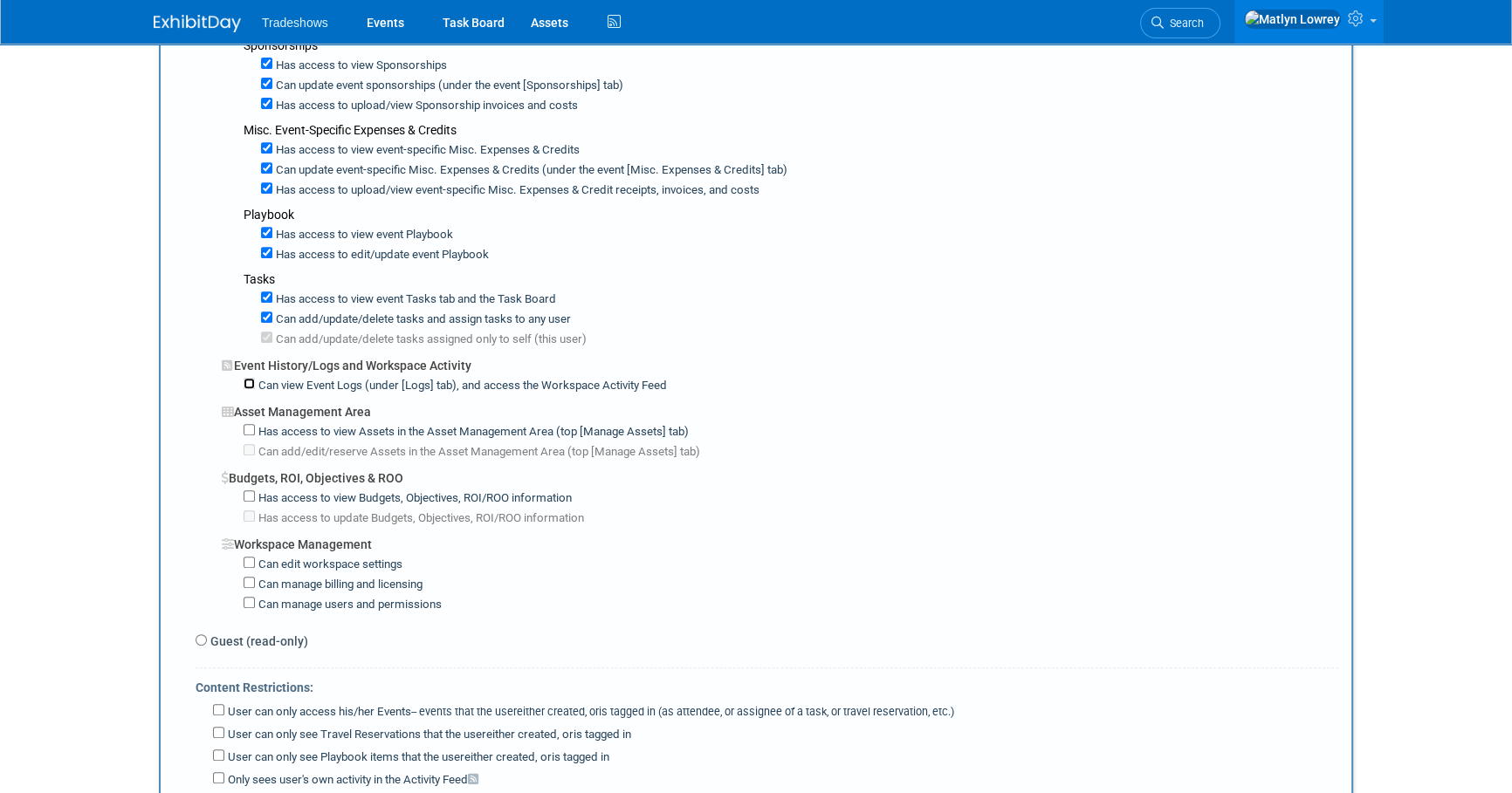
scroll to position [951, 0]
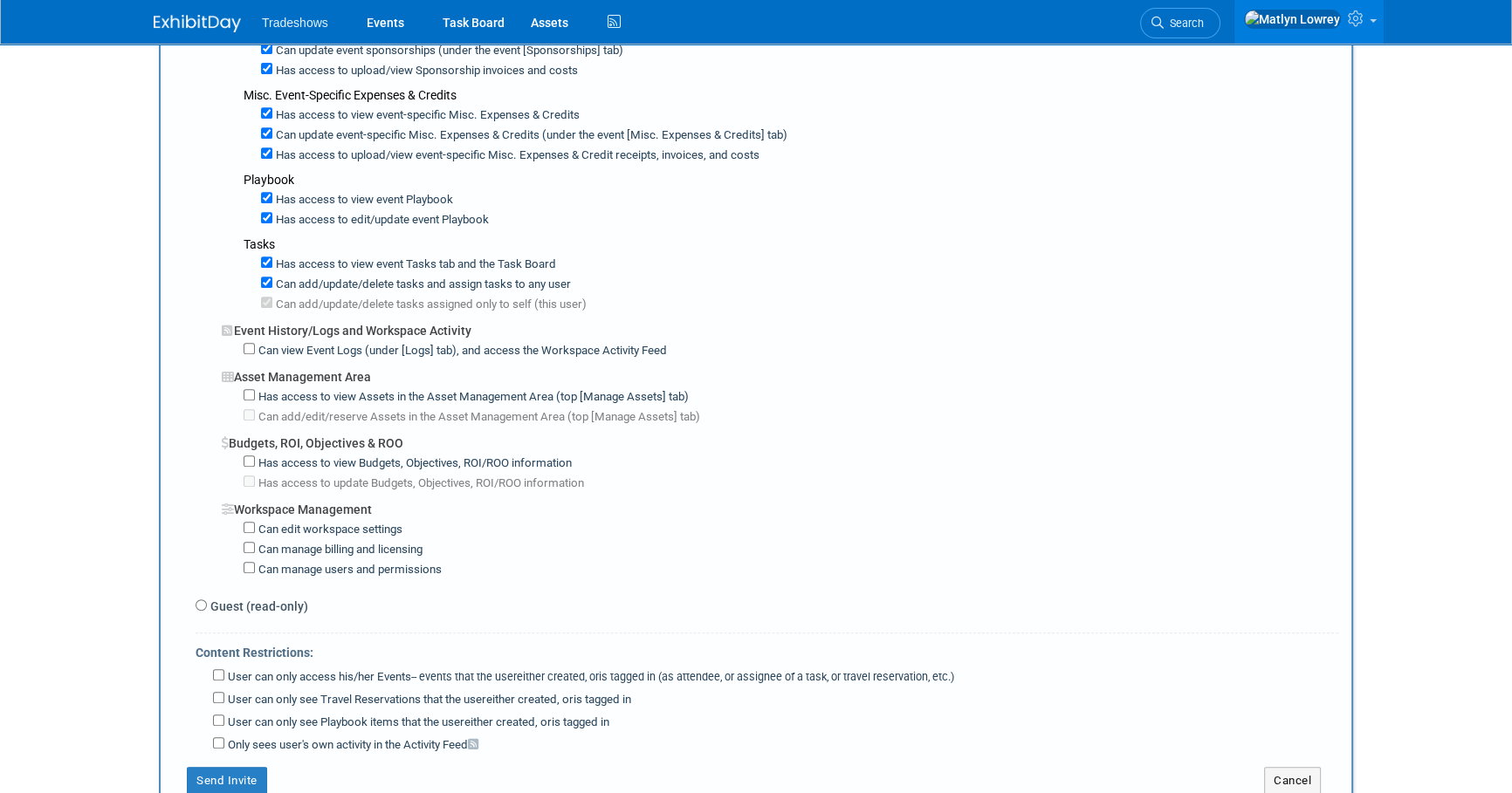
click at [334, 455] on label "Has access to view Budgets, Objectives, ROI/ROO information" at bounding box center [413, 463] width 317 height 17
click at [254, 455] on input "Has access to view Budgets, Objectives, ROI/ROO information" at bounding box center [249, 460] width 11 height 11
checkbox input "true"
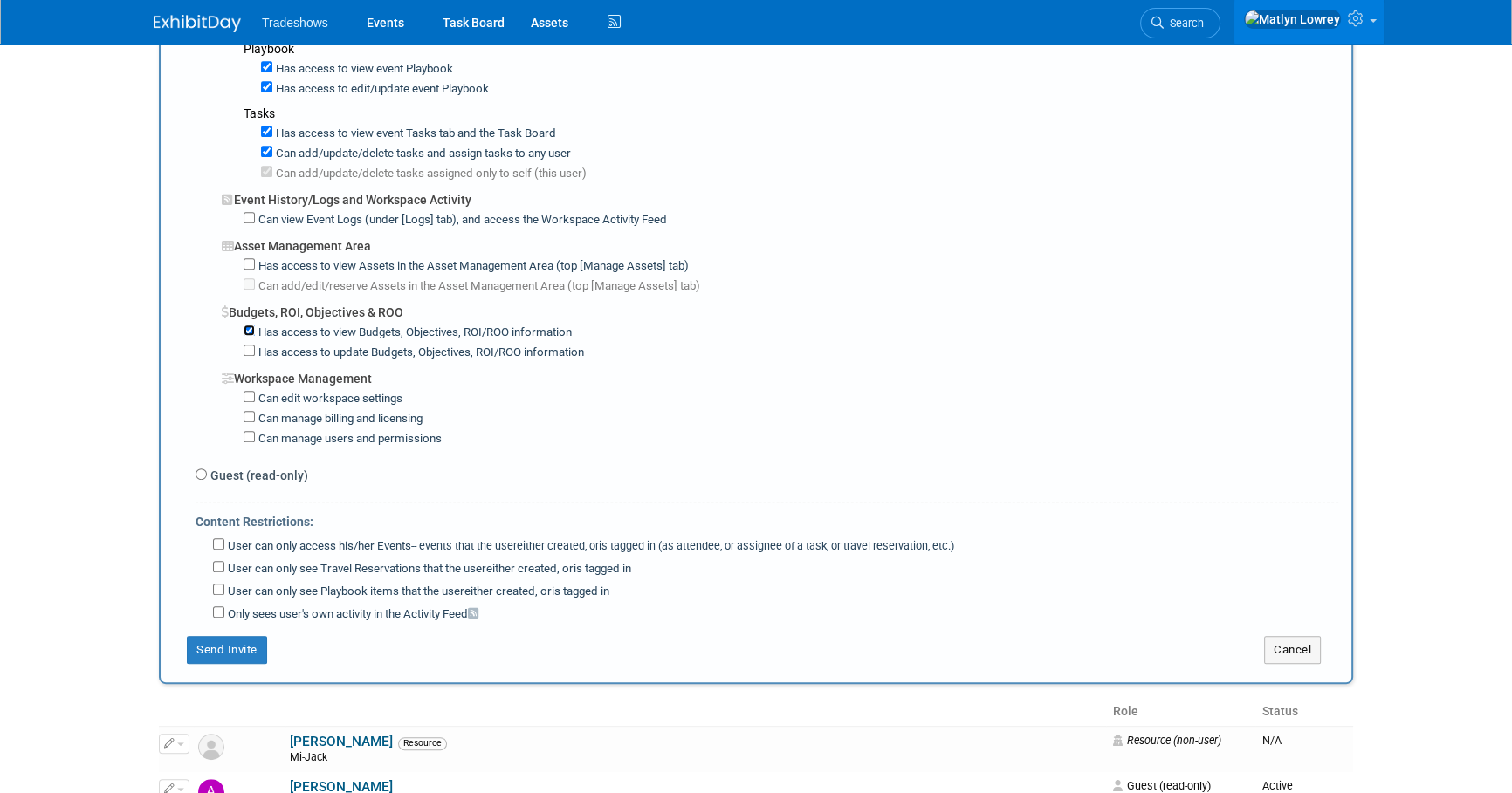
scroll to position [1110, 0]
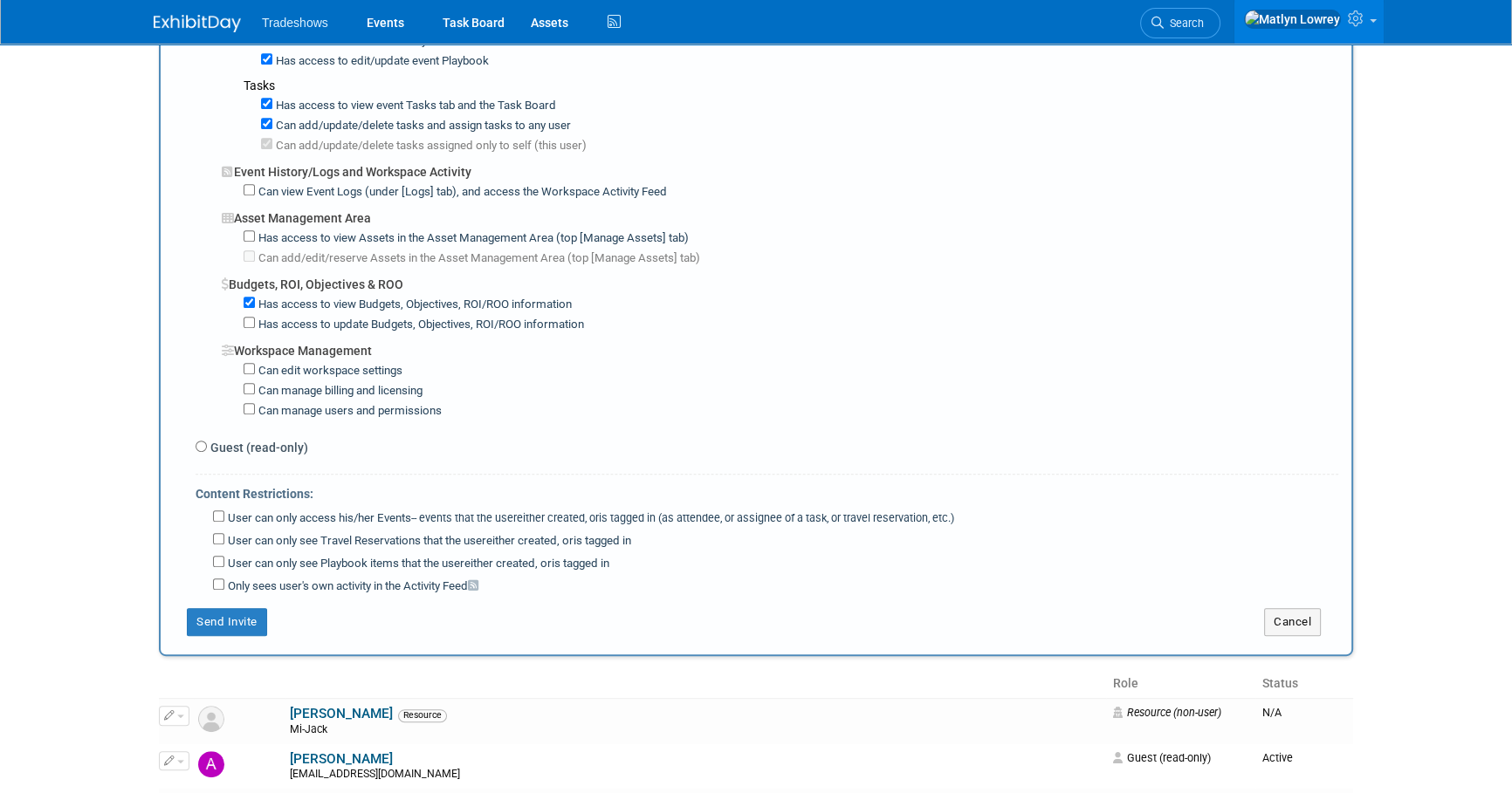
click at [296, 317] on label "Has access to update Budgets, Objectives, ROI/ROO information" at bounding box center [419, 325] width 329 height 17
click at [254, 317] on input "Has access to update Budgets, Objectives, ROI/ROO information" at bounding box center [249, 322] width 11 height 11
checkbox input "true"
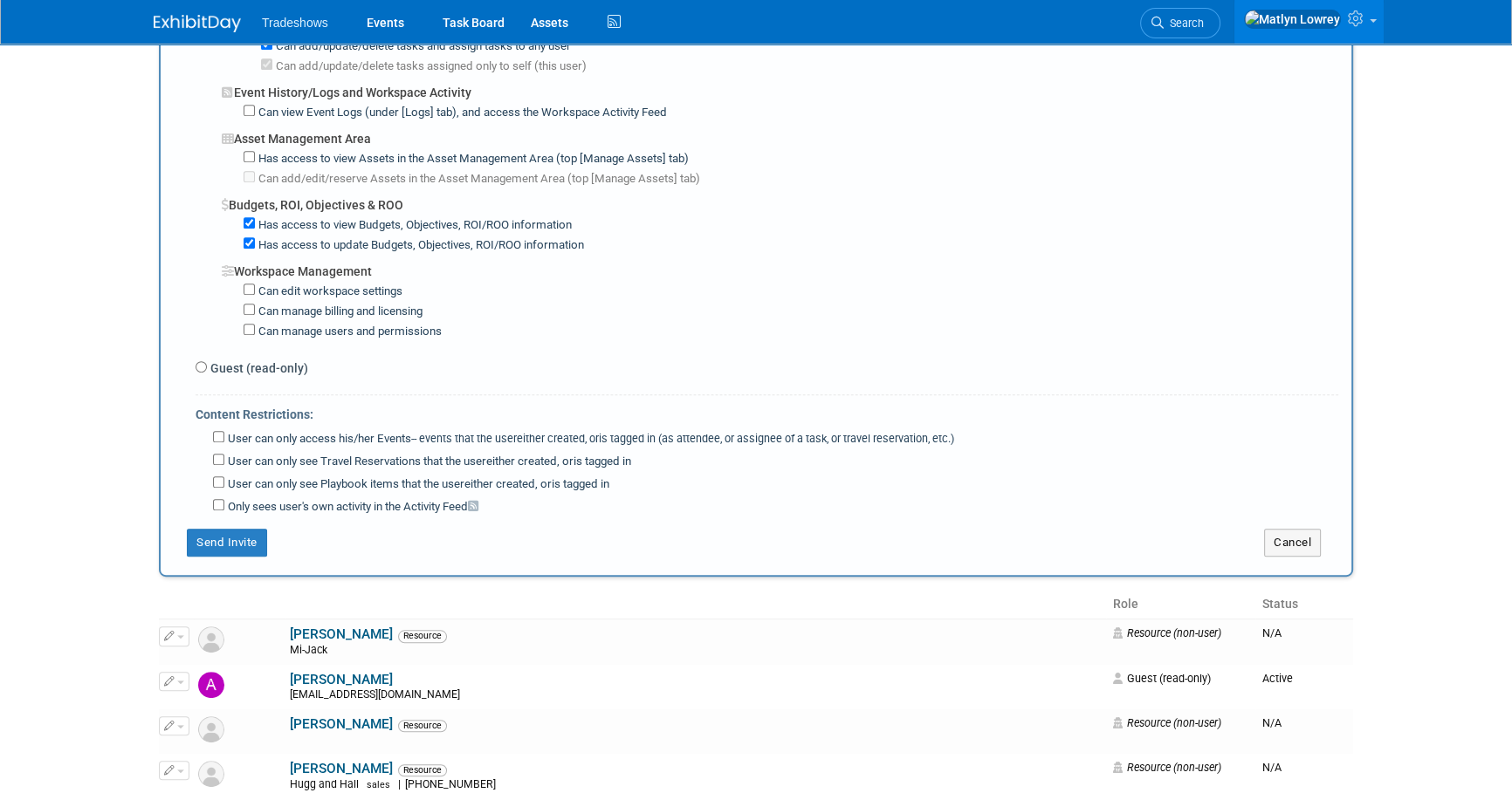
click at [250, 431] on label "User can only access his/her Events -- events that the user either created, or …" at bounding box center [589, 439] width 730 height 17
click at [225, 431] on input "User can only access his/her Events -- events that the user either created, or …" at bounding box center [218, 436] width 11 height 11
checkbox input "true"
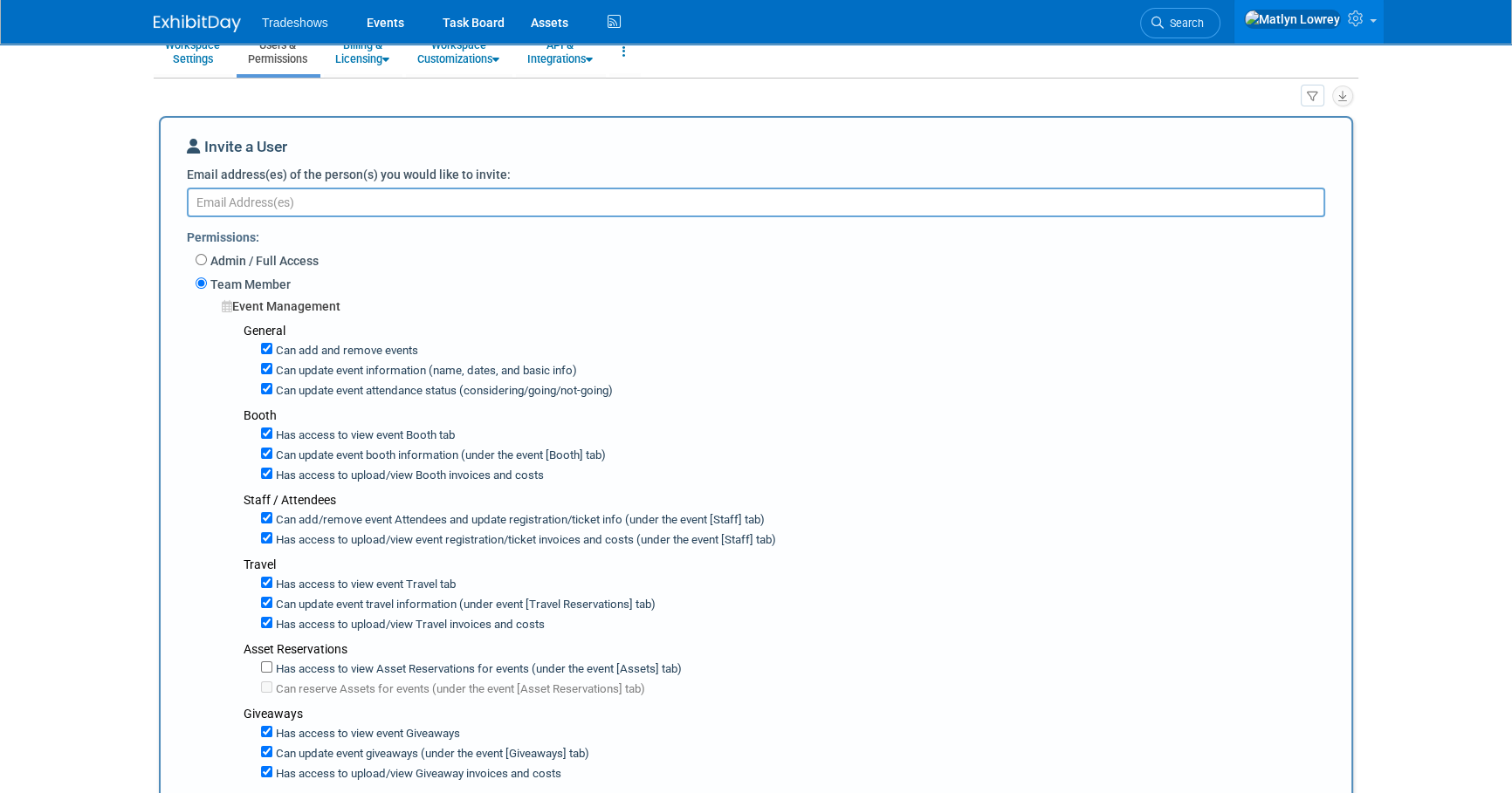
scroll to position [0, 0]
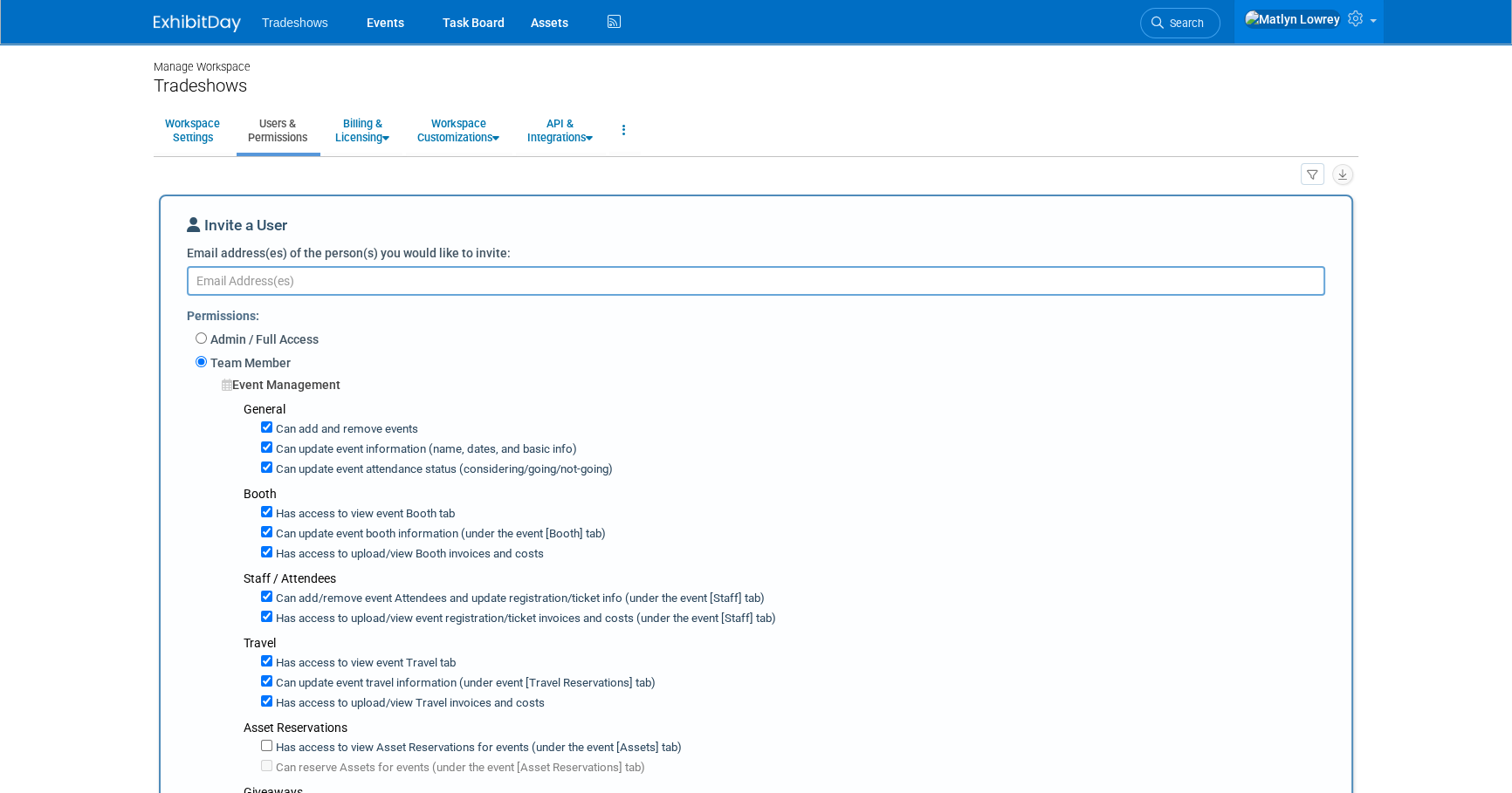
click at [243, 281] on textarea "Email address(es) of the person(s) you would like to invite:" at bounding box center [756, 281] width 1138 height 30
click at [283, 287] on textarea "Email address(es) of the person(s) you would like to invite:" at bounding box center [756, 281] width 1138 height 30
paste textarea "fmendez@taylorbigred.com"
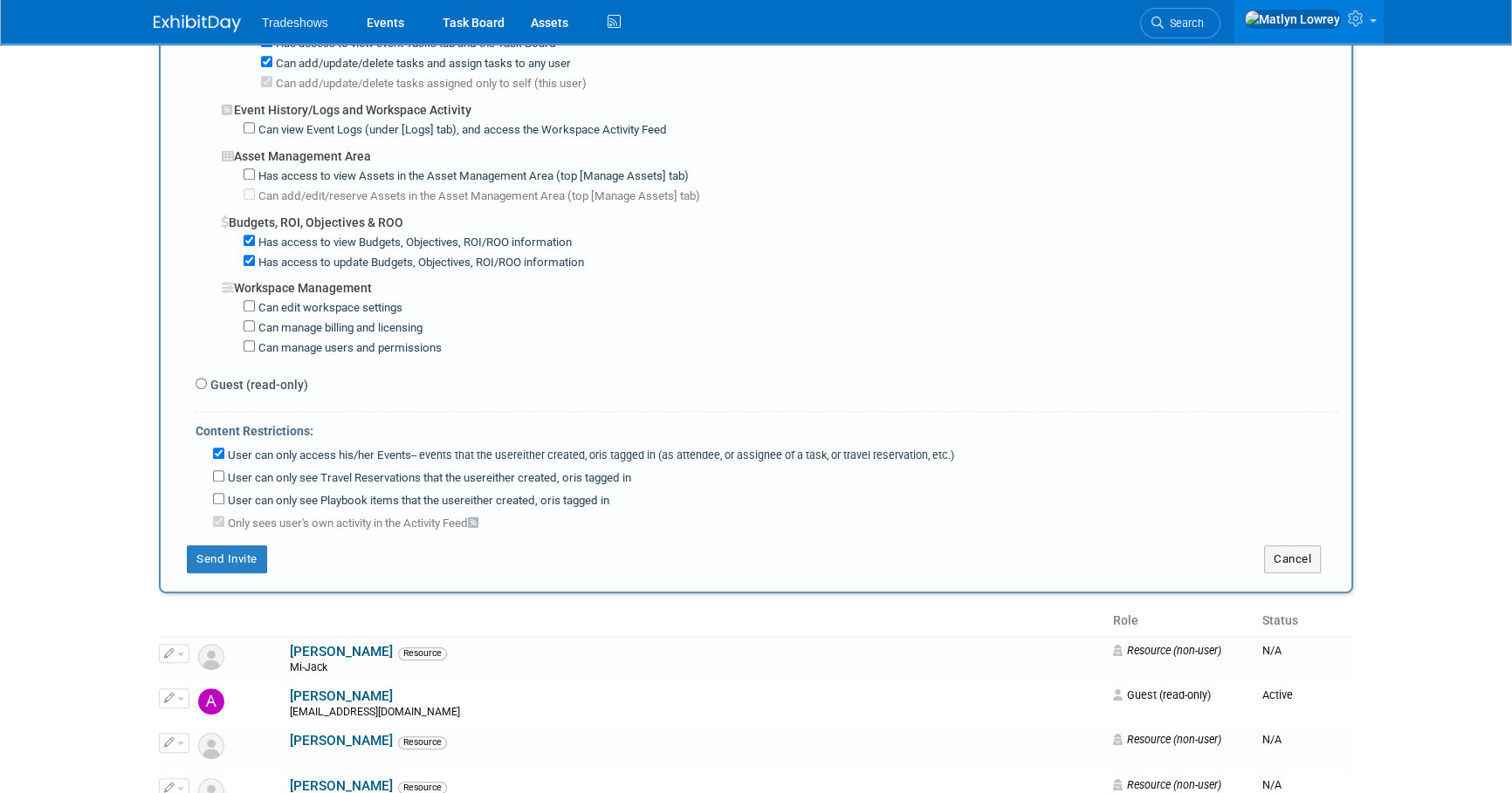
scroll to position [1189, 0]
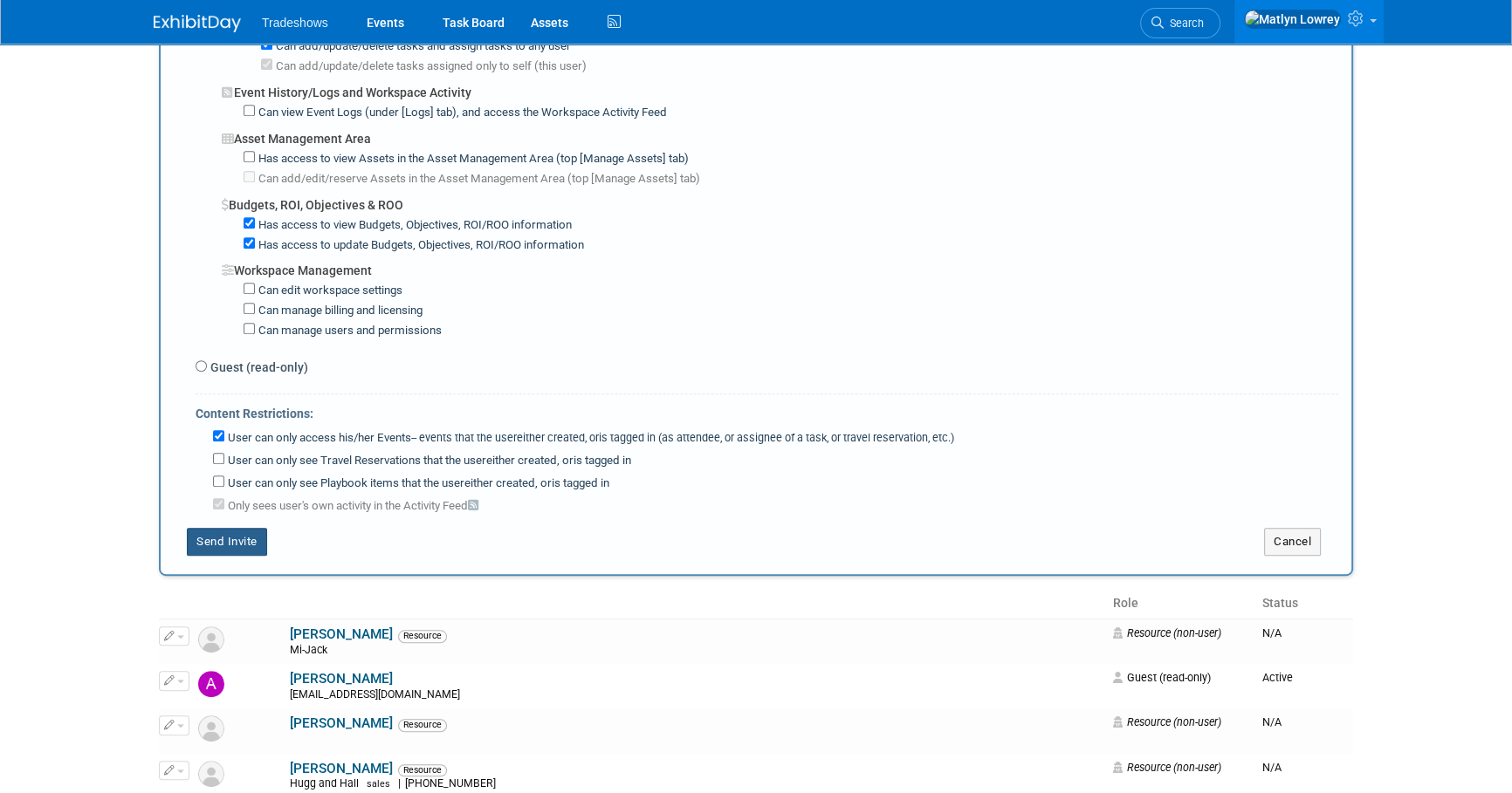
type textarea "fmendez@taylorbigred.com"
click at [253, 532] on button "Send Invite" at bounding box center [227, 542] width 80 height 28
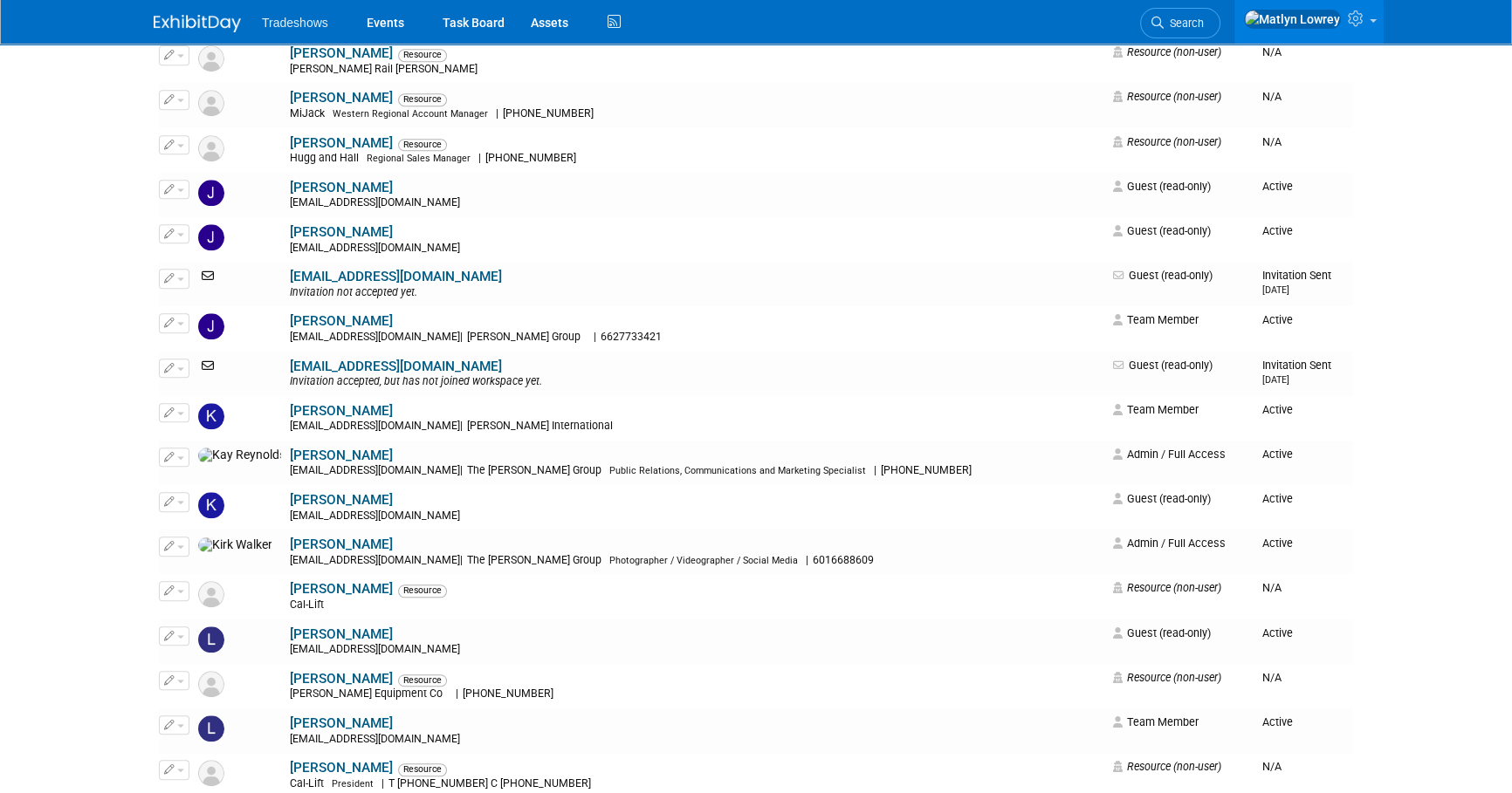
scroll to position [2141, 0]
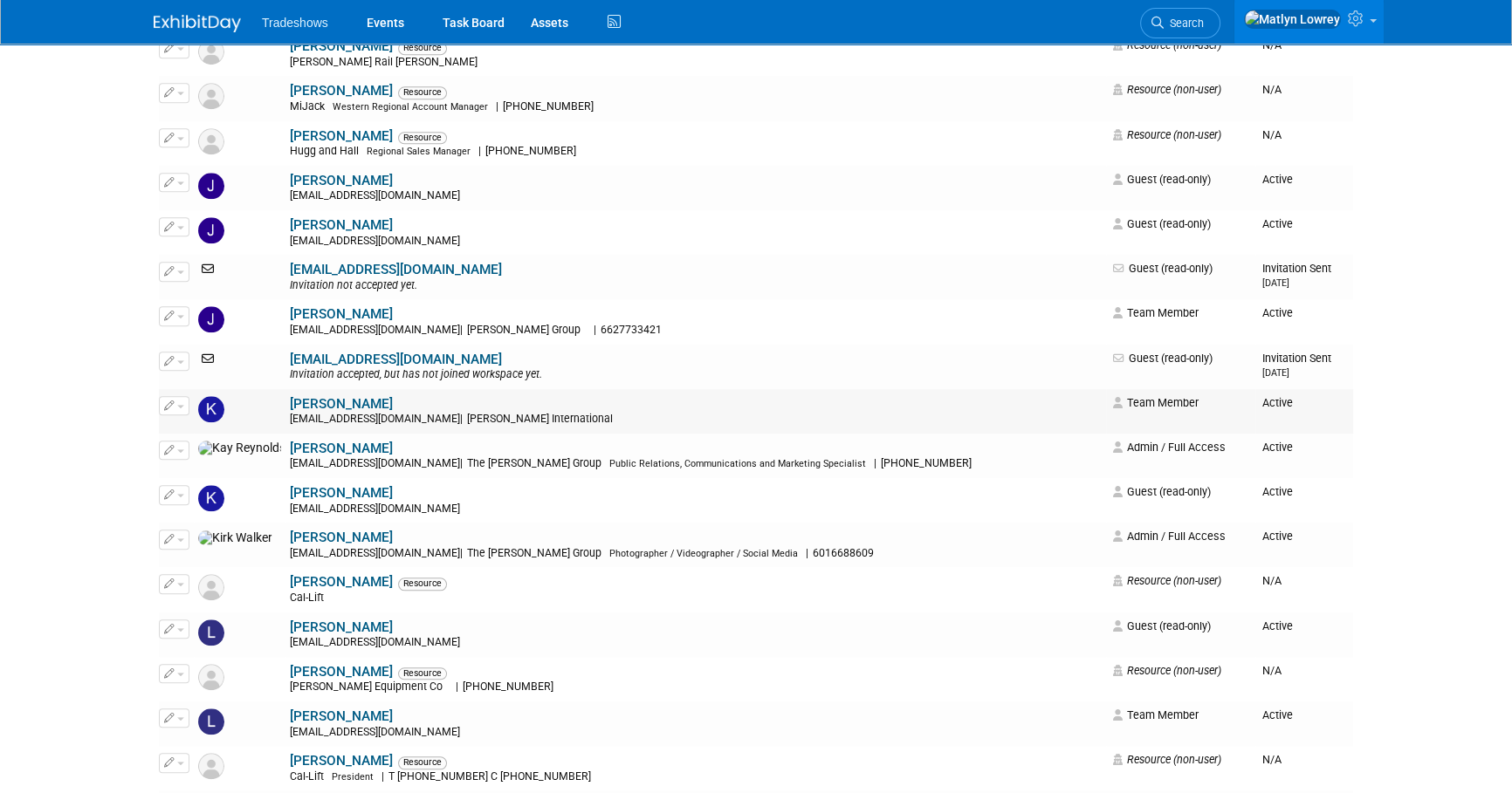
click at [170, 409] on button "button" at bounding box center [173, 405] width 31 height 19
click at [195, 429] on link "Edit" at bounding box center [228, 434] width 138 height 25
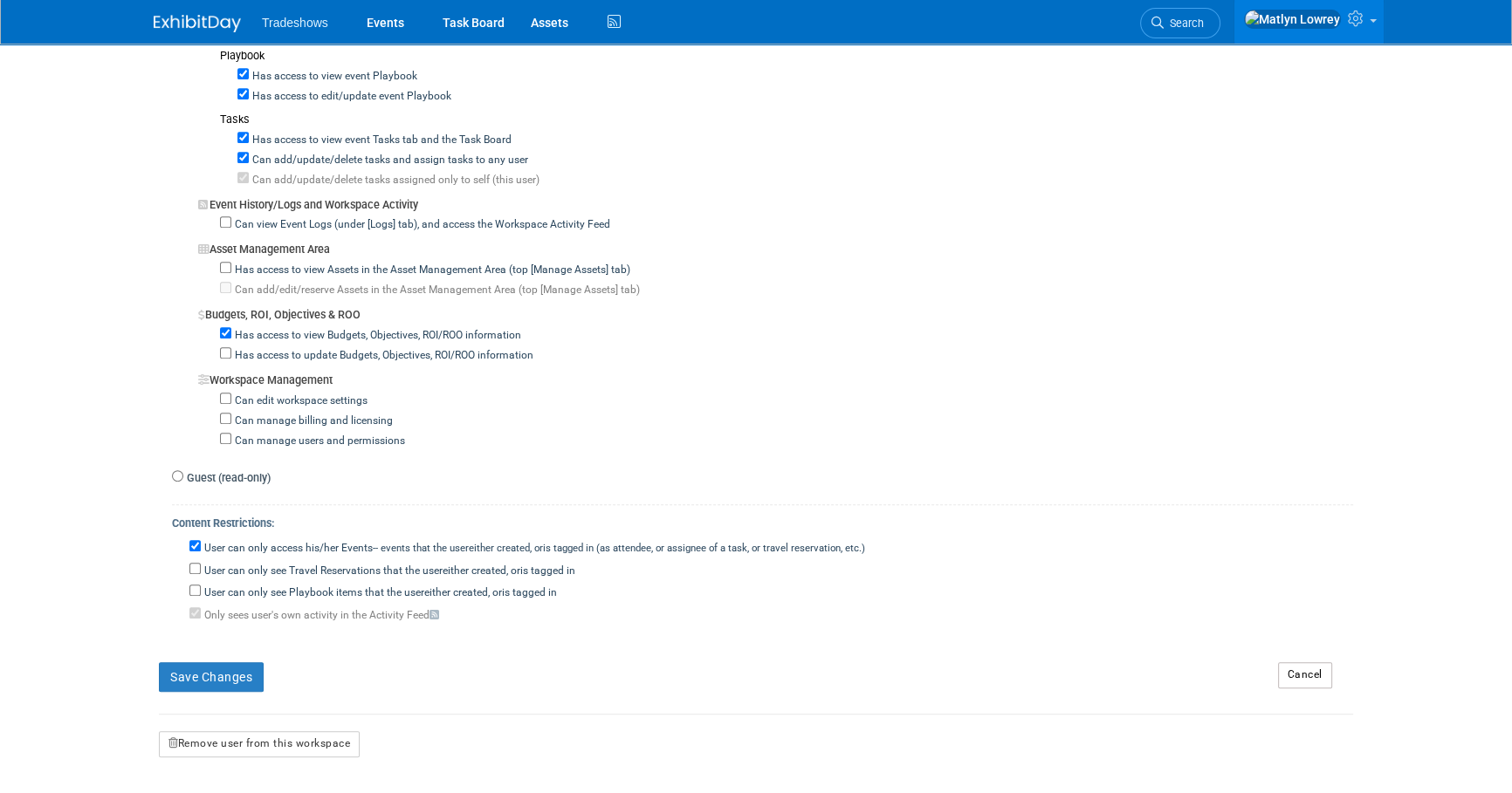
scroll to position [1269, 0]
click at [243, 660] on button "Save Changes" at bounding box center [211, 675] width 105 height 30
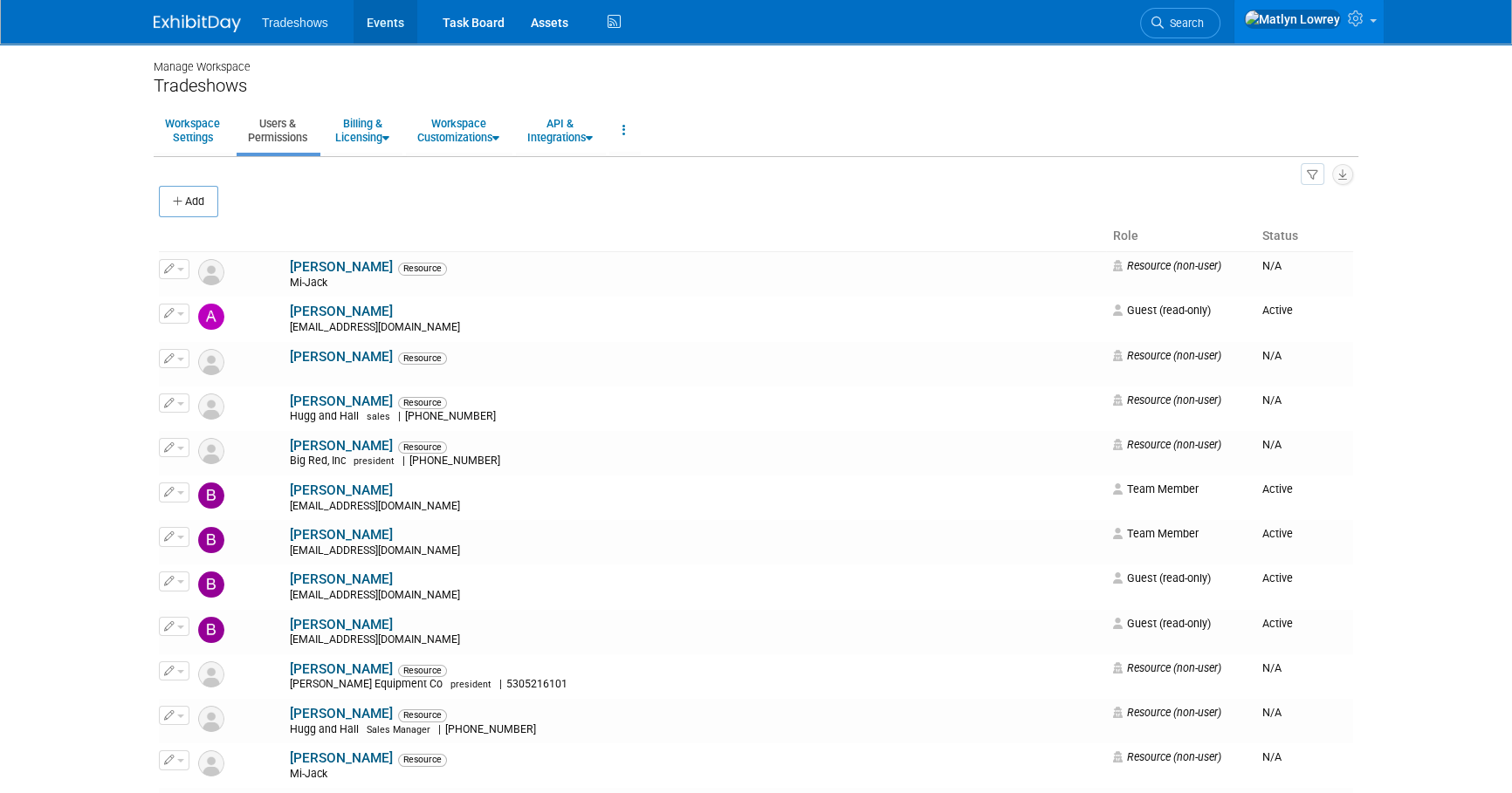
click at [374, 33] on link "Events" at bounding box center [385, 22] width 63 height 44
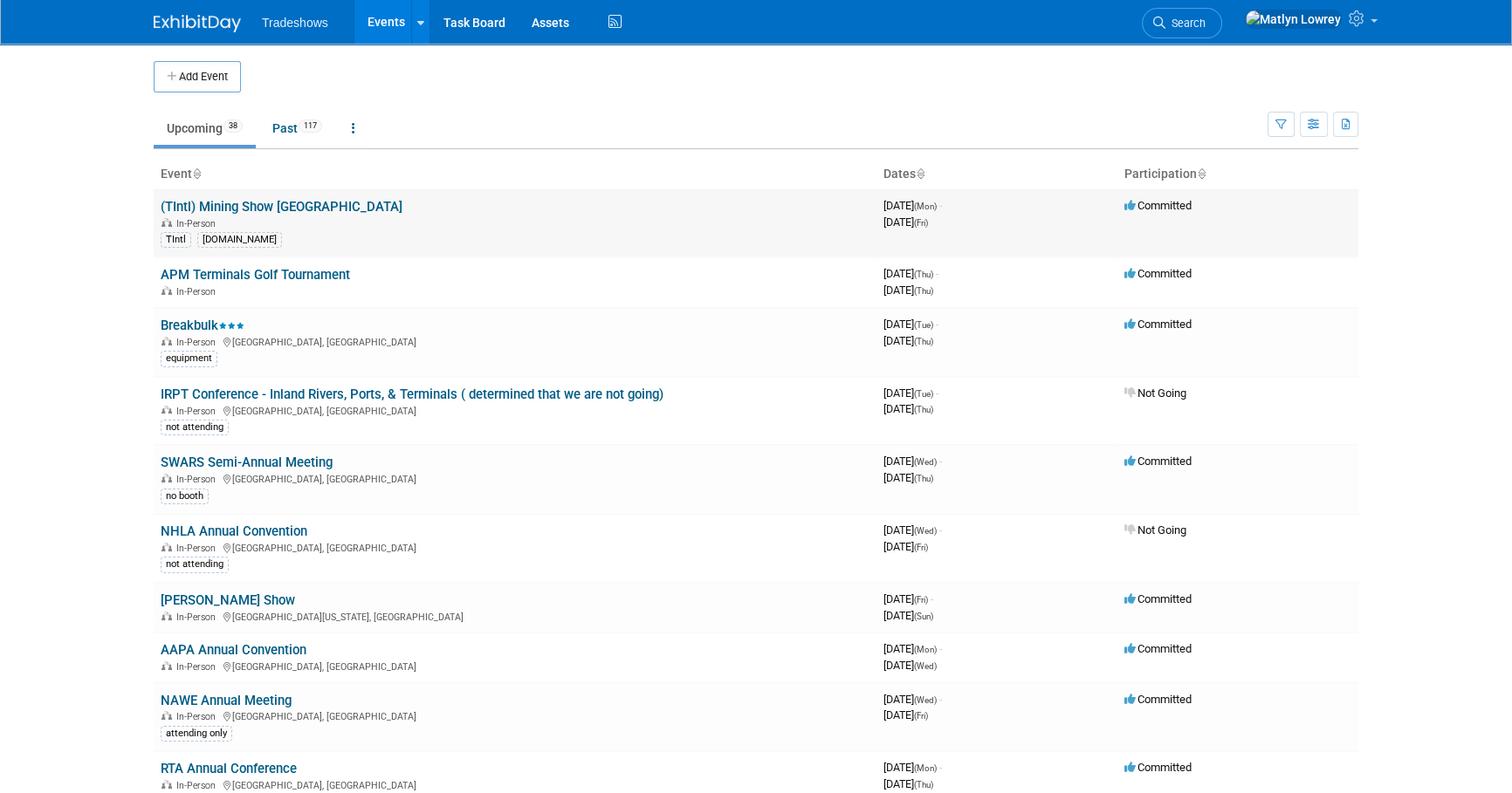
click at [242, 202] on link "(TIntl) Mining Show [GEOGRAPHIC_DATA]" at bounding box center [281, 207] width 242 height 16
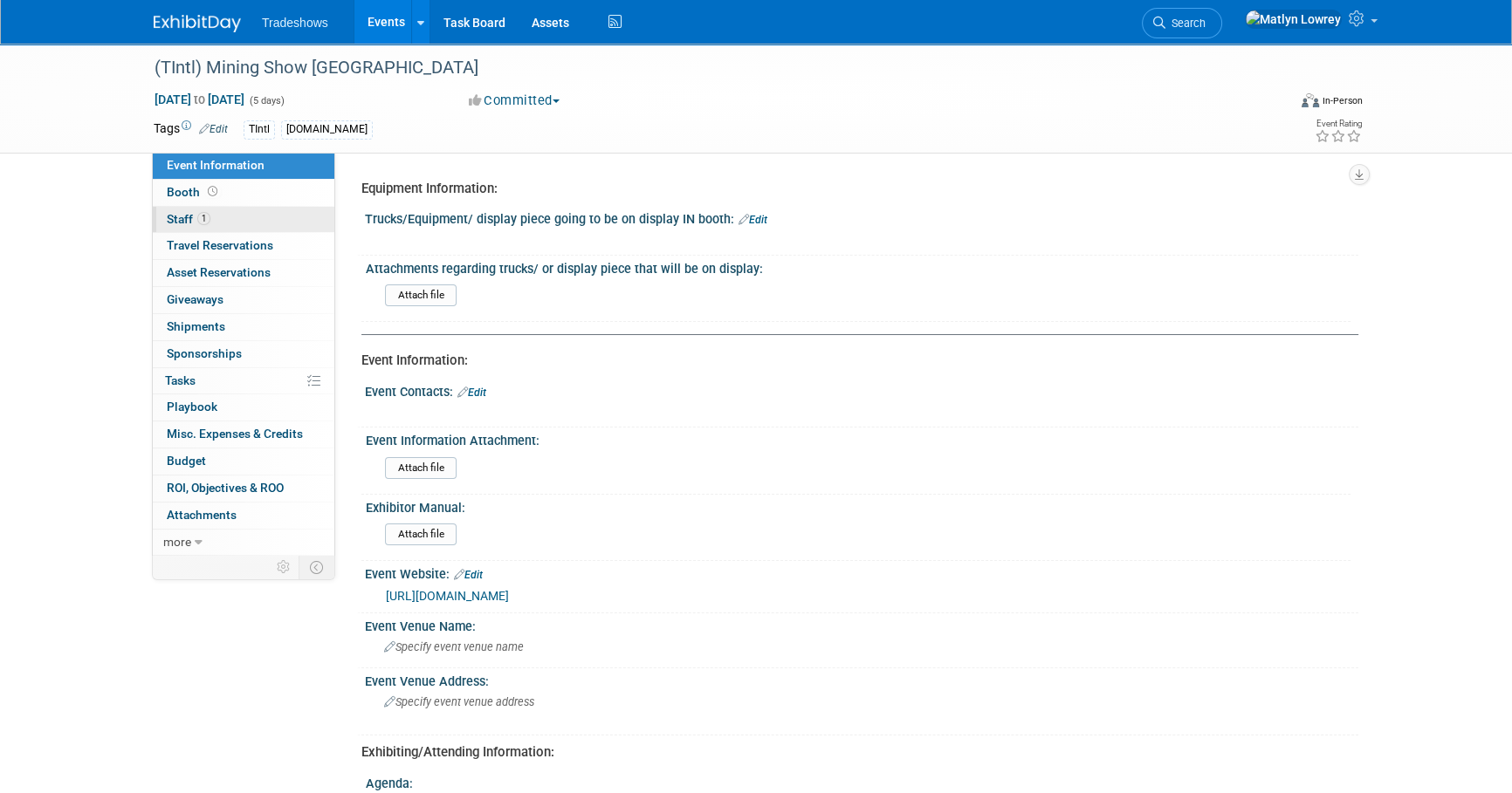
click at [231, 217] on link "1 Staff 1" at bounding box center [243, 220] width 181 height 26
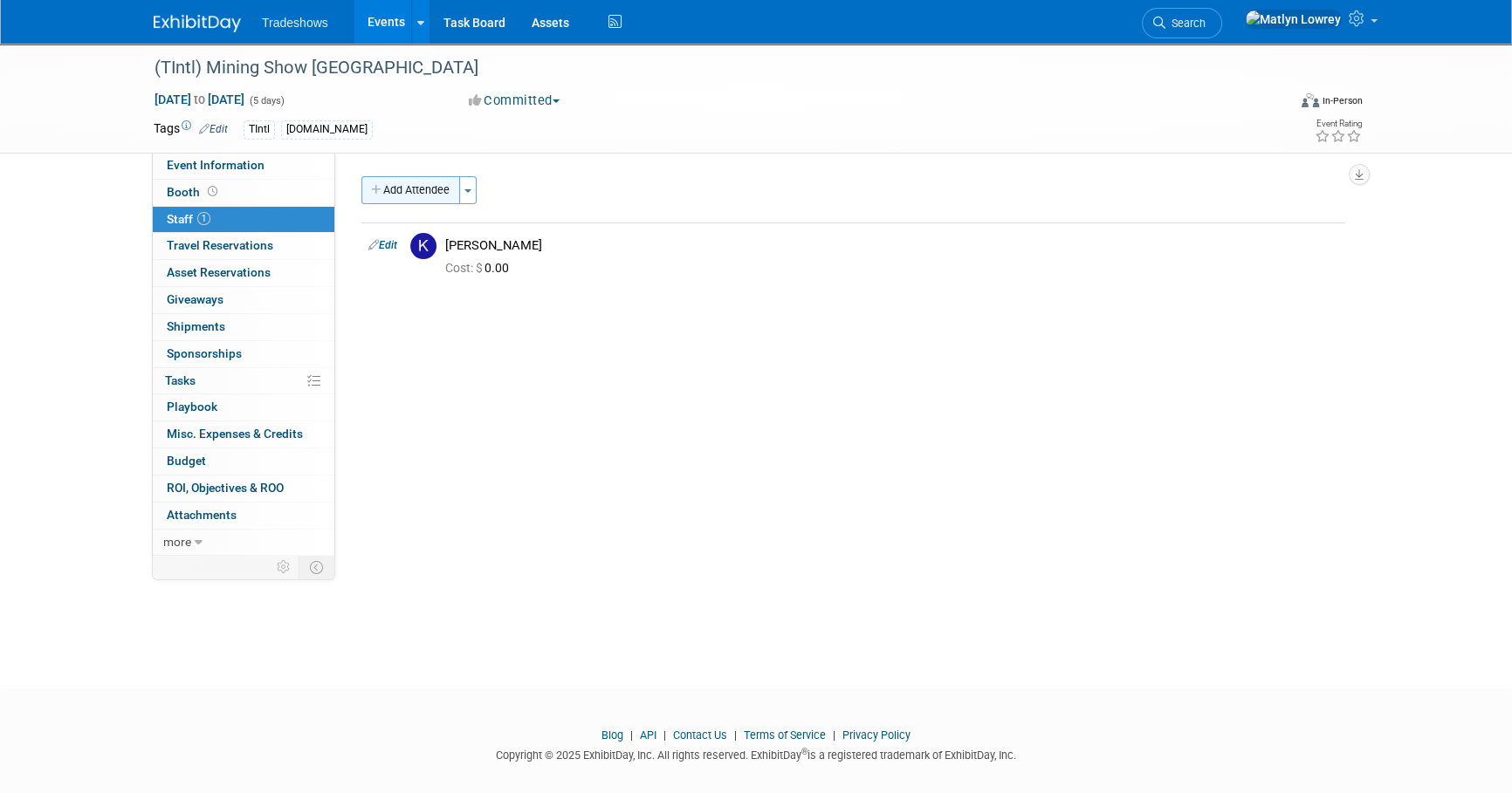
click at [433, 194] on button "Add Attendee" at bounding box center [411, 190] width 99 height 28
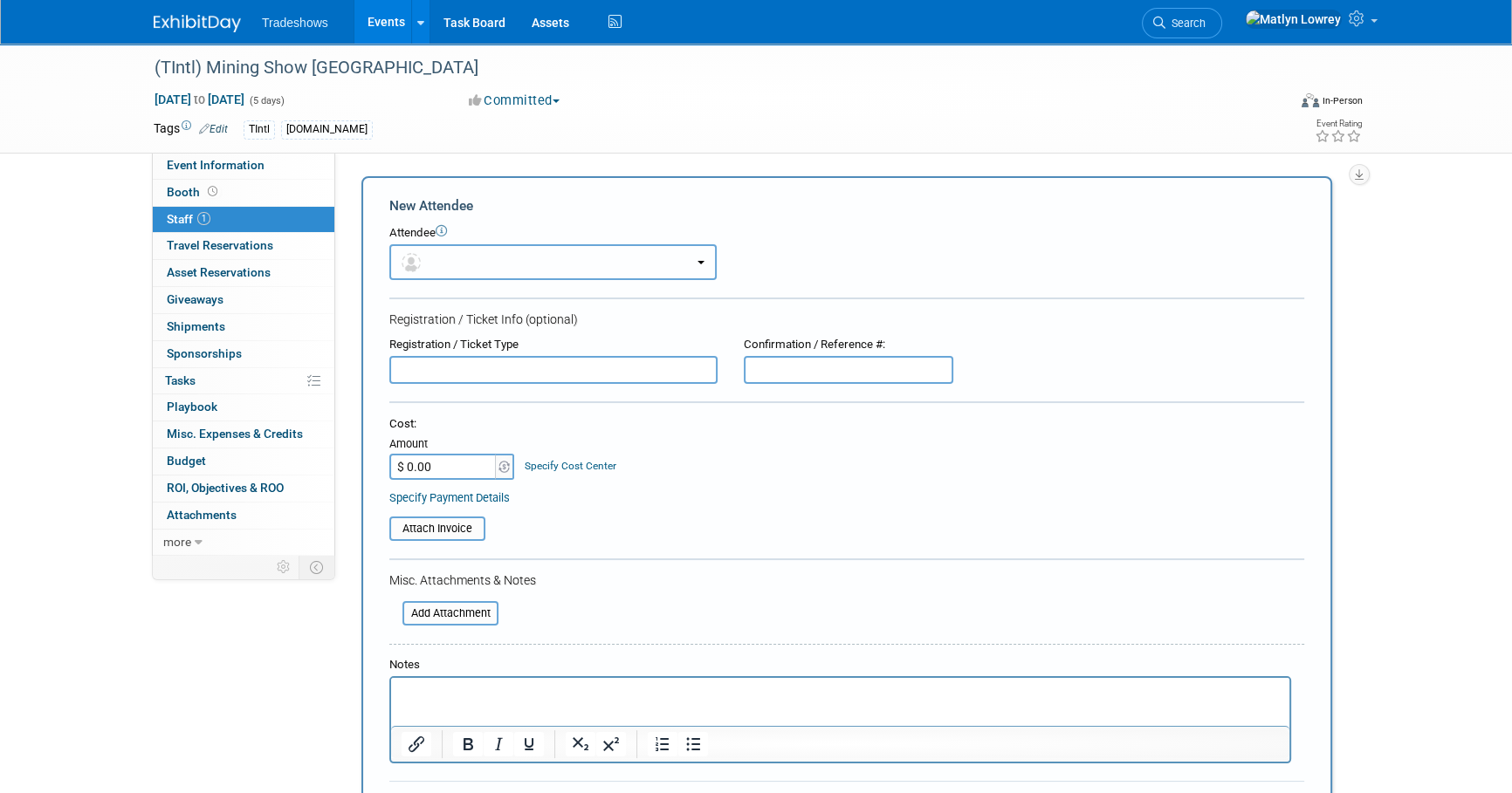
click at [427, 249] on button "button" at bounding box center [553, 262] width 328 height 36
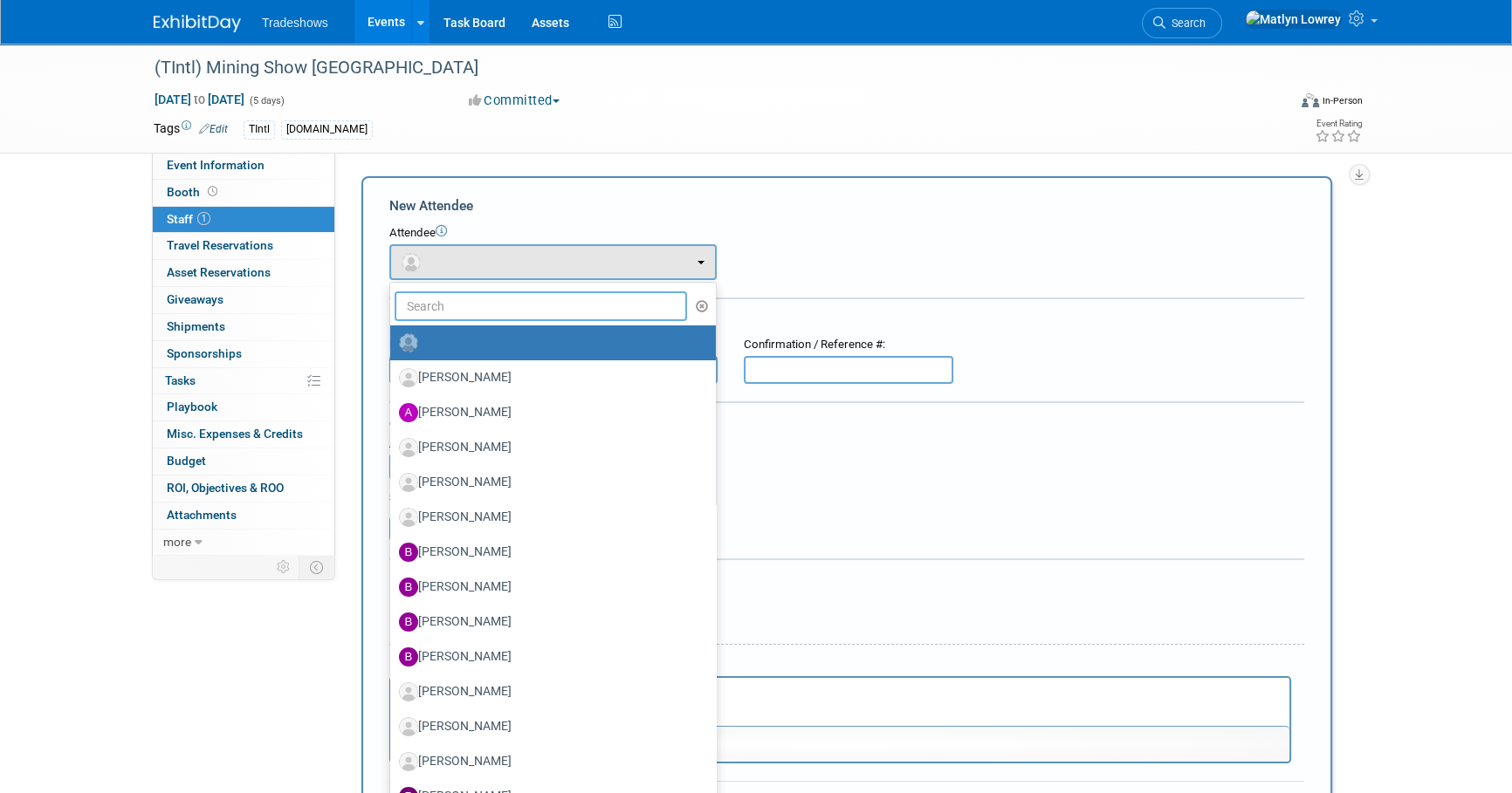
click at [430, 303] on input "text" at bounding box center [540, 306] width 292 height 30
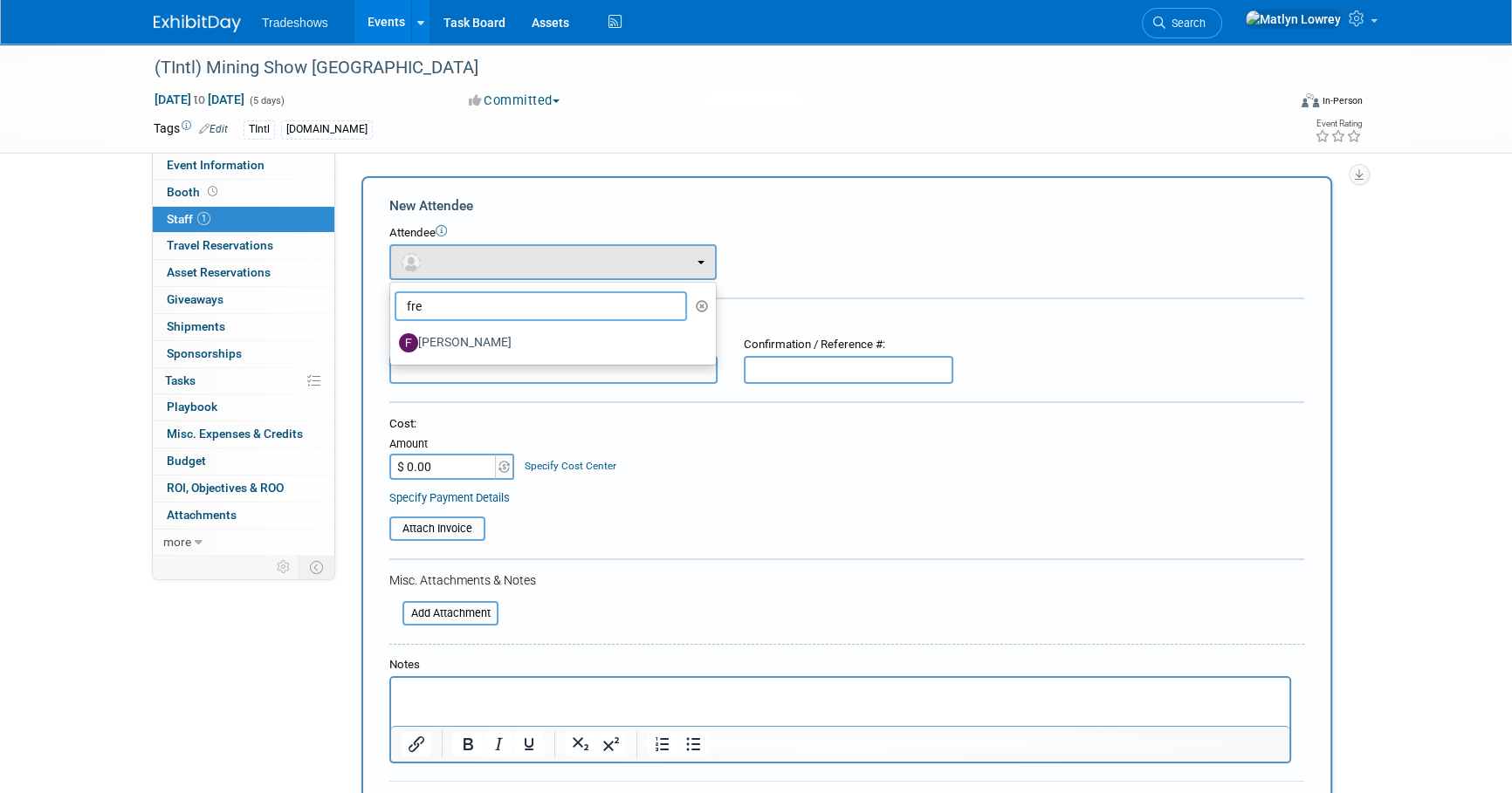
type input "fre"
click at [436, 292] on ul "fre Aaron Newton Alex Taylor Amanda Taylor Andy Mays Anthony Rhodes (me)" at bounding box center [553, 324] width 328 height 84
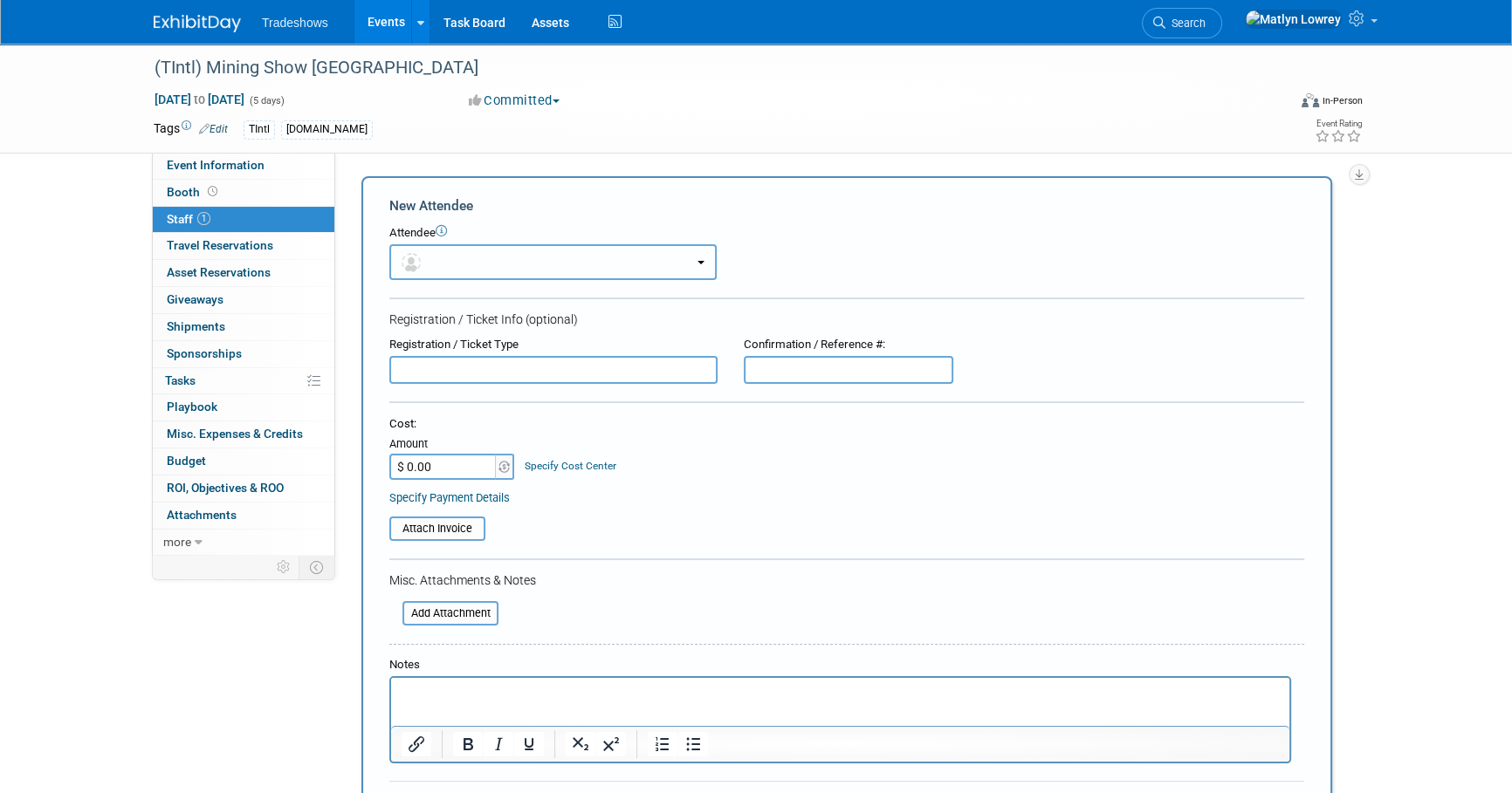
click at [453, 268] on button "button" at bounding box center [553, 262] width 328 height 36
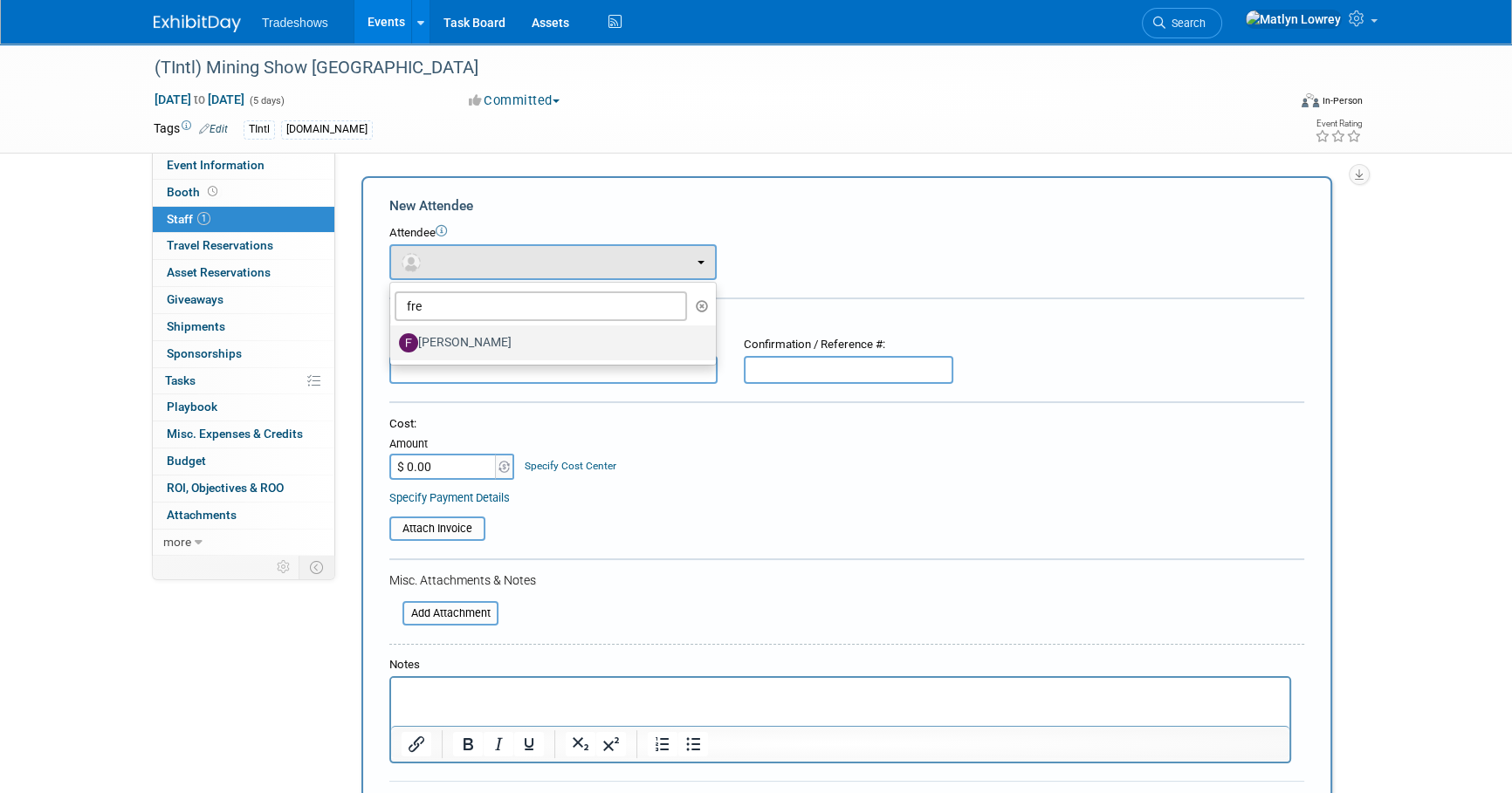
click at [439, 337] on label "Freddy Mendez" at bounding box center [549, 343] width 299 height 28
click at [393, 337] on input "Freddy Mendez" at bounding box center [386, 340] width 11 height 11
select select "fc63ac6f-692d-46ee-a1ff-c199016e8cdc"
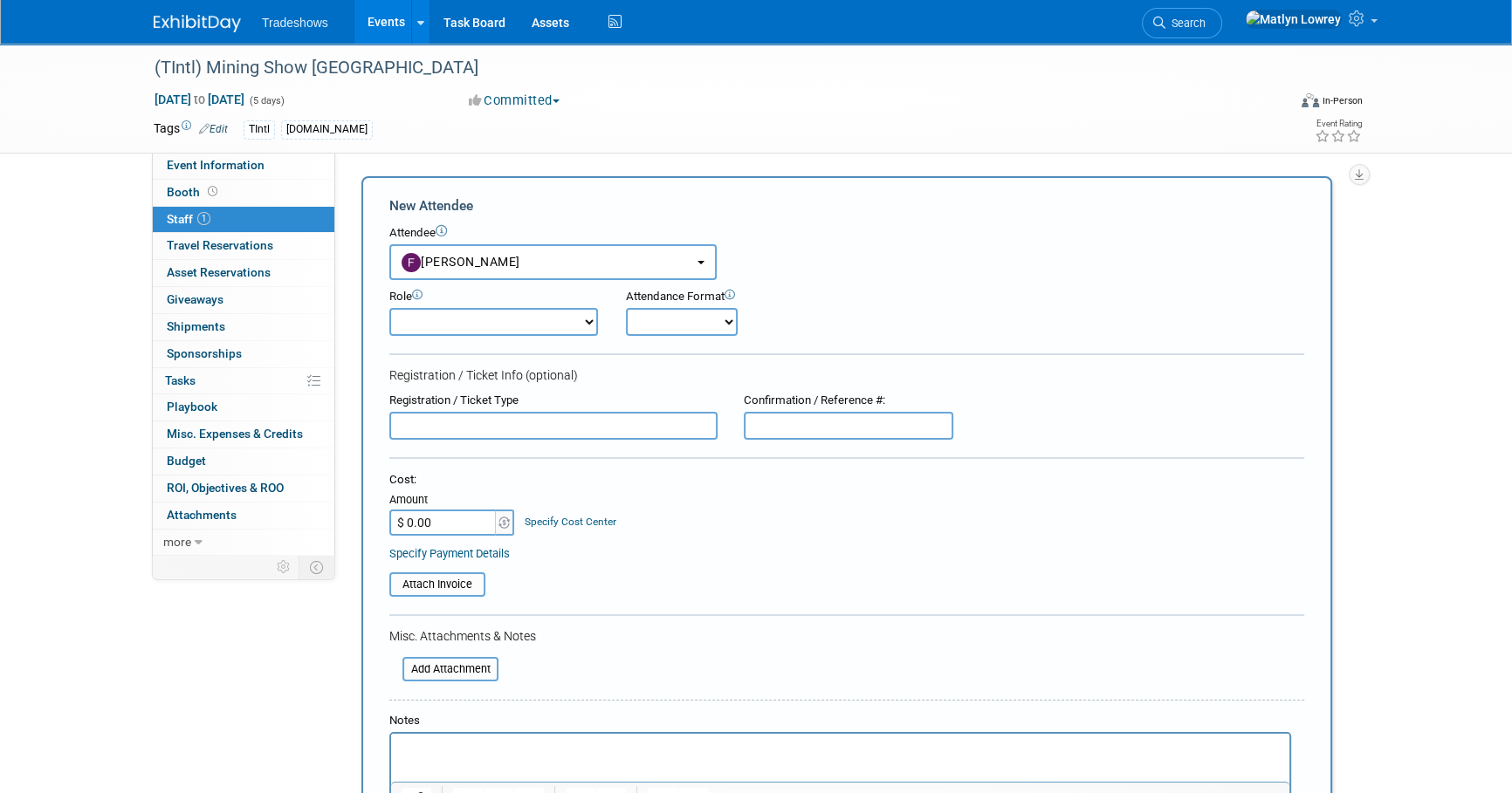
scroll to position [317, 0]
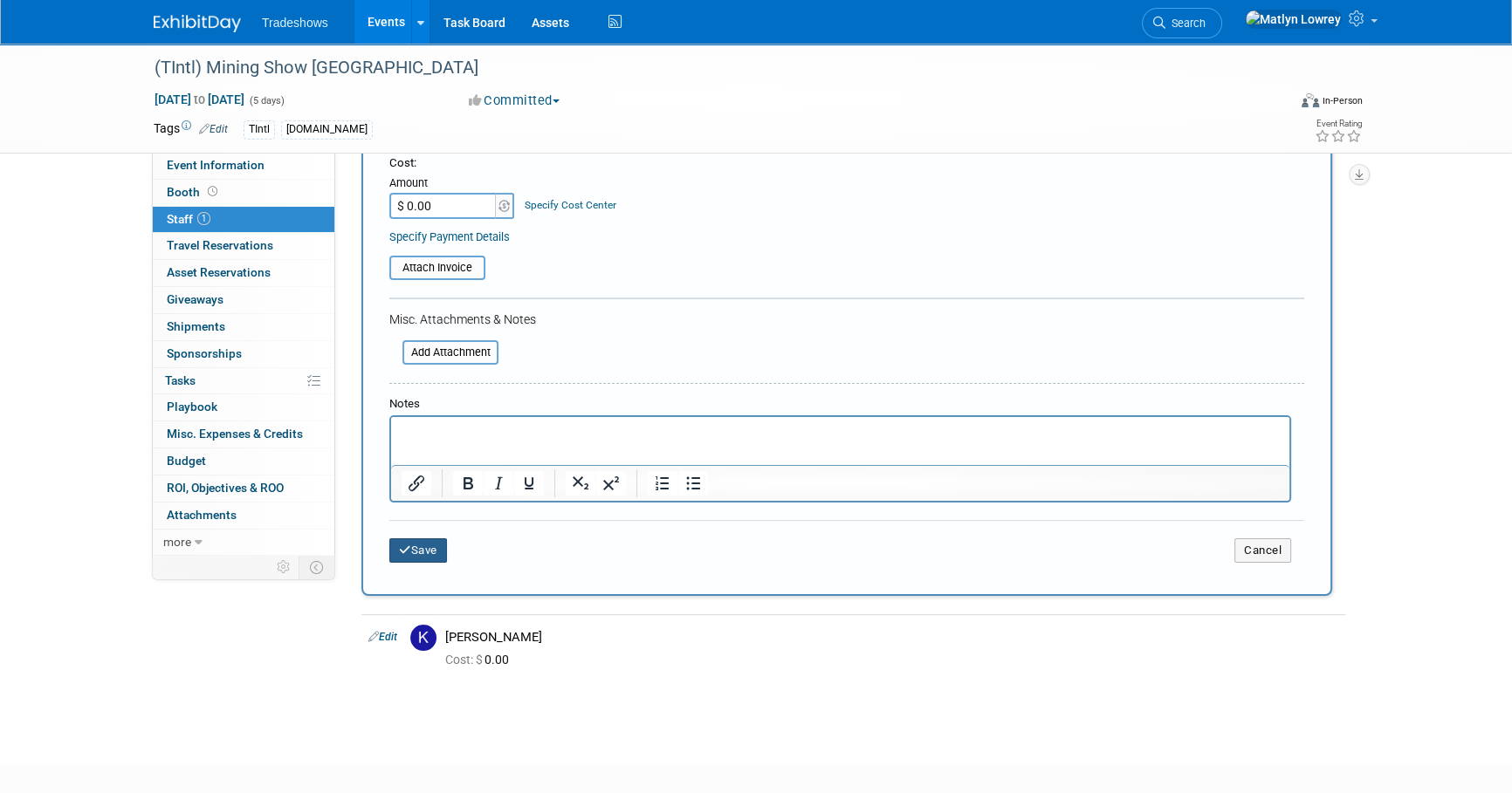
click at [423, 548] on button "Save" at bounding box center [418, 550] width 57 height 25
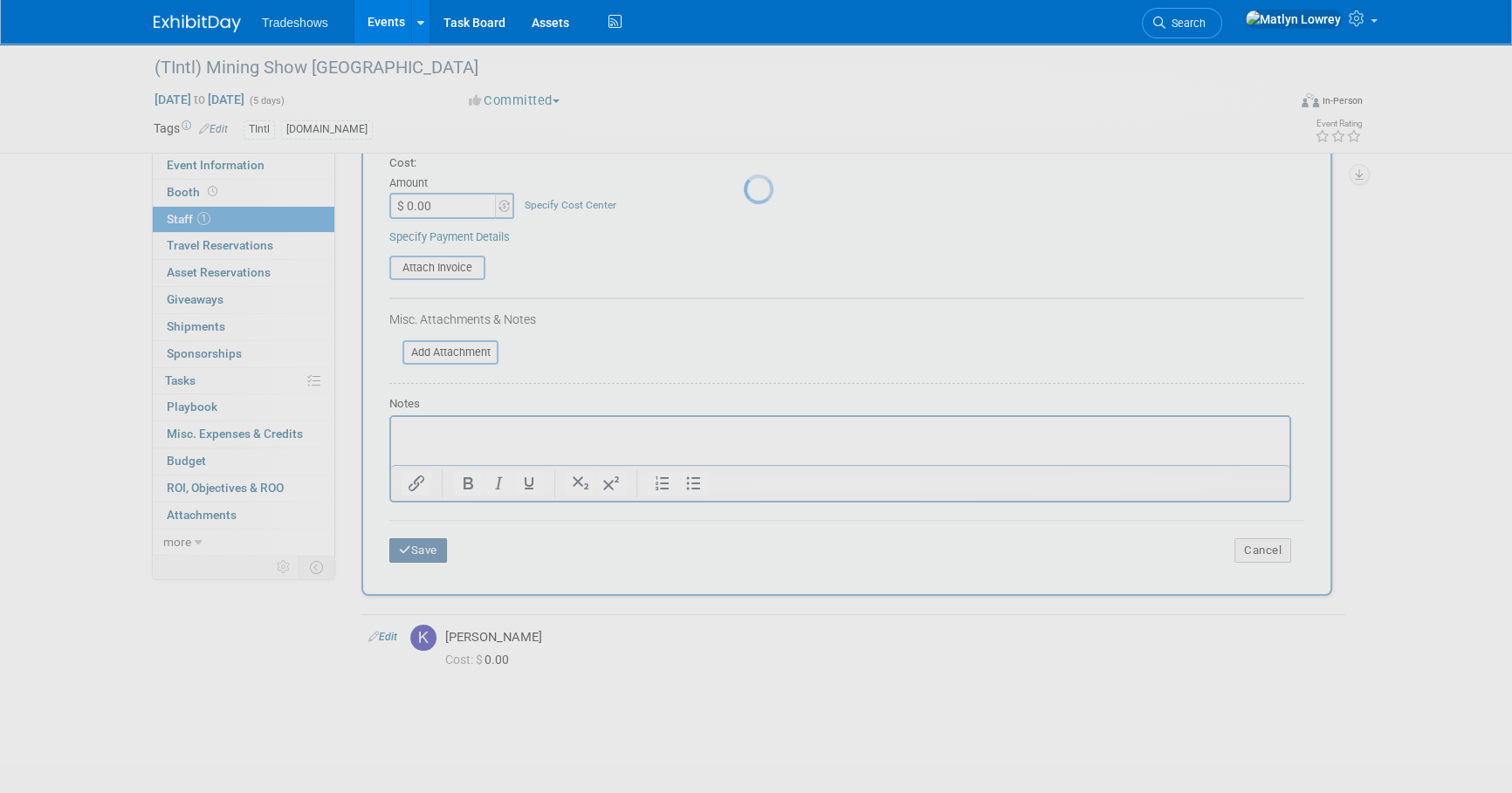
scroll to position [18, 0]
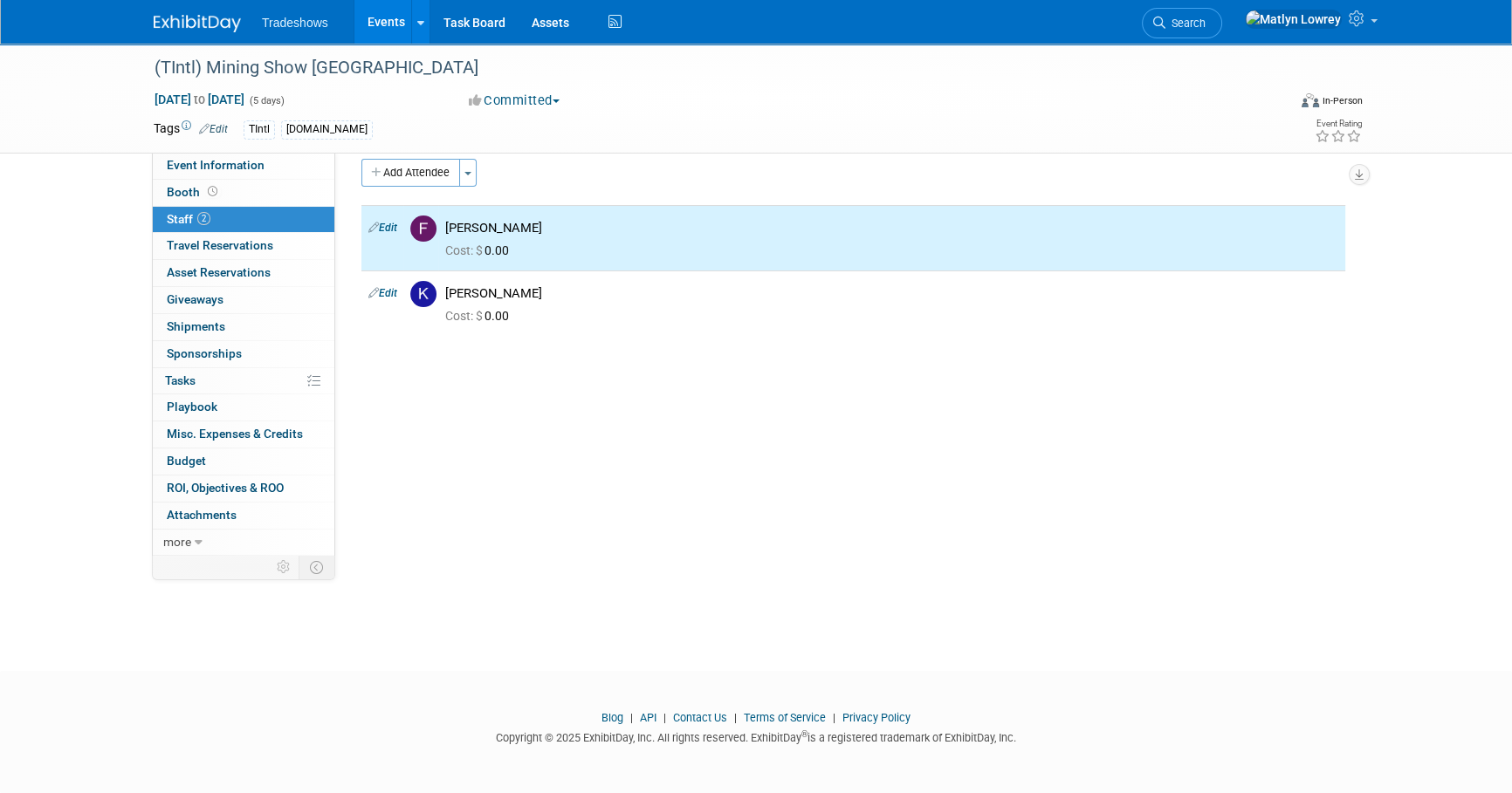
click at [379, 41] on link "Events" at bounding box center [386, 22] width 63 height 44
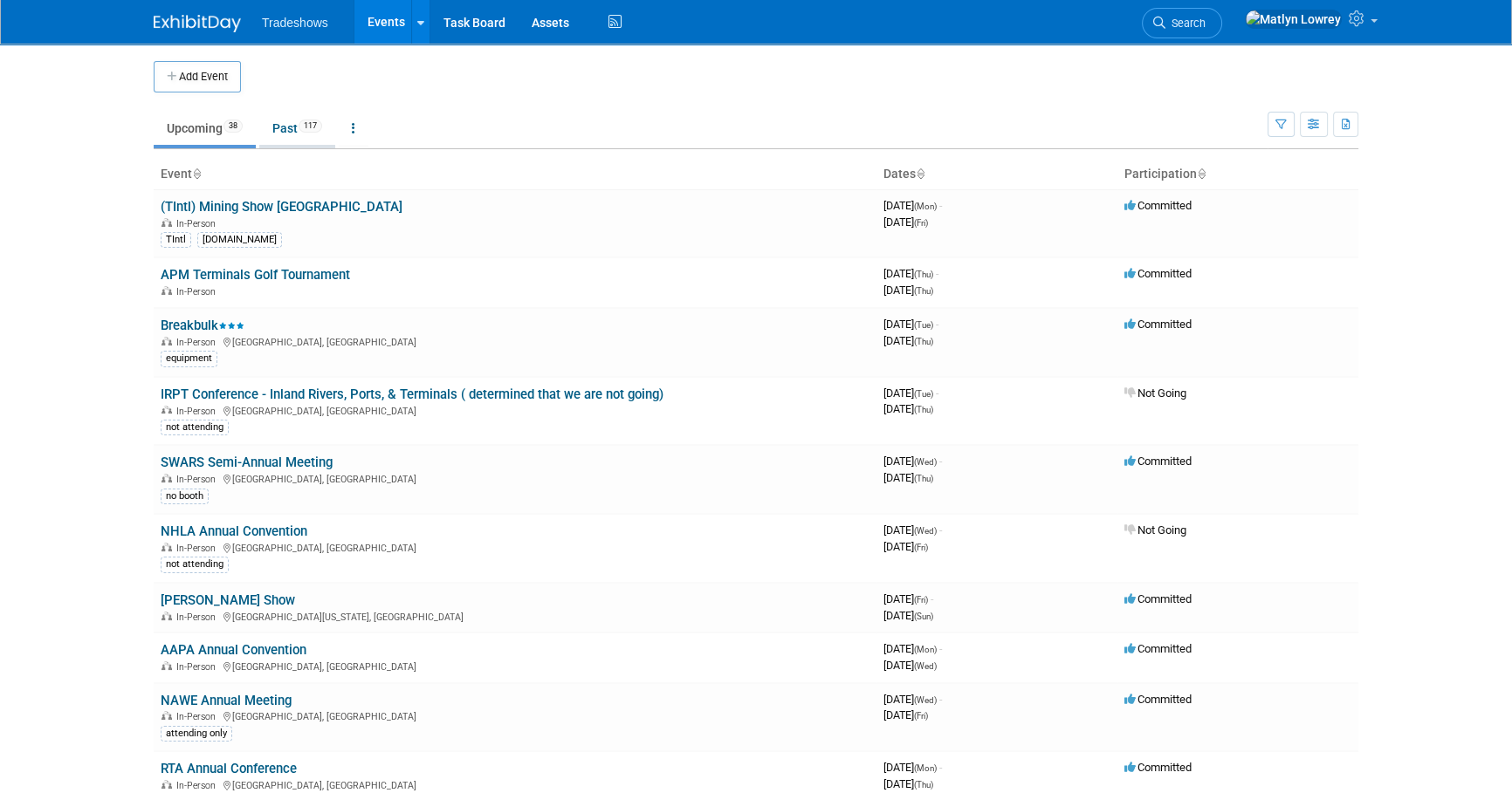
click at [293, 135] on link "Past 117" at bounding box center [297, 128] width 76 height 33
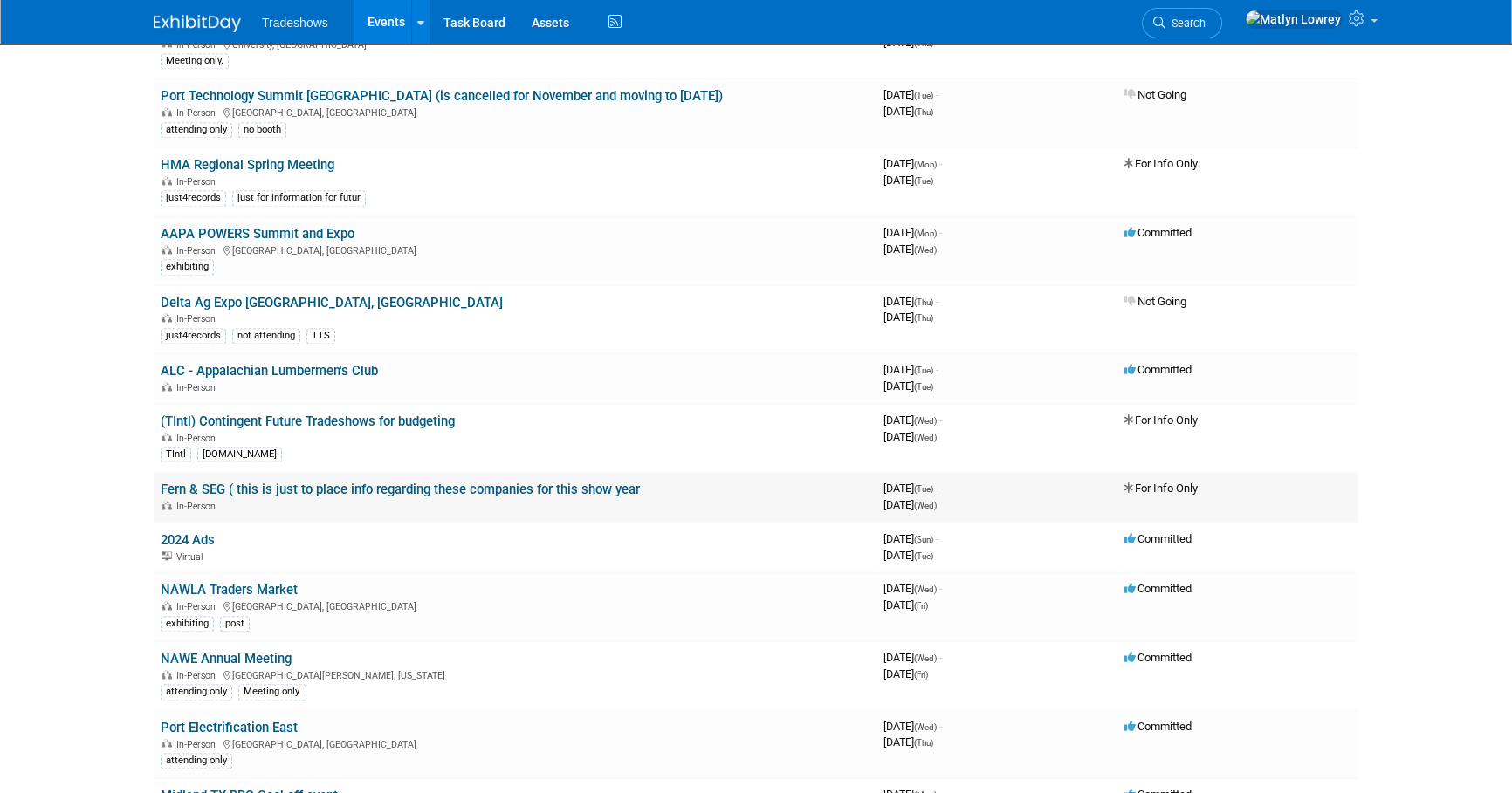
scroll to position [3173, 0]
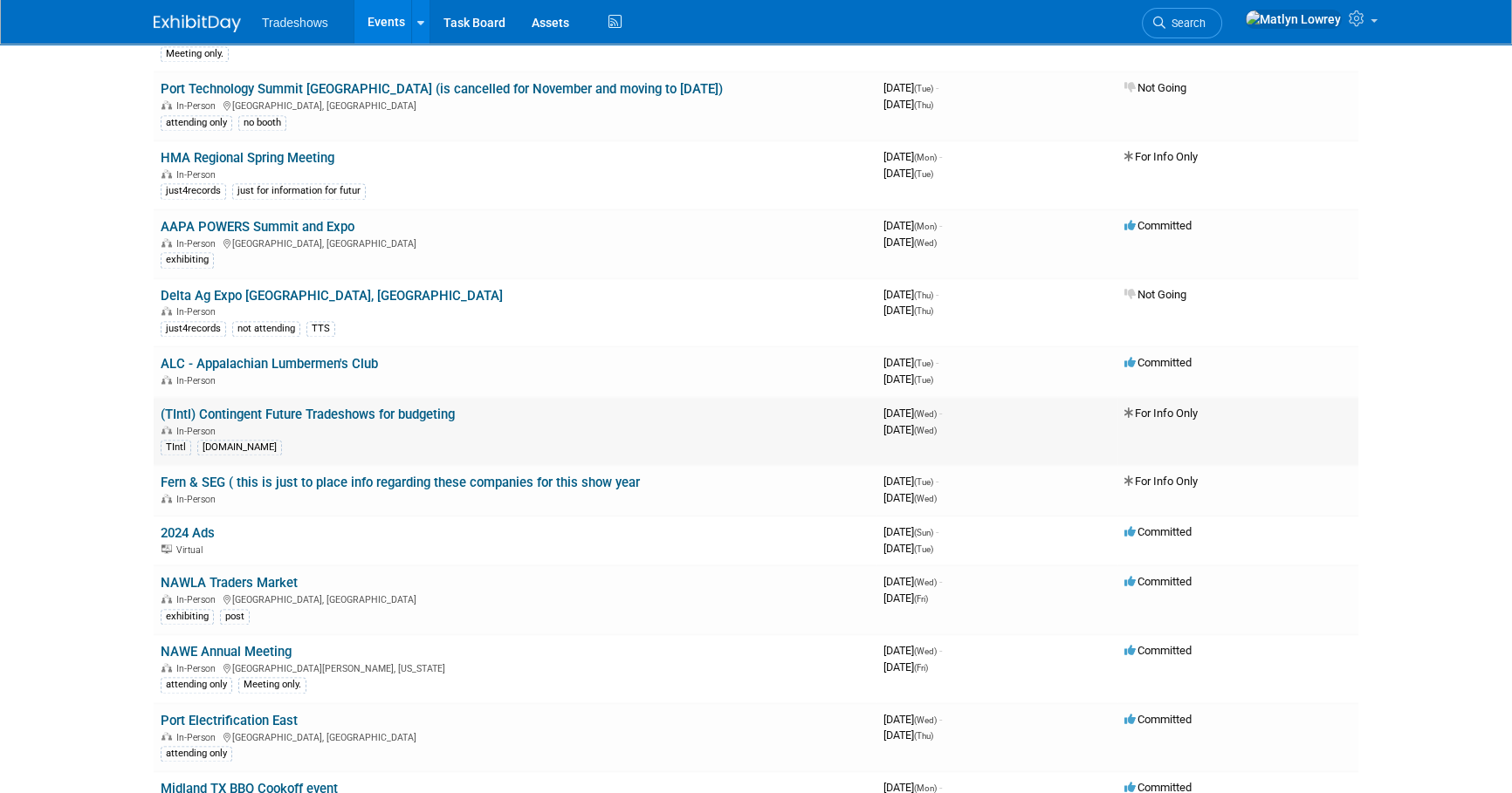
click at [291, 407] on link "(TIntl) Contingent Future Tradeshows for budgeting" at bounding box center [307, 415] width 294 height 16
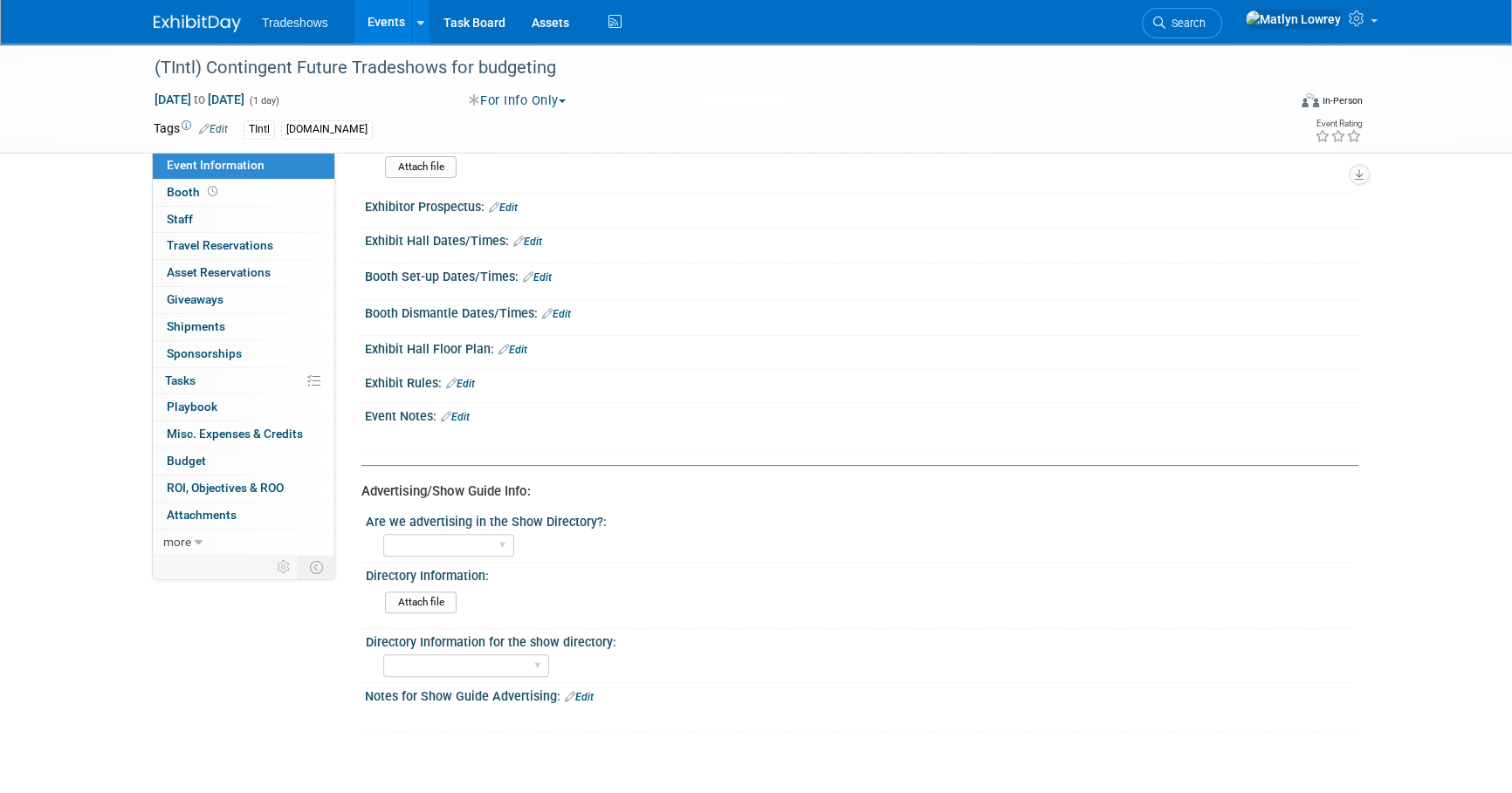
scroll to position [745, 0]
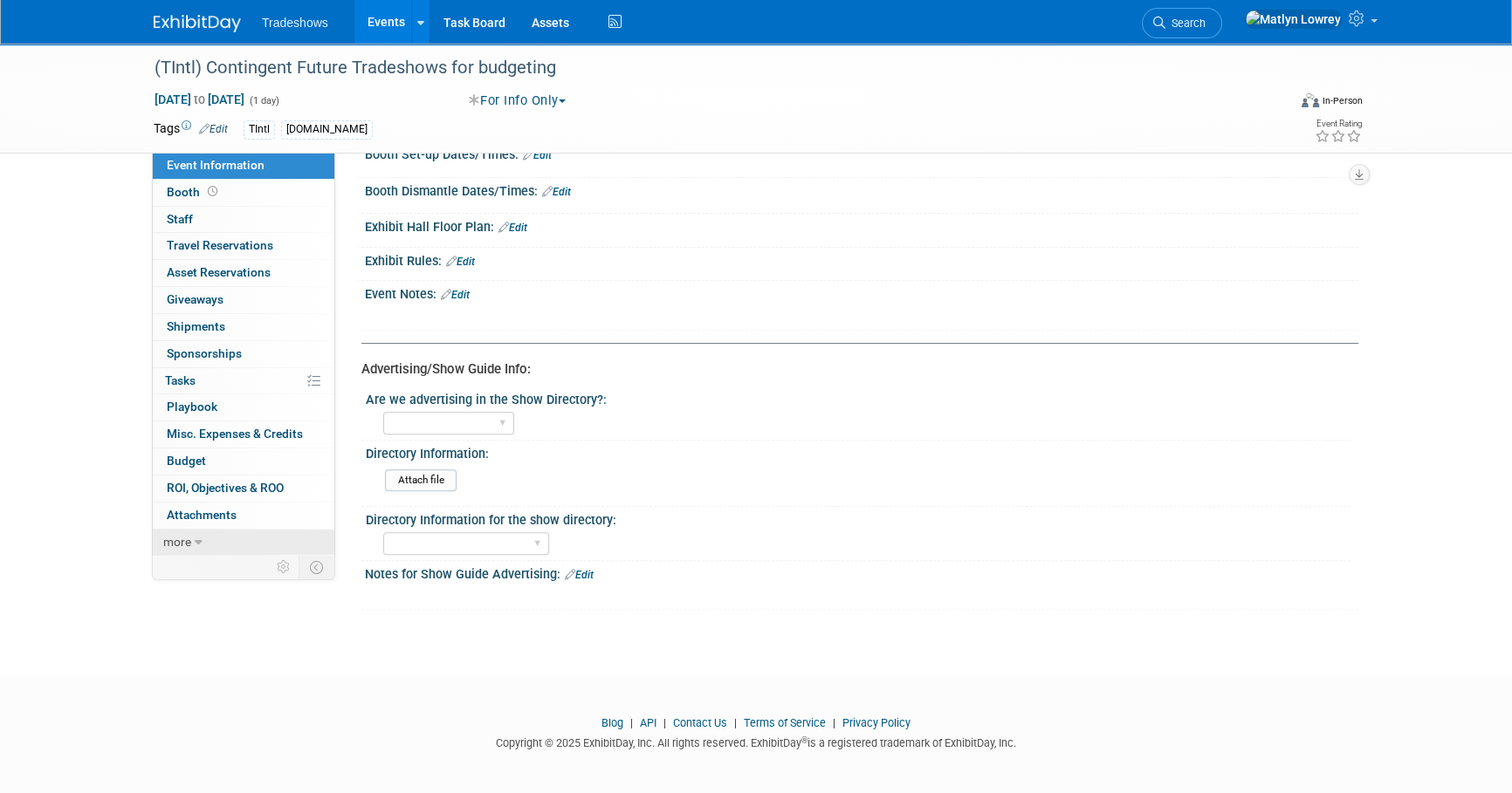
click at [217, 539] on link "more" at bounding box center [243, 543] width 181 height 26
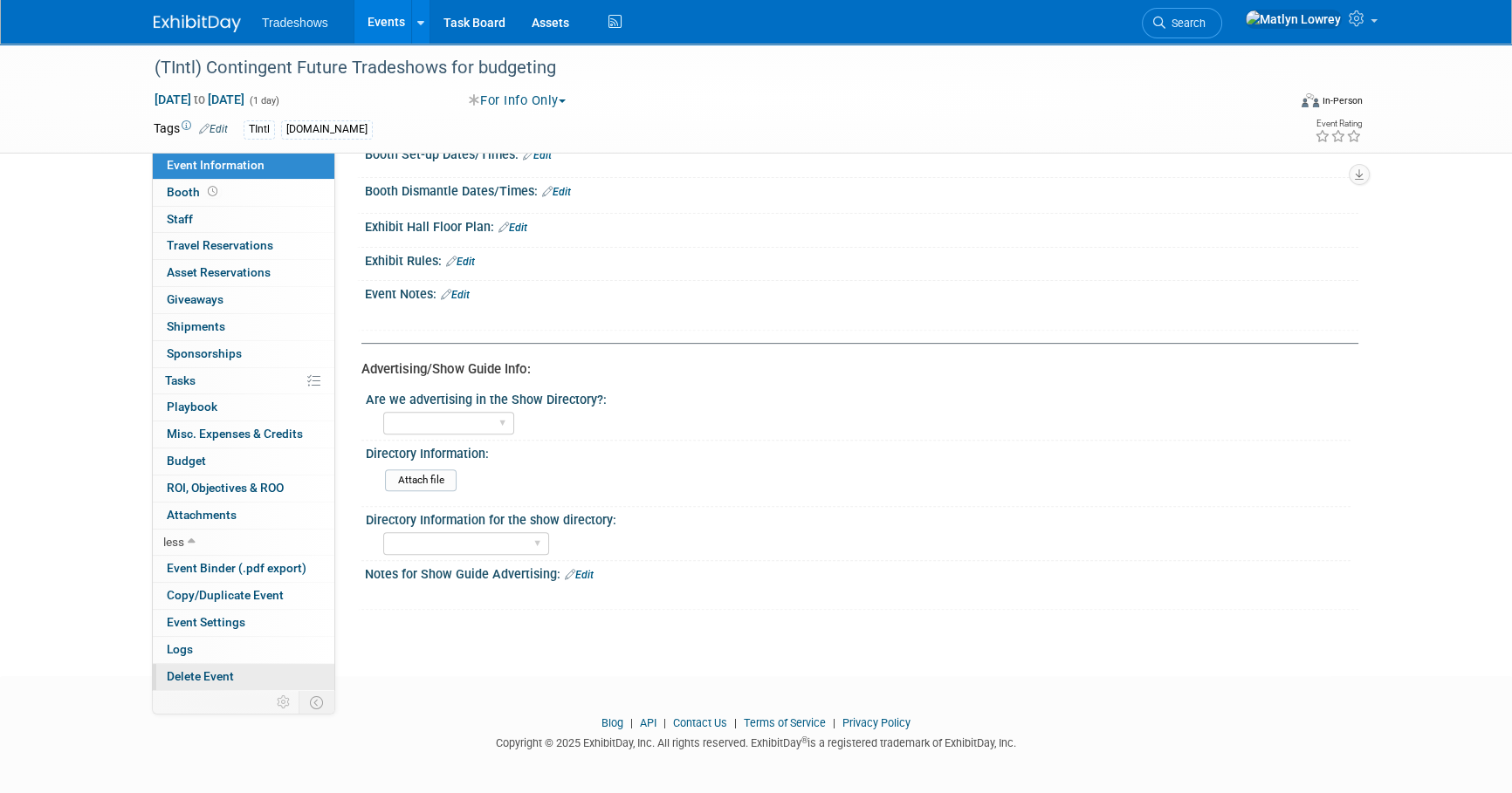
click at [210, 675] on span "Delete Event" at bounding box center [200, 676] width 67 height 14
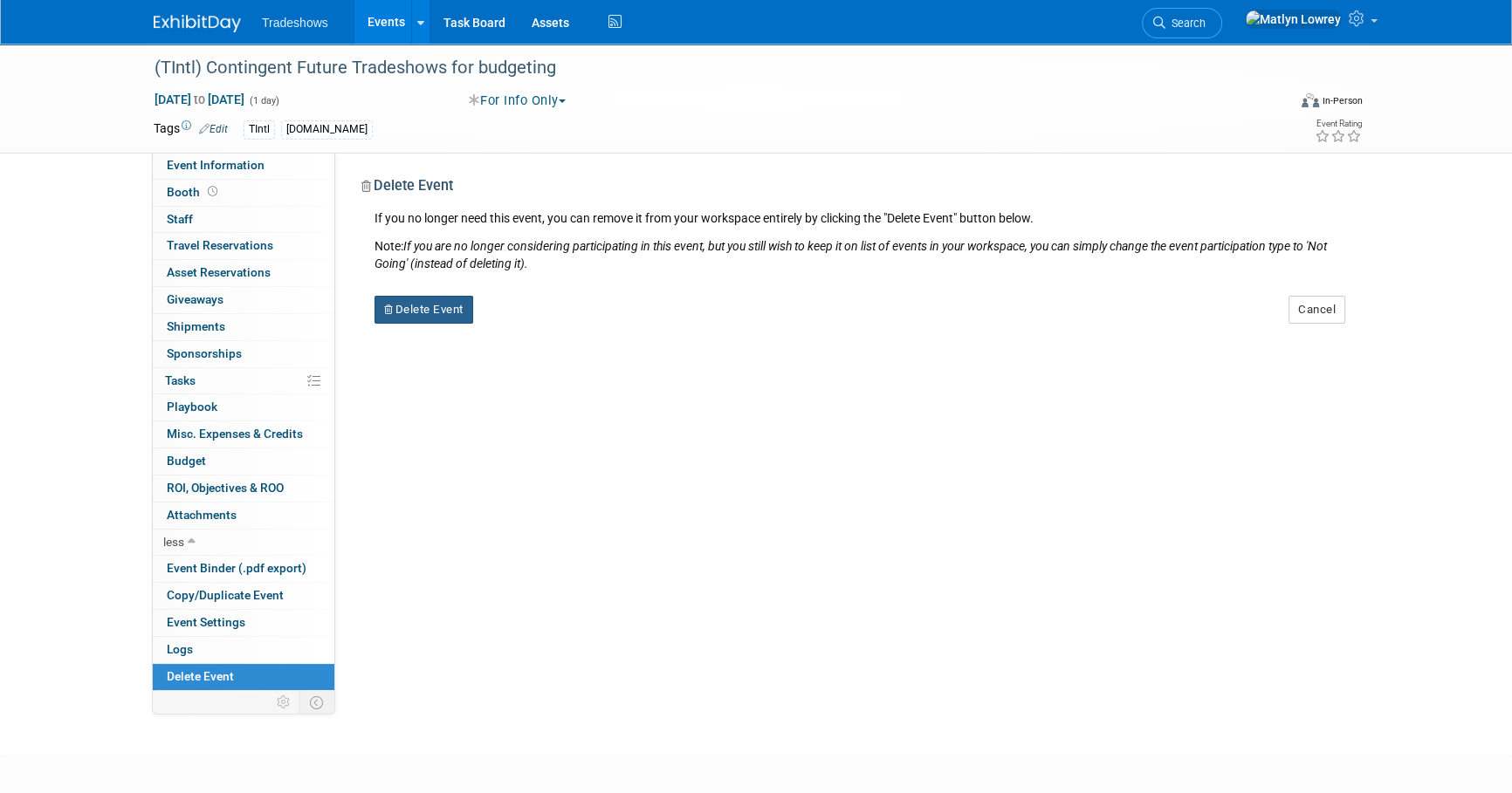
click at [431, 308] on button "Delete Event" at bounding box center [424, 310] width 99 height 28
click at [517, 324] on icon at bounding box center [522, 325] width 11 height 10
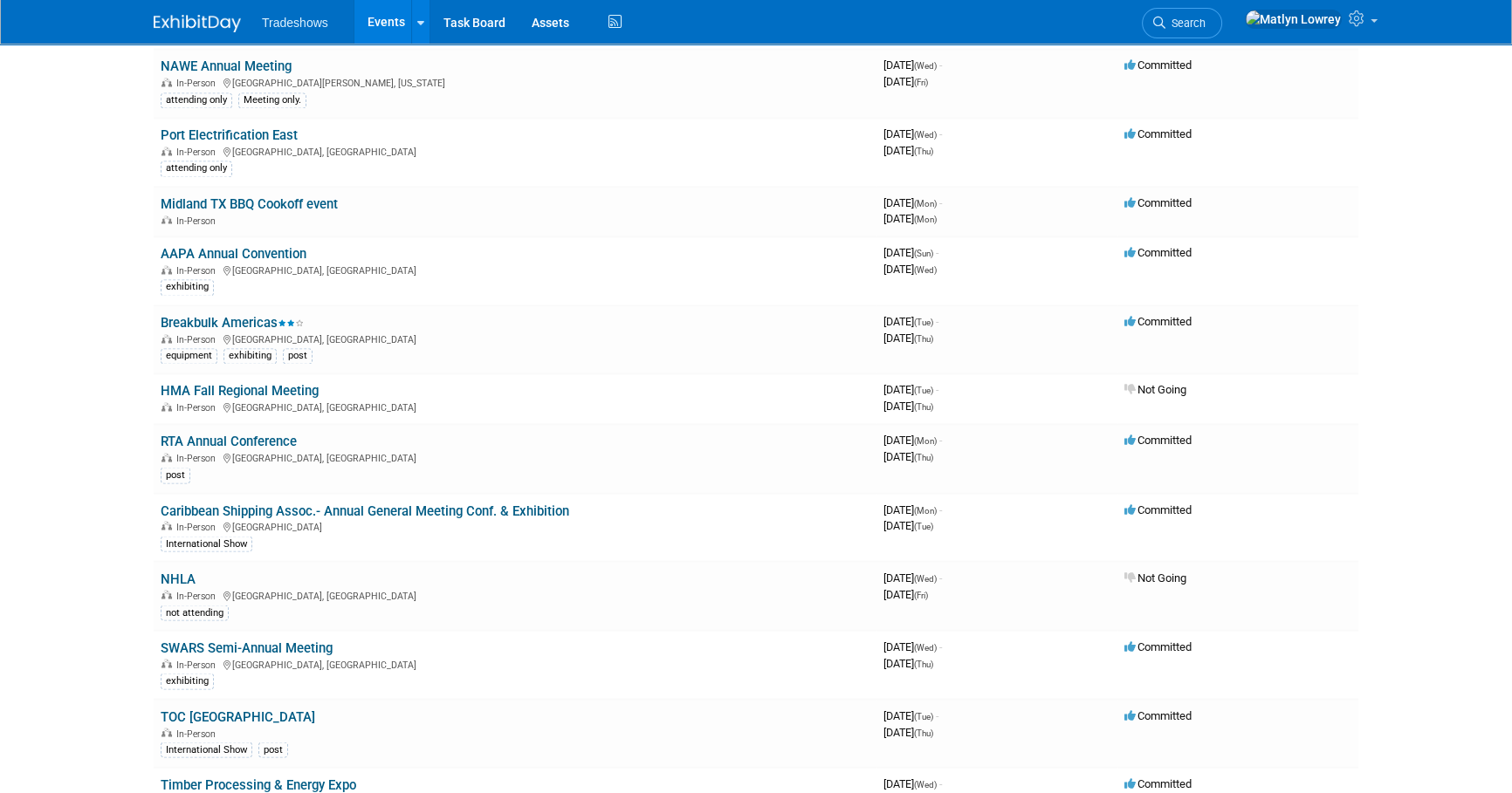
scroll to position [3727, 0]
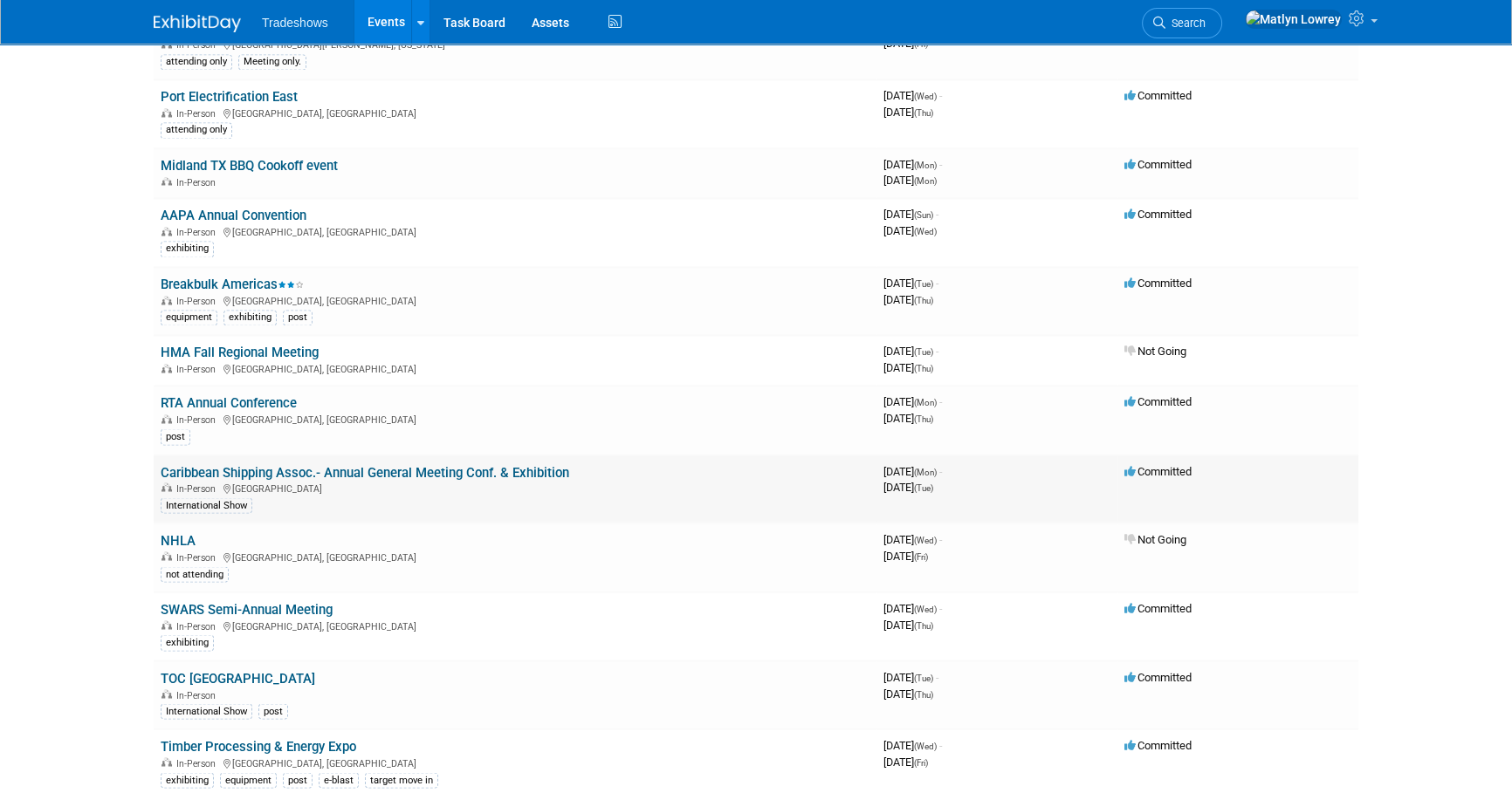
click at [352, 464] on link "Caribbean Shipping Assoc.- Annual General Meeting Conf. & Exhibition" at bounding box center [364, 472] width 409 height 16
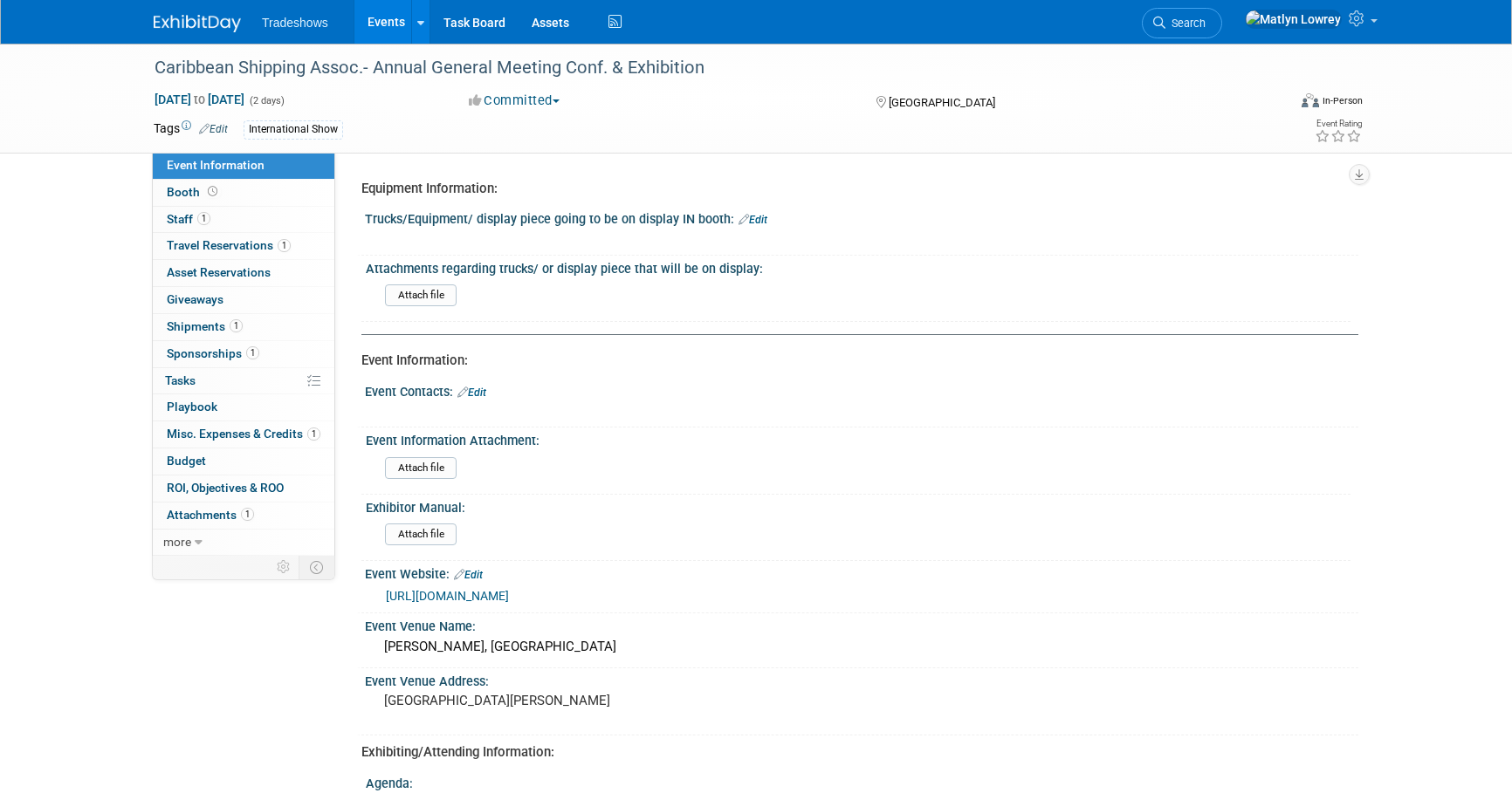
select select "Yes"
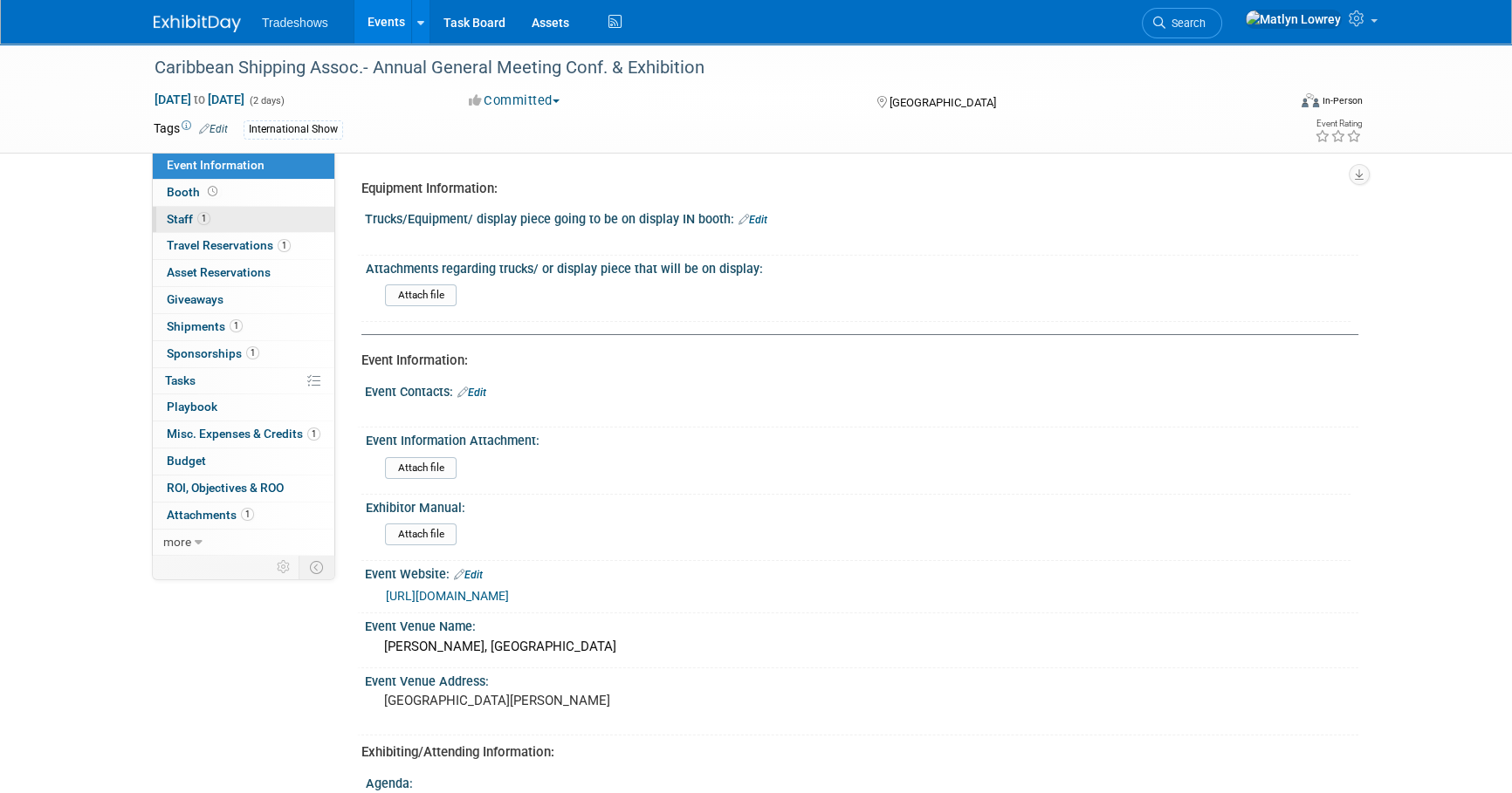
click at [198, 219] on span "1" at bounding box center [203, 218] width 13 height 13
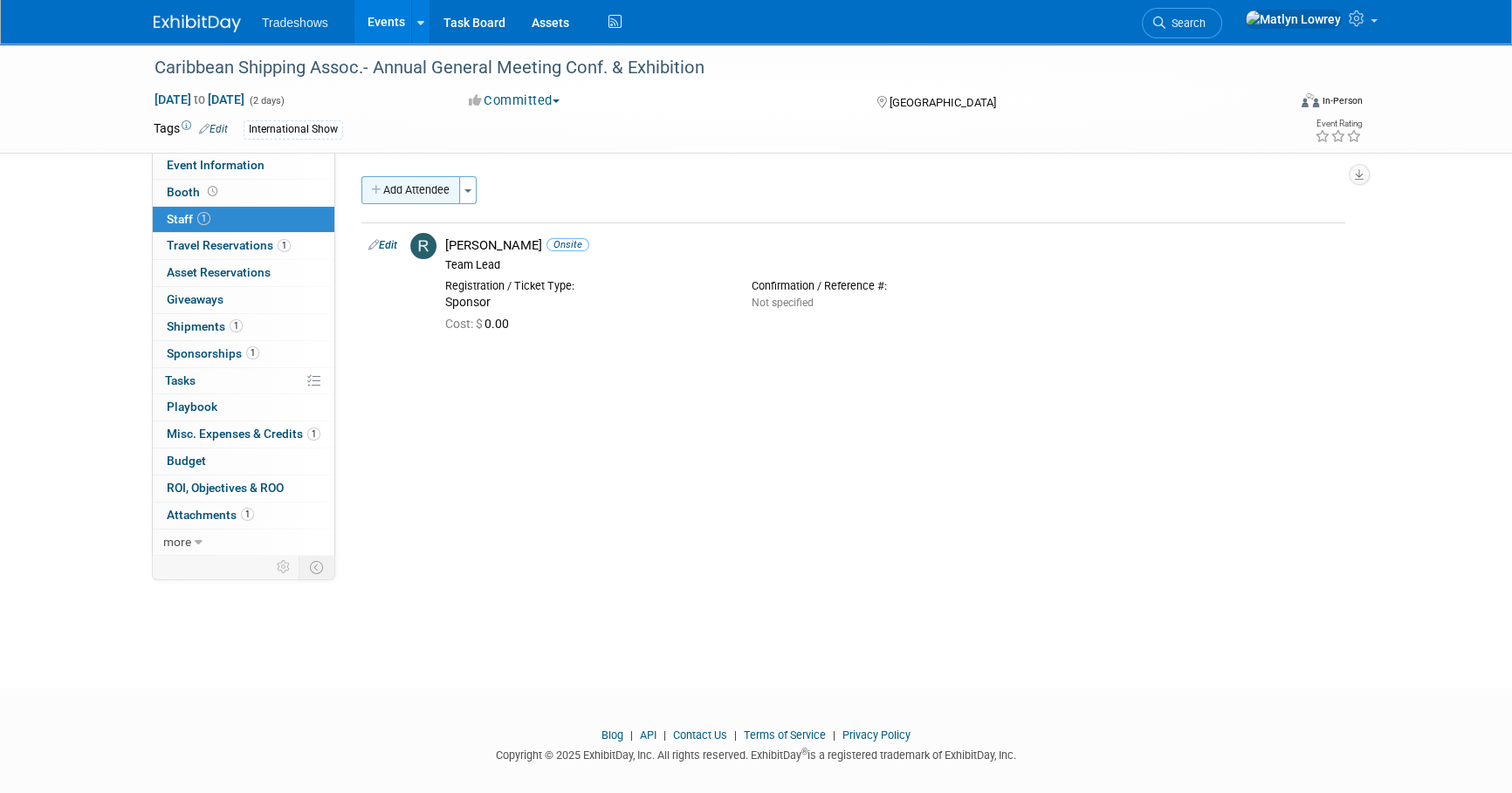
click at [417, 189] on button "Add Attendee" at bounding box center [411, 190] width 99 height 28
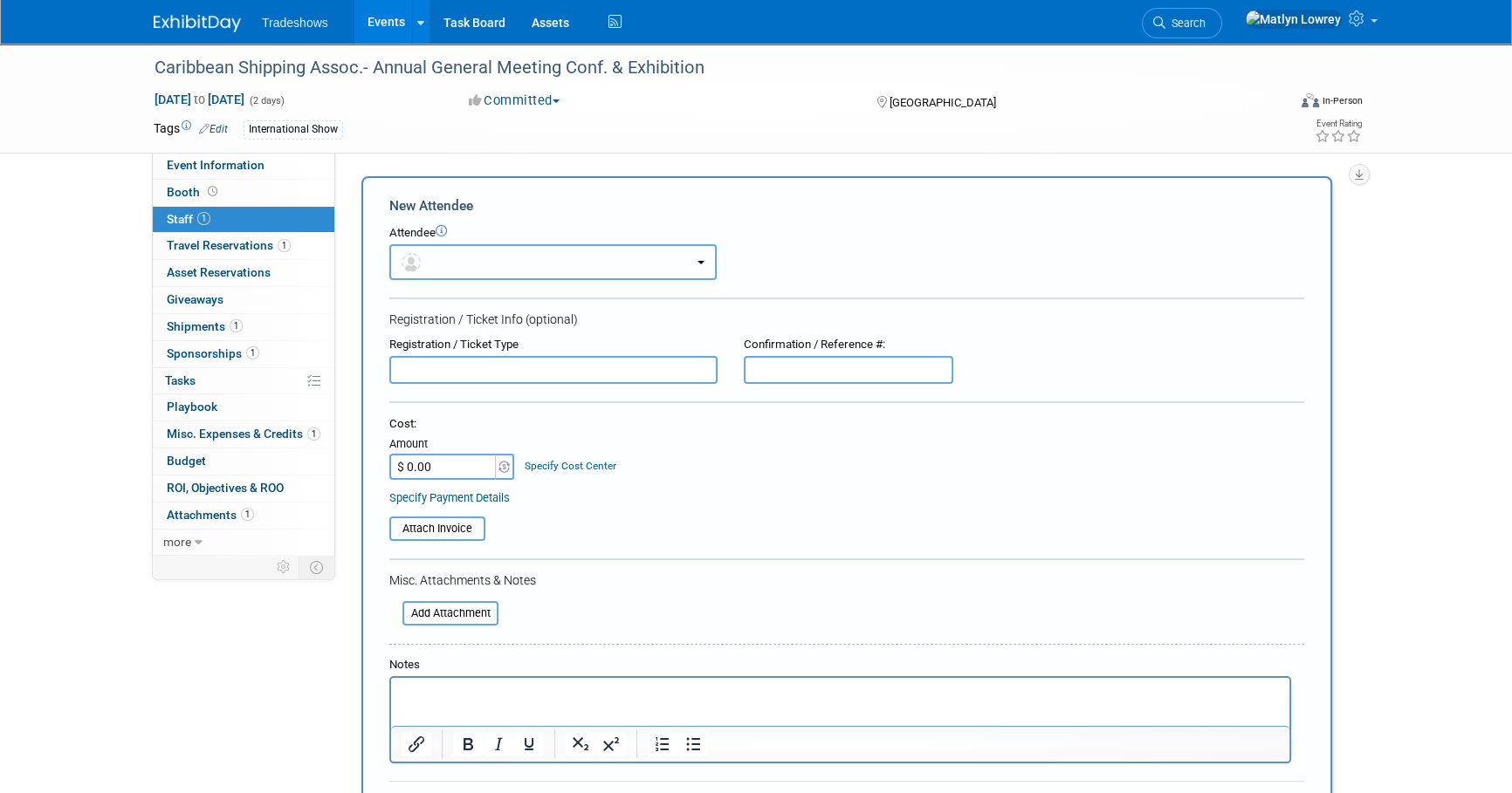
click at [446, 261] on button "button" at bounding box center [553, 262] width 328 height 36
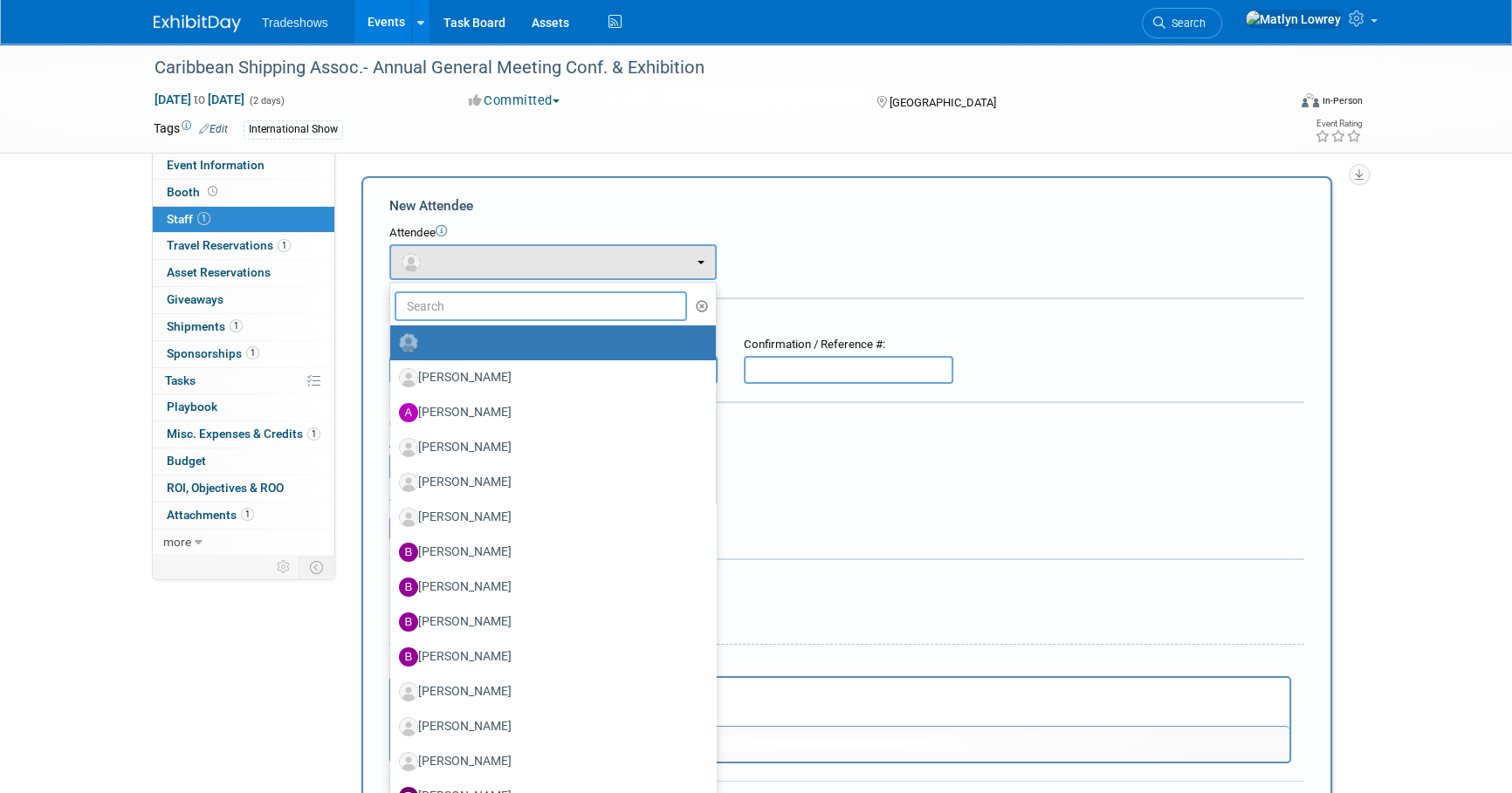
click at [454, 314] on input "text" at bounding box center [540, 306] width 292 height 30
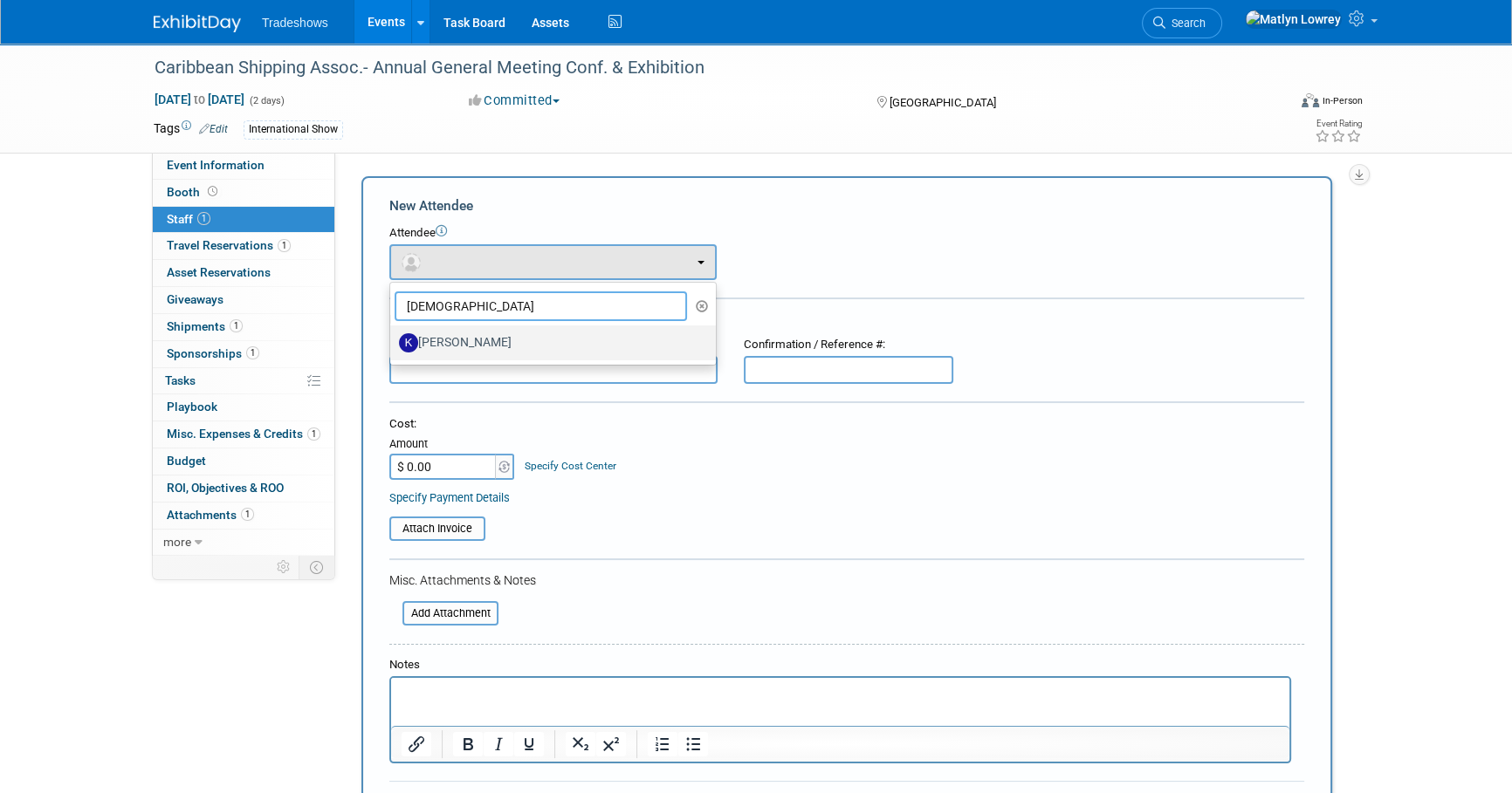
type input "kath"
click at [460, 333] on label "[PERSON_NAME]" at bounding box center [549, 343] width 299 height 28
click at [393, 335] on input "[PERSON_NAME]" at bounding box center [386, 340] width 11 height 11
select select "80e9abe2-2f02-4971-9ac8-869db72d340b"
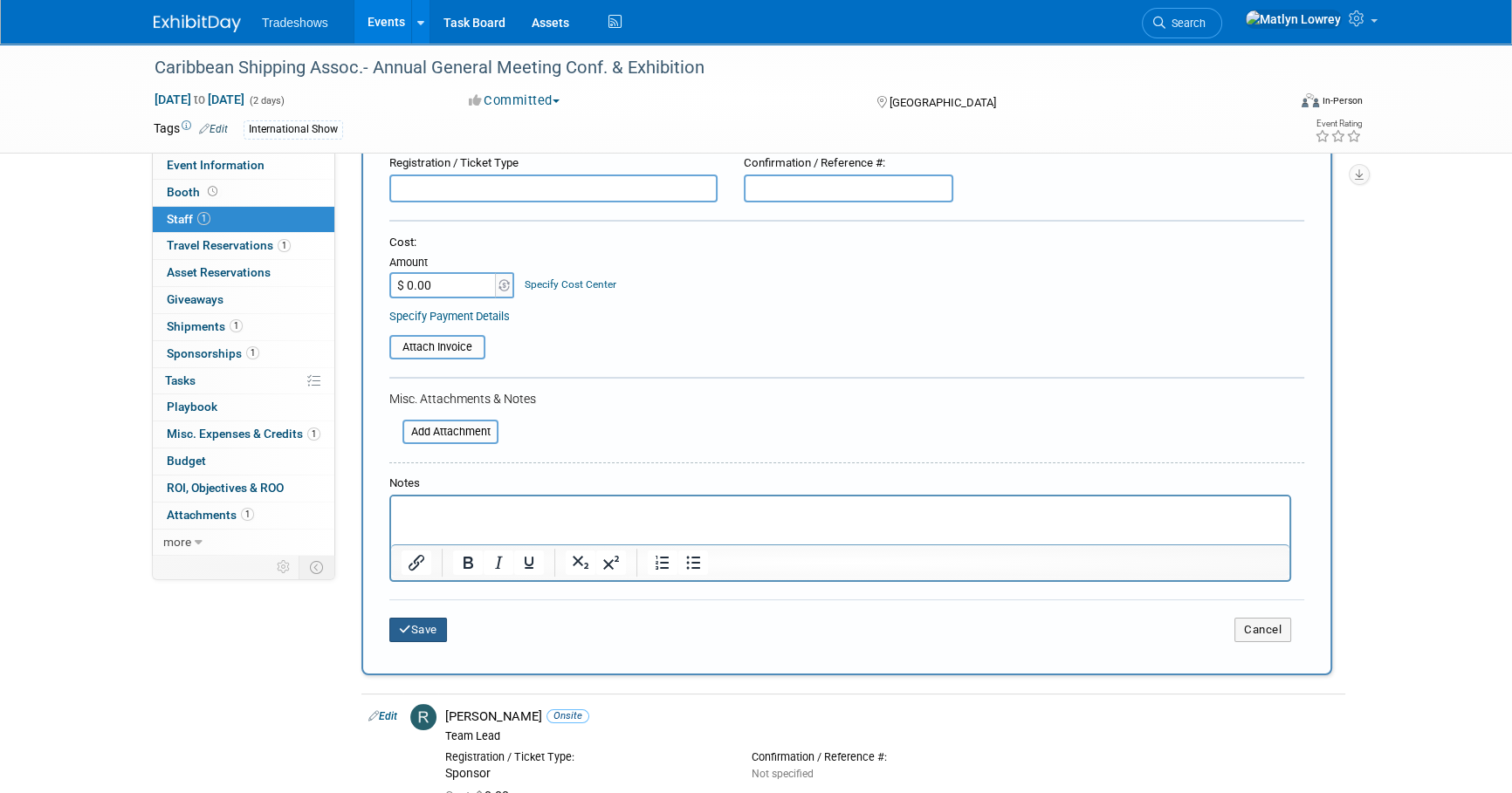
click at [430, 633] on button "Save" at bounding box center [418, 630] width 57 height 25
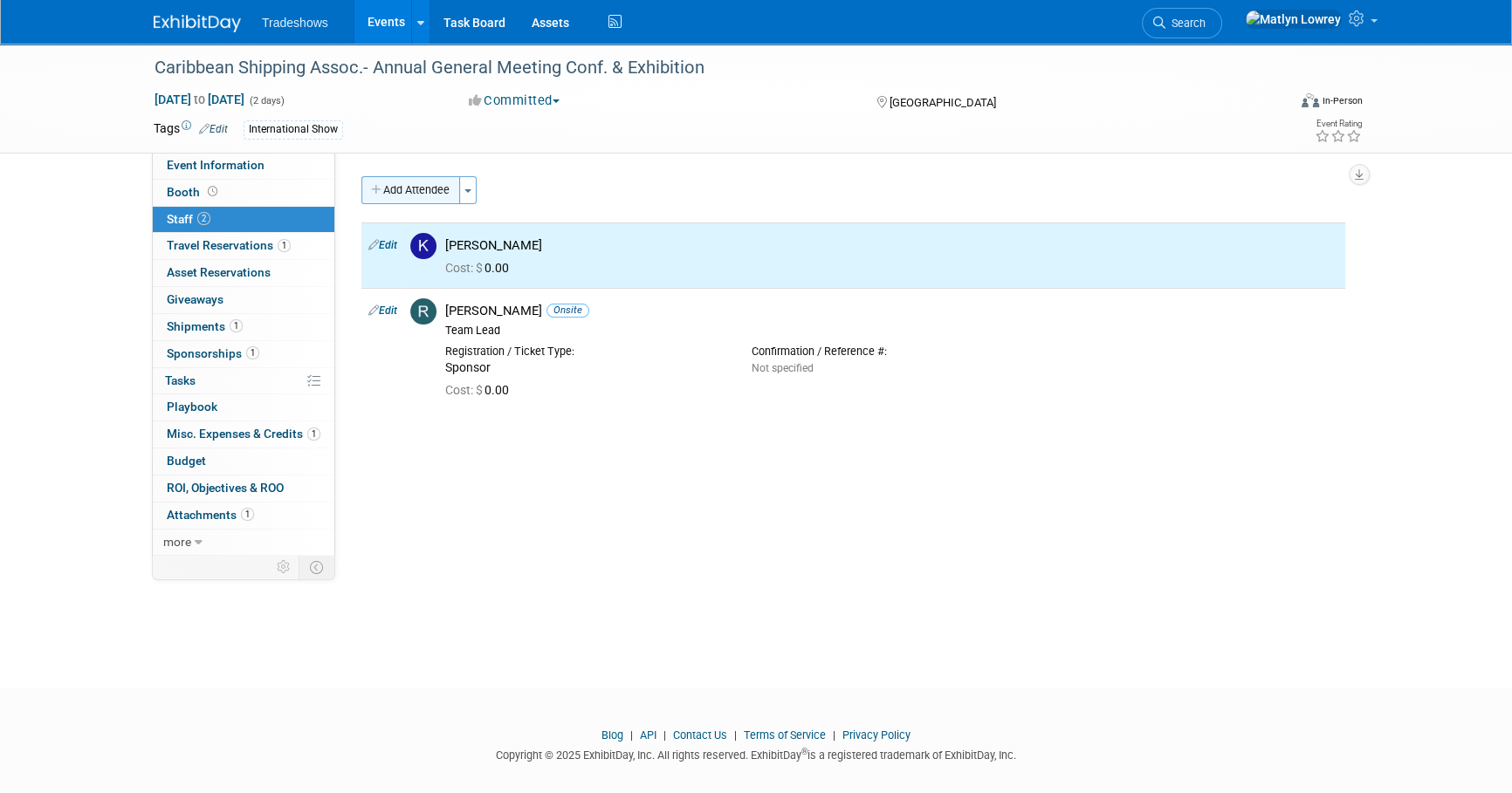
click at [417, 196] on button "Add Attendee" at bounding box center [411, 190] width 99 height 28
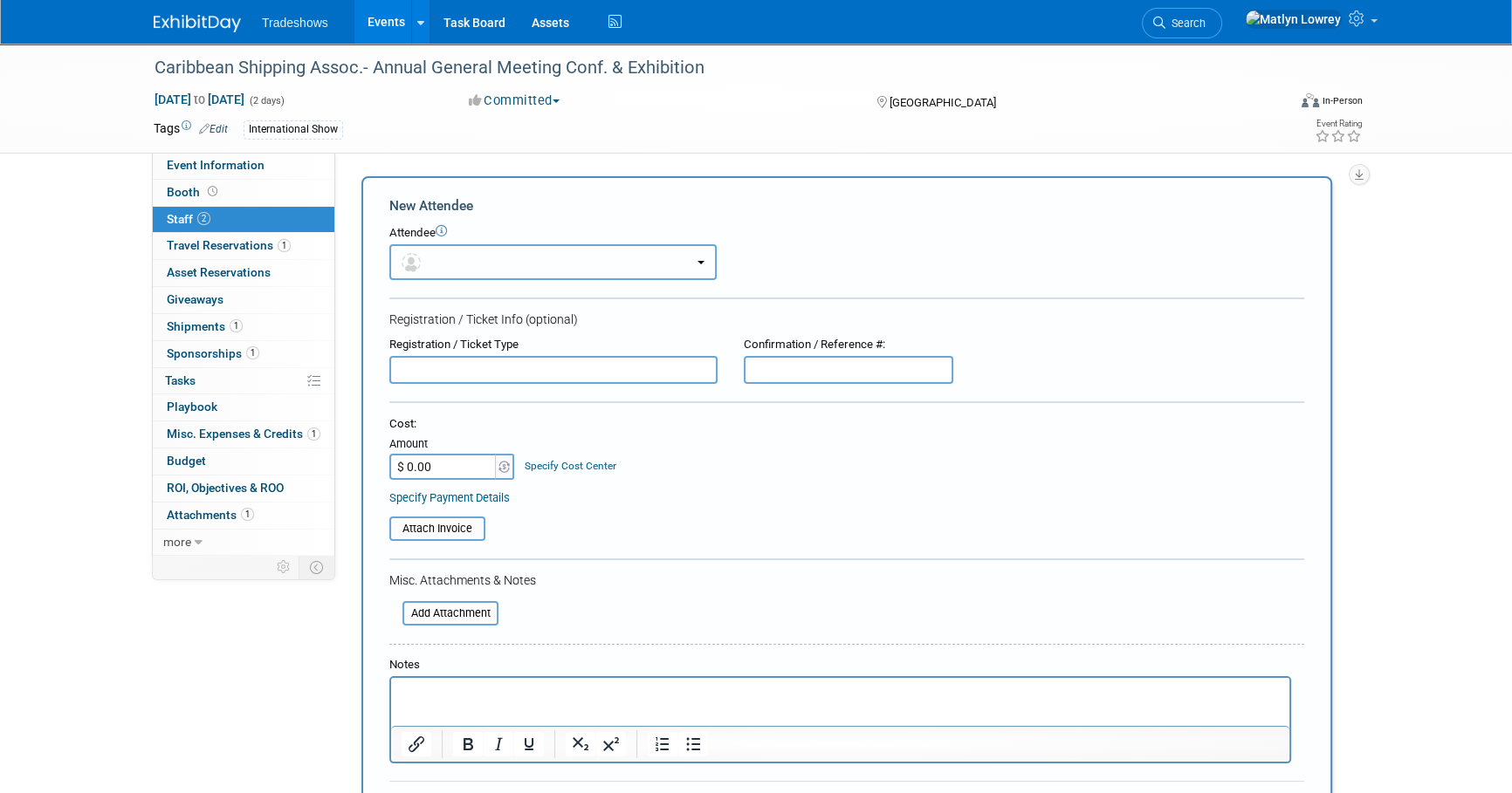
click at [431, 252] on button "button" at bounding box center [553, 262] width 328 height 36
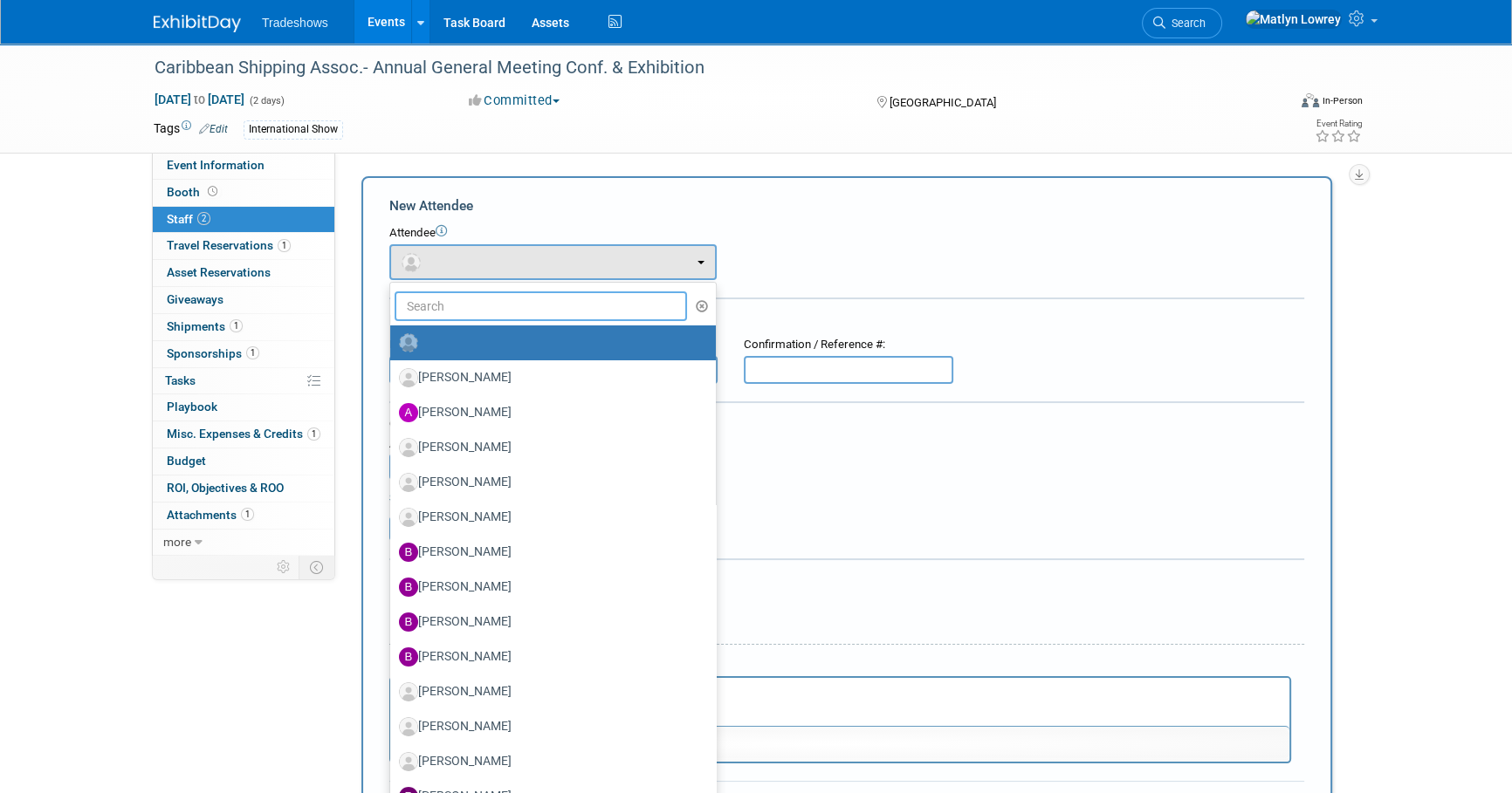
click at [451, 304] on input "text" at bounding box center [540, 306] width 292 height 30
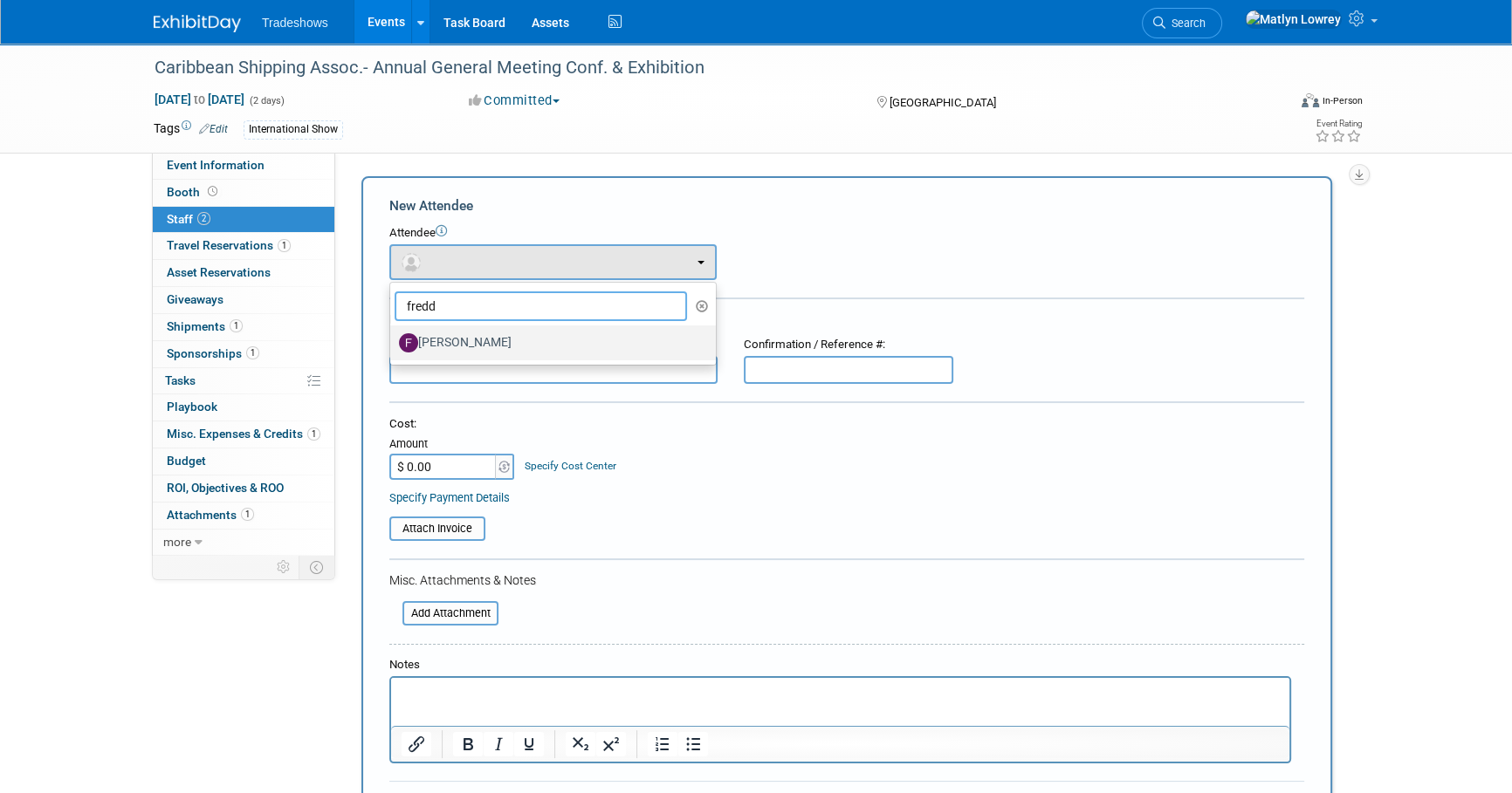
type input "fredd"
click at [444, 349] on label "[PERSON_NAME]" at bounding box center [549, 343] width 299 height 28
click at [393, 347] on input "[PERSON_NAME]" at bounding box center [386, 340] width 11 height 11
select select "fc63ac6f-692d-46ee-a1ff-c199016e8cdc"
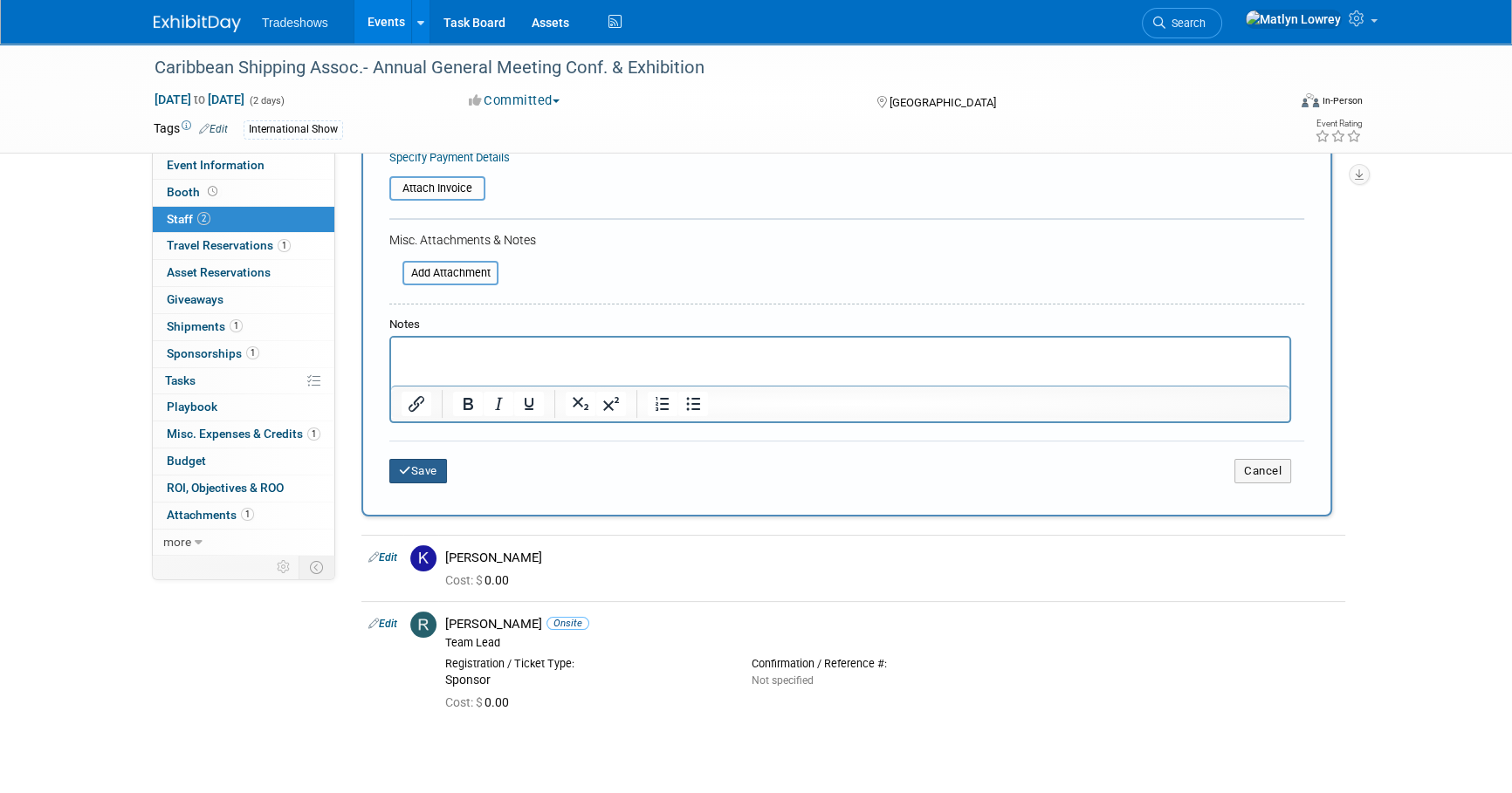
click at [425, 470] on button "Save" at bounding box center [418, 471] width 57 height 25
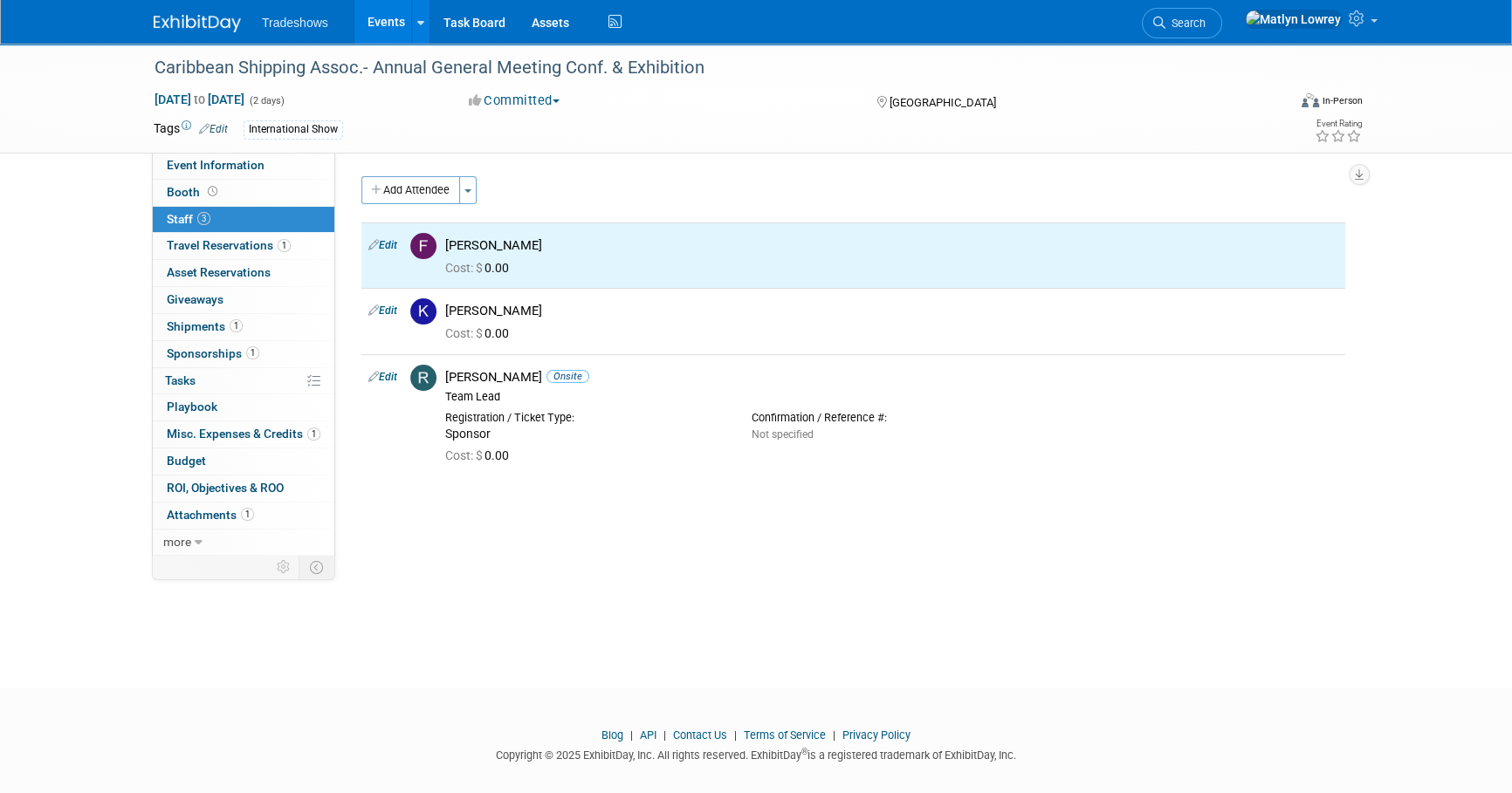
click at [380, 30] on link "Events" at bounding box center [386, 22] width 63 height 44
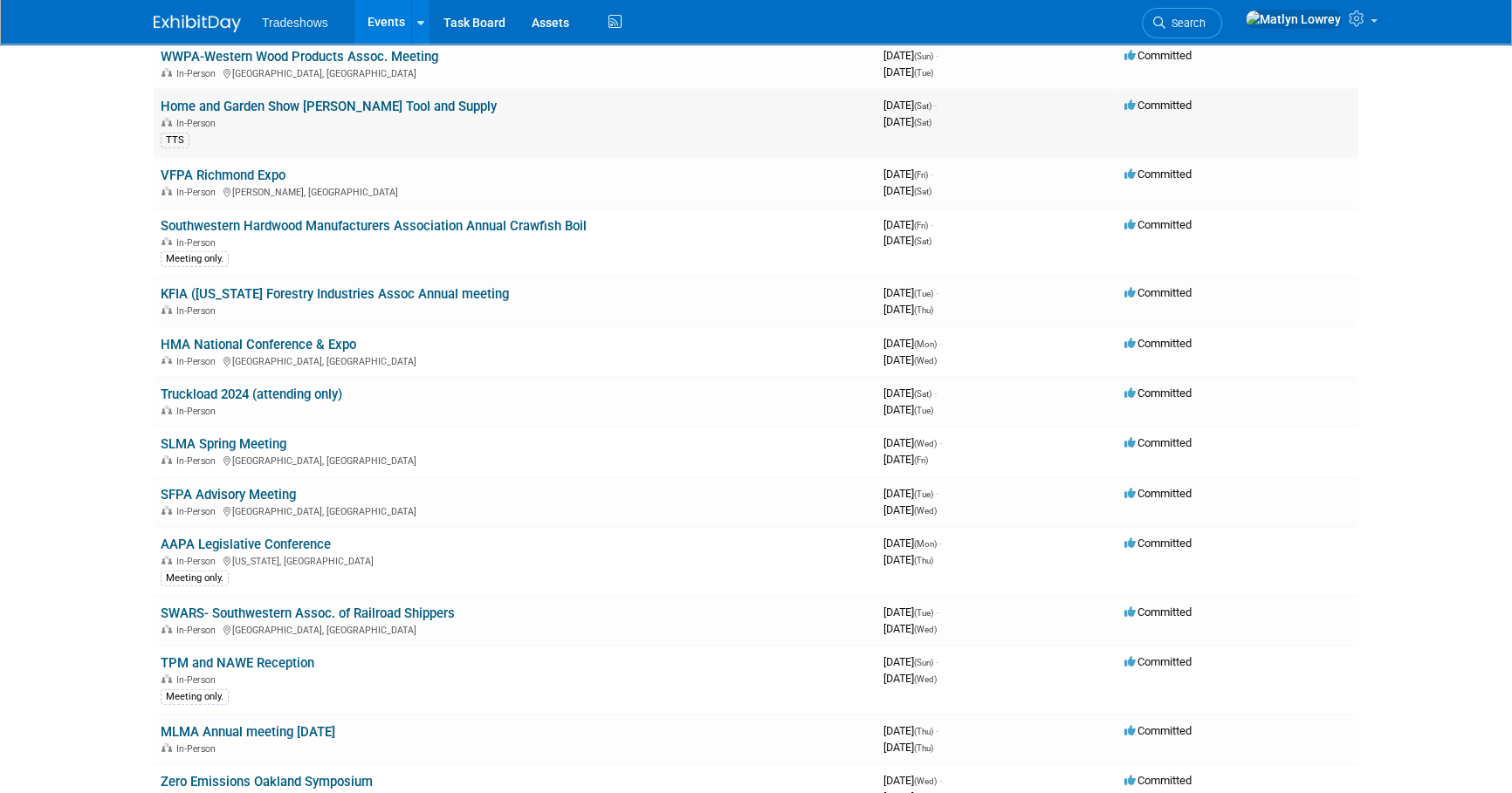
scroll to position [6850, 0]
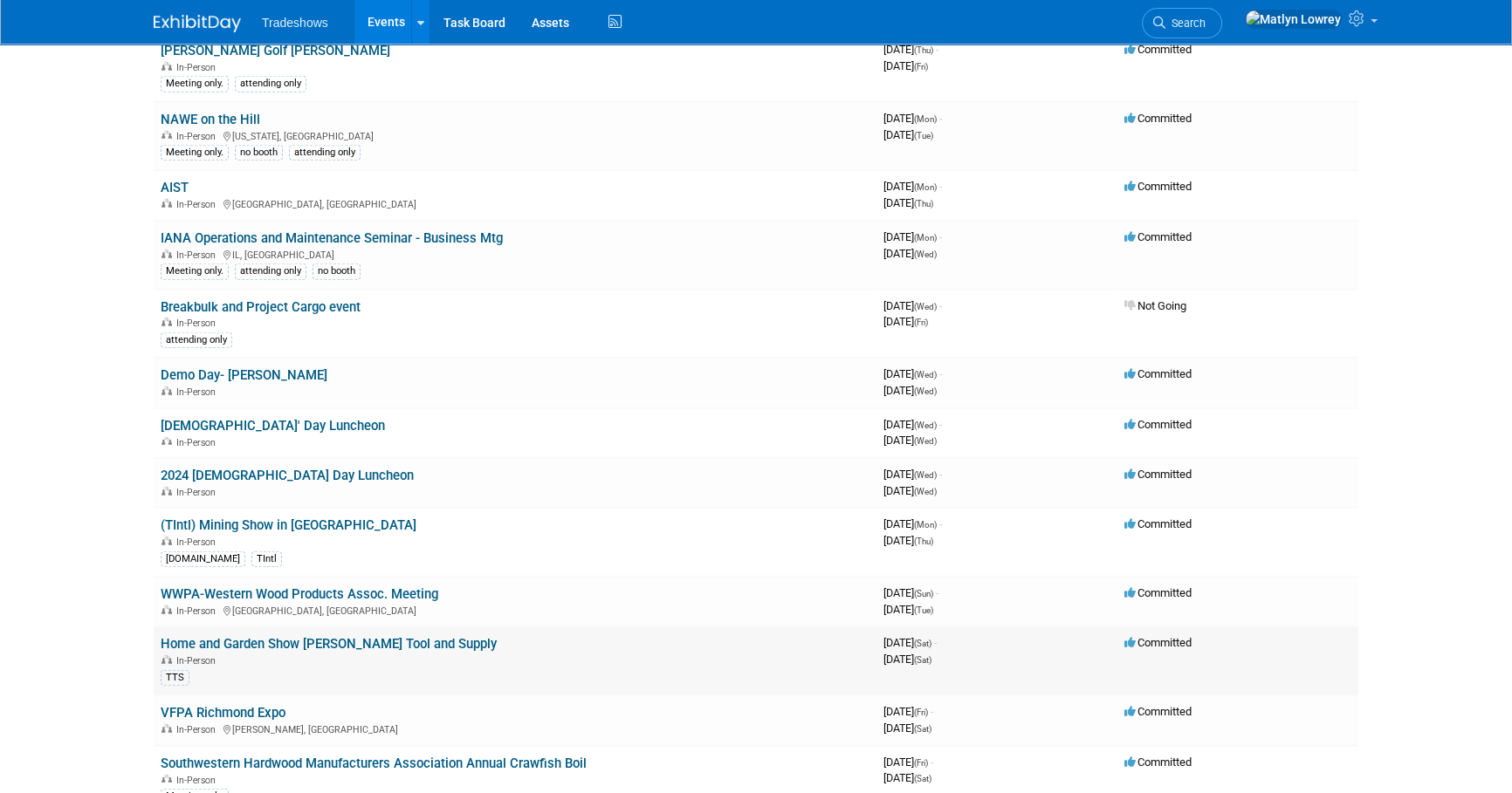
scroll to position [5818, 0]
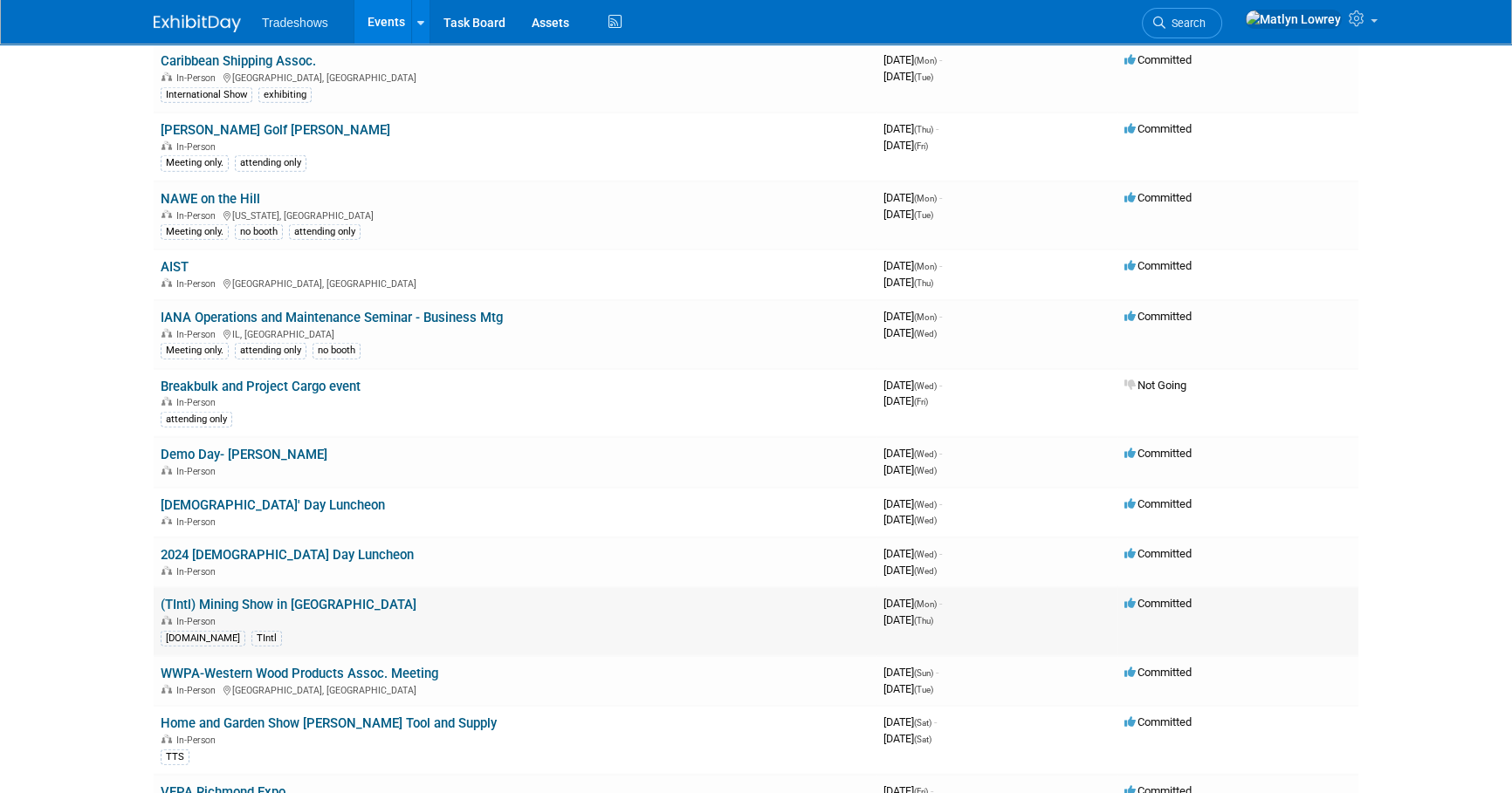
click at [225, 597] on link "(TIntl) Mining Show in CHILE" at bounding box center [288, 605] width 255 height 16
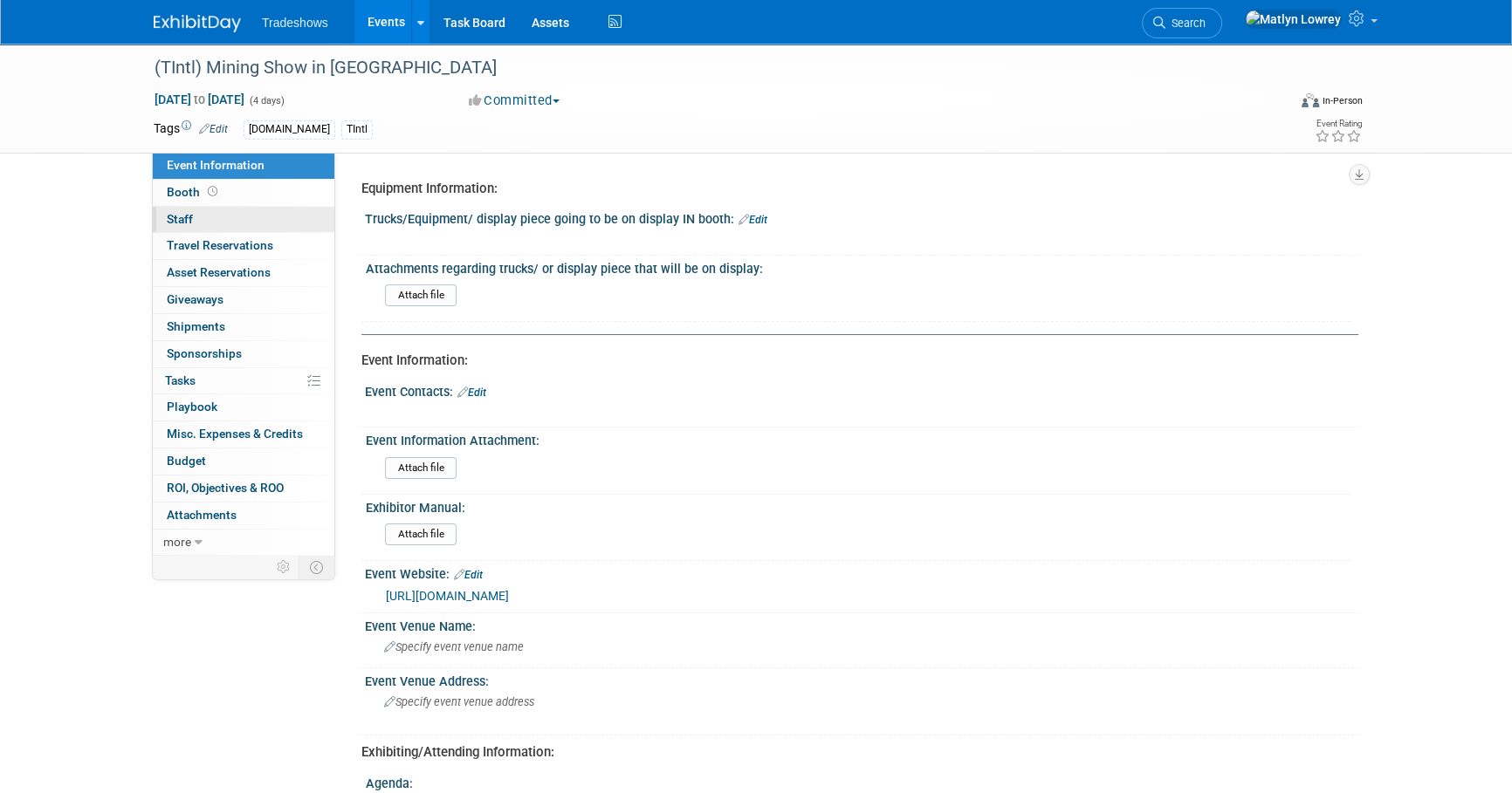
click at [202, 223] on link "0 Staff 0" at bounding box center [243, 220] width 181 height 26
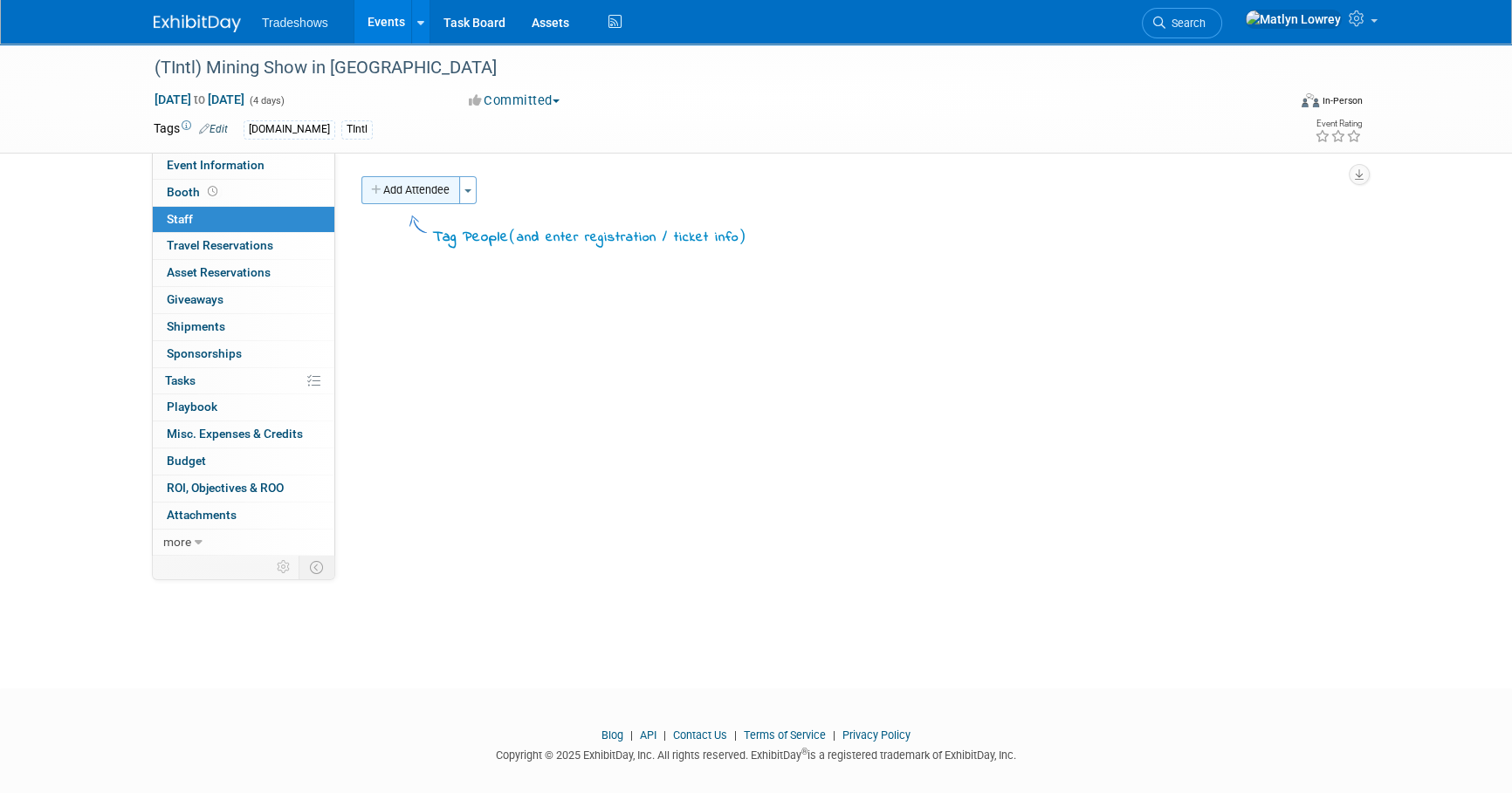
click at [419, 186] on button "Add Attendee" at bounding box center [411, 190] width 99 height 28
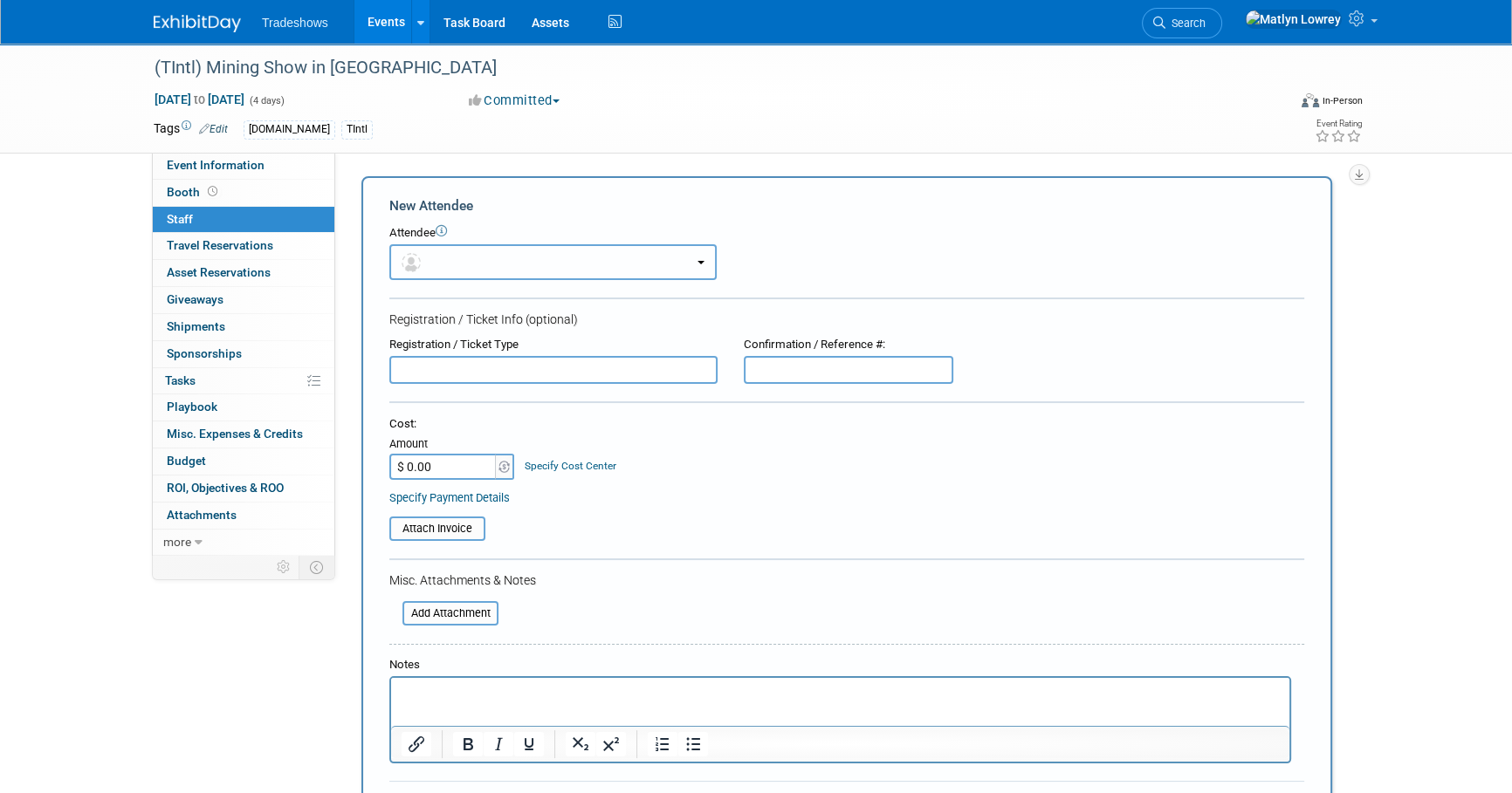
click at [432, 250] on button "button" at bounding box center [553, 262] width 328 height 36
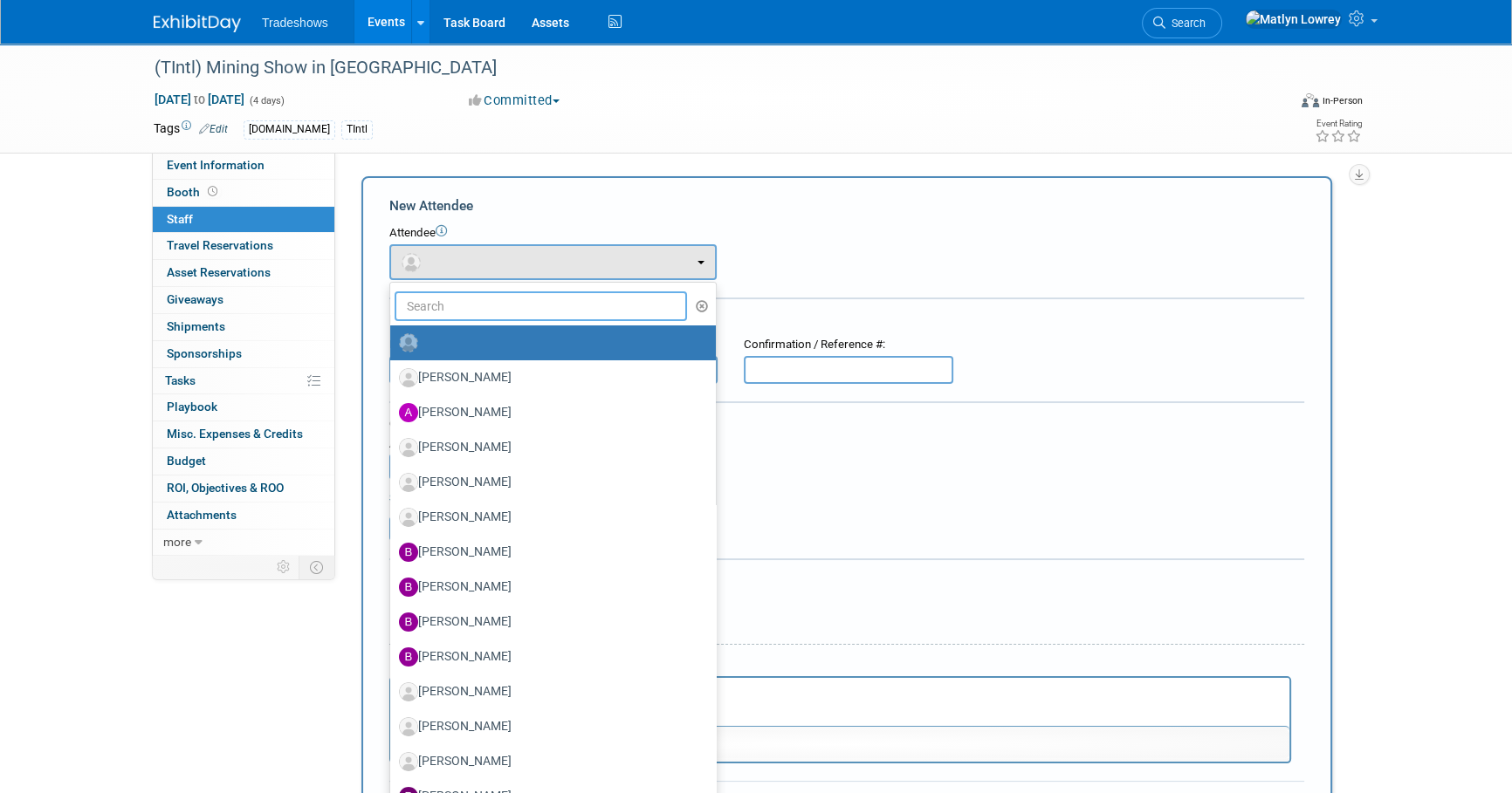
click at [439, 309] on input "text" at bounding box center [540, 306] width 292 height 30
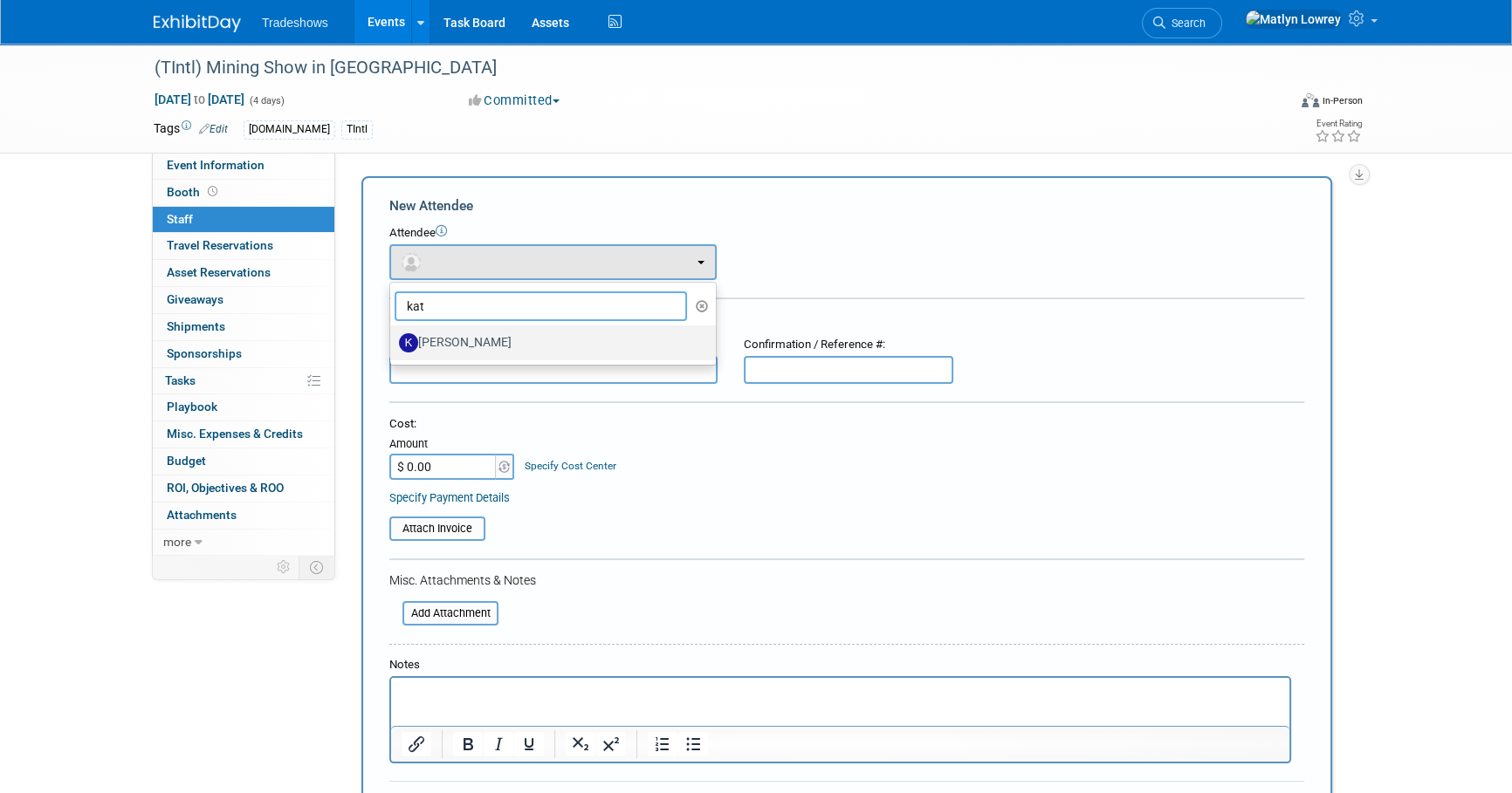
type input "kat"
click at [440, 331] on label "[PERSON_NAME]" at bounding box center [549, 343] width 299 height 28
click at [393, 335] on input "[PERSON_NAME]" at bounding box center [386, 340] width 11 height 11
select select "80e9abe2-2f02-4971-9ac8-869db72d340b"
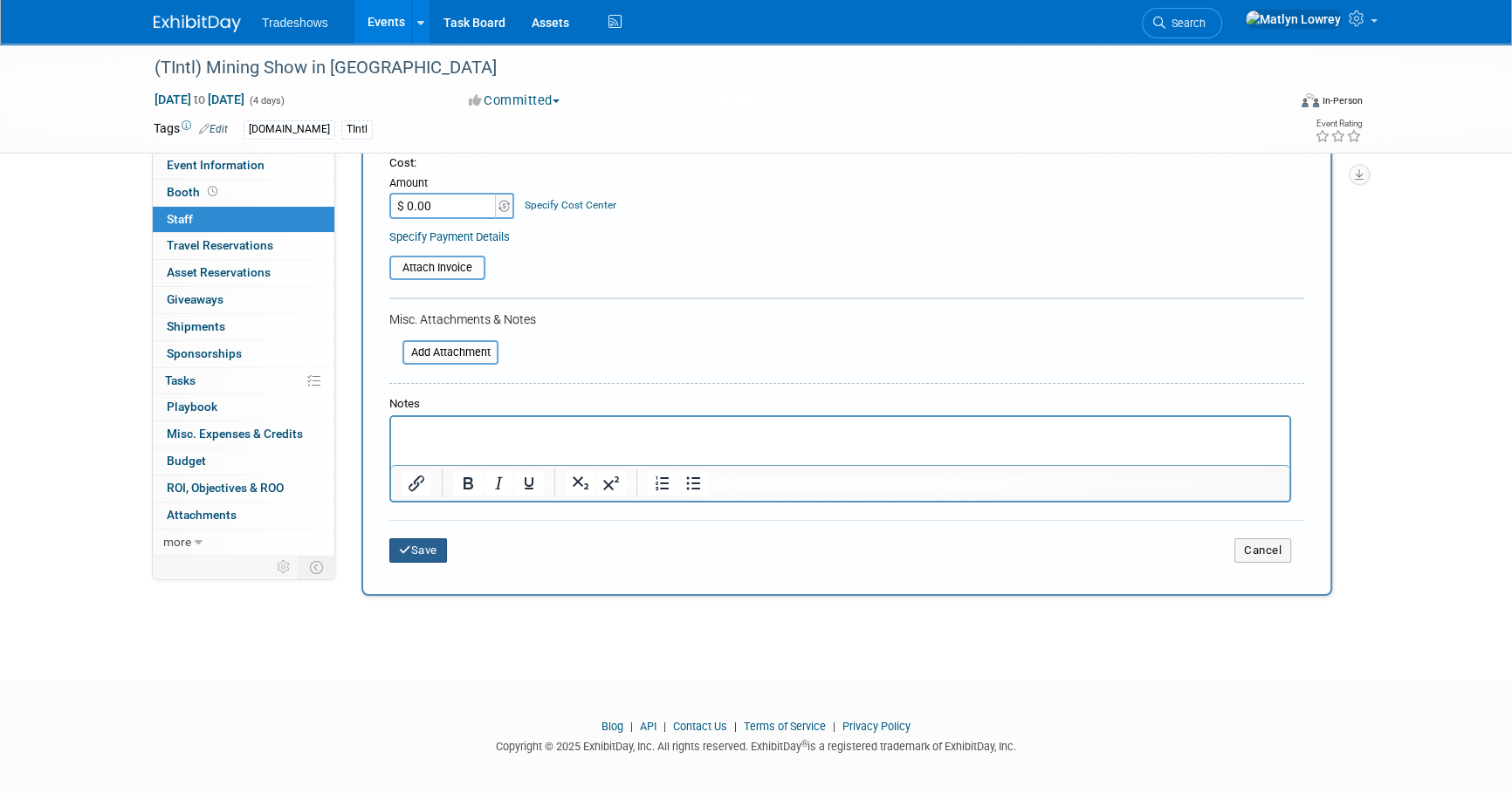
click at [432, 542] on button "Save" at bounding box center [418, 550] width 57 height 25
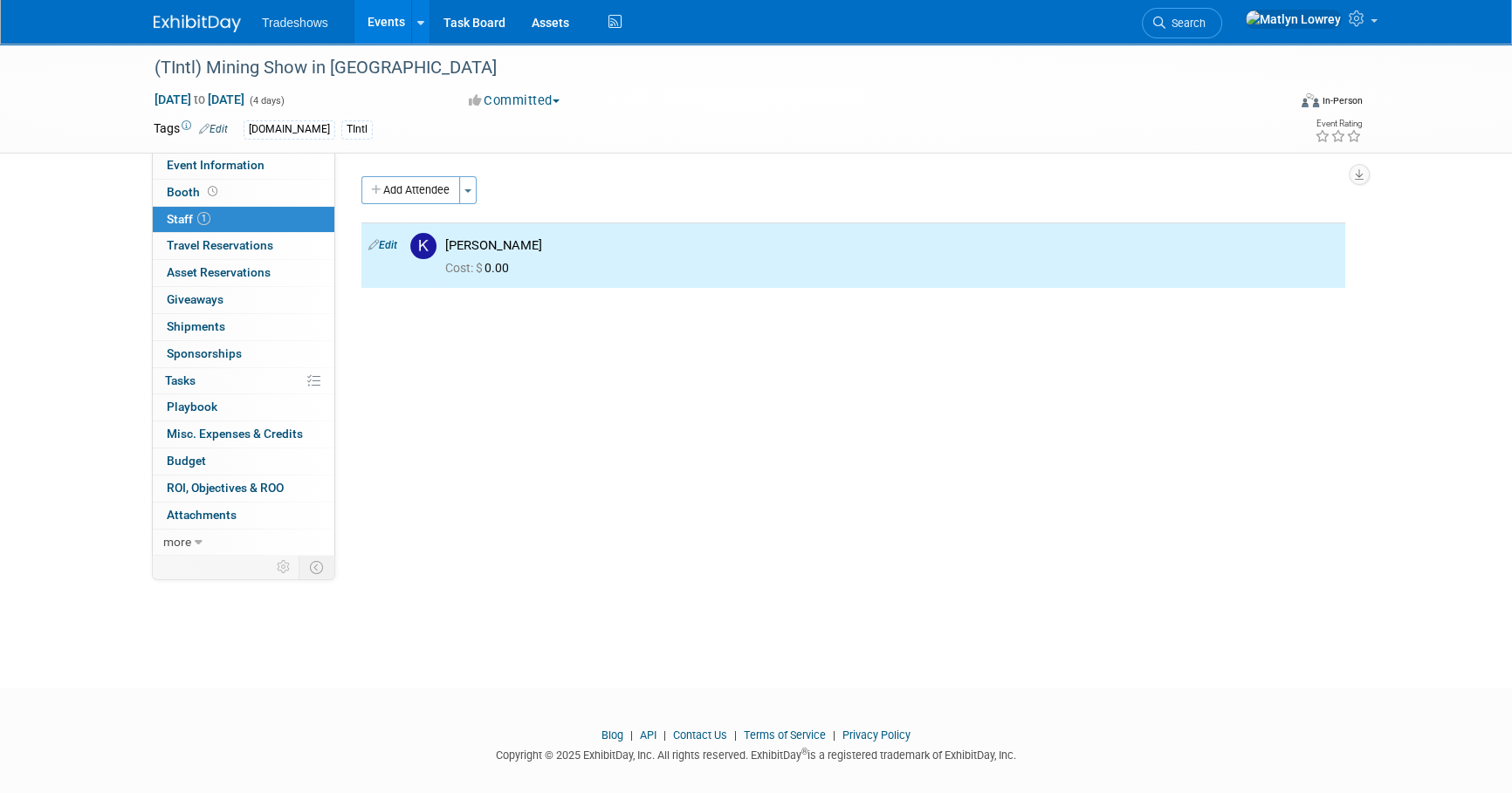
click at [410, 180] on button "Add Attendee" at bounding box center [411, 190] width 99 height 28
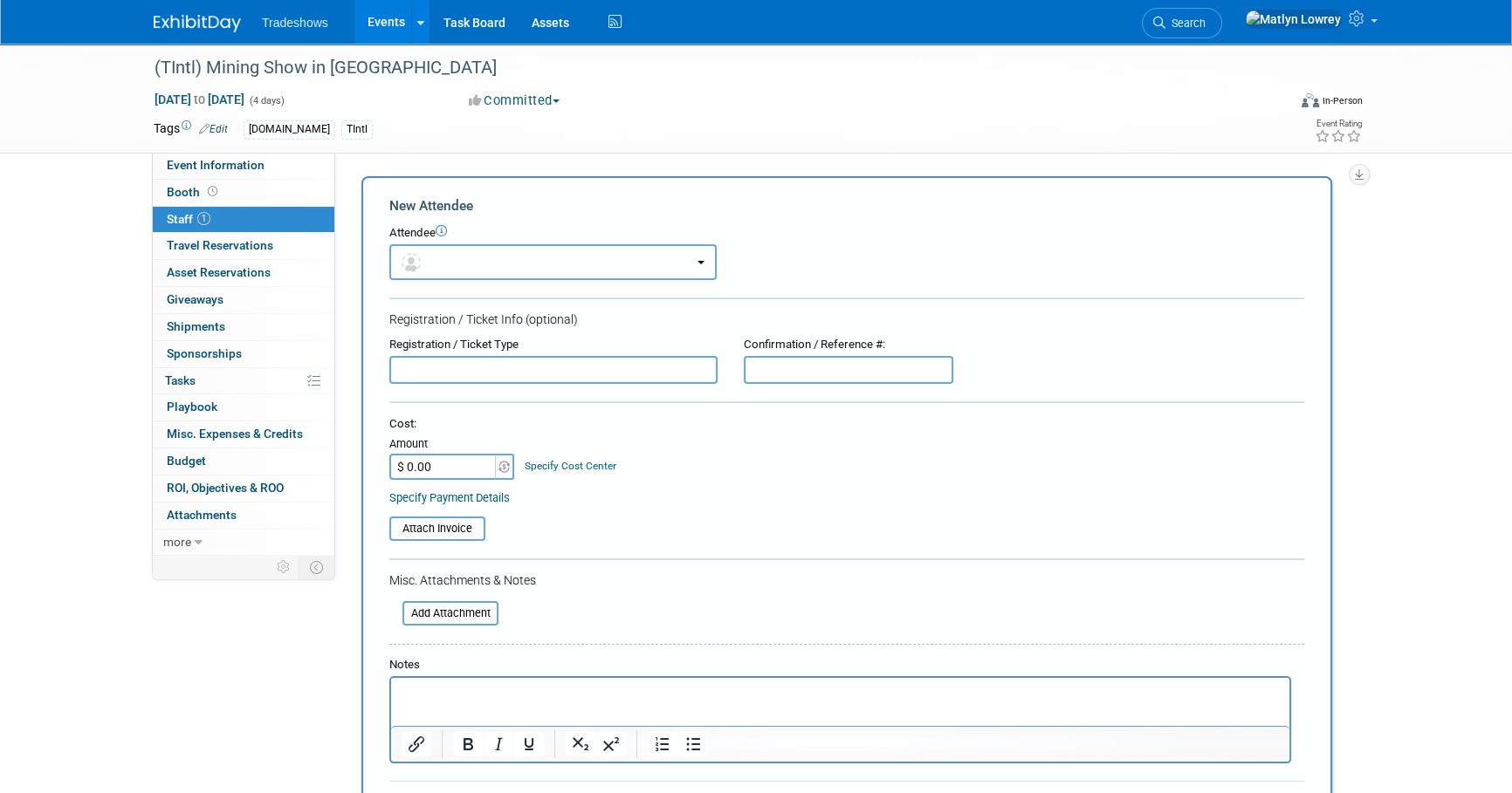
click at [441, 253] on button "button" at bounding box center [553, 262] width 328 height 36
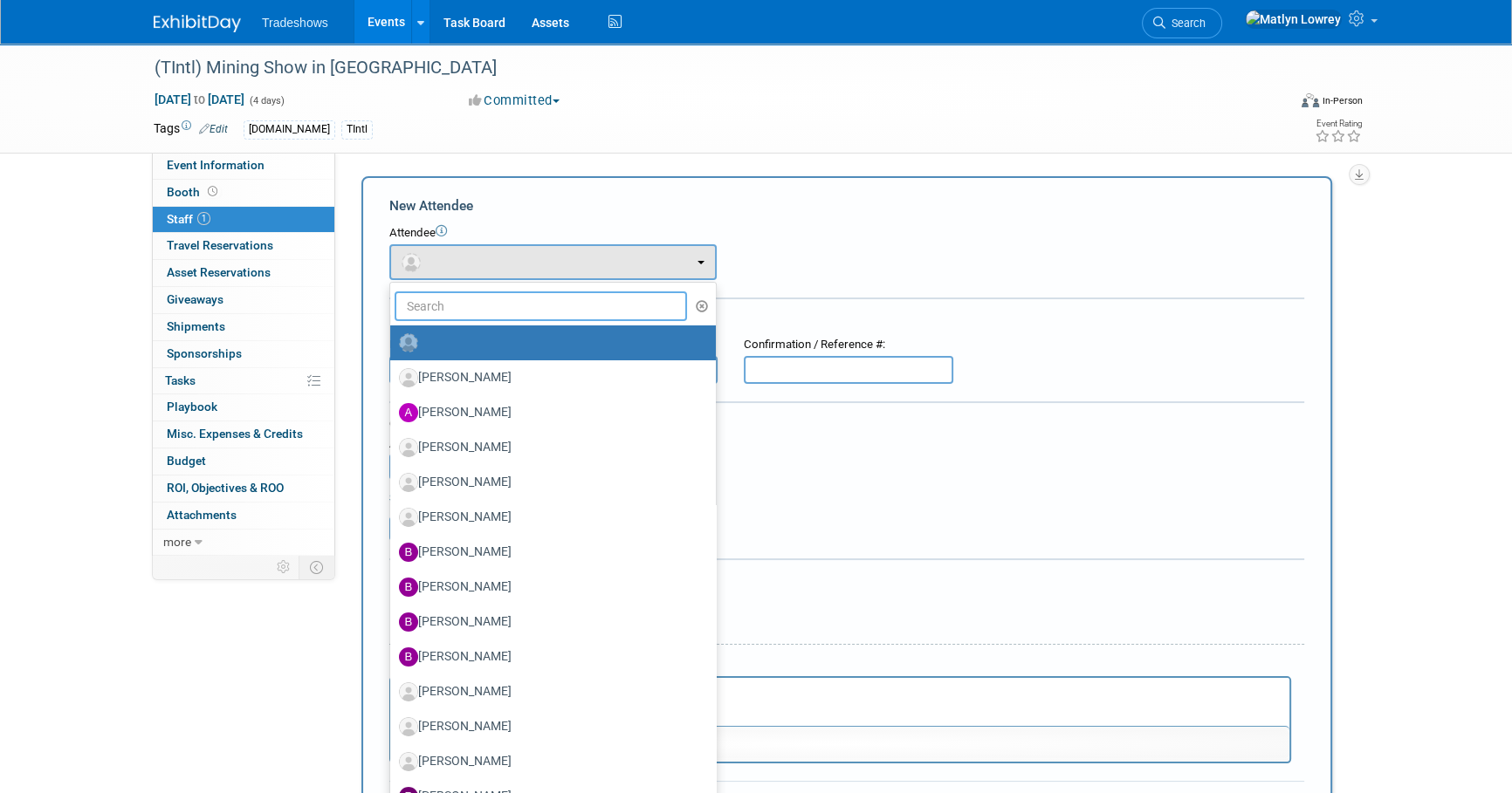
click at [448, 305] on input "text" at bounding box center [540, 306] width 292 height 30
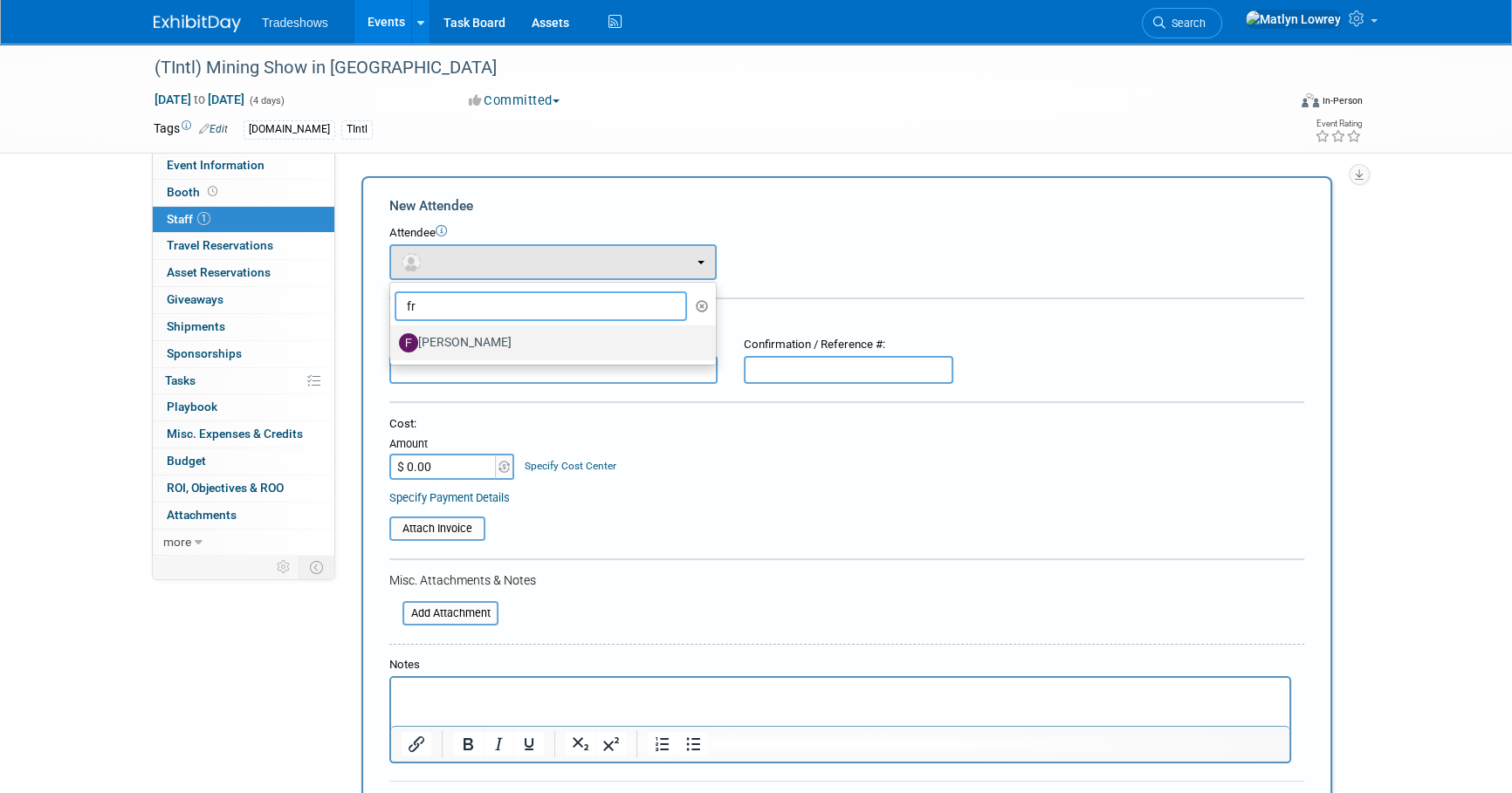
type input "fr"
click at [453, 337] on label "Freddy Mendez" at bounding box center [549, 343] width 299 height 28
click at [393, 337] on input "Freddy Mendez" at bounding box center [386, 340] width 11 height 11
select select "fc63ac6f-692d-46ee-a1ff-c199016e8cdc"
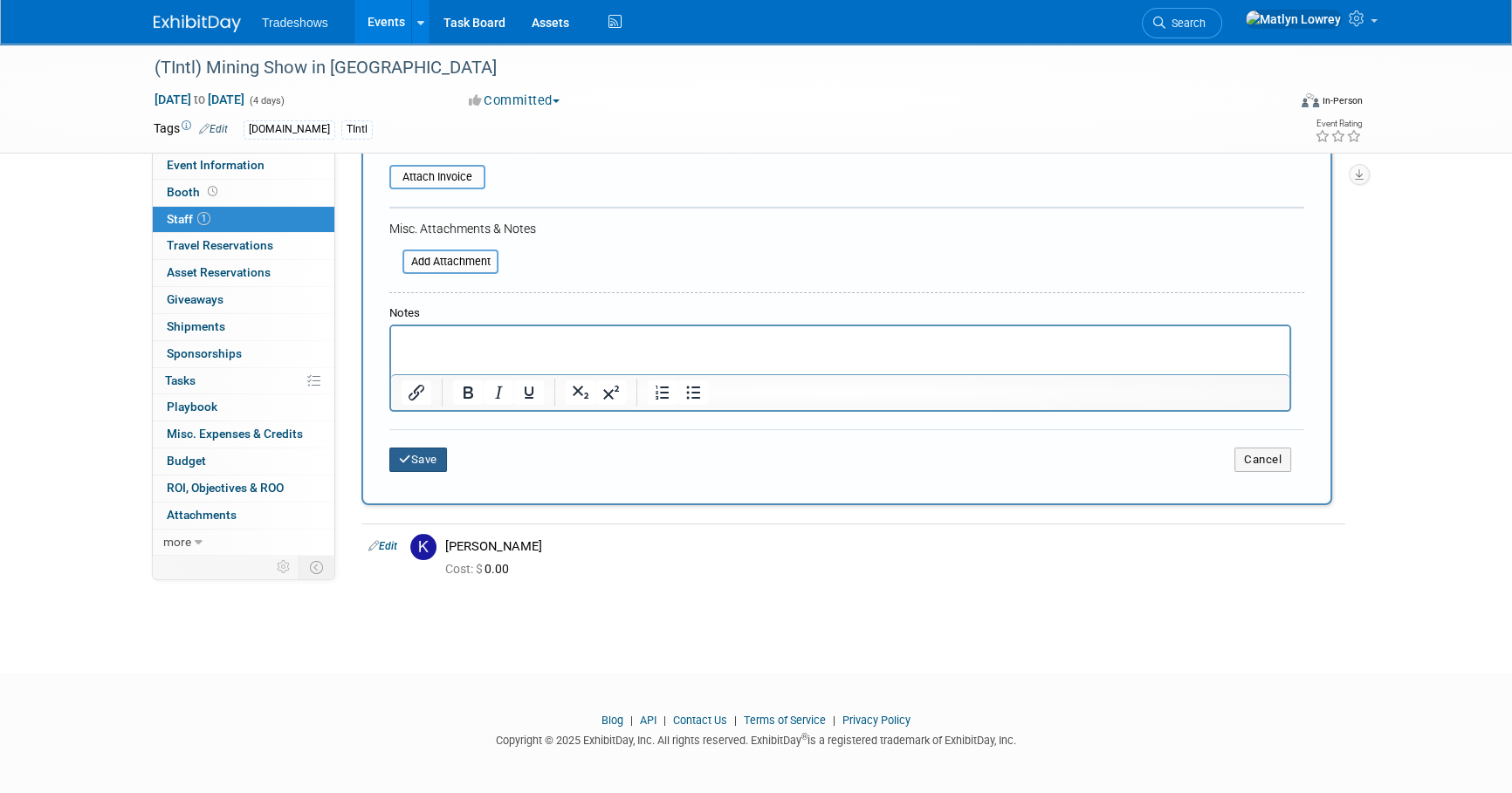
click at [405, 464] on button "Save" at bounding box center [418, 459] width 57 height 25
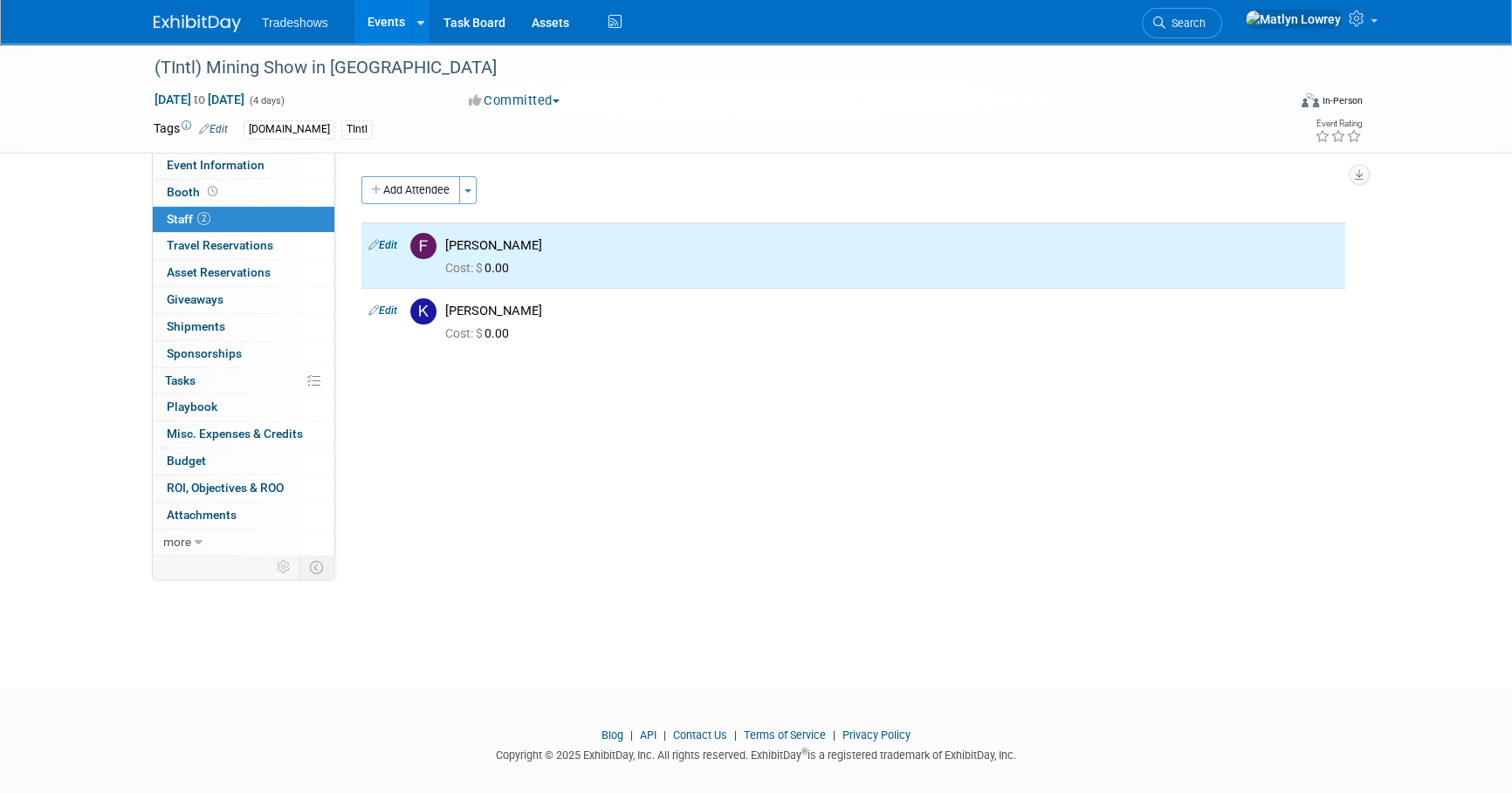
click at [383, 16] on link "Events" at bounding box center [386, 22] width 63 height 44
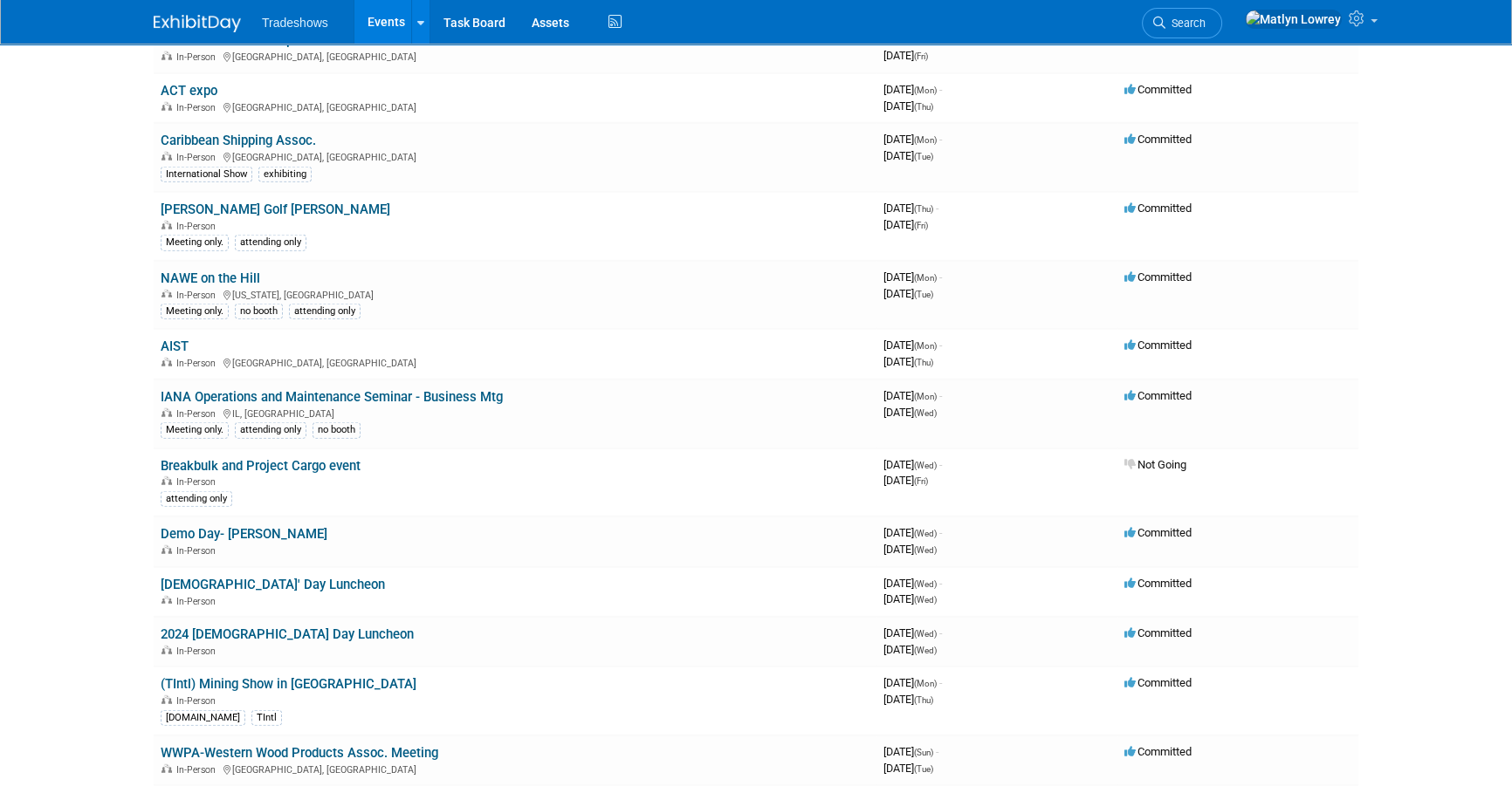
scroll to position [5660, 0]
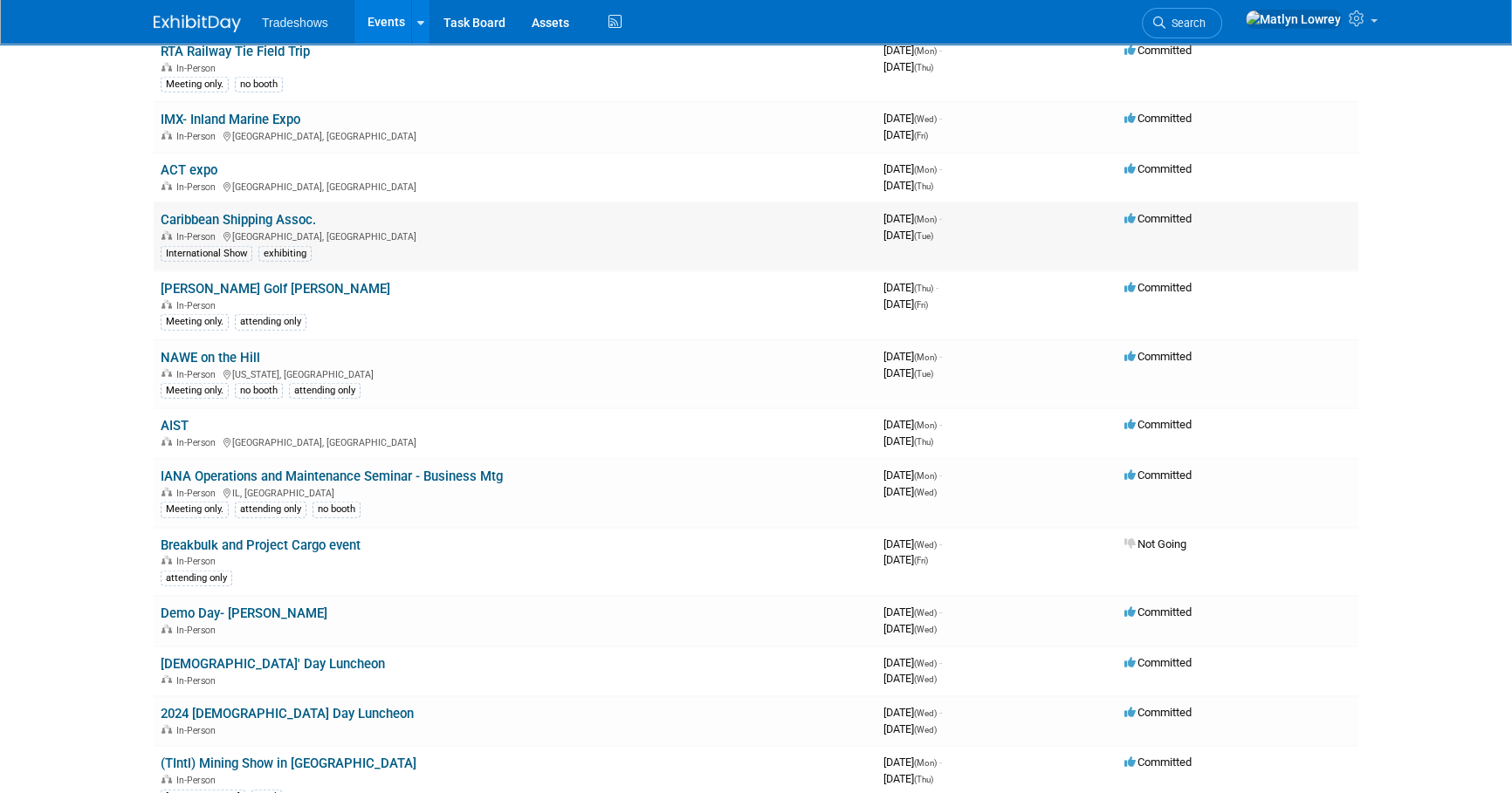
click at [279, 212] on link "Caribbean Shipping Assoc." at bounding box center [238, 220] width 155 height 16
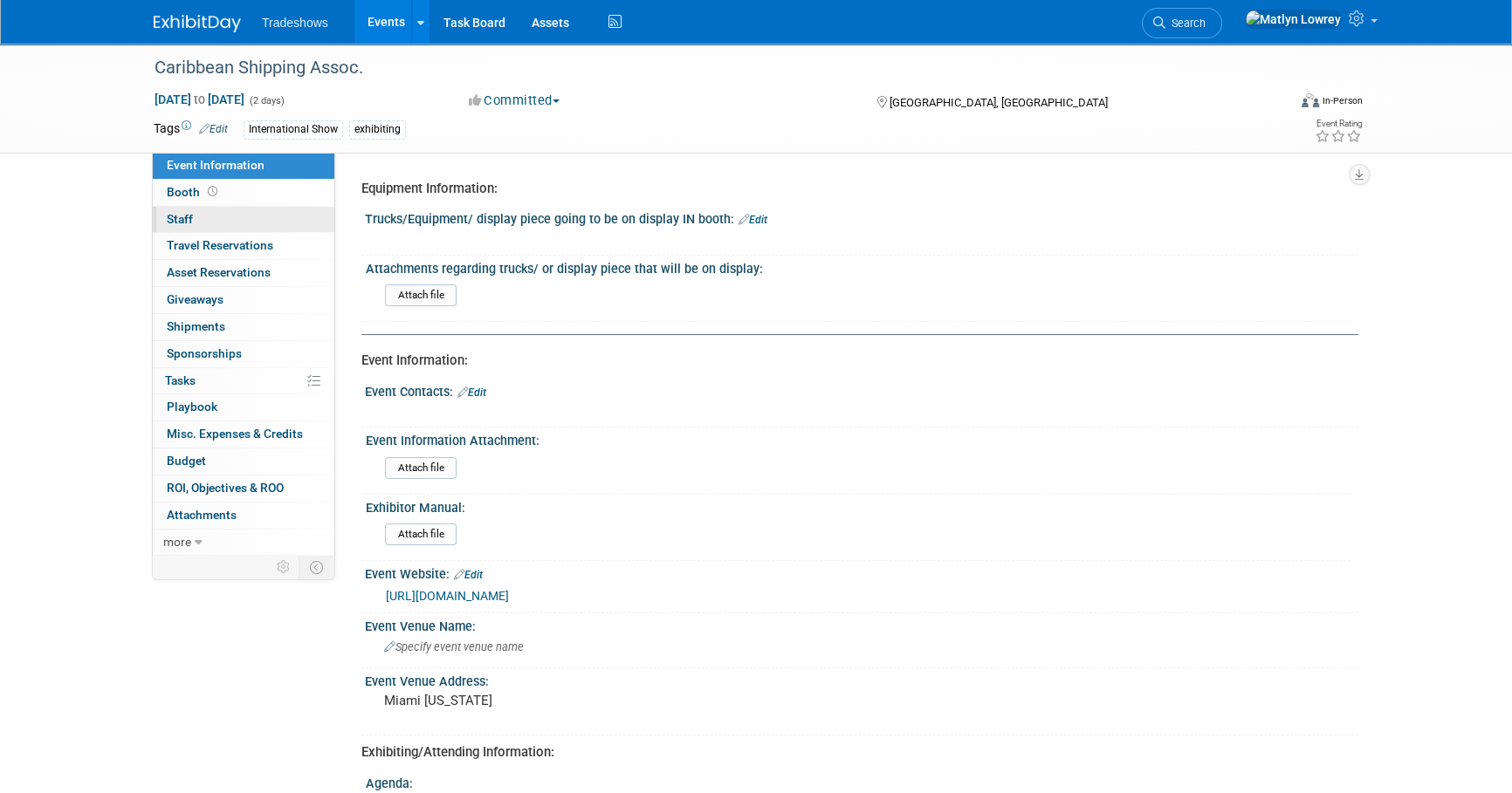
click at [188, 217] on span "Staff 0" at bounding box center [179, 219] width 26 height 14
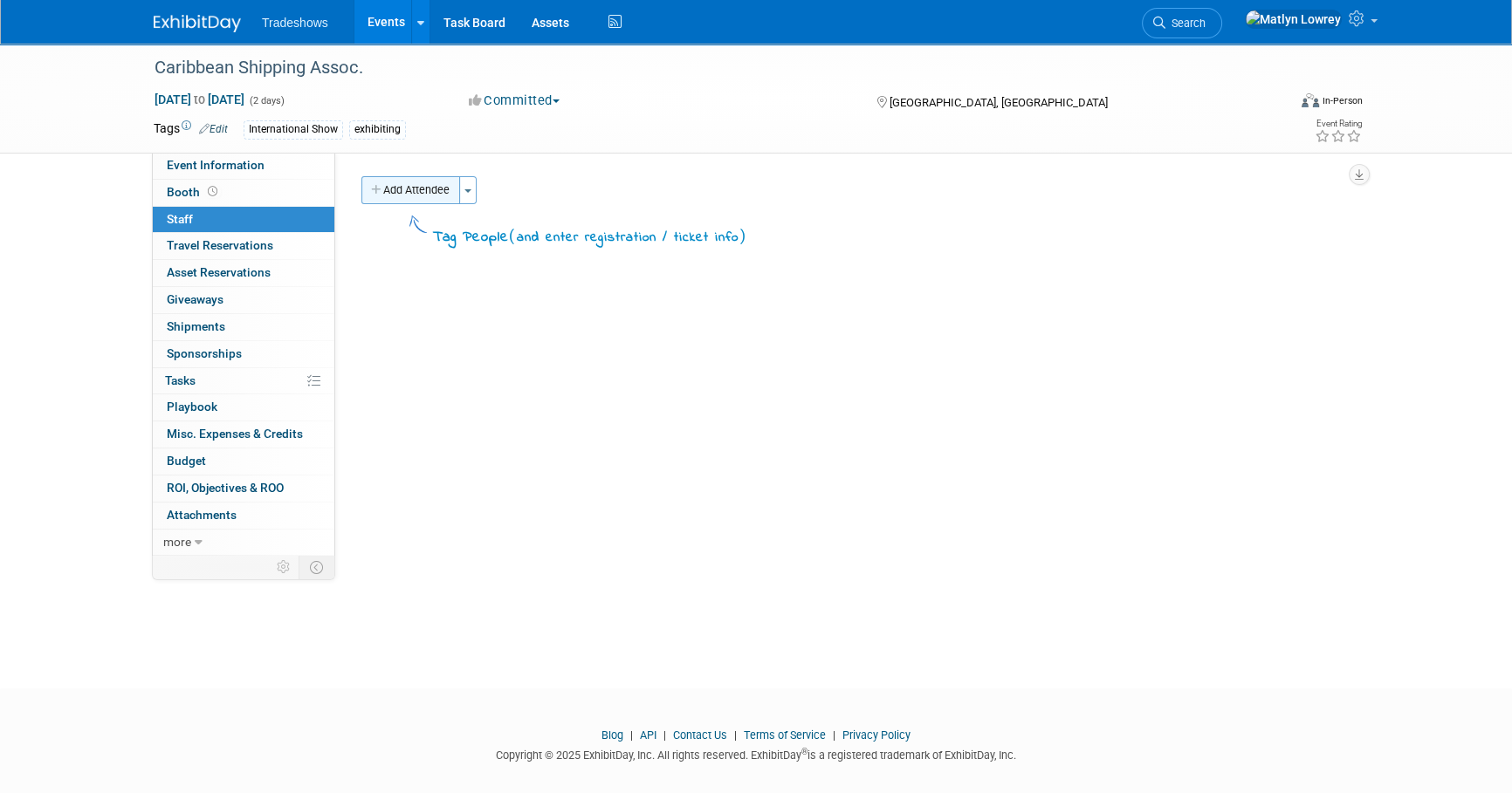
click at [392, 198] on button "Add Attendee" at bounding box center [411, 190] width 99 height 28
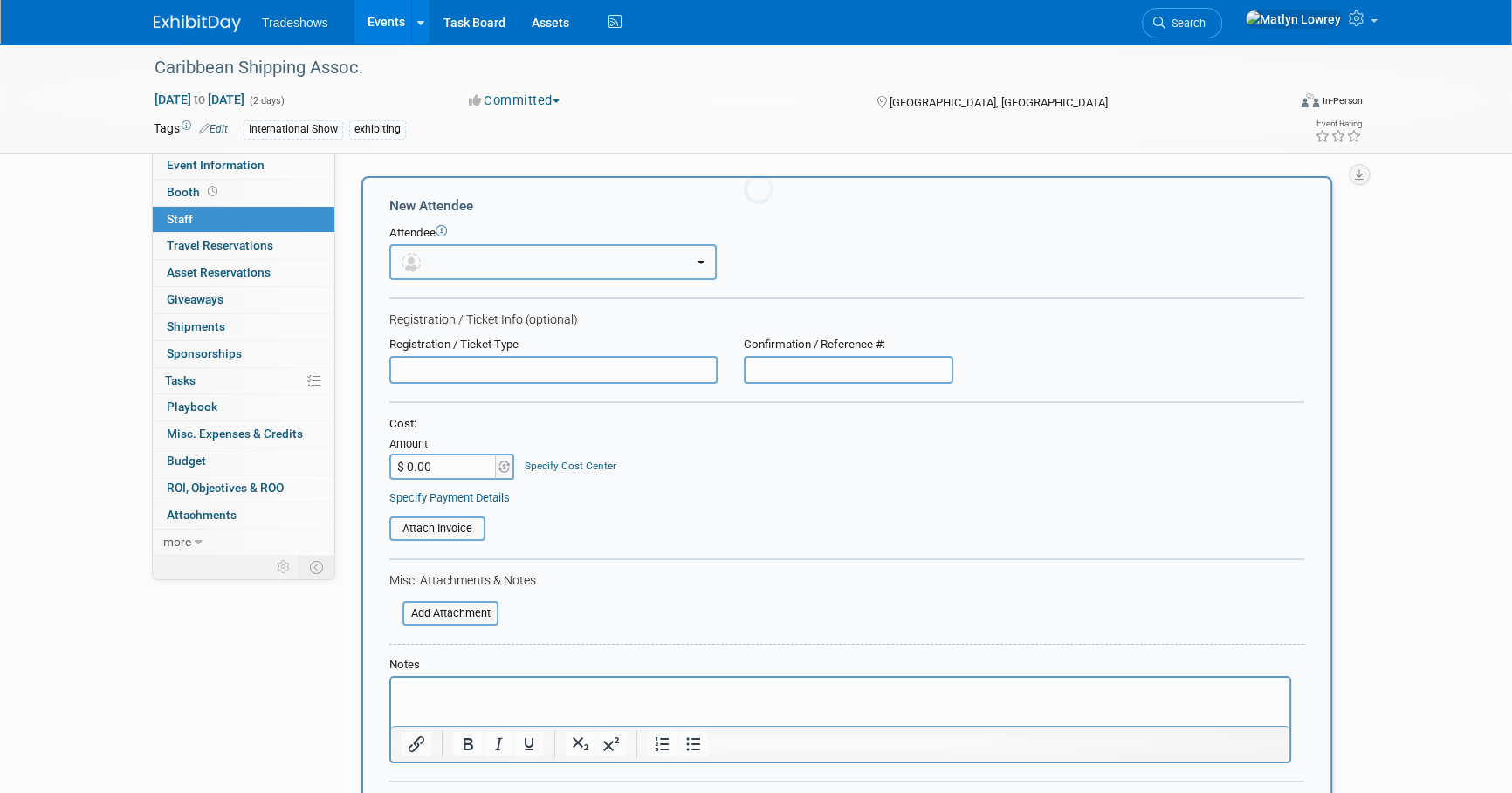
click at [416, 245] on button "button" at bounding box center [553, 262] width 328 height 36
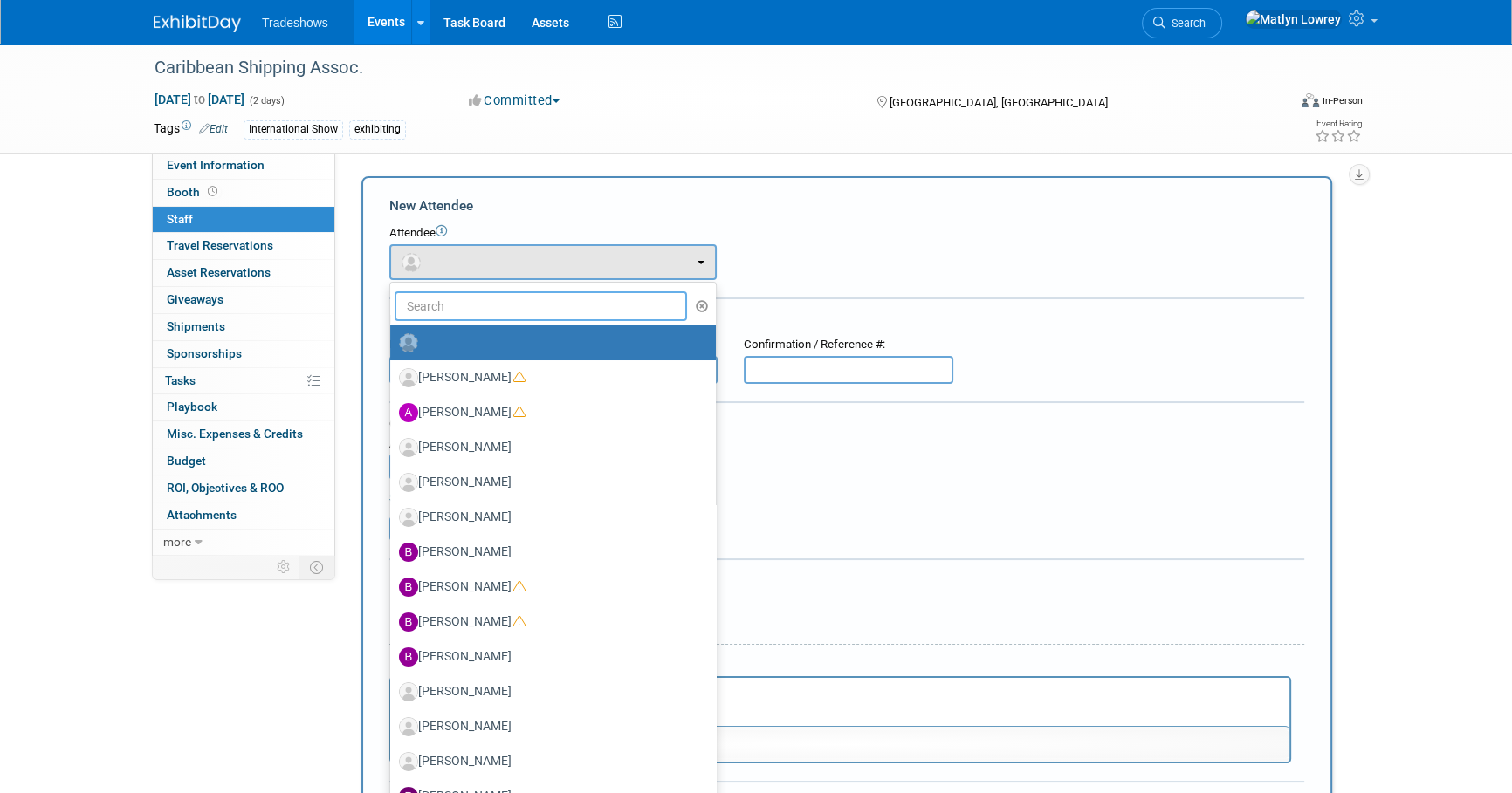
click at [421, 305] on input "text" at bounding box center [540, 306] width 292 height 30
type input "kat"
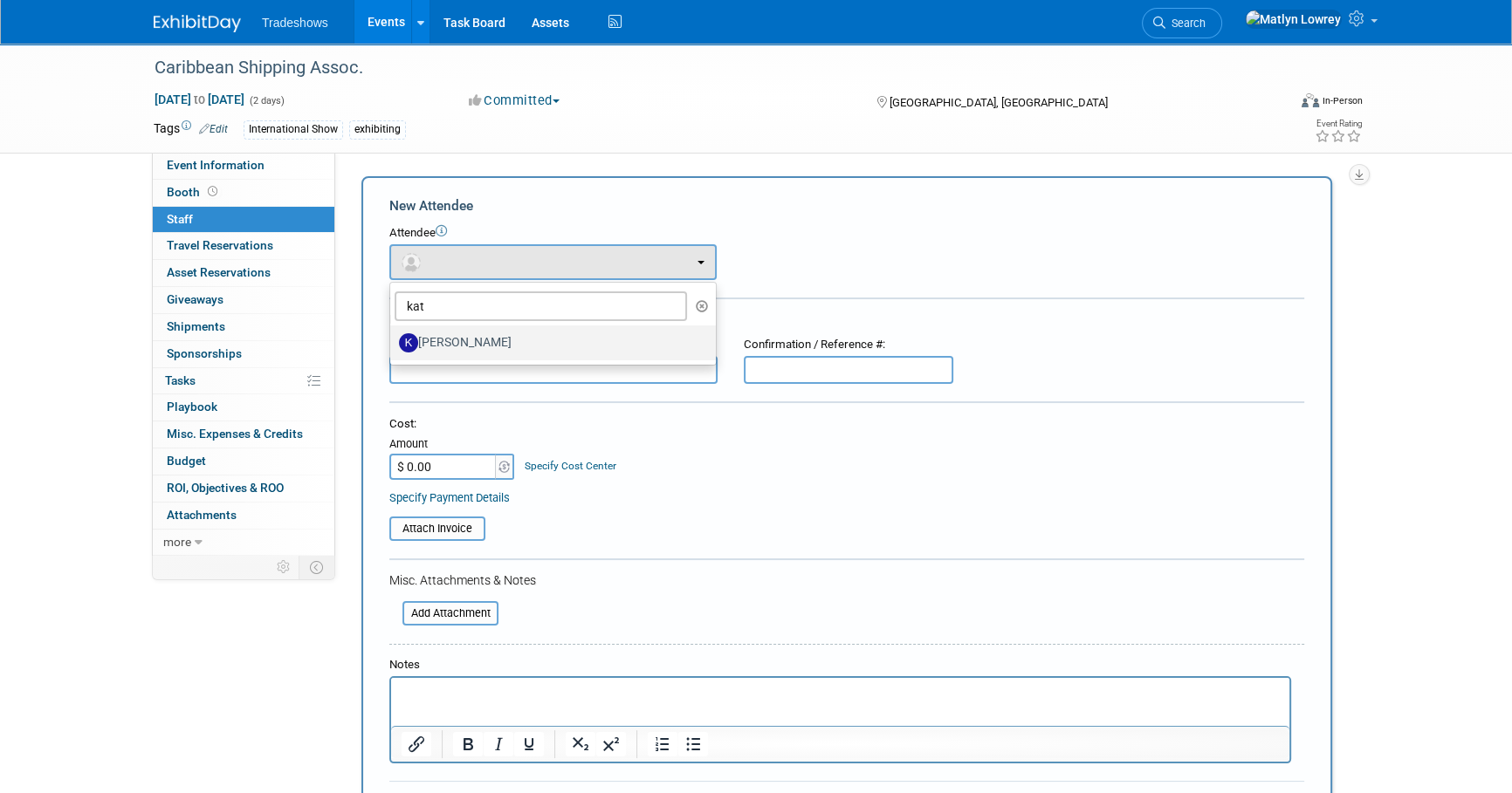
click at [436, 341] on label "[PERSON_NAME]" at bounding box center [549, 343] width 299 height 28
click at [393, 341] on input "[PERSON_NAME]" at bounding box center [386, 340] width 11 height 11
select select "80e9abe2-2f02-4971-9ac8-869db72d340b"
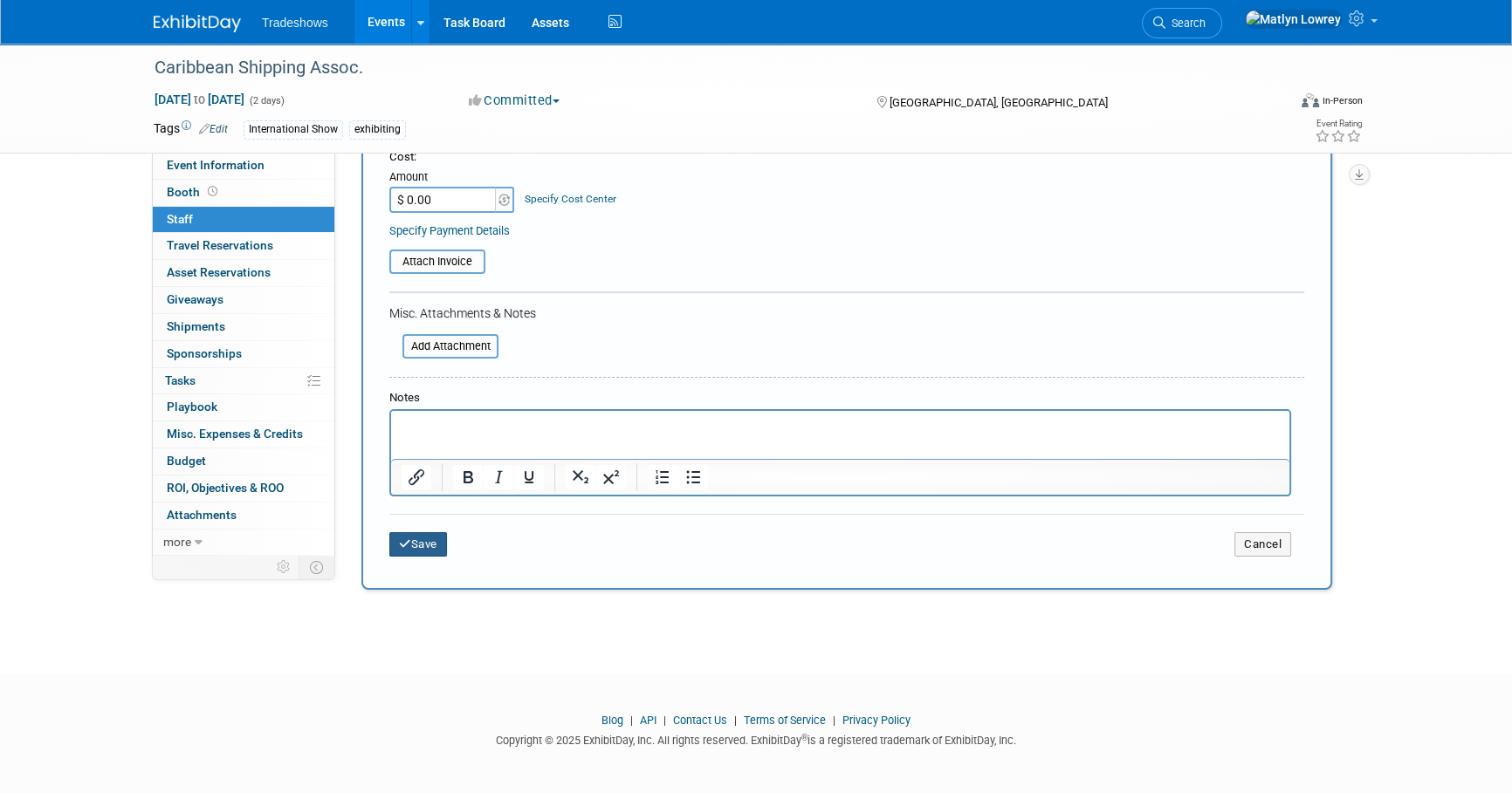
click at [442, 538] on button "Save" at bounding box center [418, 545] width 57 height 25
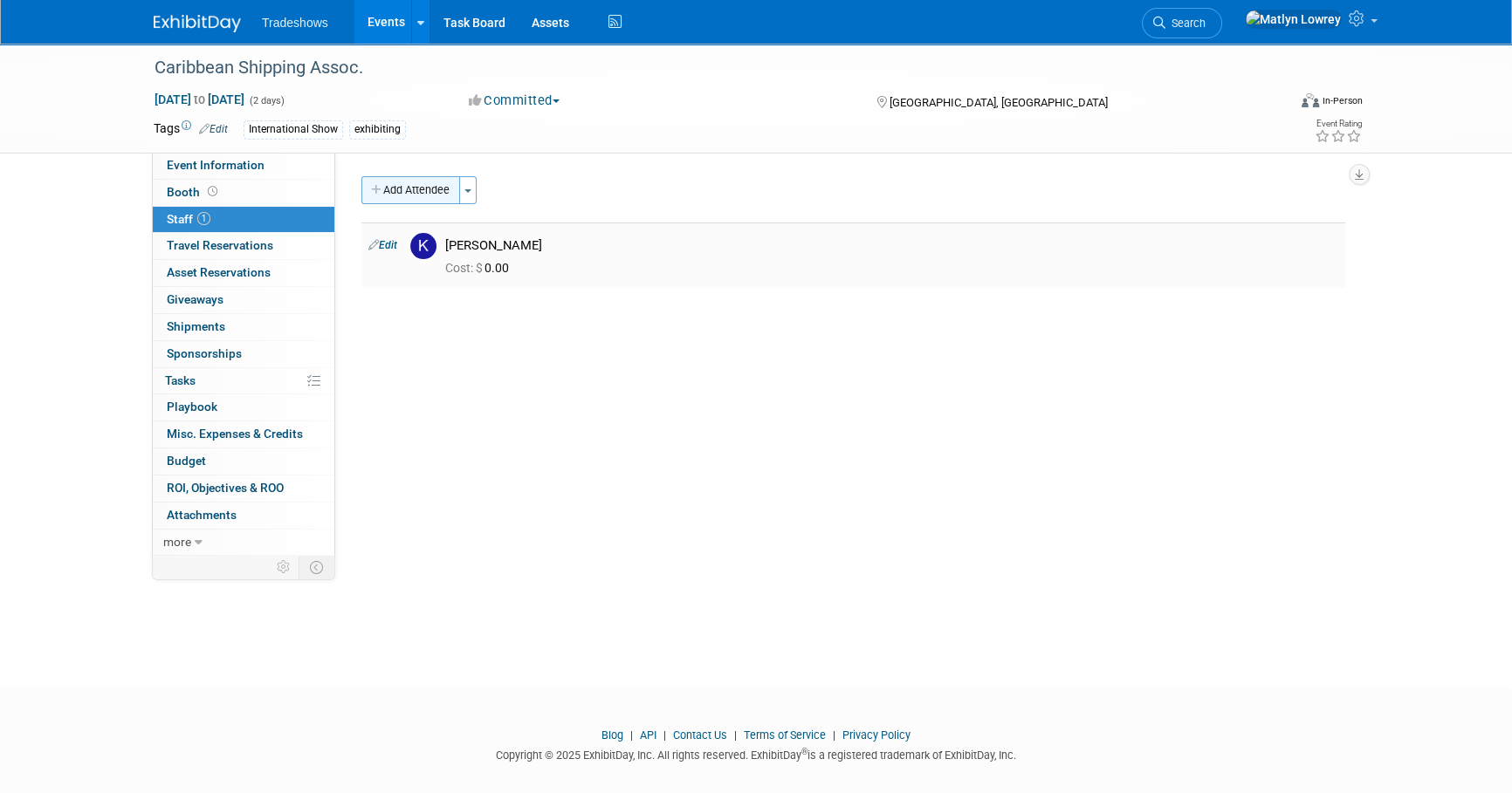
click at [401, 202] on button "Add Attendee" at bounding box center [411, 190] width 99 height 28
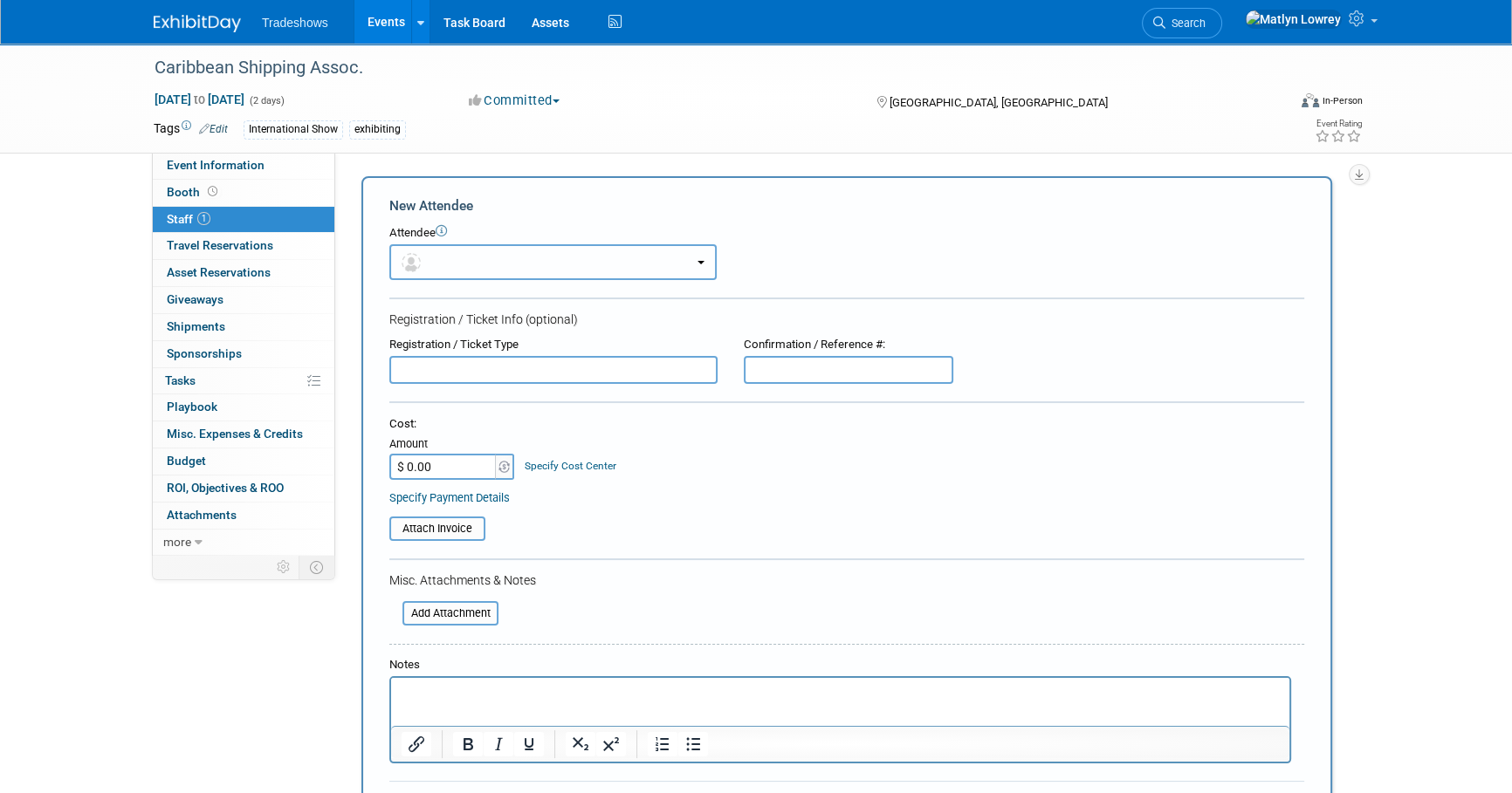
click at [418, 261] on img "button" at bounding box center [410, 262] width 19 height 19
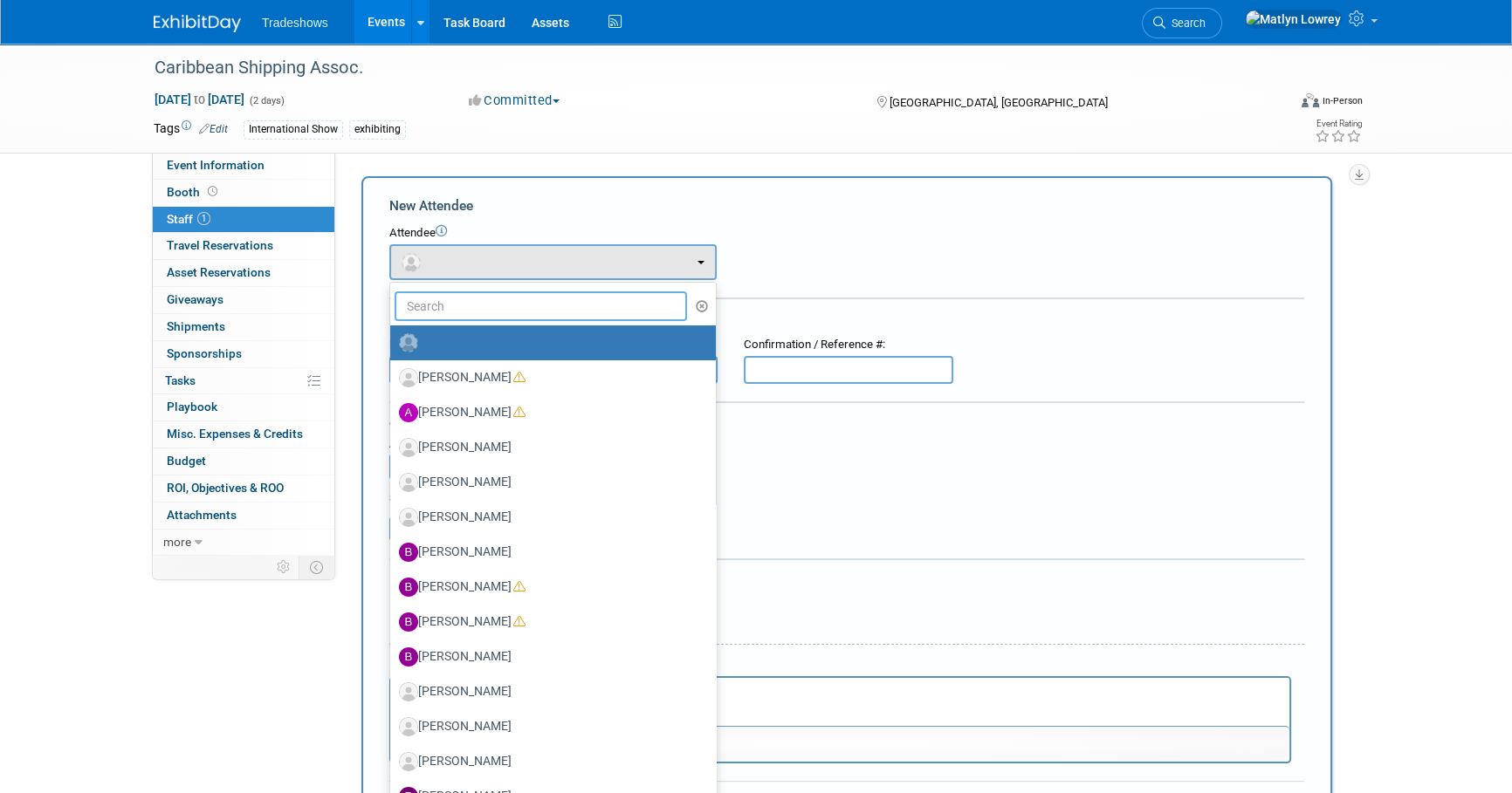
click at [462, 304] on input "text" at bounding box center [540, 306] width 292 height 30
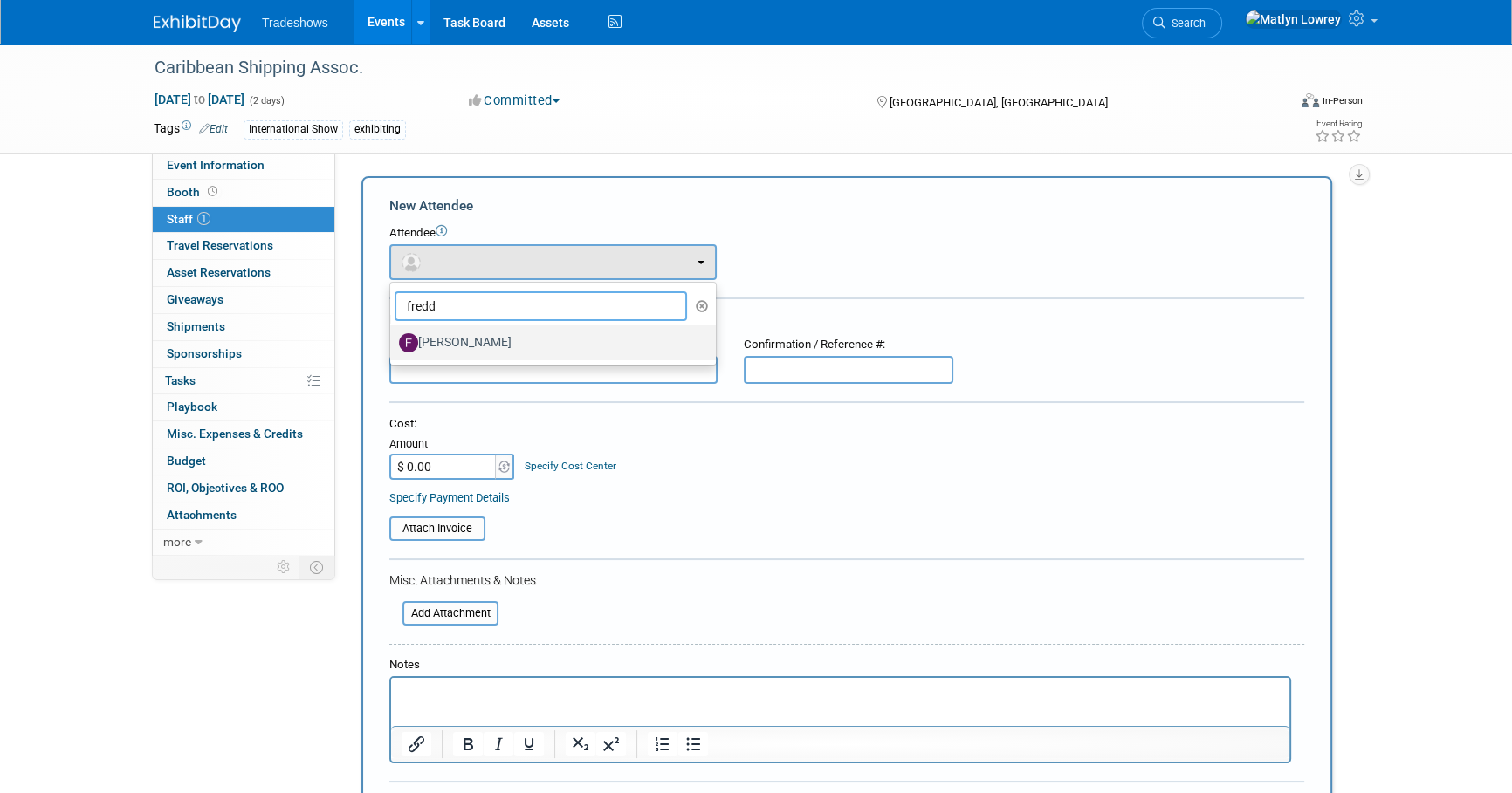
type input "fredd"
click at [462, 334] on label "[PERSON_NAME]" at bounding box center [549, 343] width 299 height 28
click at [393, 335] on input "[PERSON_NAME]" at bounding box center [386, 340] width 11 height 11
select select "fc63ac6f-692d-46ee-a1ff-c199016e8cdc"
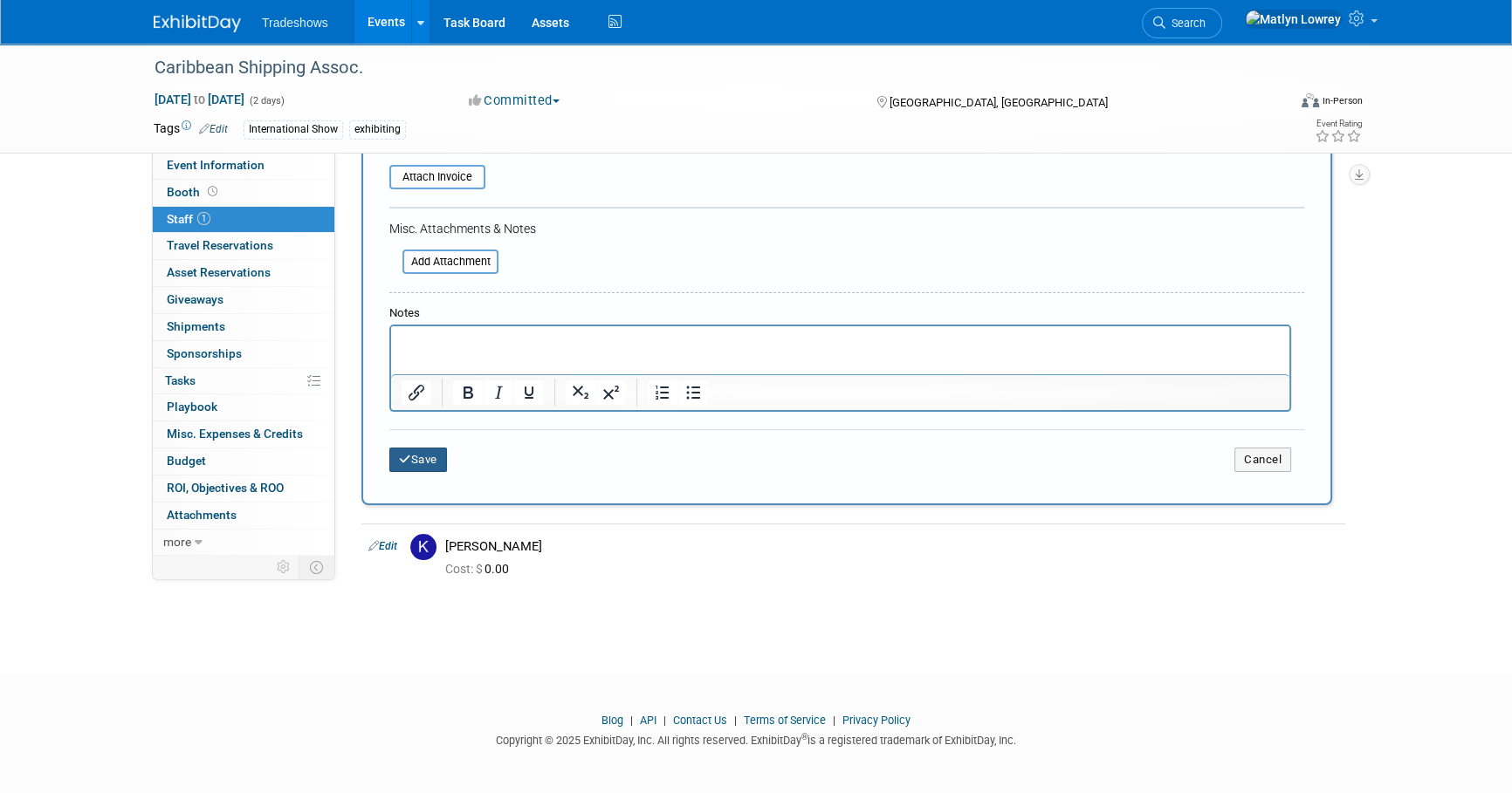
click at [444, 453] on button "Save" at bounding box center [418, 459] width 57 height 25
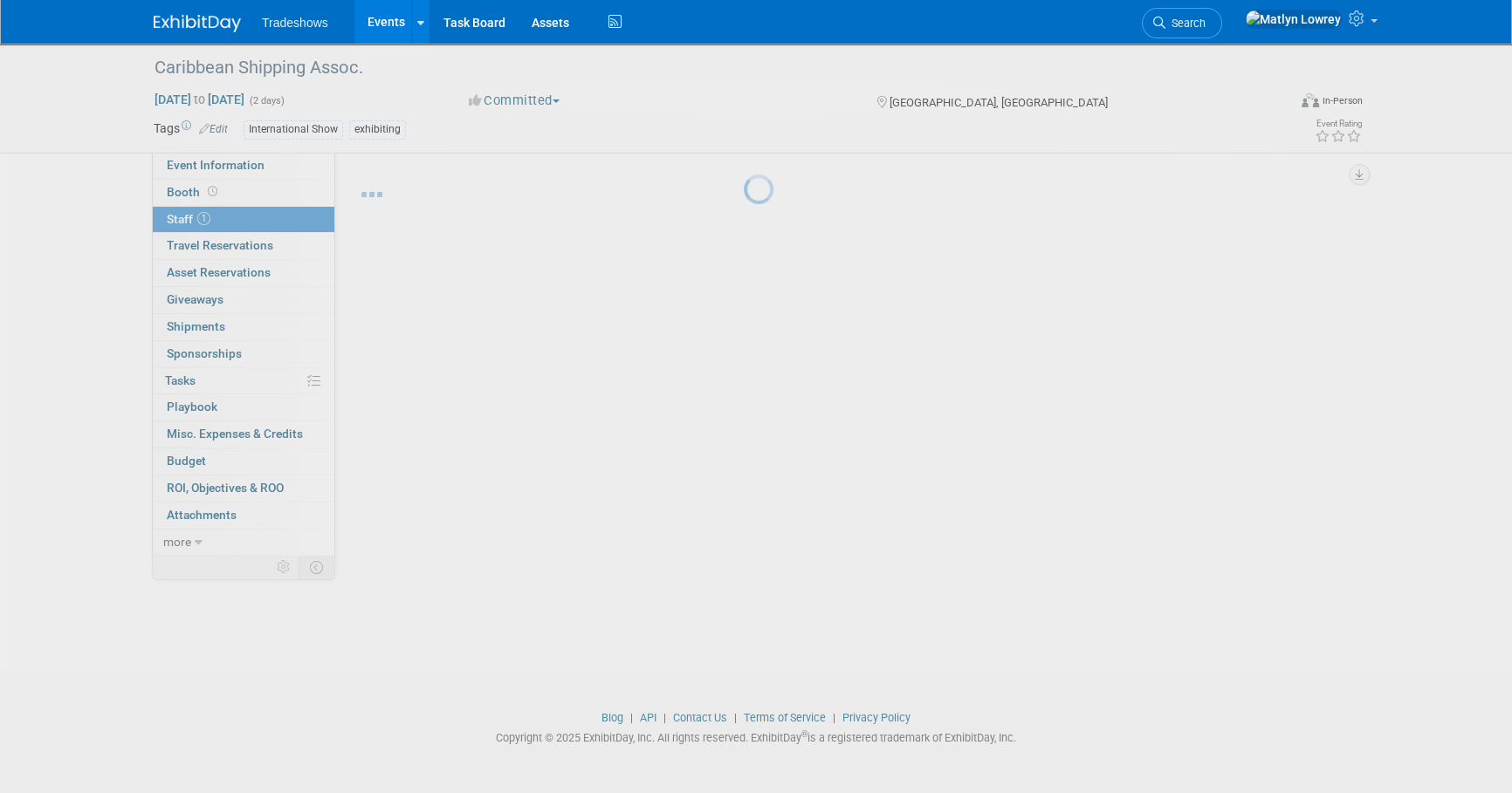
scroll to position [18, 0]
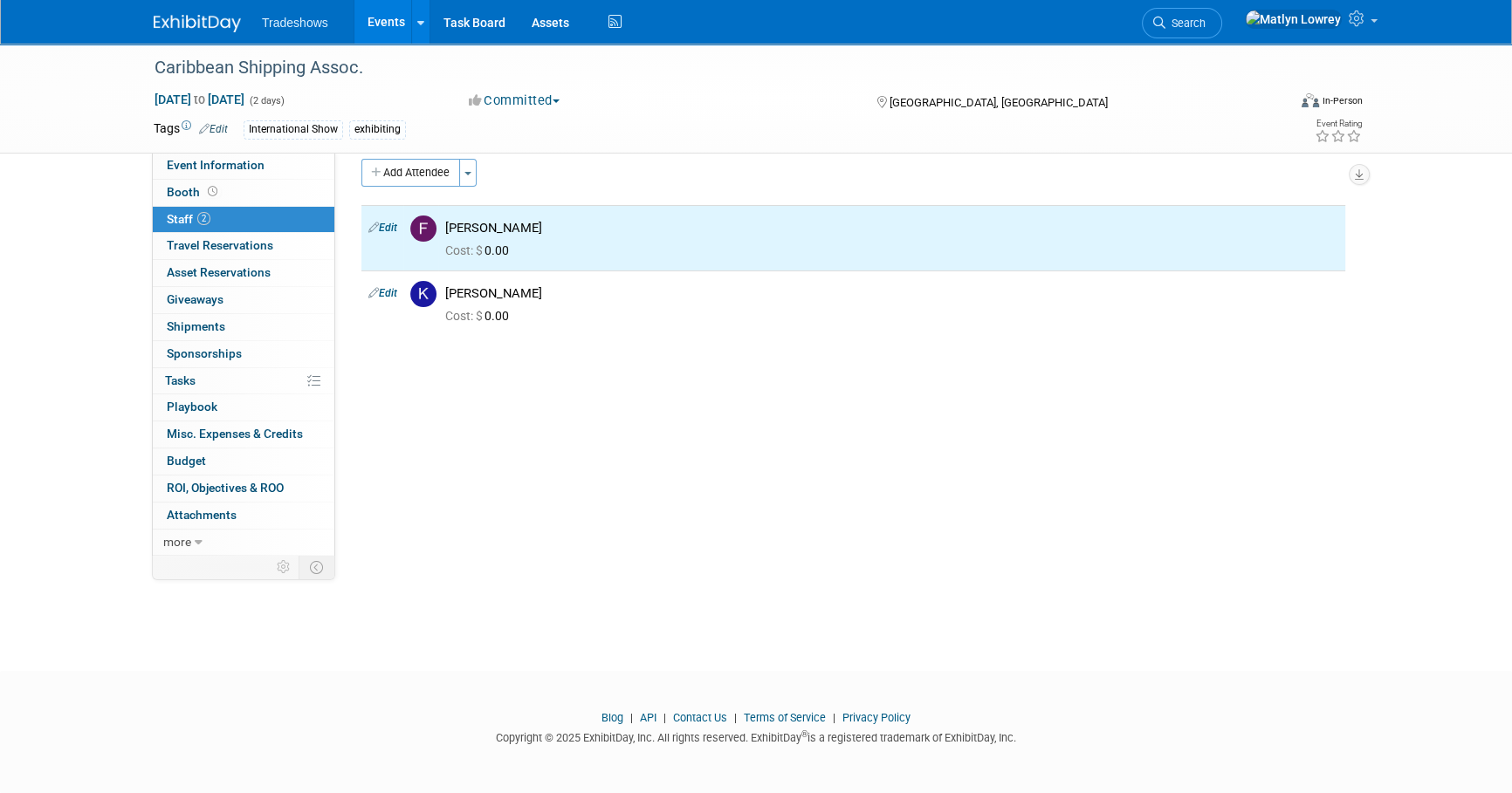
click at [374, 24] on link "Events" at bounding box center [386, 22] width 63 height 44
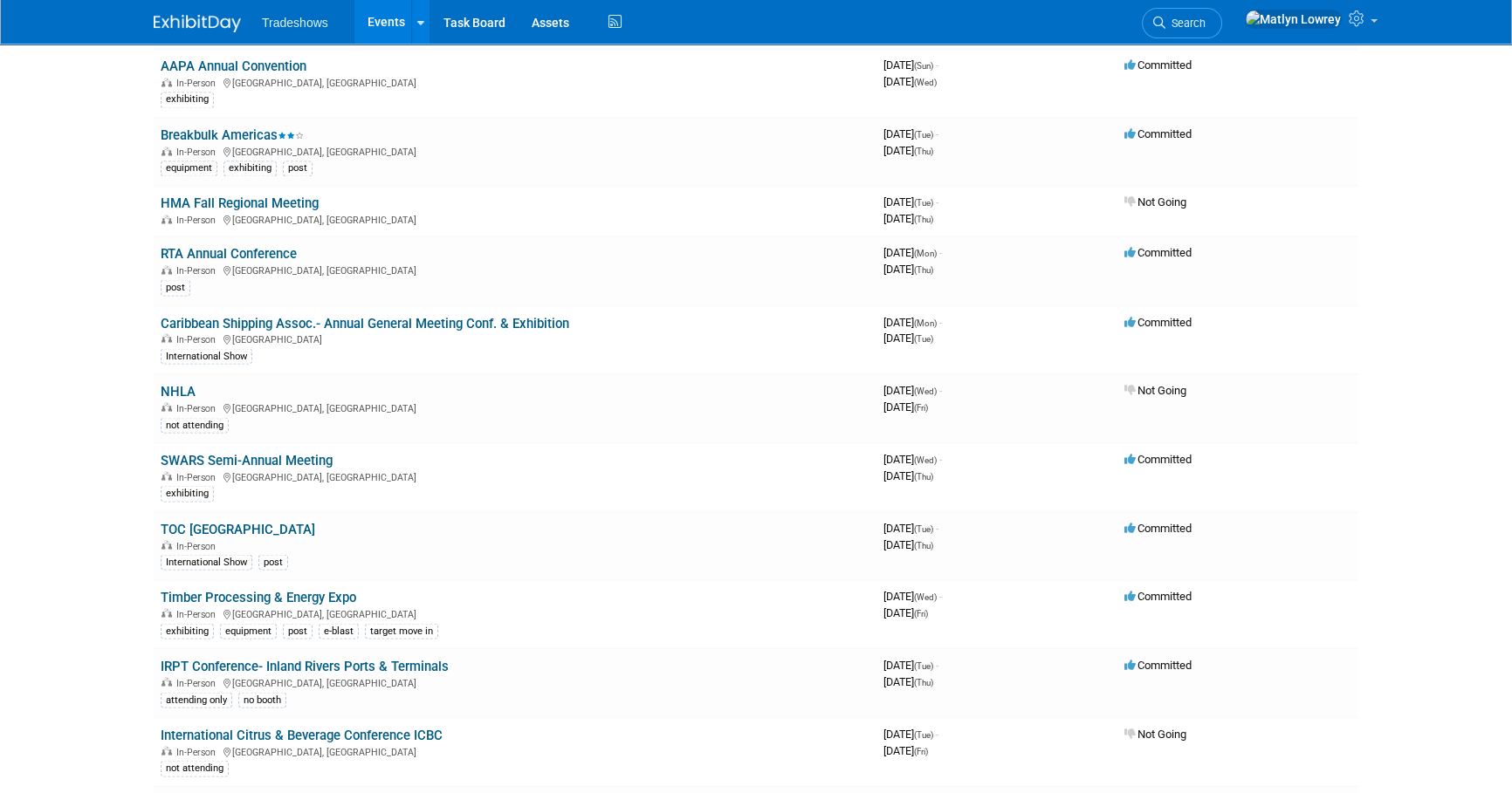
scroll to position [3915, 0]
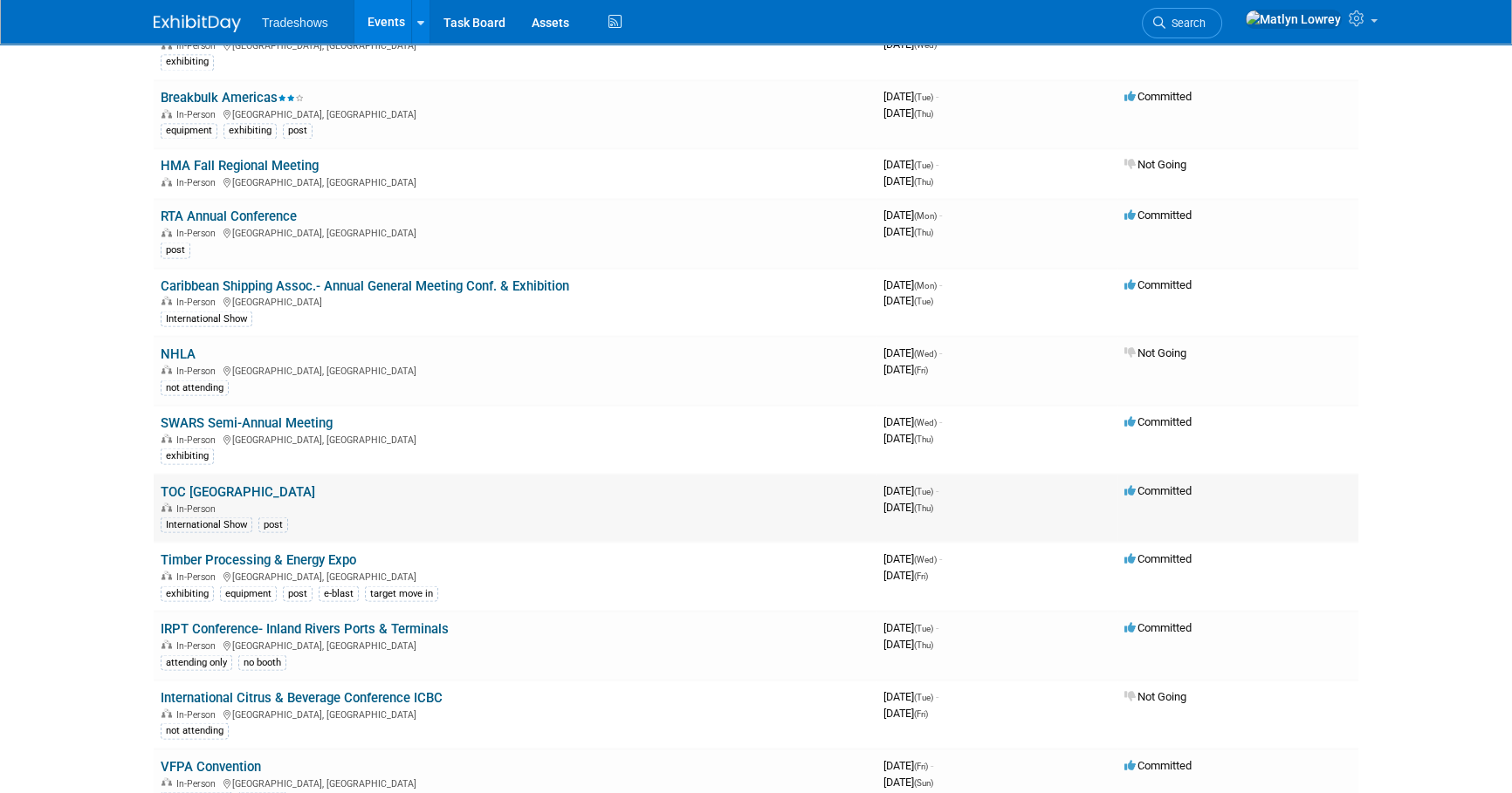
click at [200, 483] on link "TOC [GEOGRAPHIC_DATA]" at bounding box center [238, 491] width 154 height 16
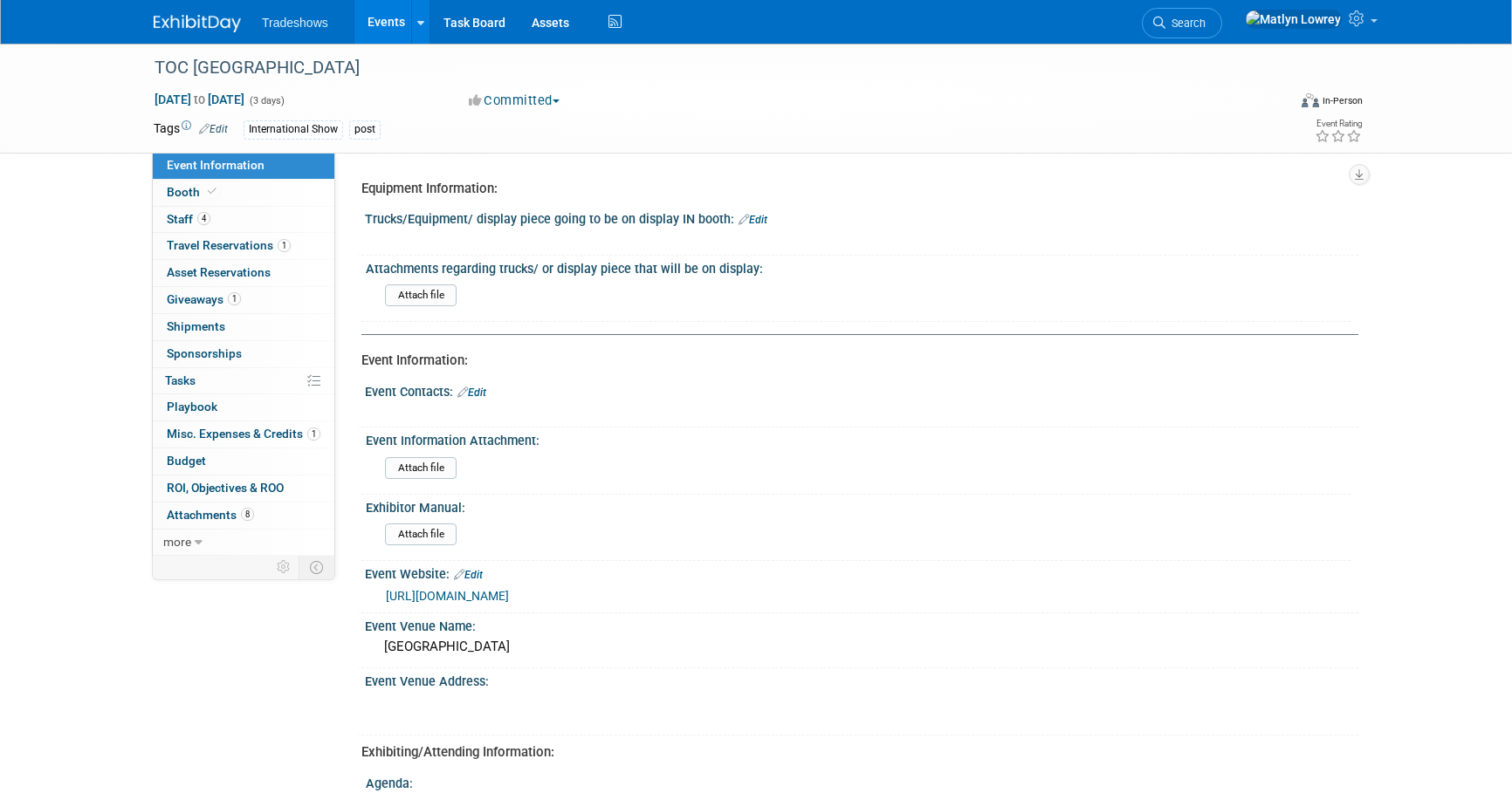
select select "No"
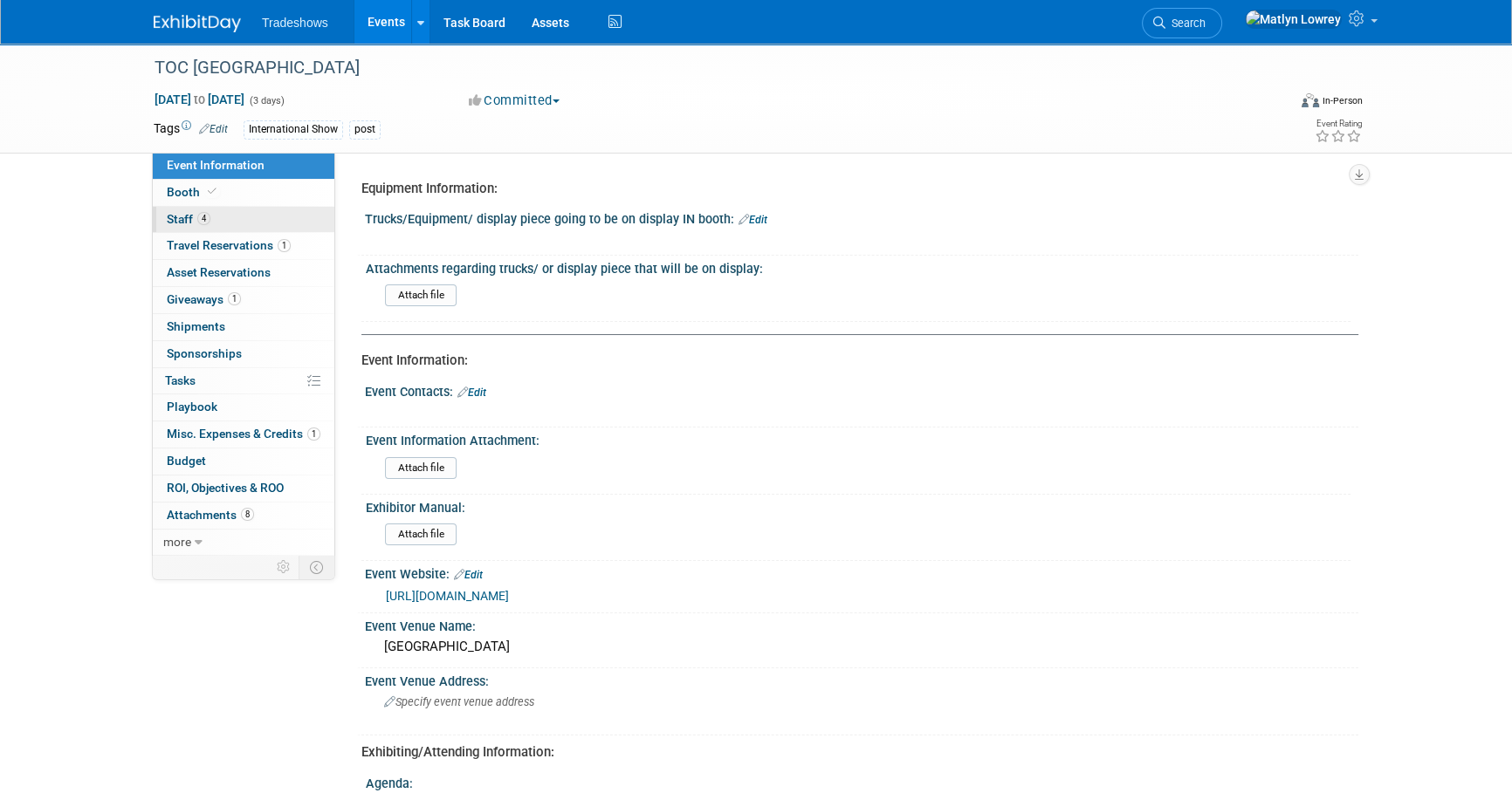
click at [230, 225] on link "4 Staff 4" at bounding box center [243, 220] width 181 height 26
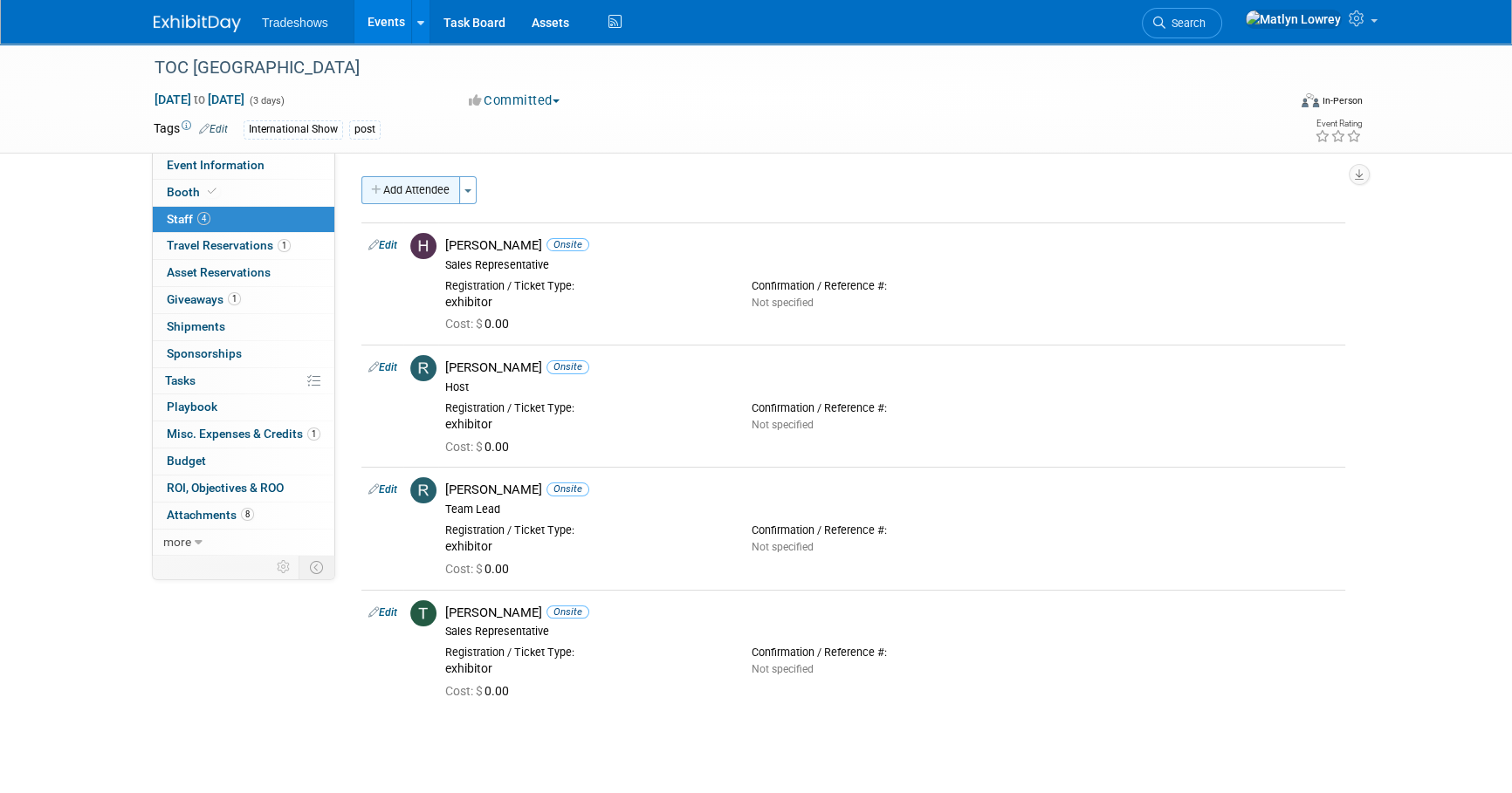
click at [392, 200] on button "Add Attendee" at bounding box center [411, 190] width 99 height 28
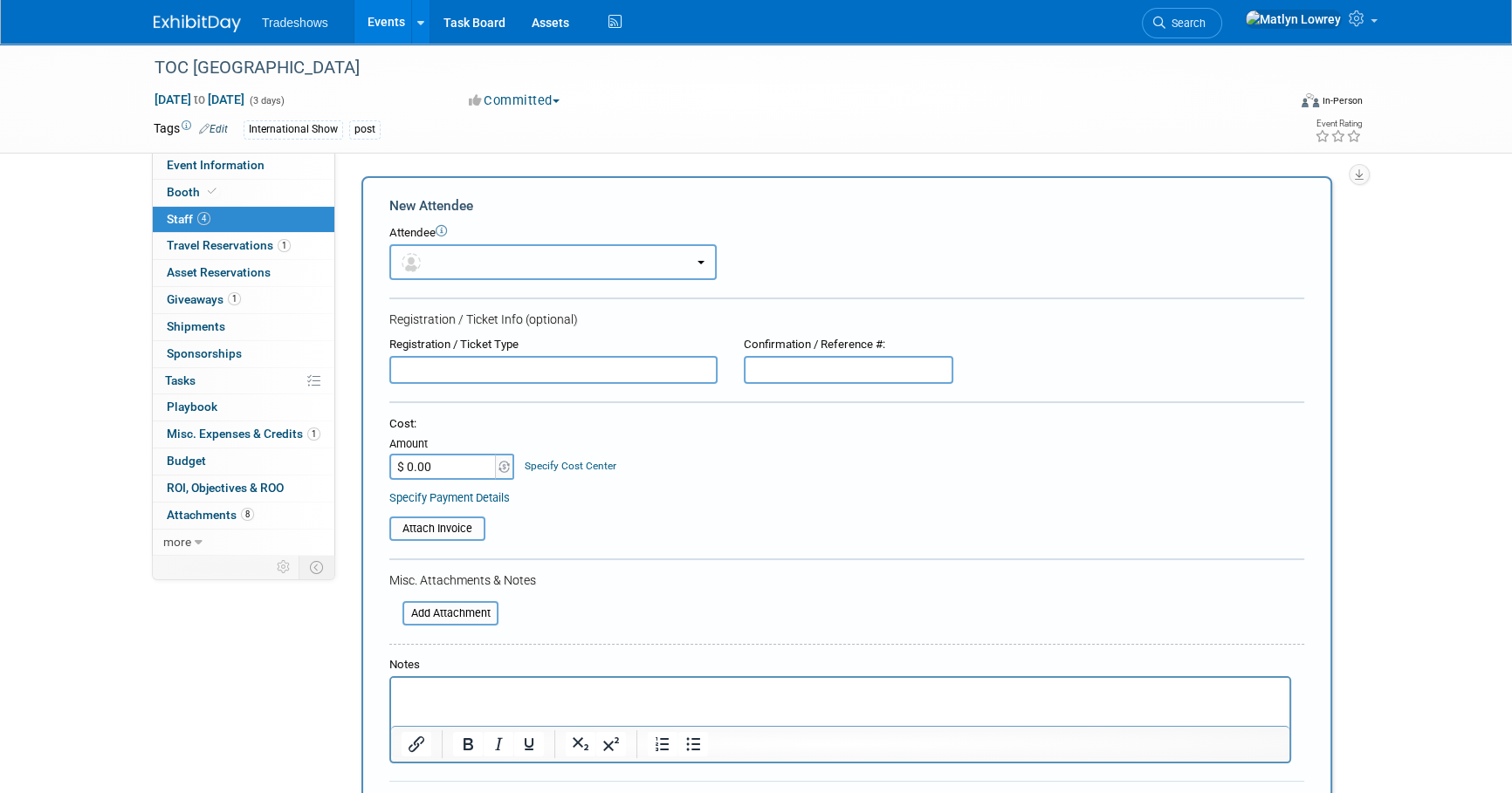
click at [445, 274] on button "button" at bounding box center [553, 262] width 328 height 36
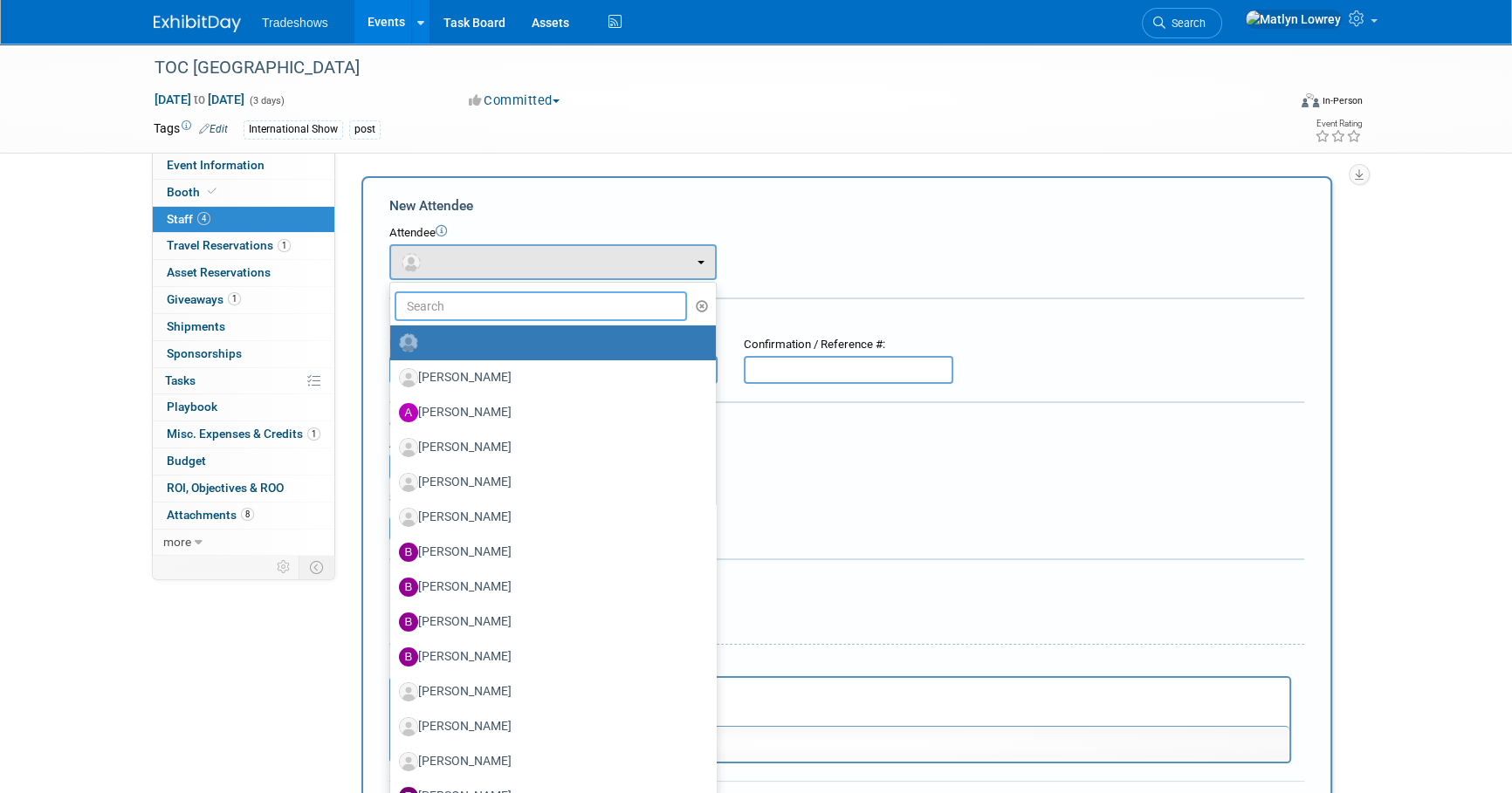
click at [454, 300] on input "text" at bounding box center [540, 306] width 292 height 30
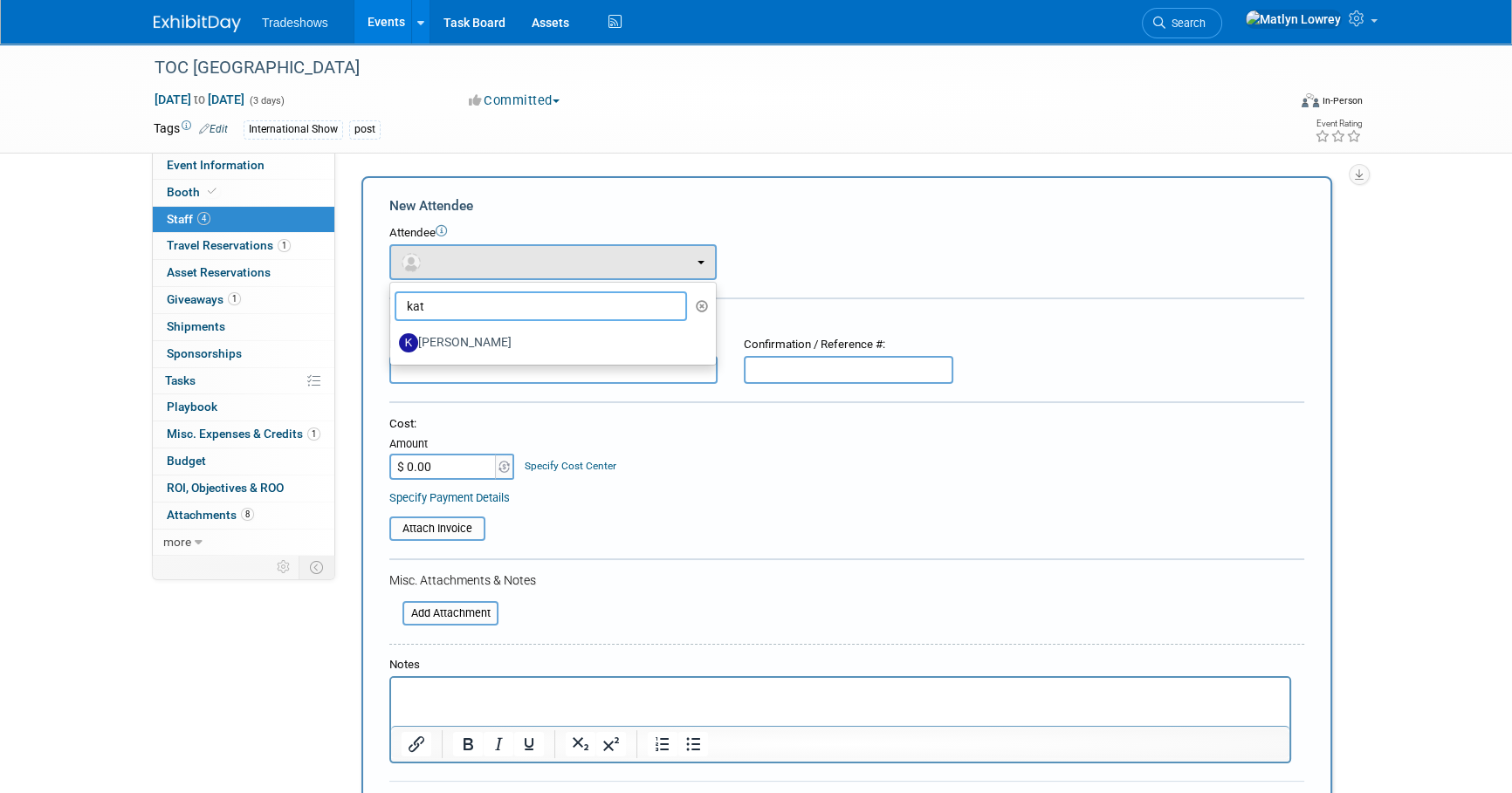
type input "kat"
click at [454, 346] on label "[PERSON_NAME]" at bounding box center [549, 343] width 299 height 28
click at [393, 346] on input "[PERSON_NAME]" at bounding box center [386, 340] width 11 height 11
select select "80e9abe2-2f02-4971-9ac8-869db72d340b"
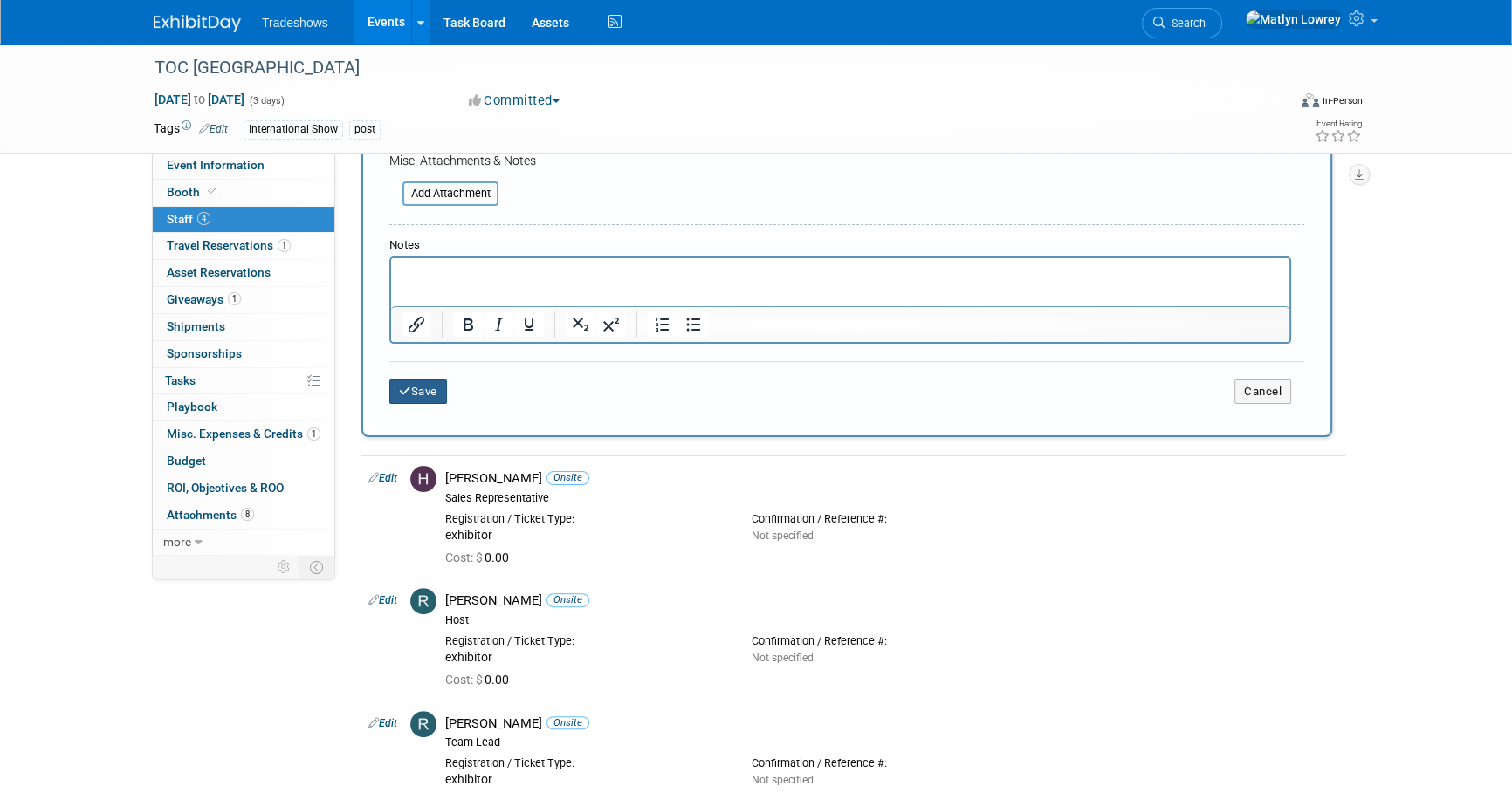
click at [411, 386] on button "Save" at bounding box center [418, 391] width 57 height 25
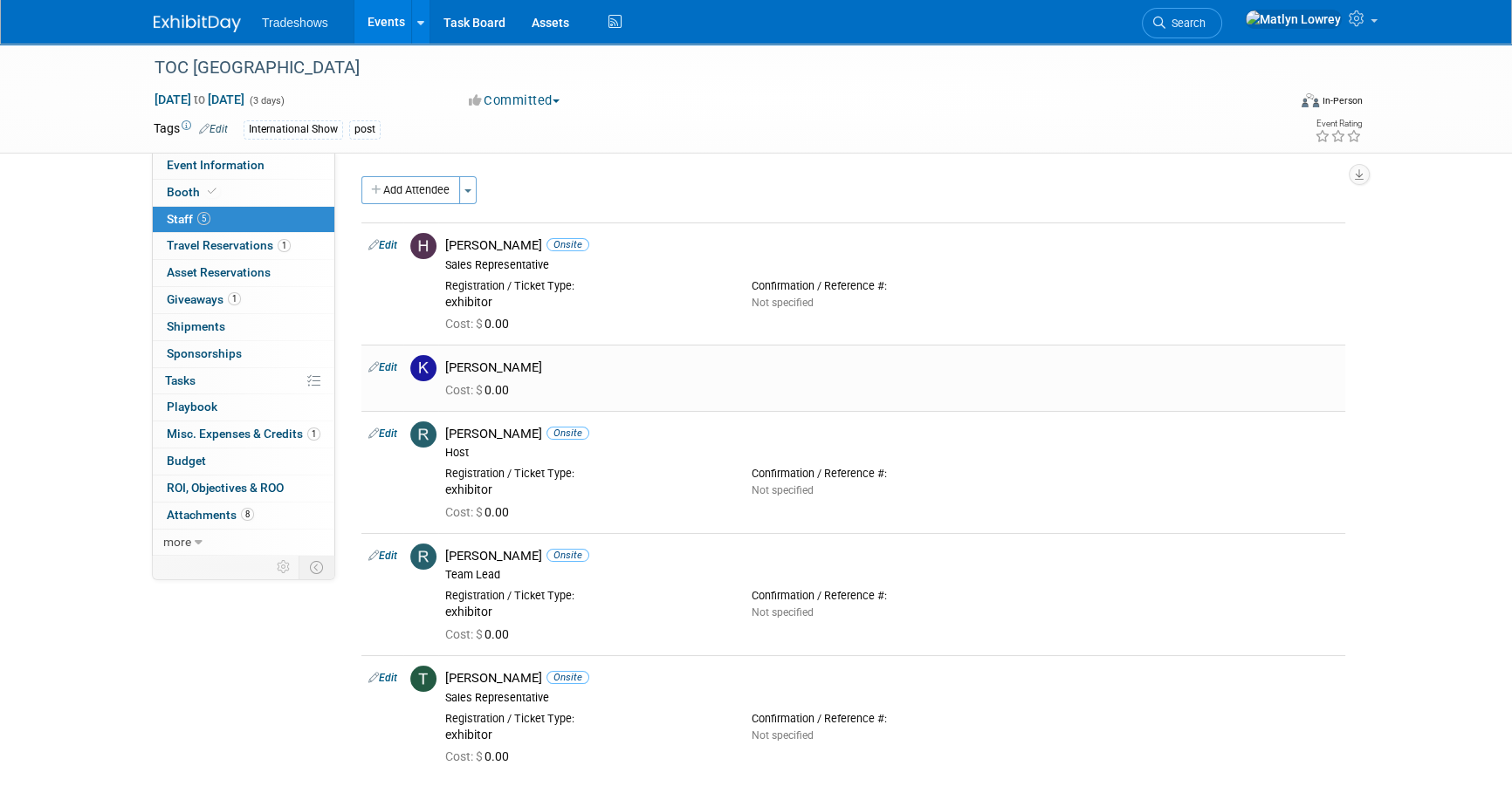
click at [412, 197] on button "Add Attendee" at bounding box center [411, 190] width 99 height 28
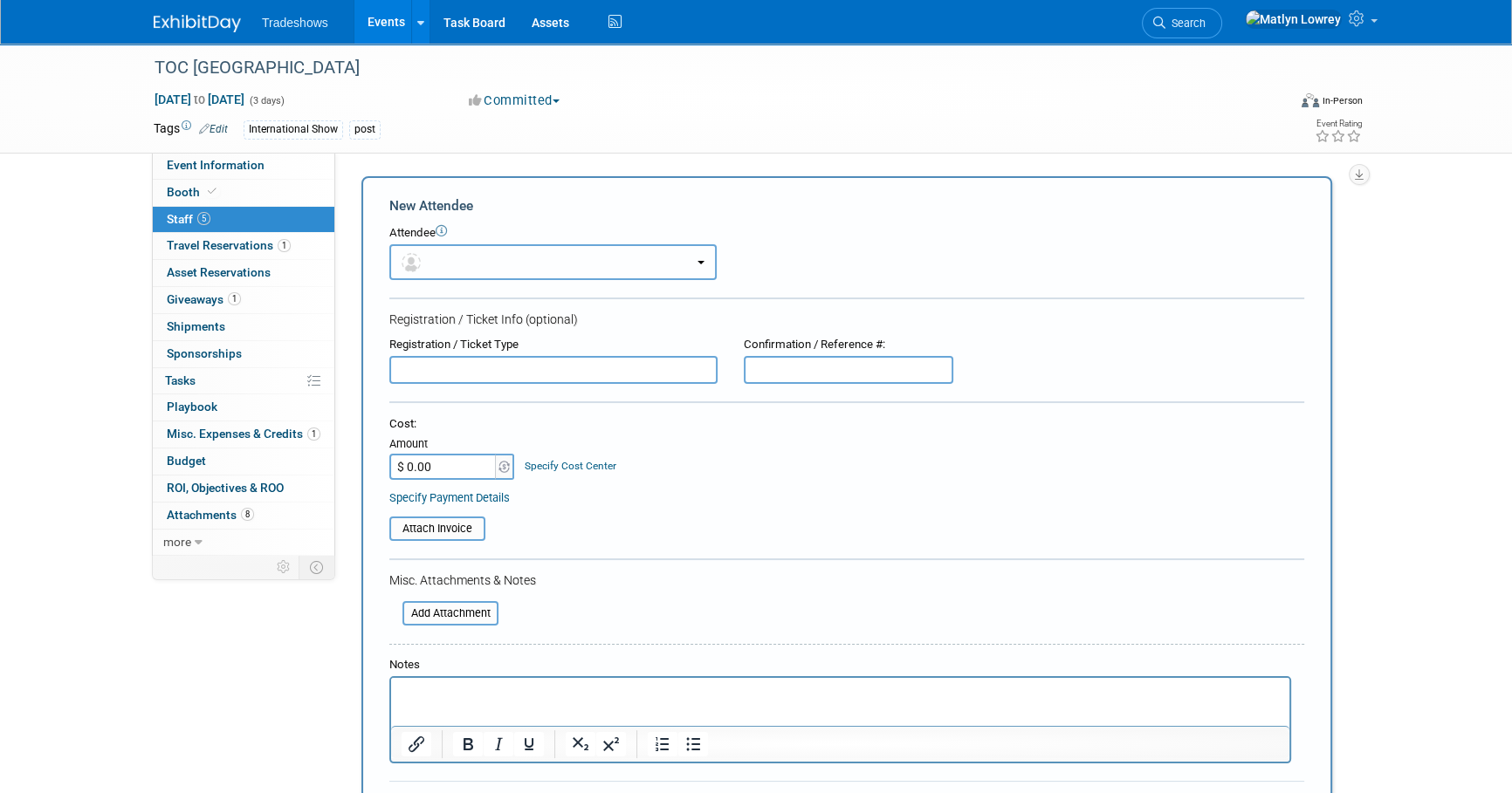
click at [441, 261] on button "button" at bounding box center [553, 262] width 328 height 36
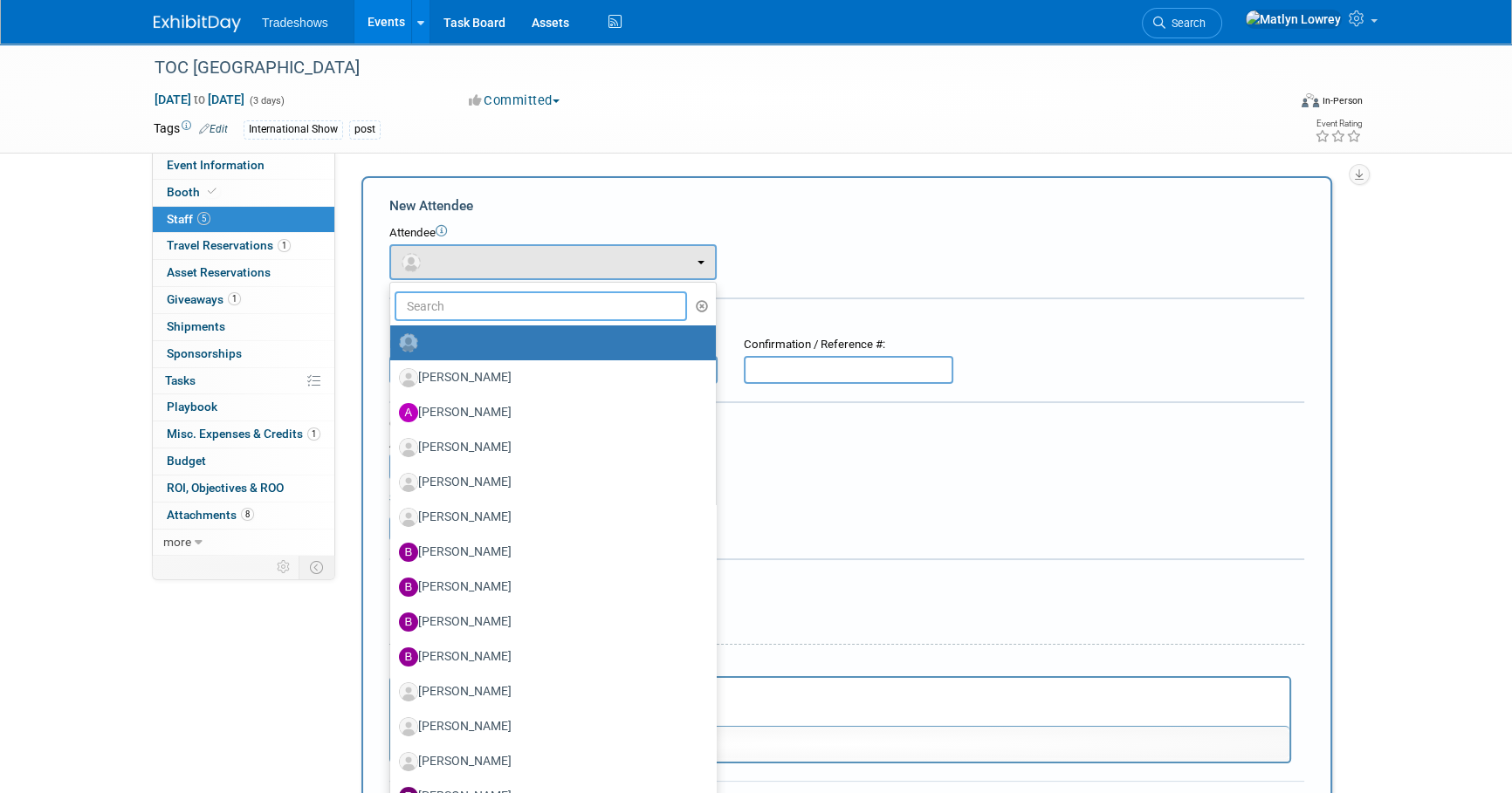
click at [455, 305] on input "text" at bounding box center [540, 306] width 292 height 30
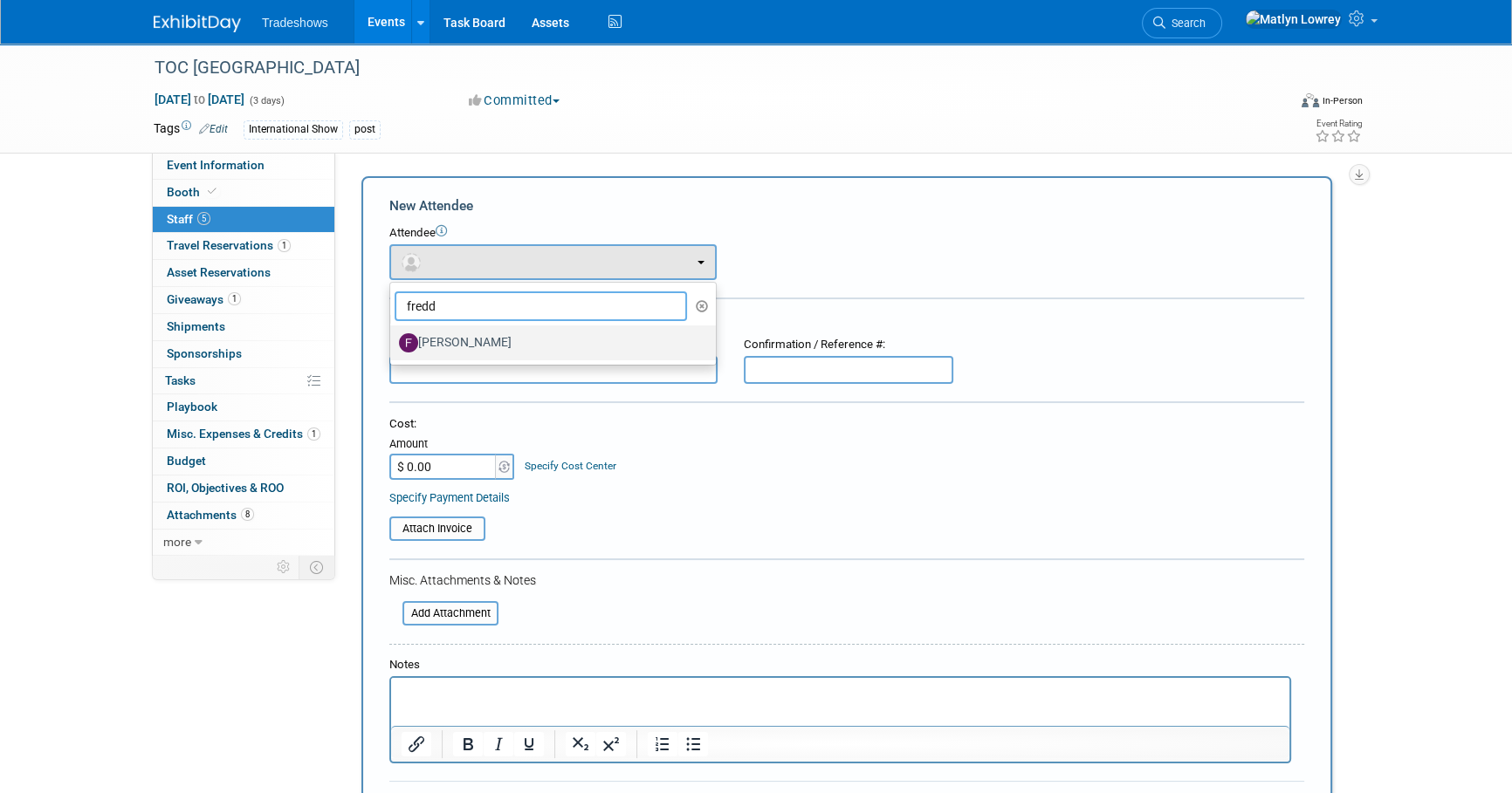
type input "fredd"
click at [443, 336] on label "[PERSON_NAME]" at bounding box center [549, 343] width 299 height 28
click at [393, 336] on input "[PERSON_NAME]" at bounding box center [386, 340] width 11 height 11
select select "fc63ac6f-692d-46ee-a1ff-c199016e8cdc"
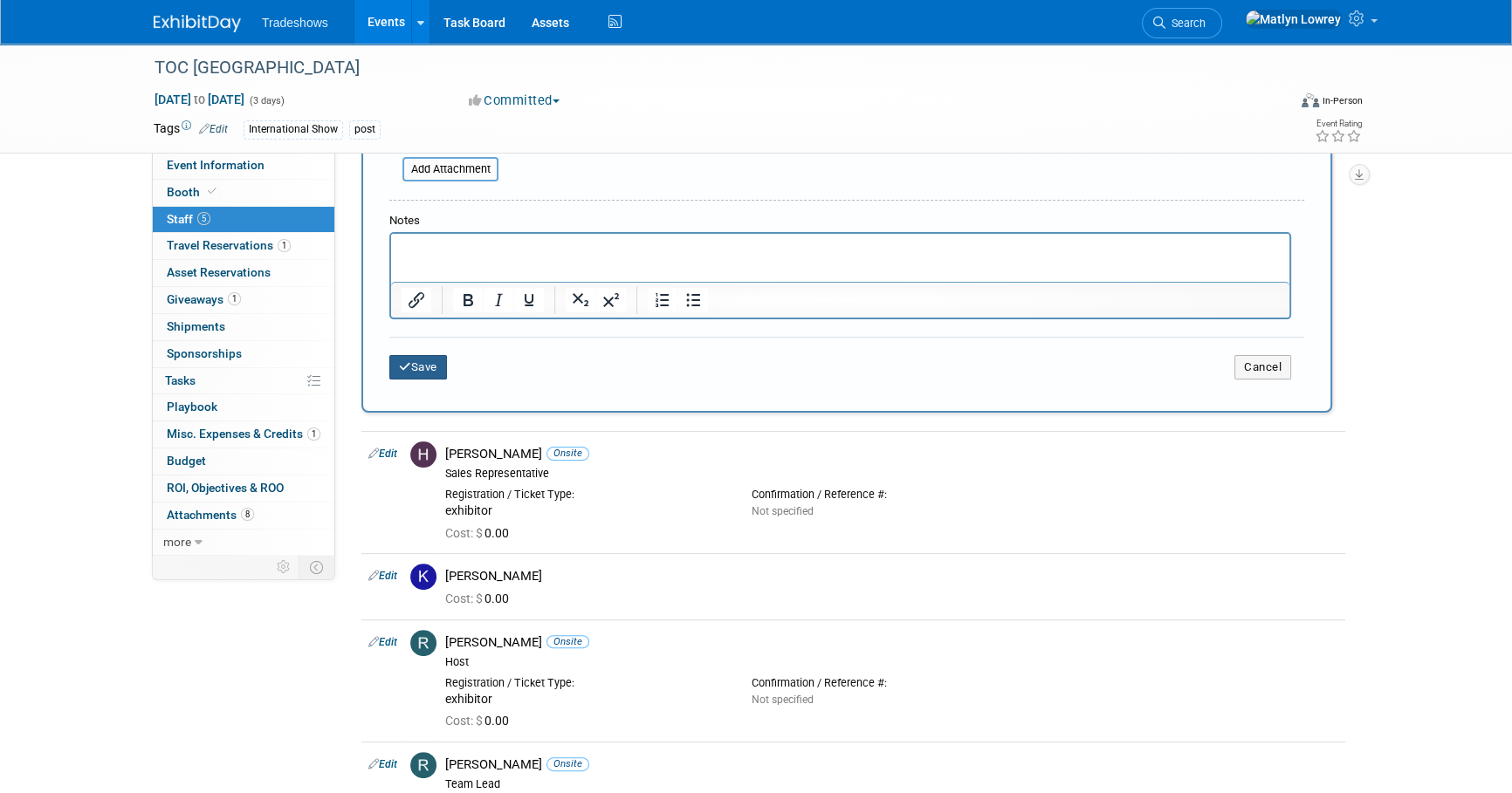
click at [441, 363] on button "Save" at bounding box center [418, 367] width 57 height 25
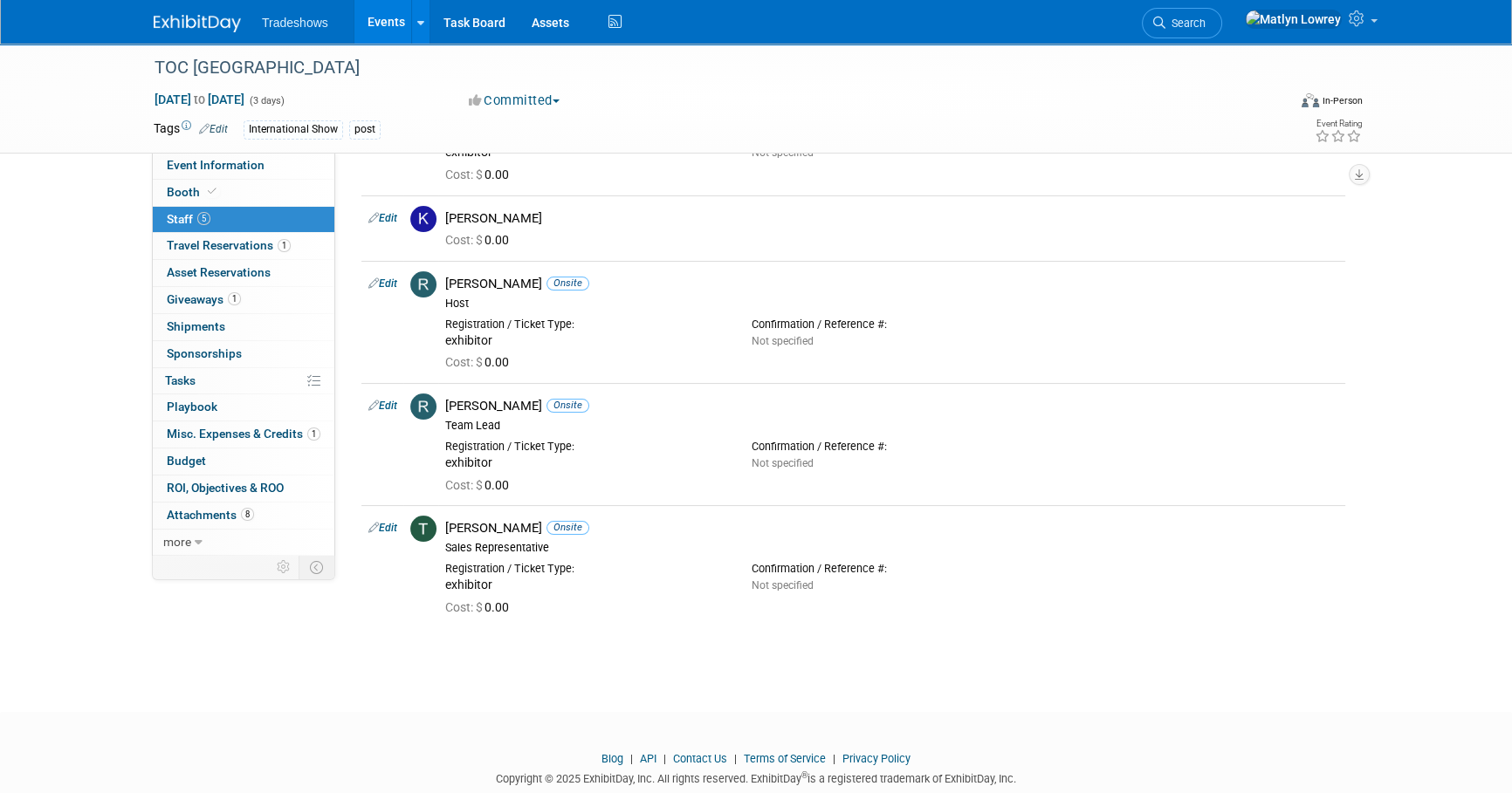
scroll to position [254, 0]
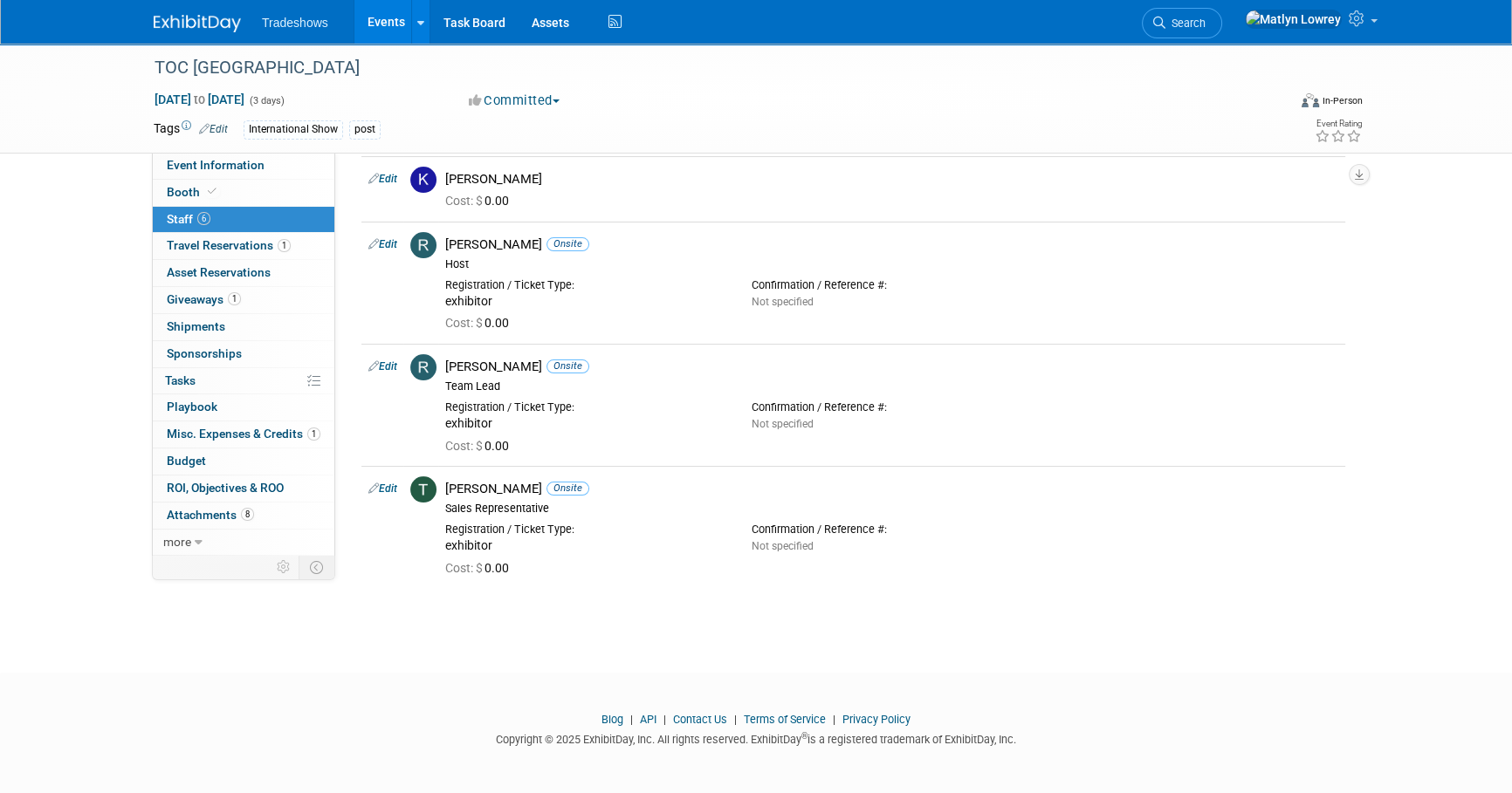
click at [384, 34] on link "Events" at bounding box center [386, 22] width 63 height 44
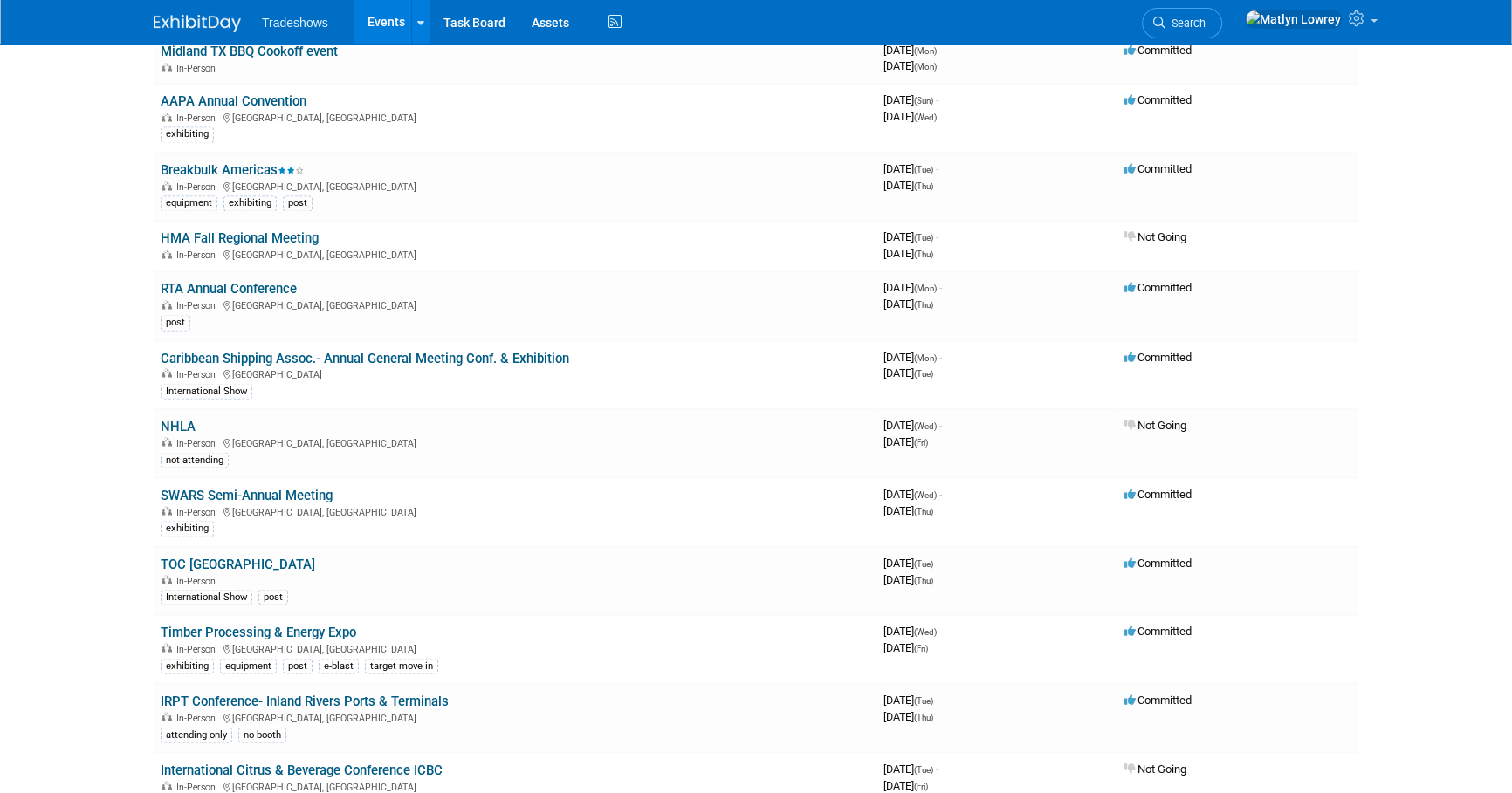
scroll to position [3727, 0]
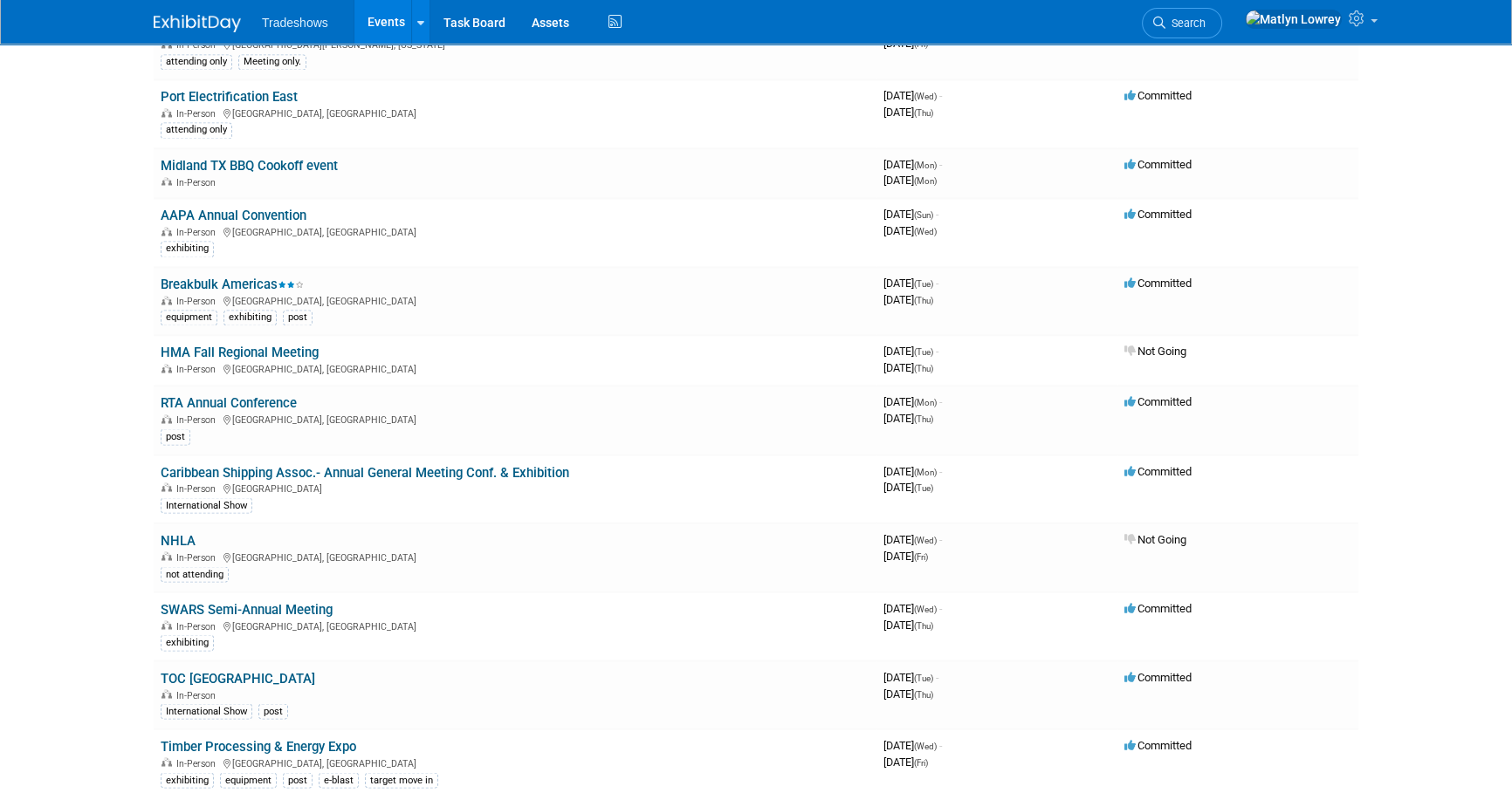
click at [379, 34] on link "Events" at bounding box center [386, 22] width 63 height 44
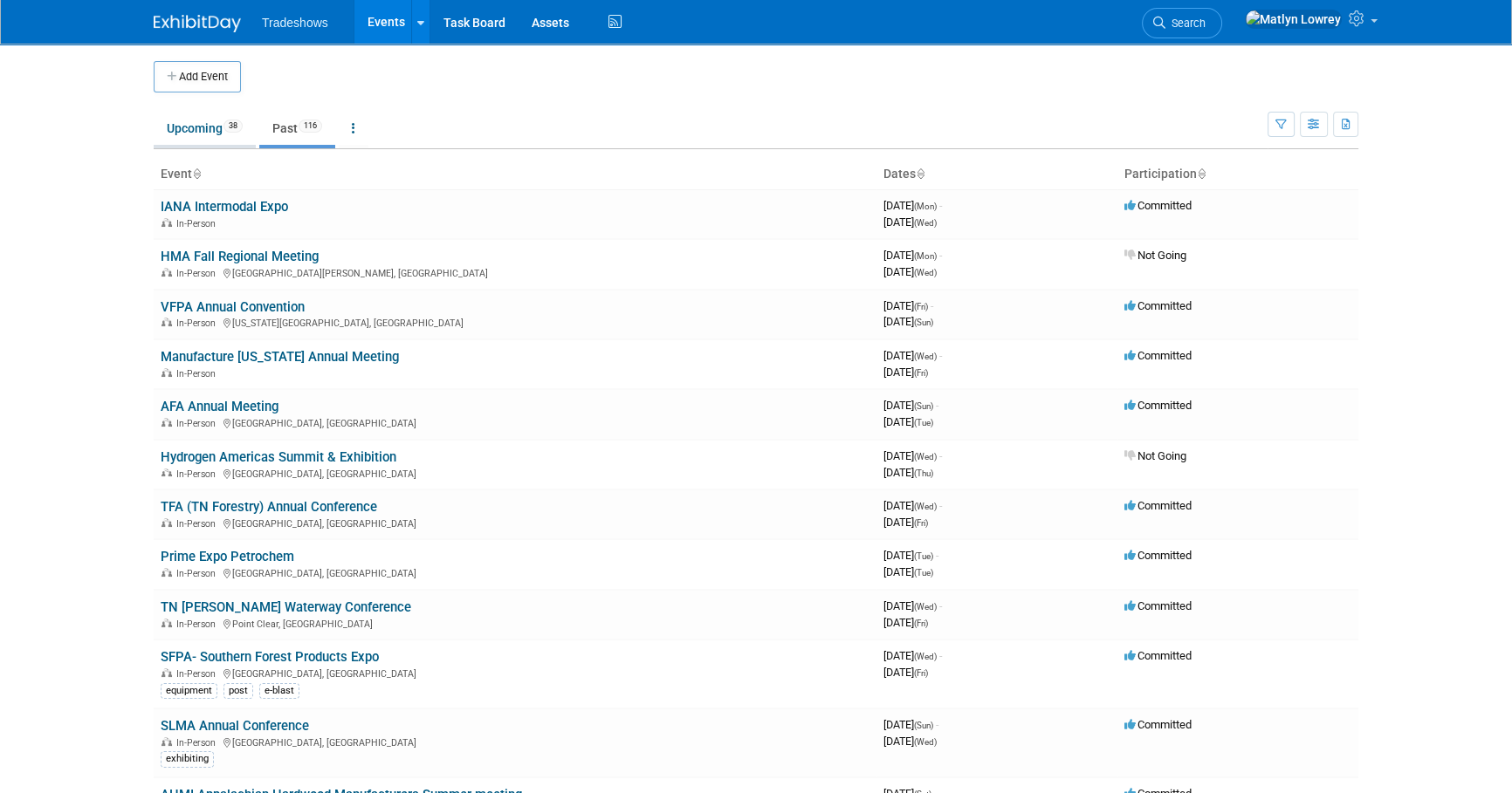
click at [217, 118] on link "Upcoming 38" at bounding box center [204, 128] width 102 height 33
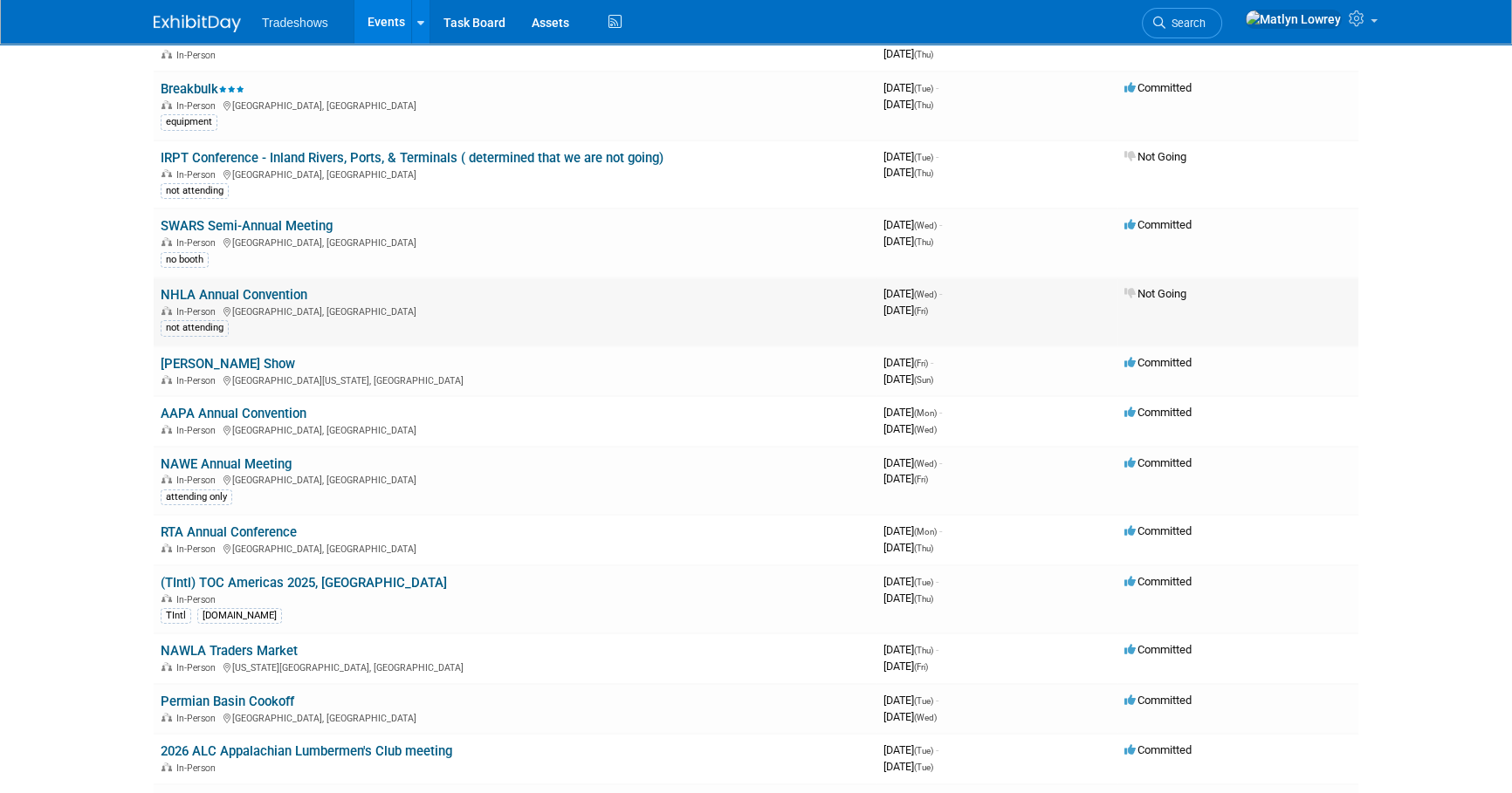
scroll to position [238, 0]
click at [202, 362] on link "[PERSON_NAME] Show" at bounding box center [228, 363] width 135 height 16
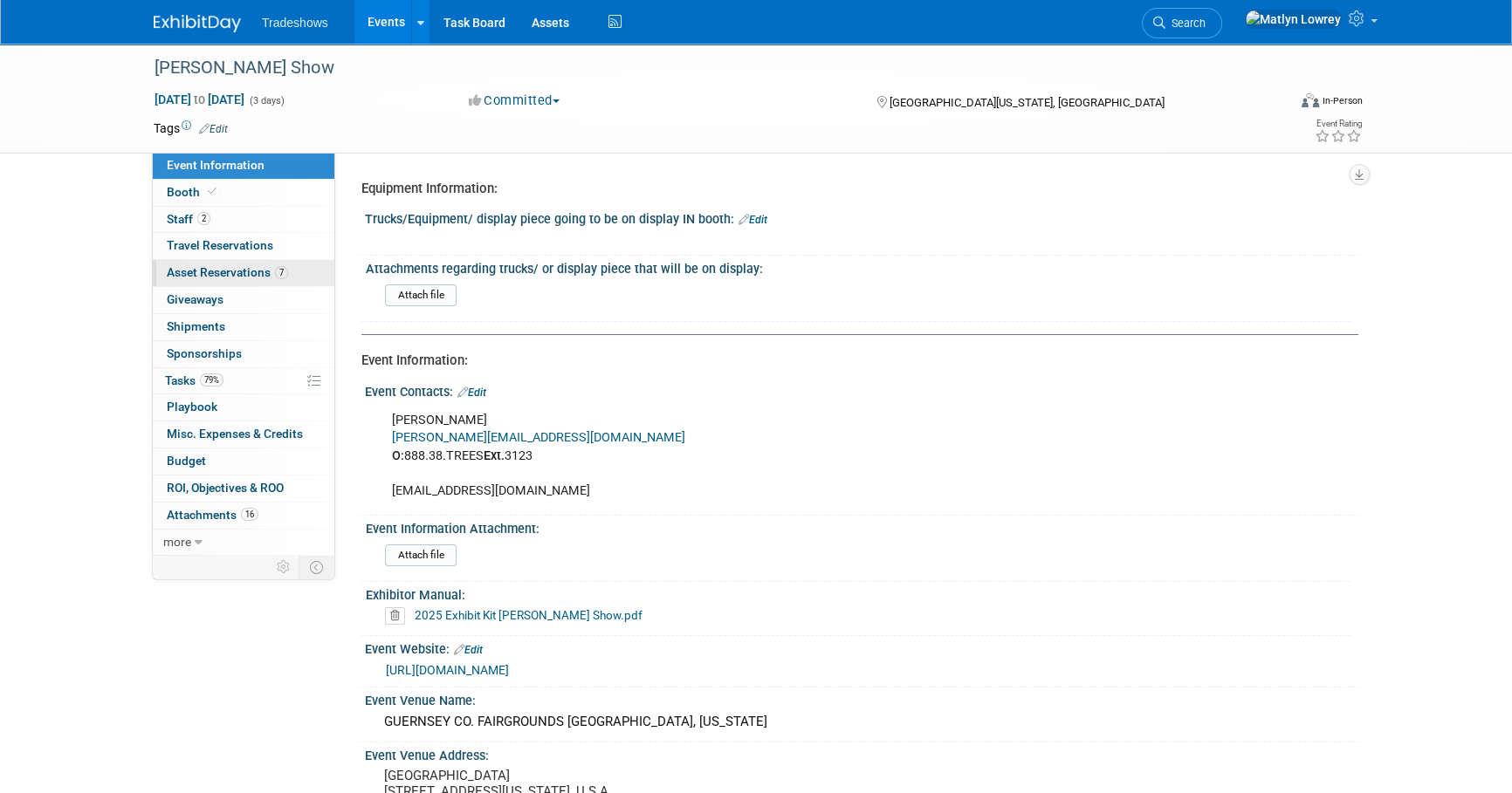
click at [193, 268] on span "Asset Reservations 7" at bounding box center [227, 272] width 122 height 14
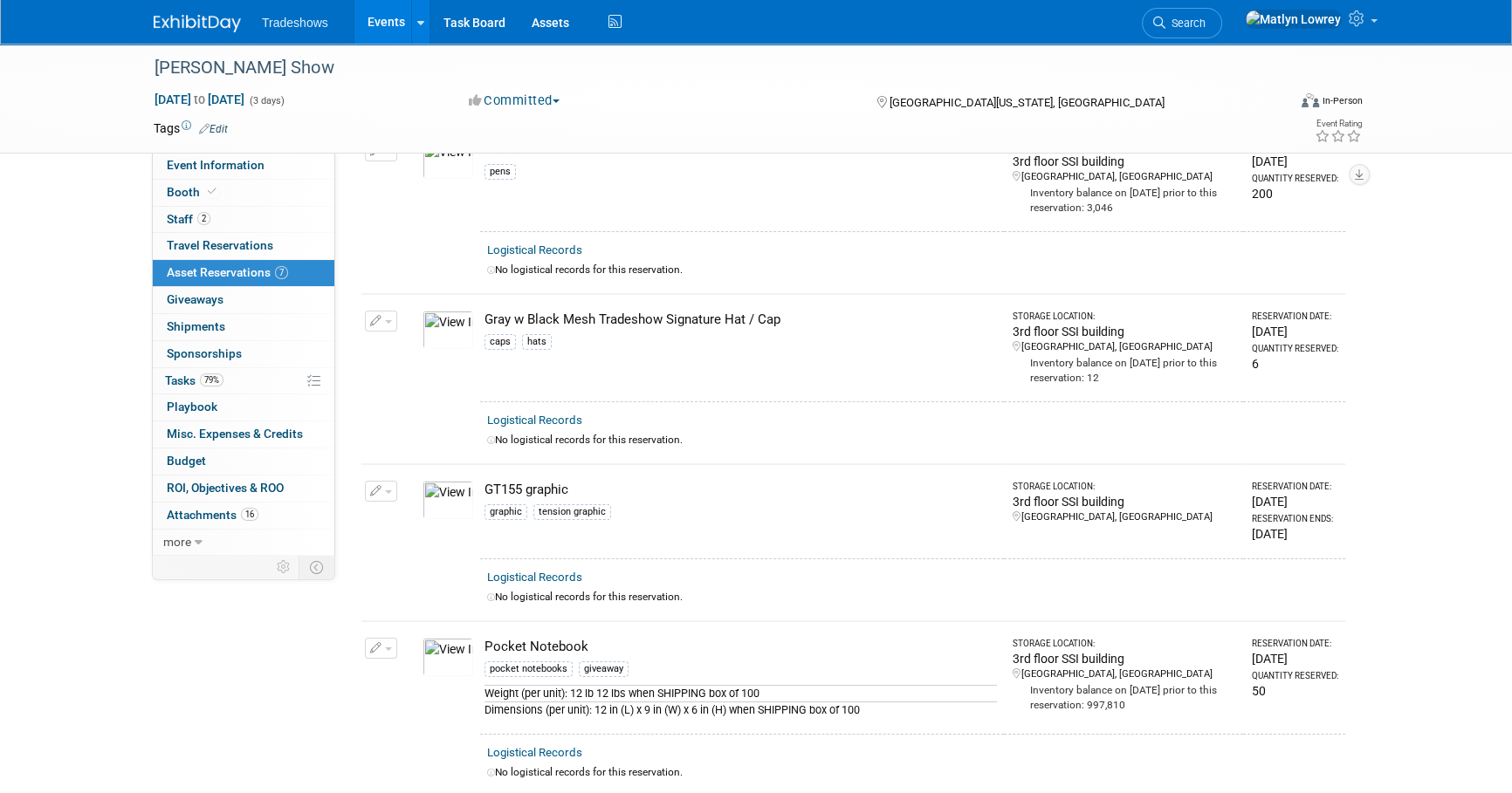
scroll to position [158, 0]
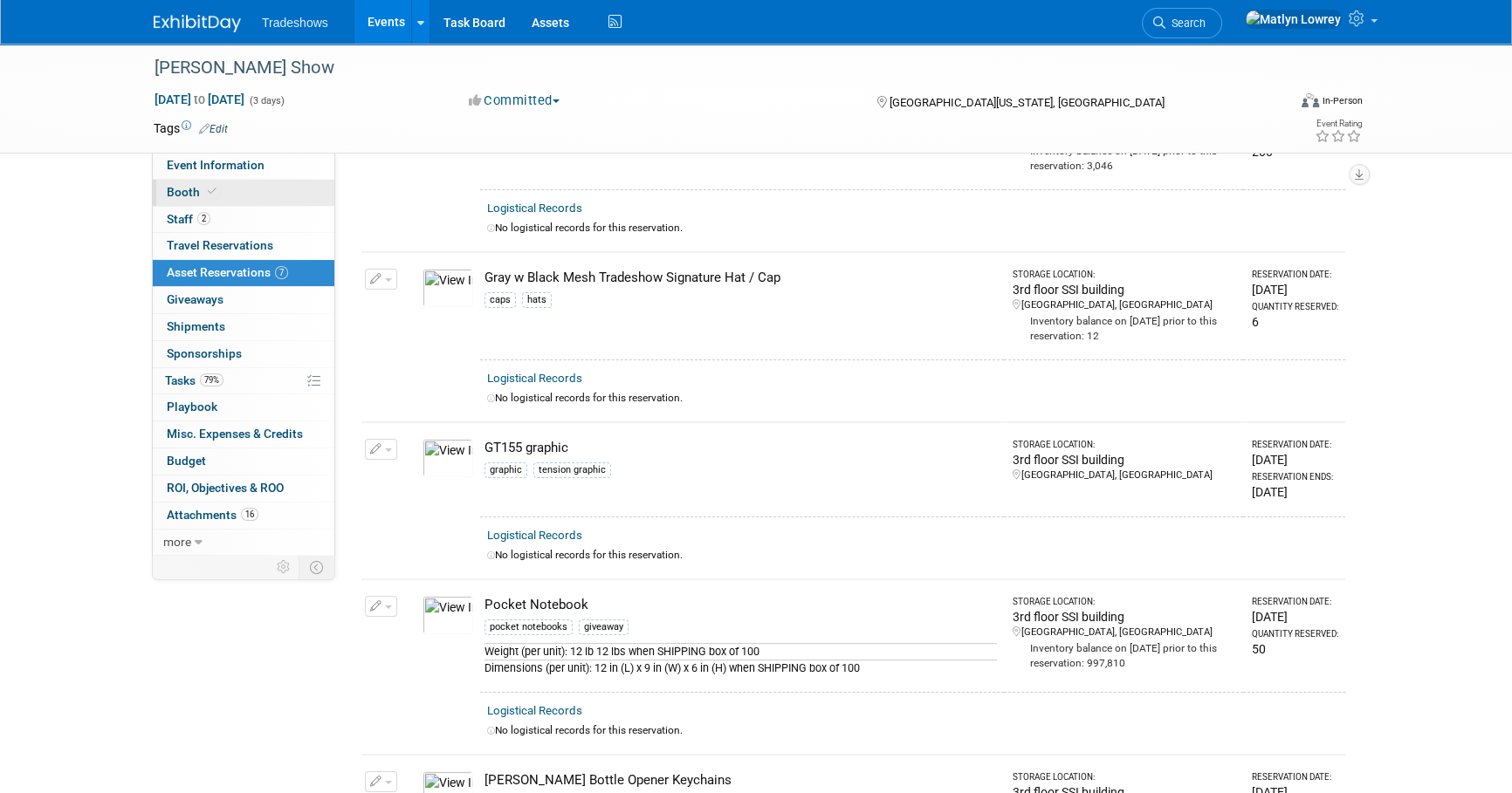
click at [225, 198] on link "Booth" at bounding box center [243, 193] width 181 height 26
select select "Certificate of insurance sent"
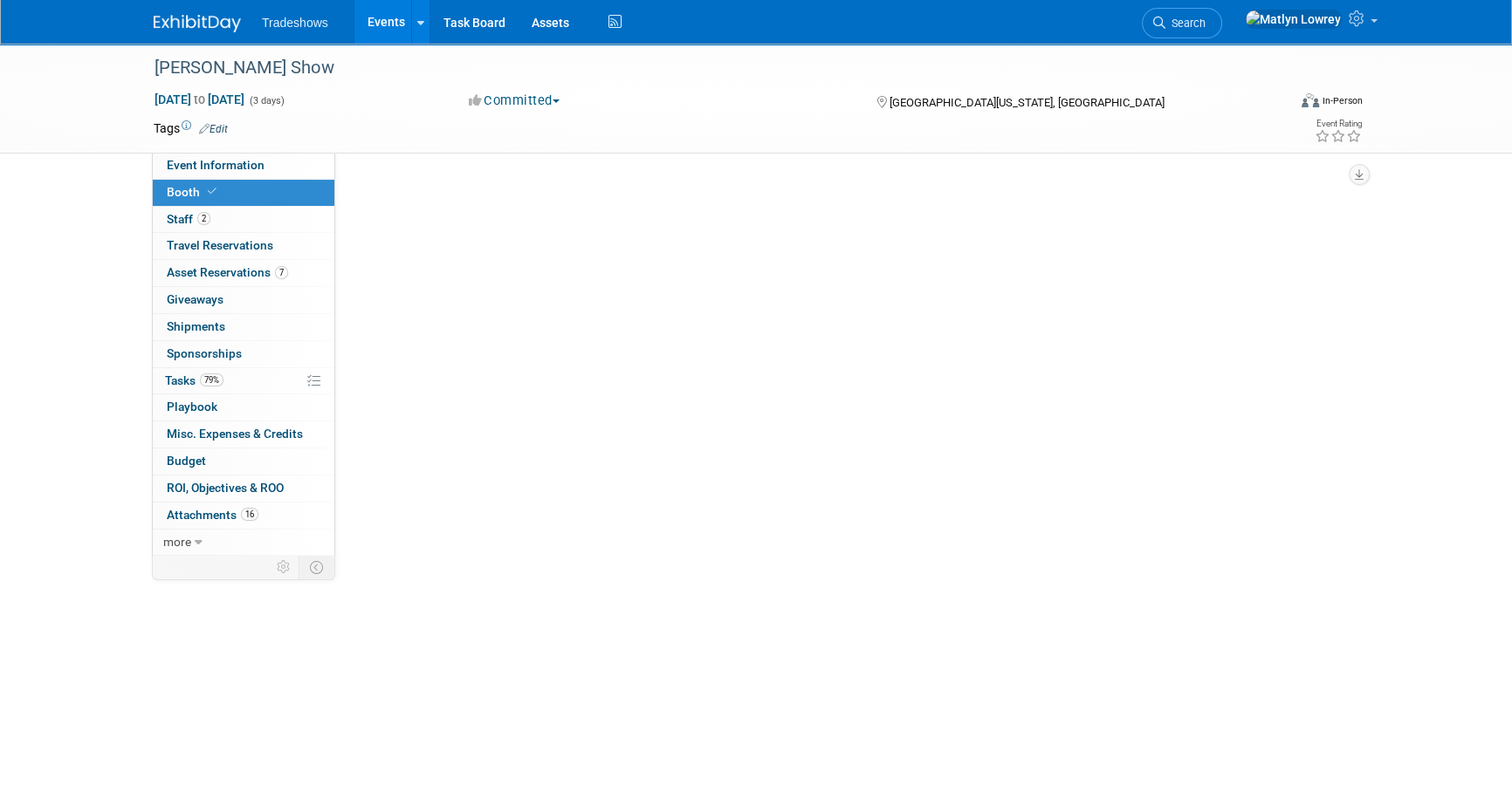
scroll to position [0, 0]
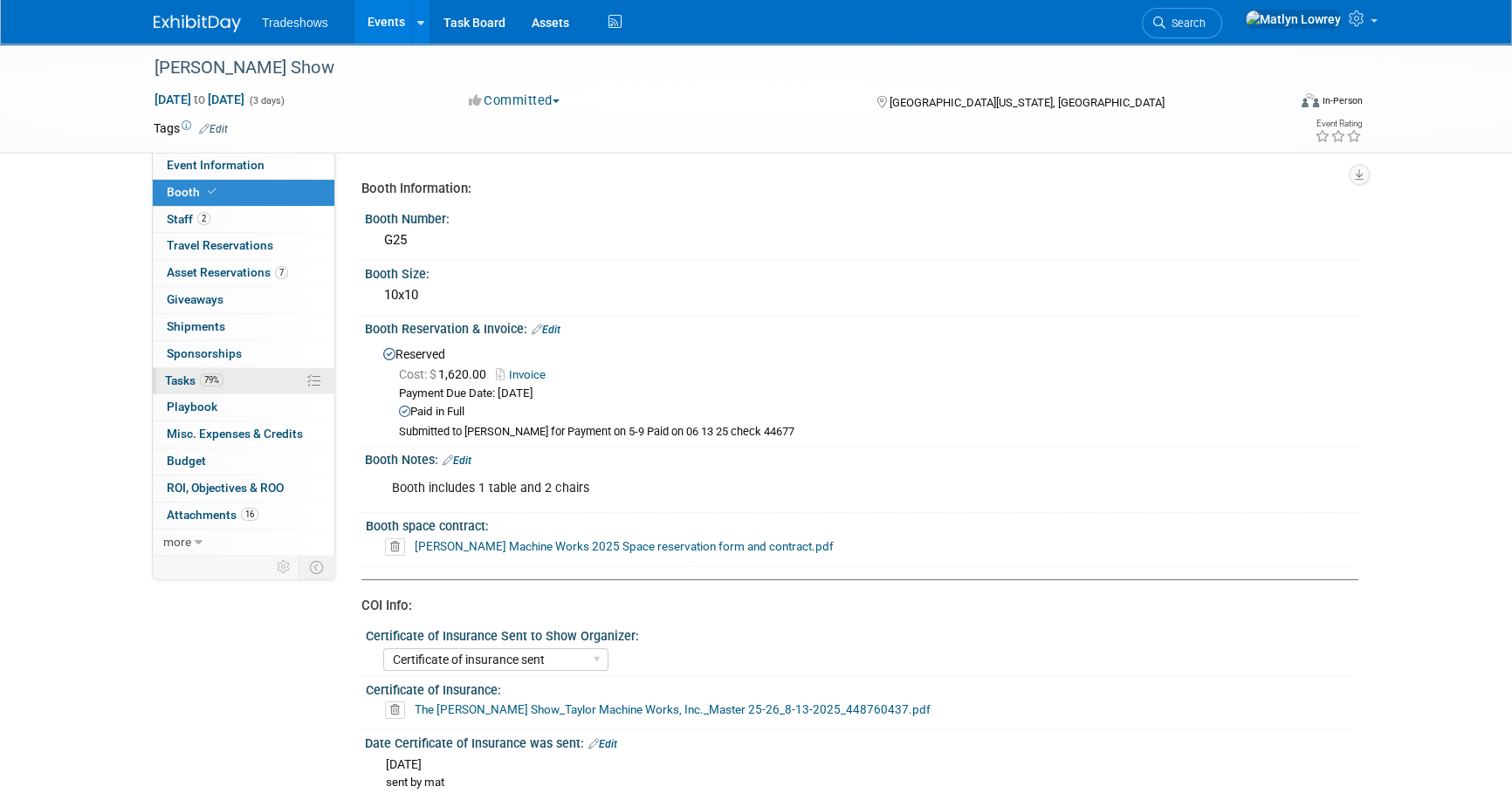
click at [225, 373] on link "79% Tasks 79%" at bounding box center [243, 381] width 181 height 26
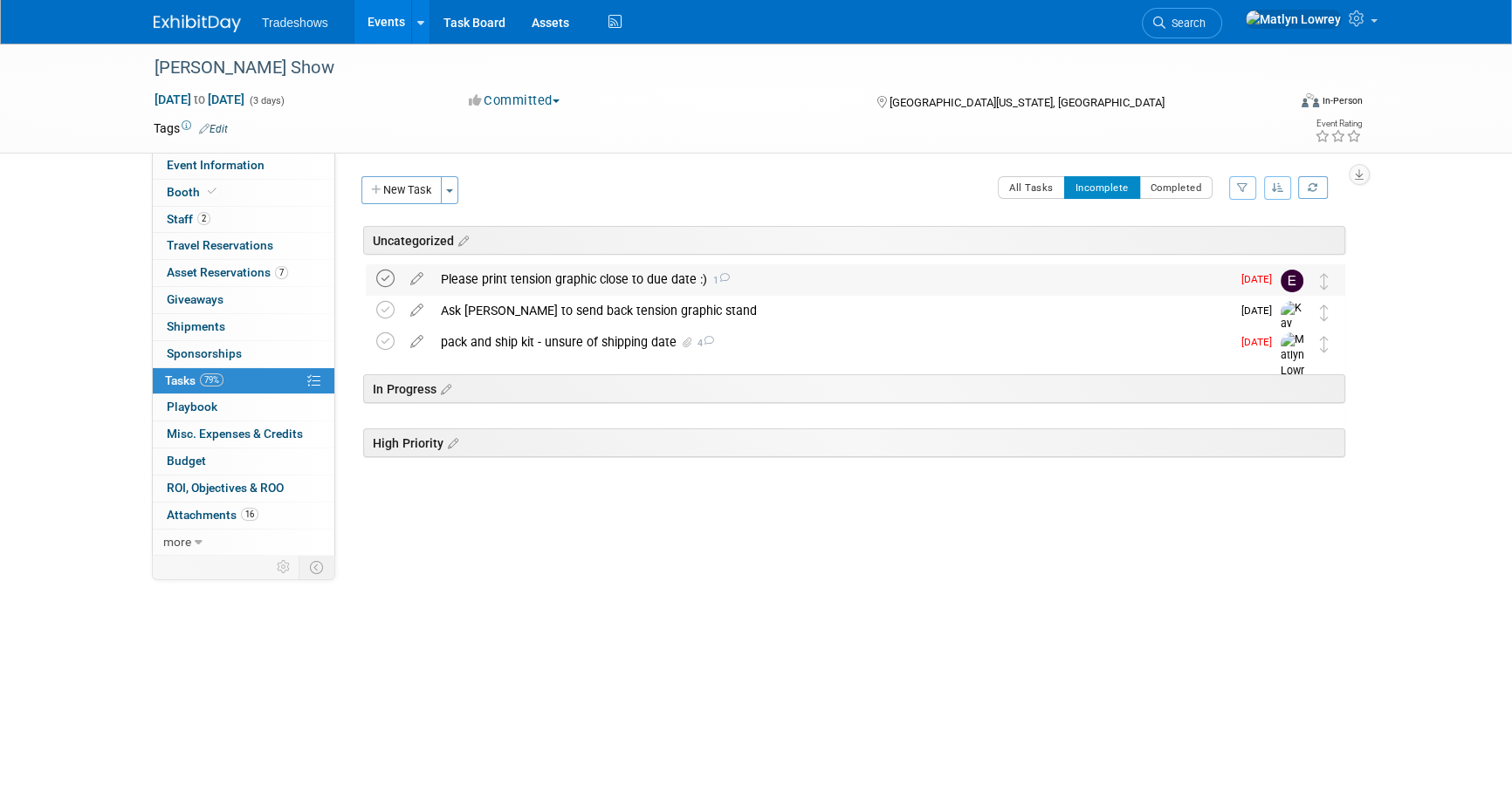
click at [380, 275] on icon at bounding box center [385, 278] width 19 height 19
